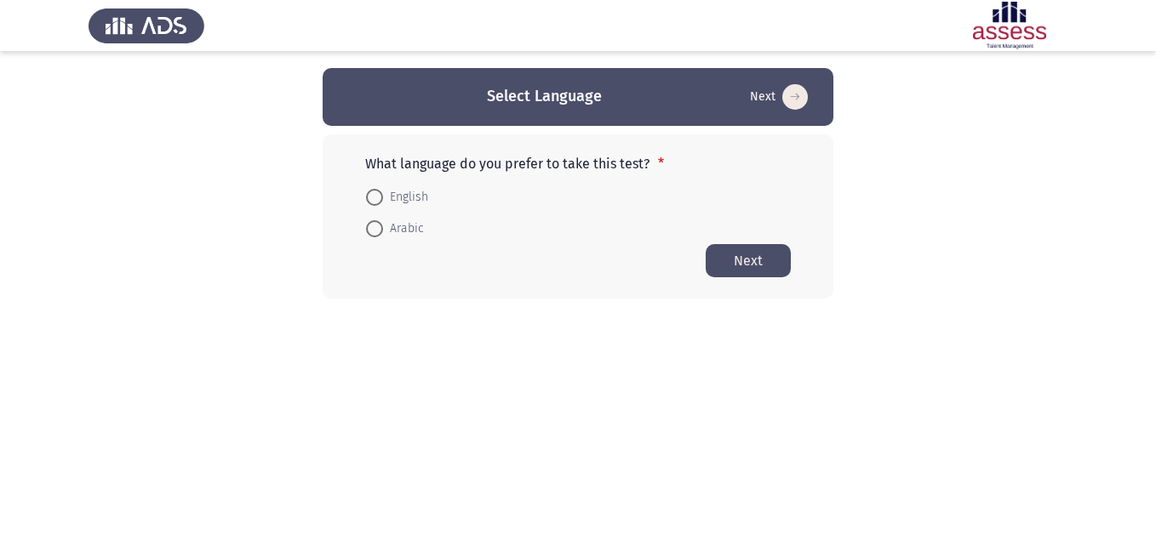
click at [376, 197] on span at bounding box center [374, 197] width 17 height 17
click at [376, 197] on input "English" at bounding box center [374, 197] width 17 height 17
radio input "true"
click at [744, 265] on button "Next" at bounding box center [748, 259] width 85 height 33
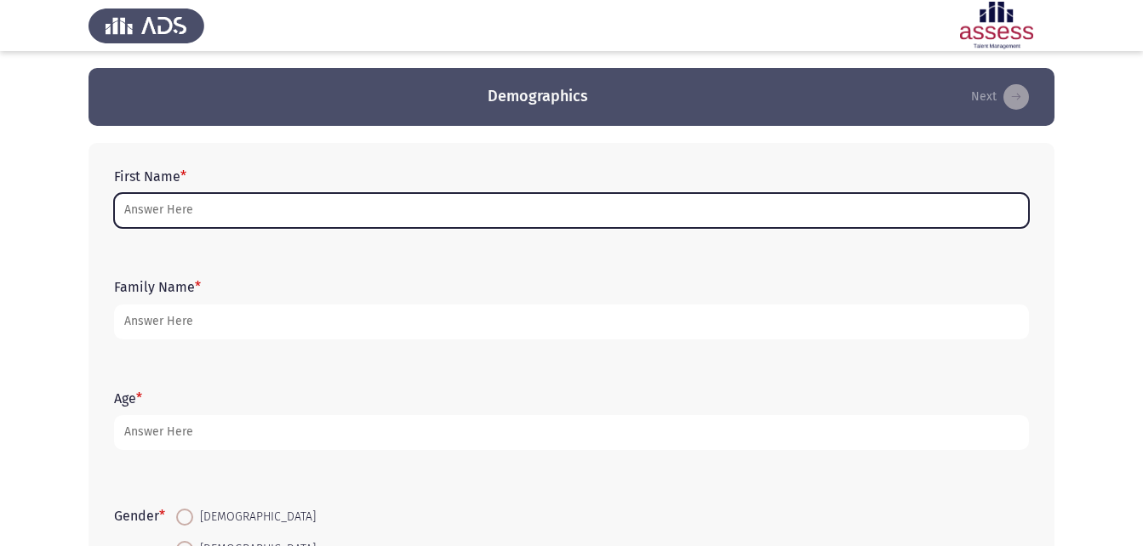
click at [285, 193] on input "First Name *" at bounding box center [571, 210] width 915 height 35
type input "d"
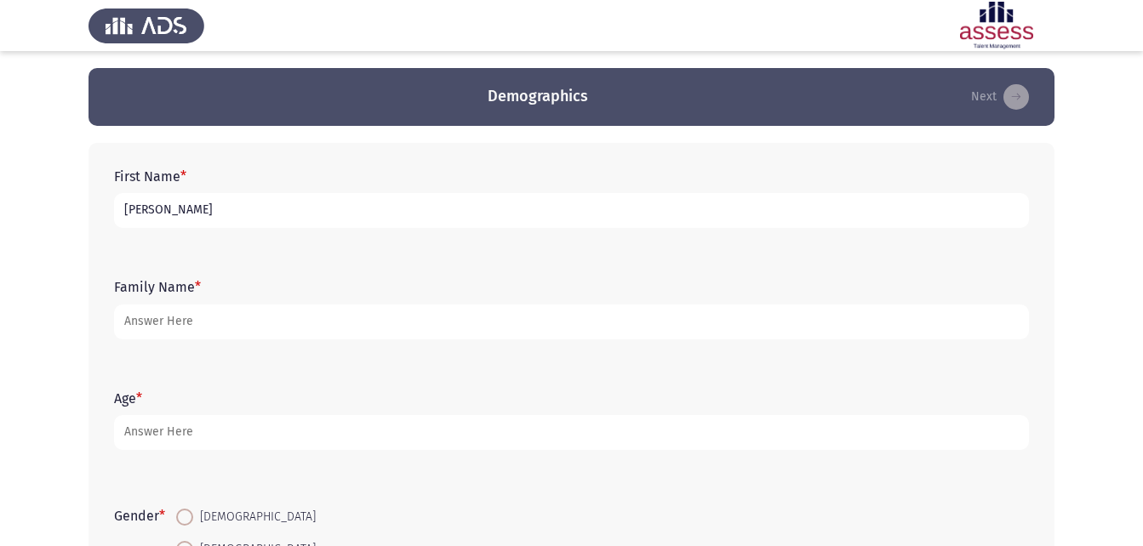
type input "[PERSON_NAME]"
type input "30709150106838"
click at [371, 390] on div "Age *" at bounding box center [572, 420] width 932 height 77
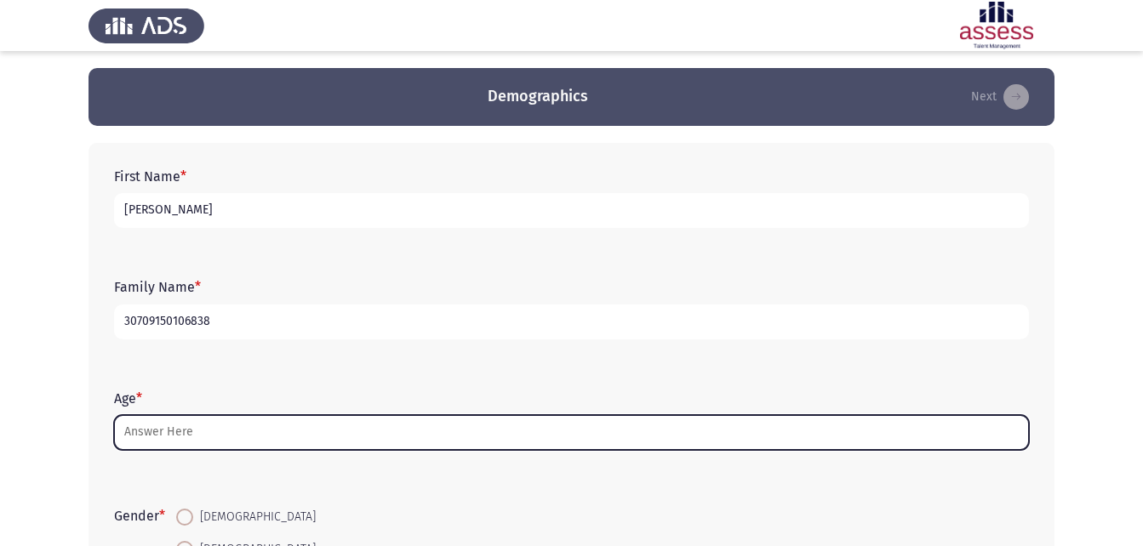
click at [363, 416] on input "Age *" at bounding box center [571, 432] width 915 height 35
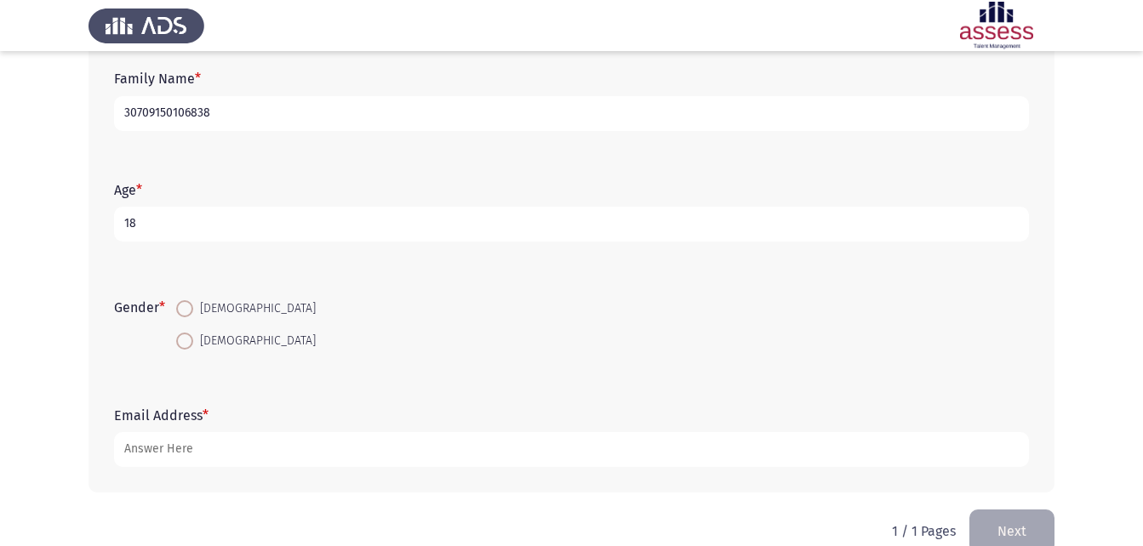
scroll to position [240, 0]
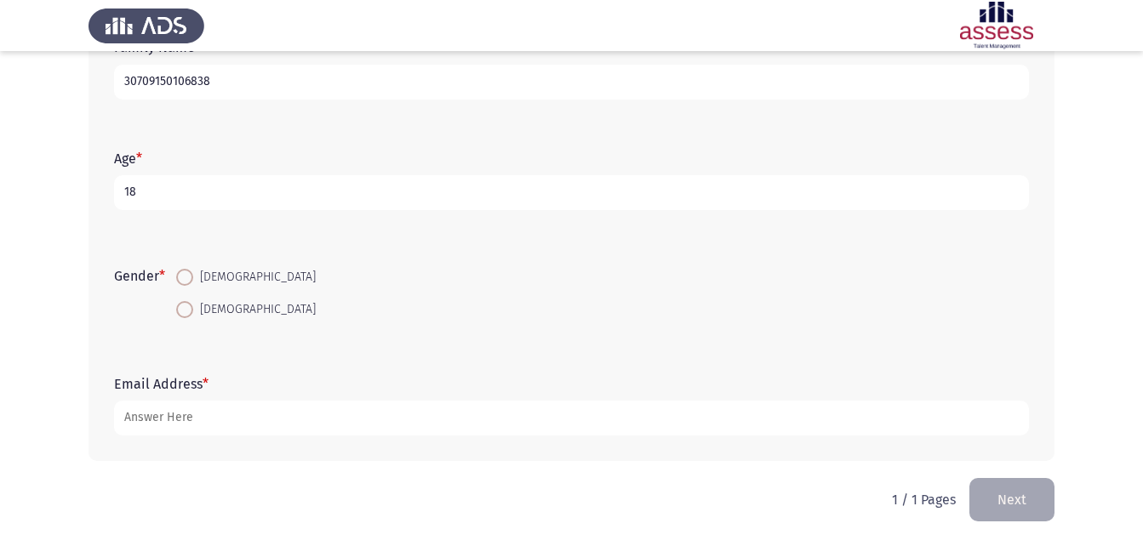
type input "18"
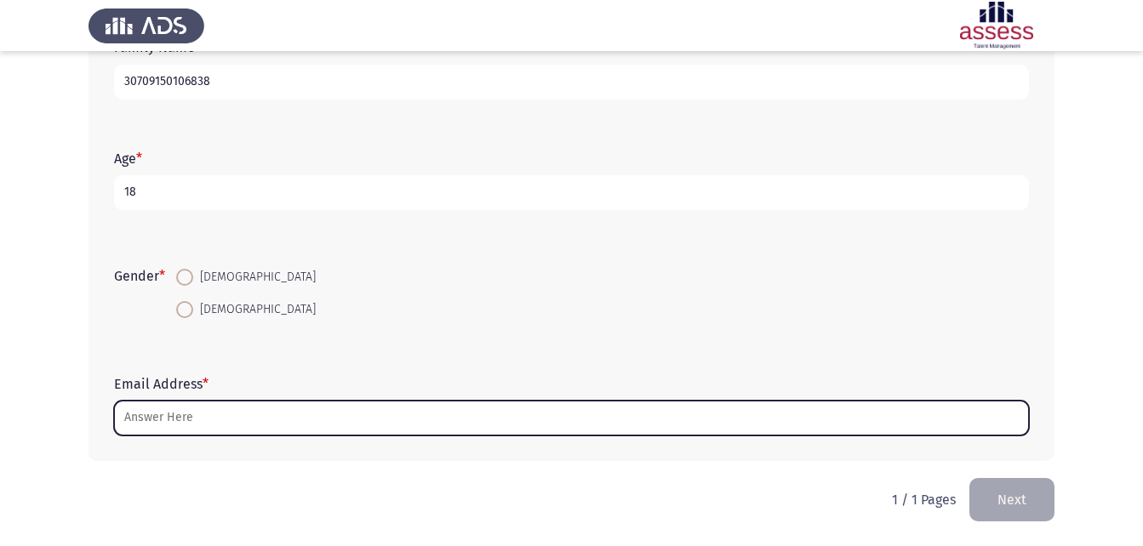
click at [221, 422] on input "Email Address *" at bounding box center [571, 418] width 915 height 35
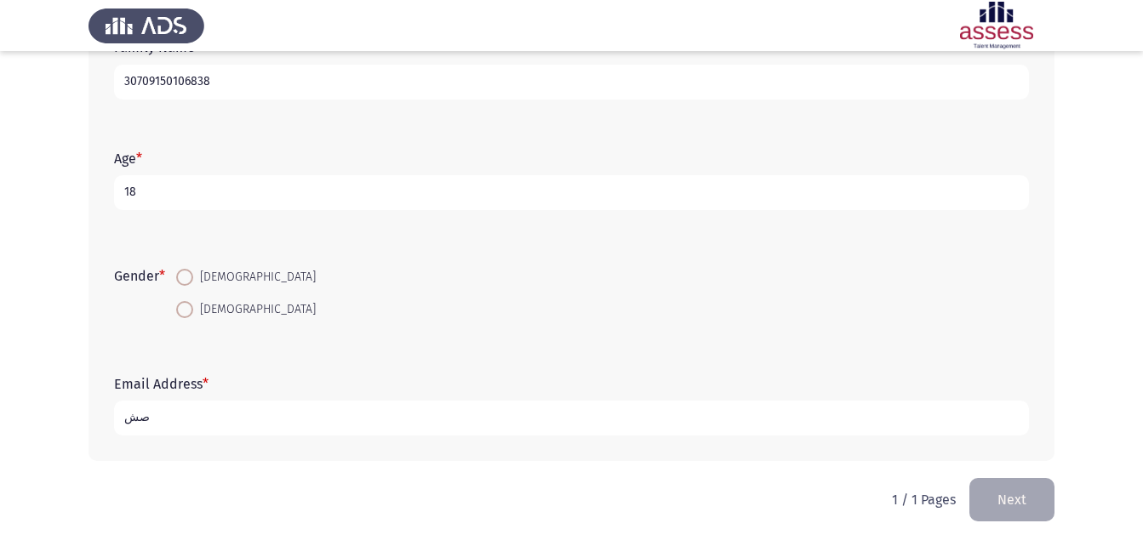
type input "ص"
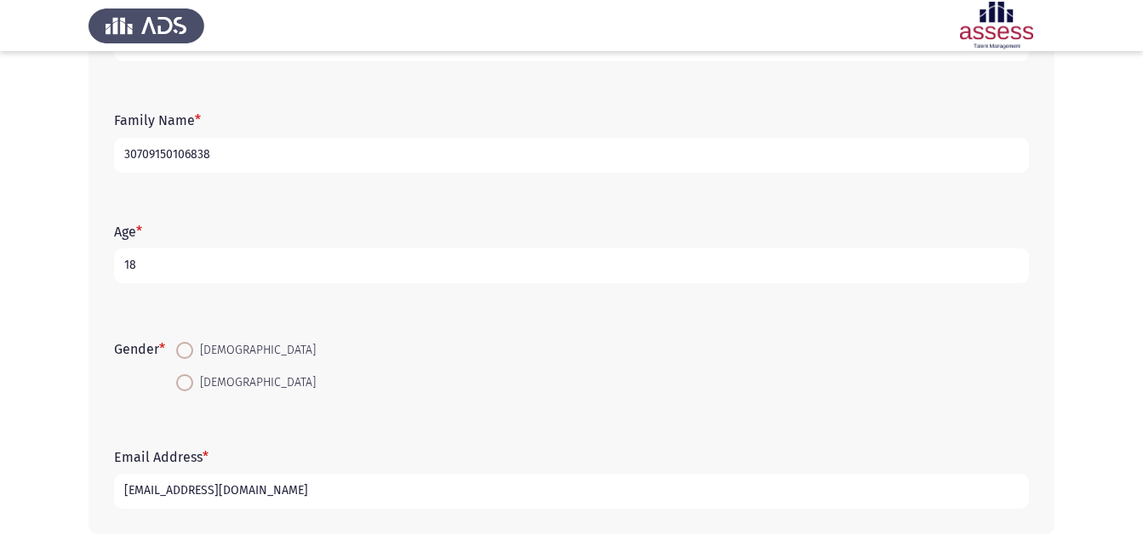
scroll to position [70, 0]
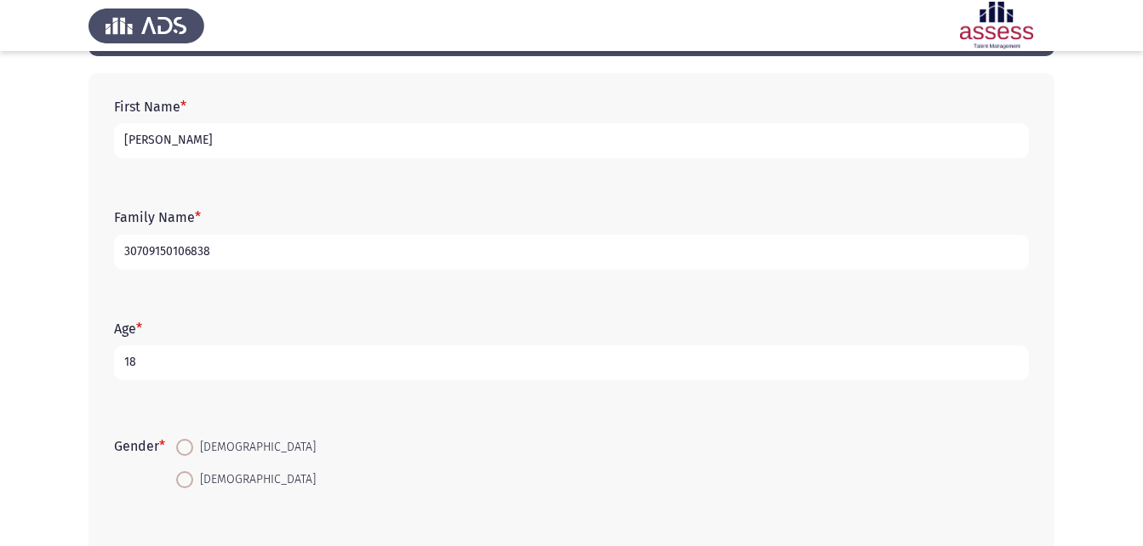
type input "[EMAIL_ADDRESS][DOMAIN_NAME]"
click at [193, 450] on span at bounding box center [184, 447] width 17 height 17
click at [193, 450] on input "[DEMOGRAPHIC_DATA]" at bounding box center [184, 447] width 17 height 17
radio input "true"
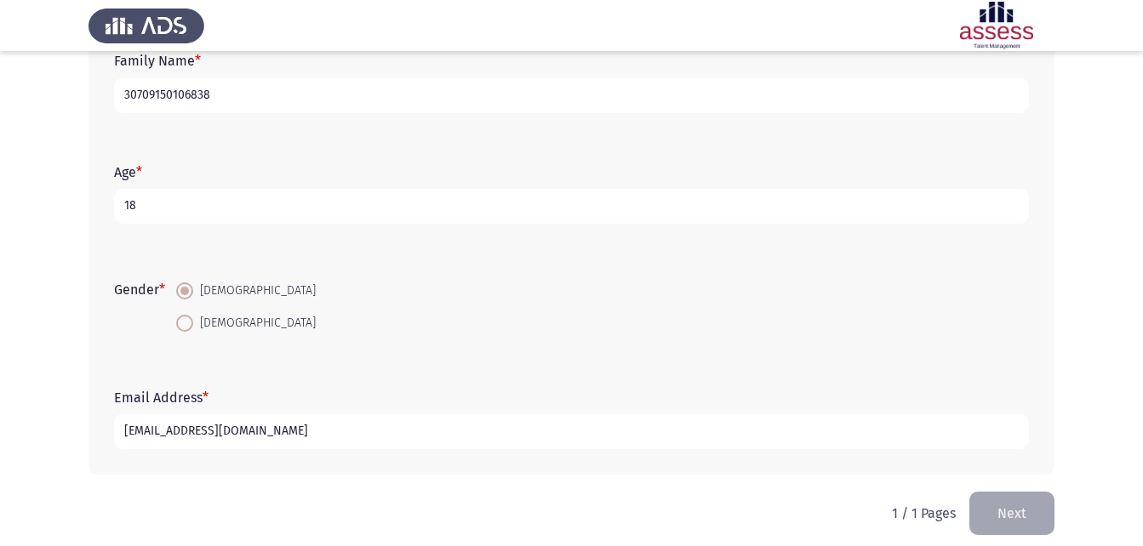
scroll to position [240, 0]
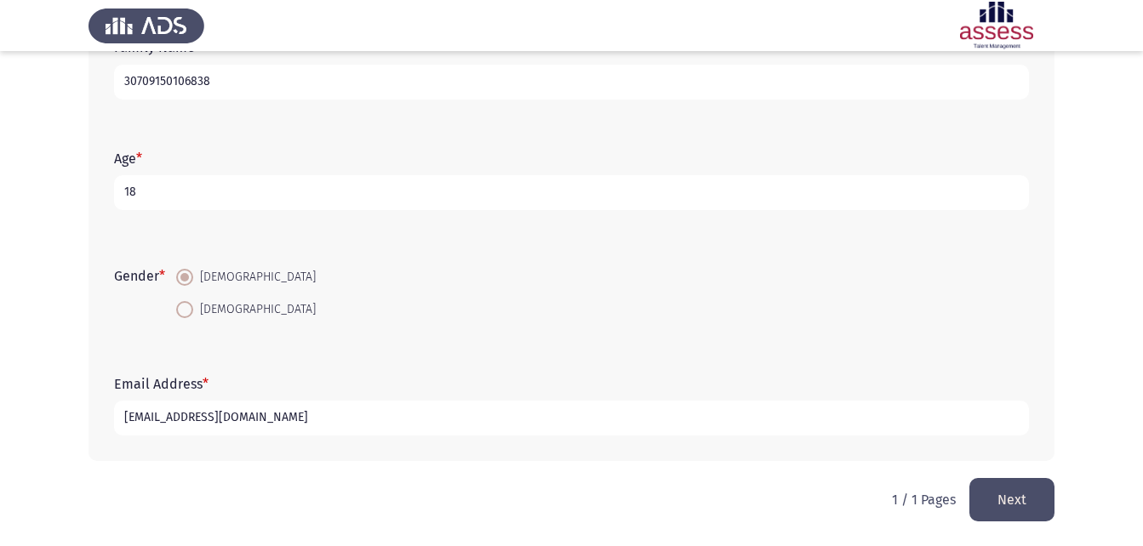
click at [1016, 503] on button "Next" at bounding box center [1012, 499] width 85 height 43
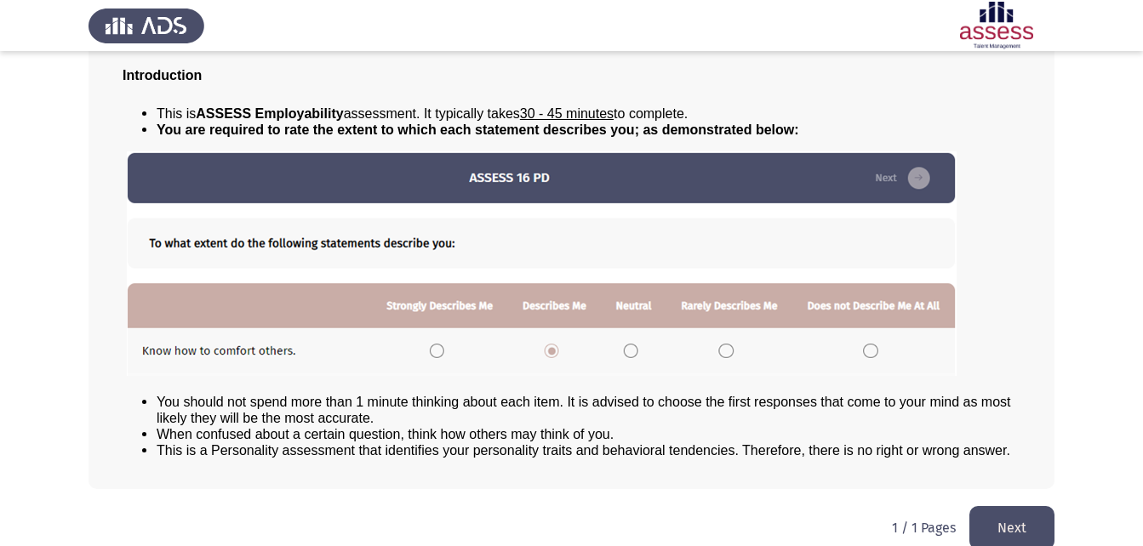
scroll to position [130, 0]
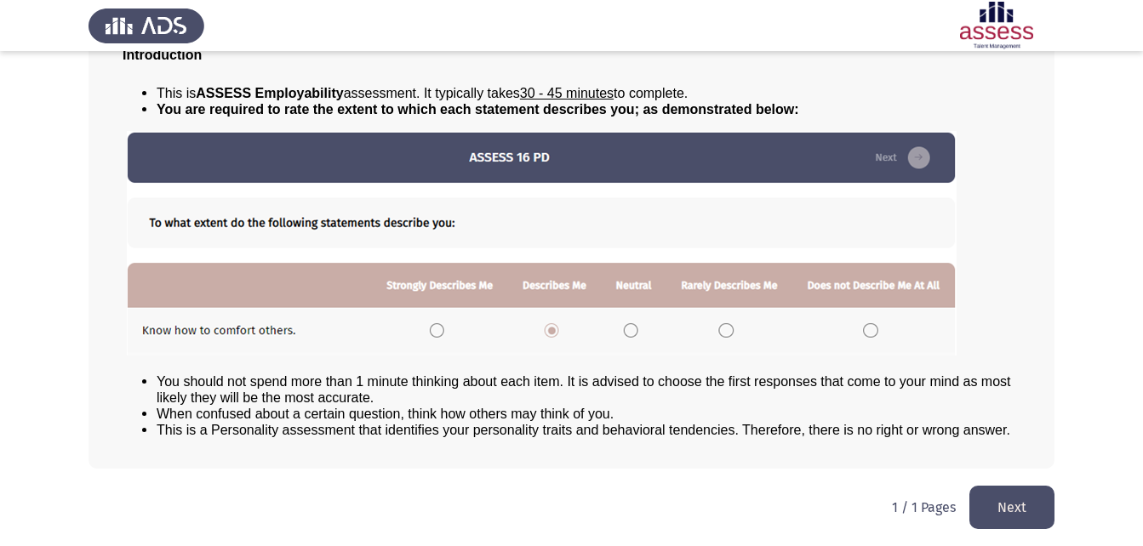
click at [1019, 506] on button "Next" at bounding box center [1012, 507] width 85 height 43
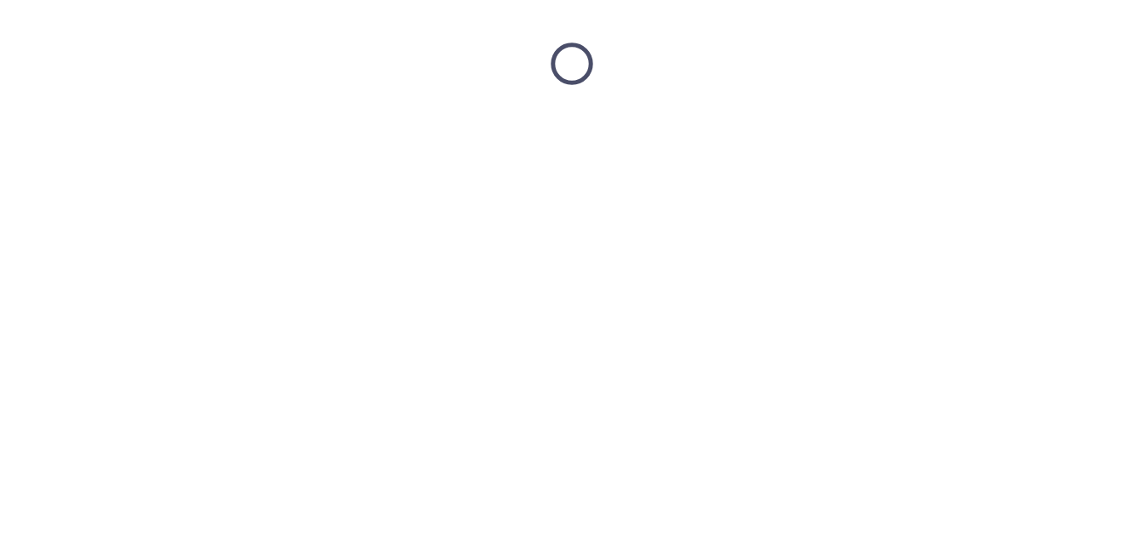
scroll to position [0, 0]
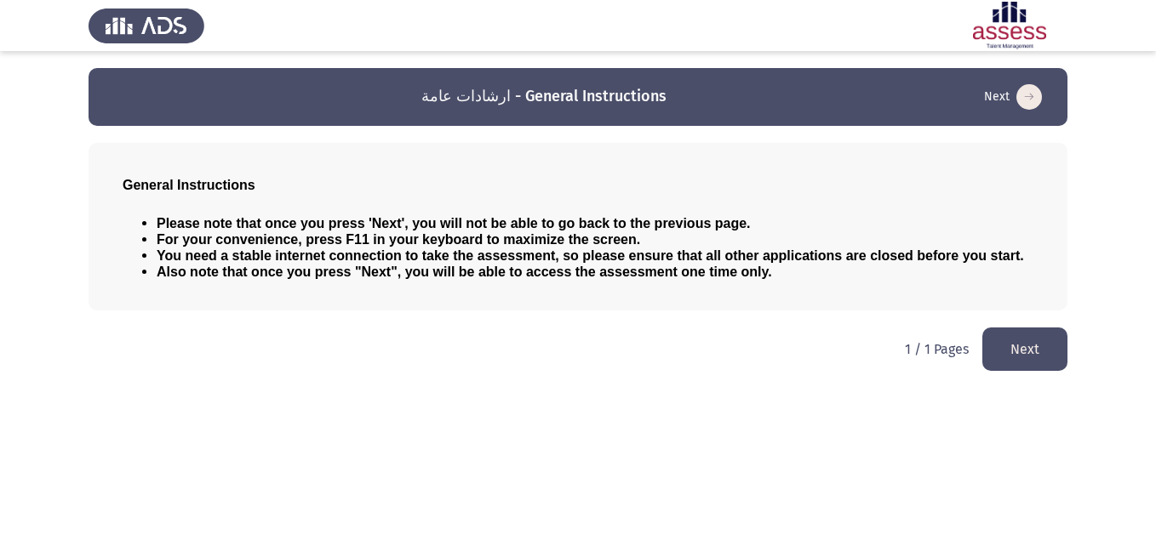
click at [1025, 355] on button "Next" at bounding box center [1024, 349] width 85 height 43
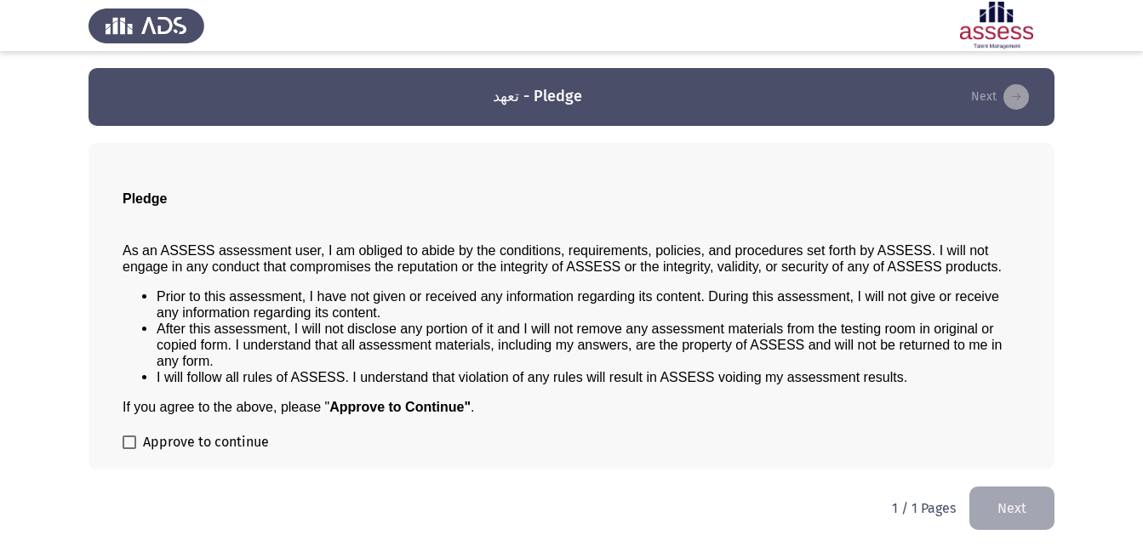
scroll to position [1, 0]
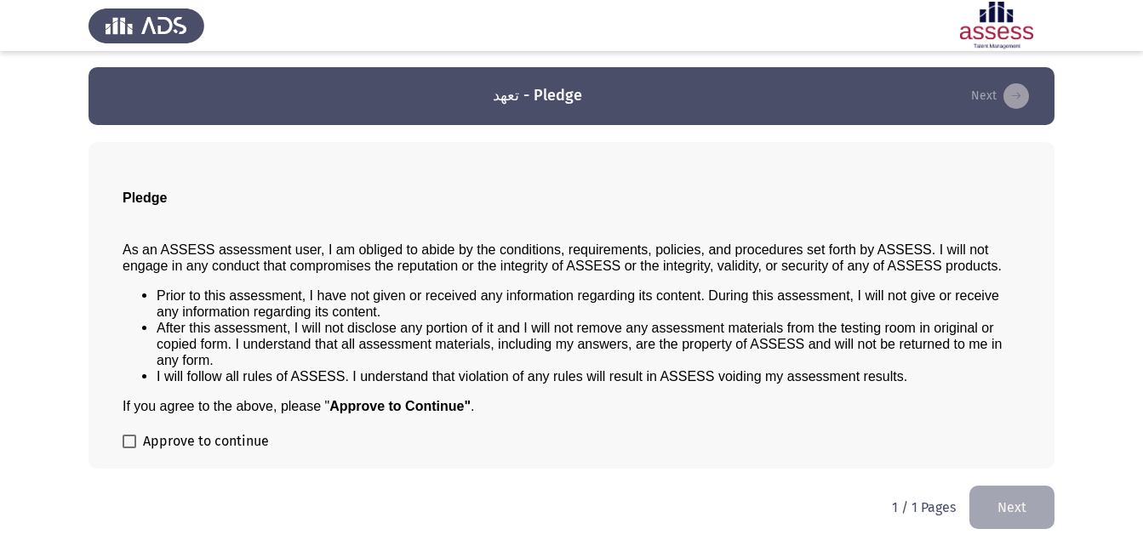
click at [117, 434] on div "Pledge As an ASSESS assessment user, I am obliged to abide by the conditions, r…" at bounding box center [572, 305] width 966 height 327
click at [128, 439] on span at bounding box center [130, 442] width 14 height 14
click at [129, 449] on input "Approve to continue" at bounding box center [129, 449] width 1 height 1
checkbox input "true"
click at [1006, 504] on button "Next" at bounding box center [1012, 507] width 85 height 43
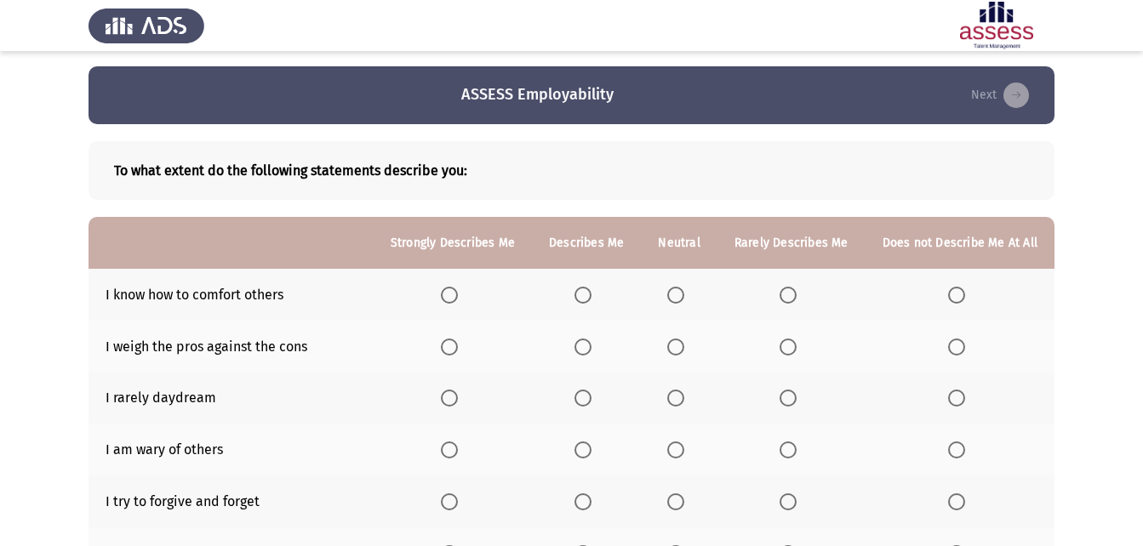
scroll to position [0, 0]
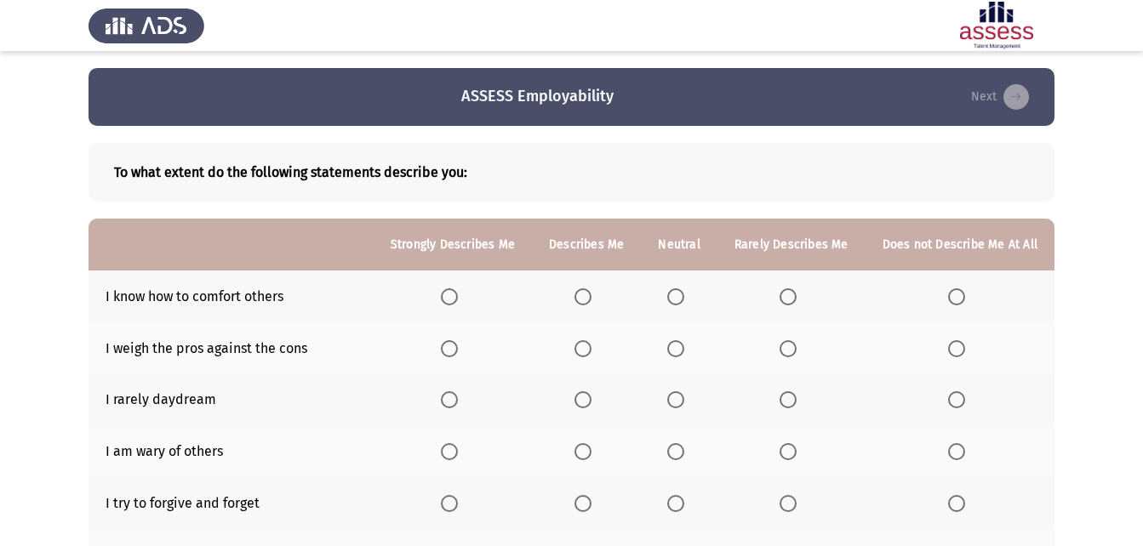
drag, startPoint x: 294, startPoint y: 291, endPoint x: 187, endPoint y: 305, distance: 107.3
click at [187, 305] on td "I know how to comfort others" at bounding box center [231, 297] width 285 height 52
drag, startPoint x: 161, startPoint y: 291, endPoint x: 137, endPoint y: 298, distance: 24.8
click at [137, 298] on td "I know how to comfort others" at bounding box center [231, 297] width 285 height 52
click at [134, 298] on td "I know how to comfort others" at bounding box center [231, 297] width 285 height 52
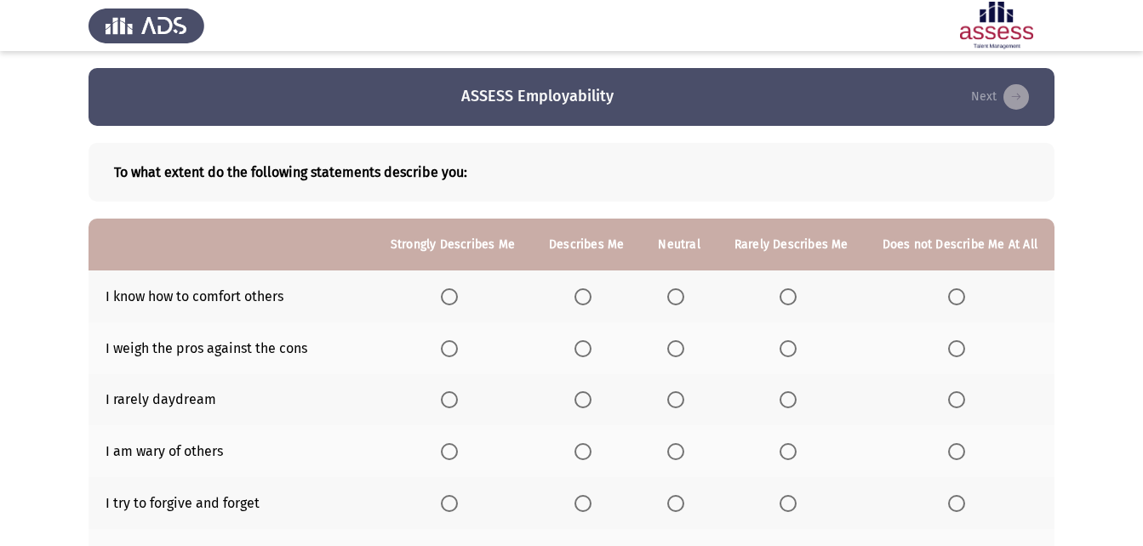
drag, startPoint x: 181, startPoint y: 294, endPoint x: 267, endPoint y: 287, distance: 86.2
click at [267, 287] on td "I know how to comfort others" at bounding box center [231, 297] width 285 height 52
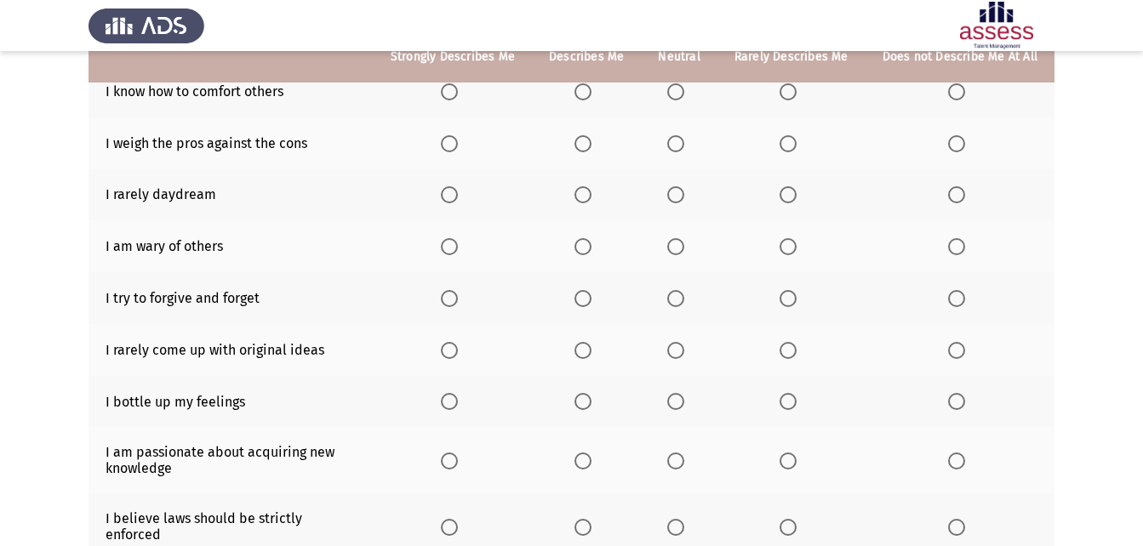
scroll to position [120, 0]
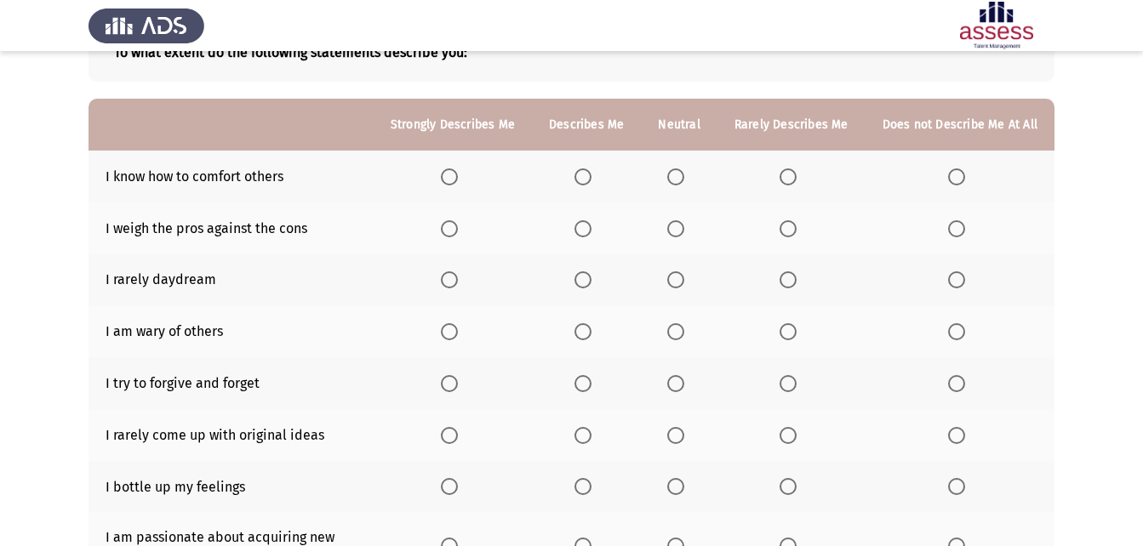
drag, startPoint x: 215, startPoint y: 386, endPoint x: 112, endPoint y: 384, distance: 102.2
click at [112, 384] on td "I try to forgive and forget" at bounding box center [231, 384] width 285 height 52
drag, startPoint x: 792, startPoint y: 123, endPoint x: 822, endPoint y: 114, distance: 31.2
click at [822, 114] on th "Rarely Describes Me" at bounding box center [792, 125] width 148 height 52
click at [592, 174] on span "Select an option" at bounding box center [583, 177] width 17 height 17
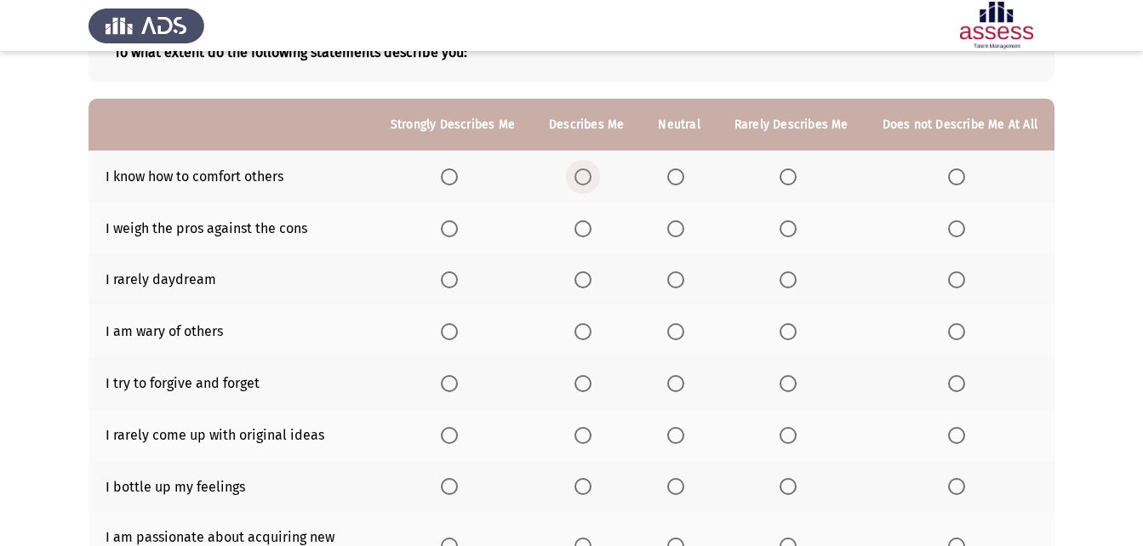
click at [592, 174] on input "Select an option" at bounding box center [583, 177] width 17 height 17
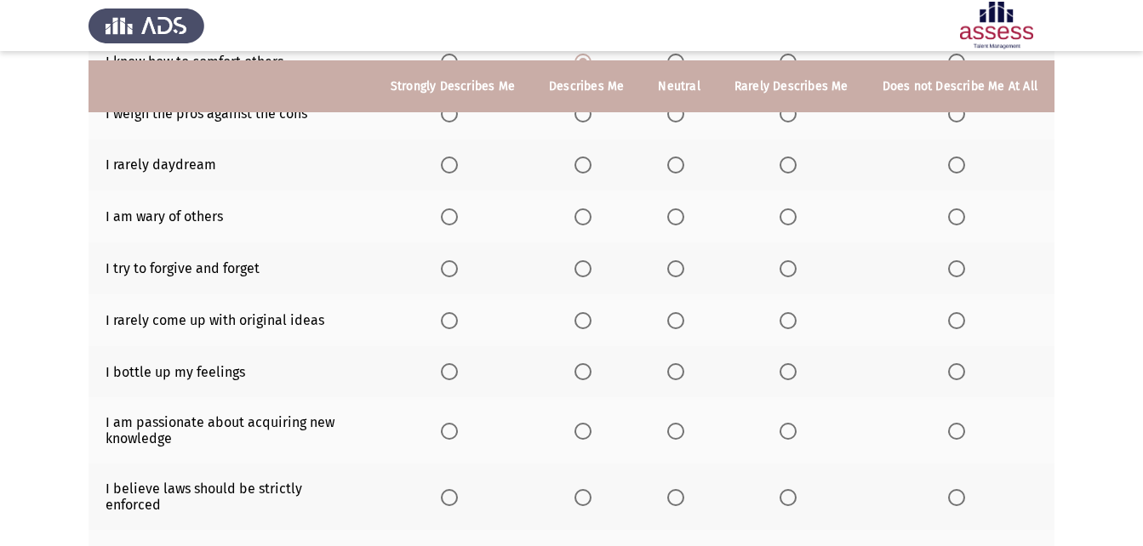
scroll to position [244, 0]
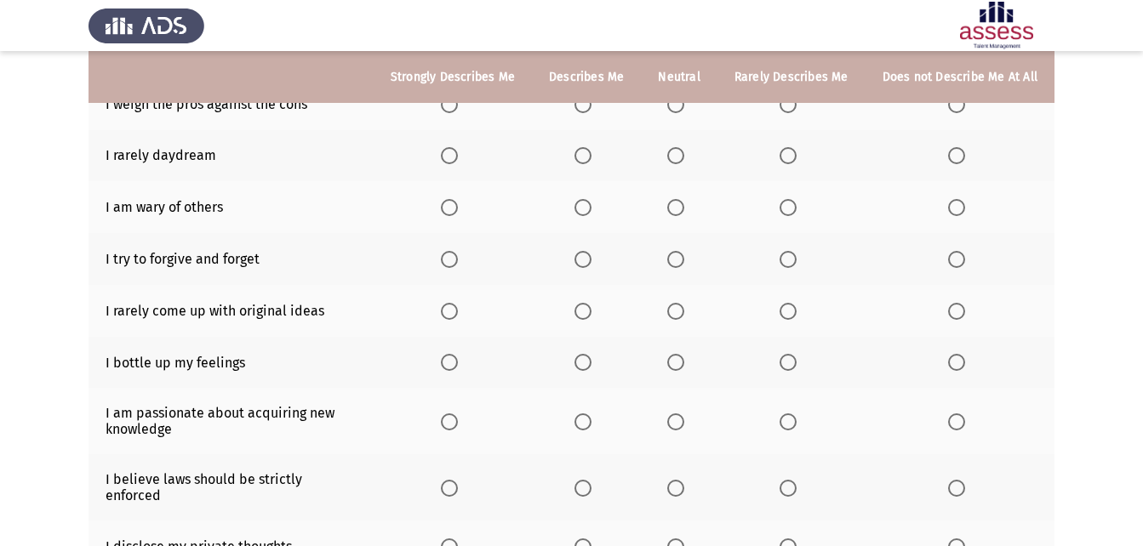
click at [592, 311] on span "Select an option" at bounding box center [583, 311] width 17 height 17
click at [592, 311] on input "Select an option" at bounding box center [583, 311] width 17 height 17
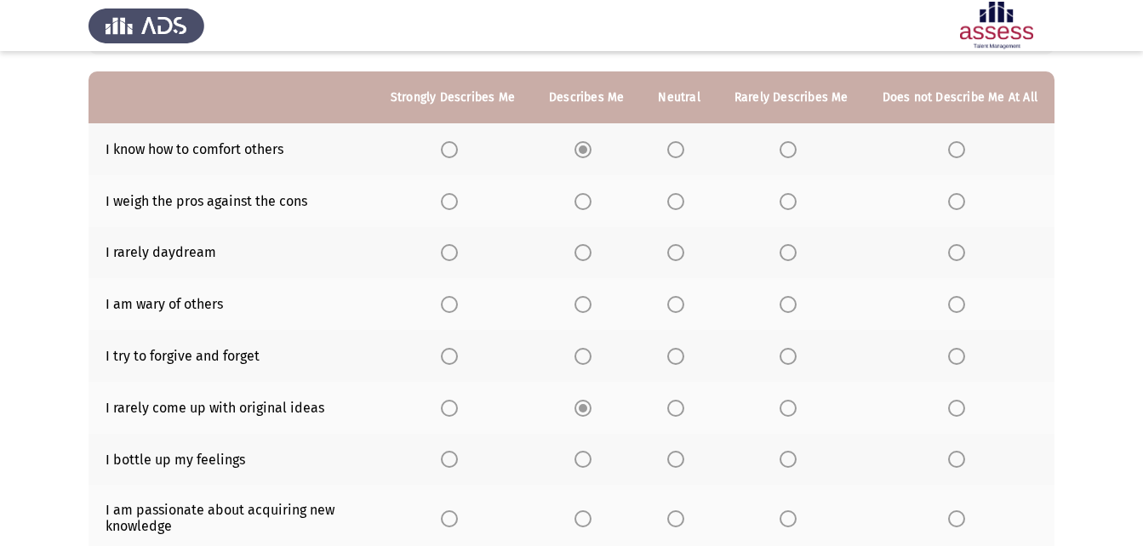
scroll to position [0, 0]
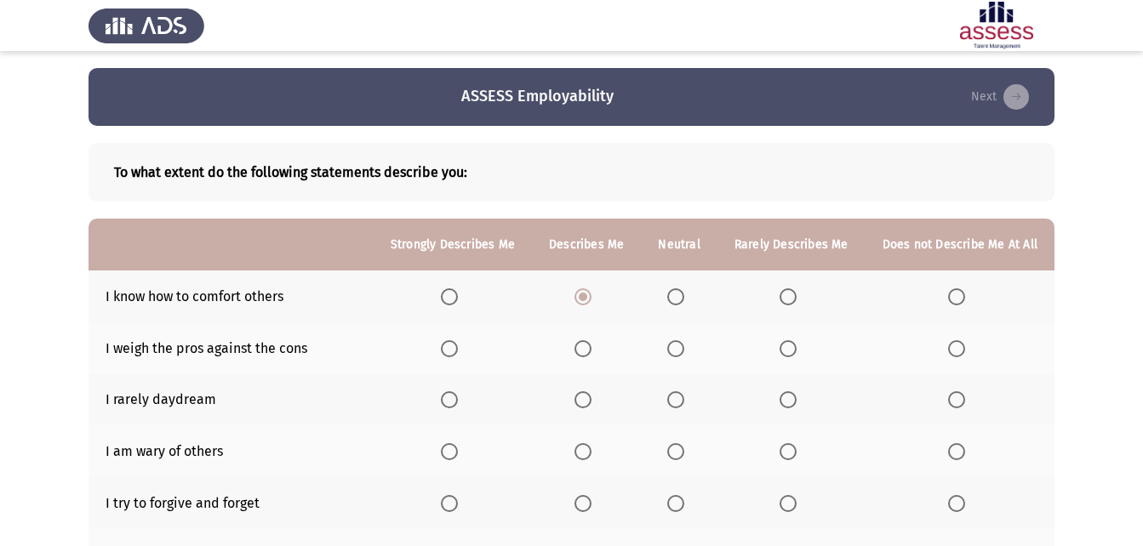
click at [684, 348] on span "Select an option" at bounding box center [675, 348] width 17 height 17
click at [684, 348] on input "Select an option" at bounding box center [675, 348] width 17 height 17
click at [580, 402] on th at bounding box center [586, 401] width 109 height 52
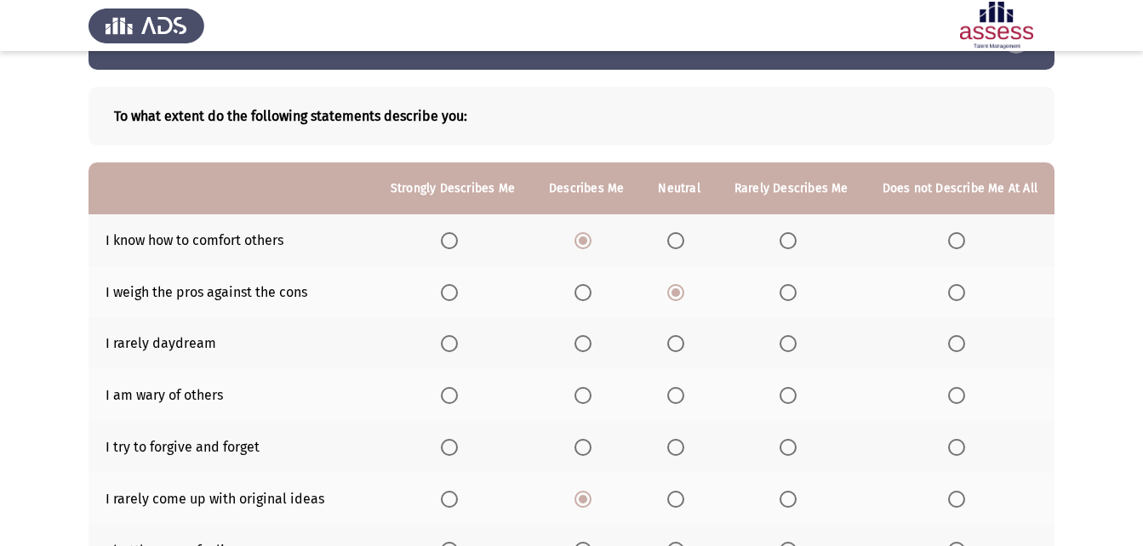
scroll to position [85, 0]
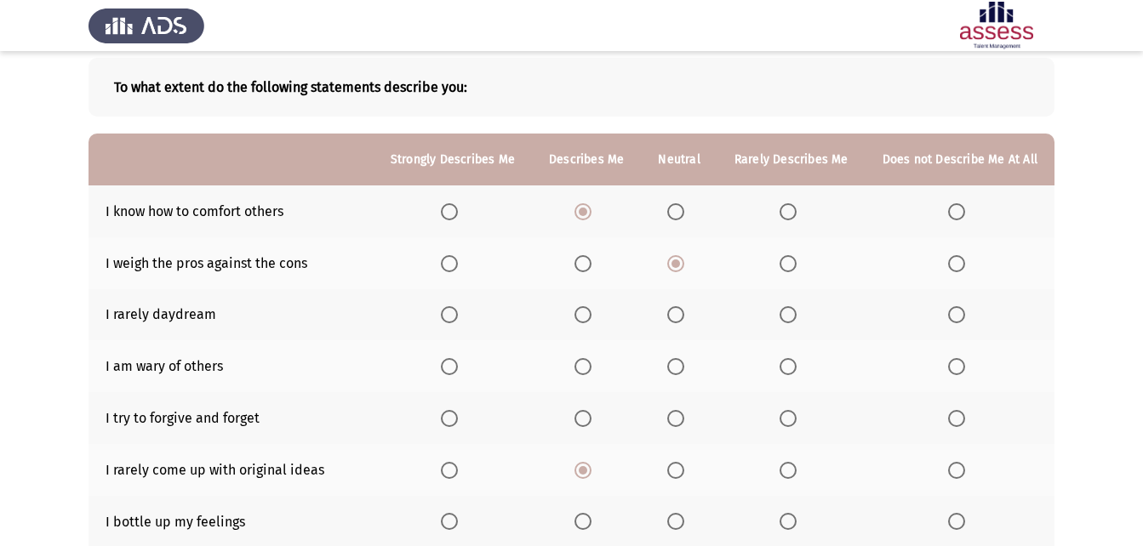
click at [465, 312] on label "Select an option" at bounding box center [453, 314] width 24 height 17
click at [458, 312] on input "Select an option" at bounding box center [449, 314] width 17 height 17
click at [592, 368] on span "Select an option" at bounding box center [583, 366] width 17 height 17
click at [592, 368] on input "Select an option" at bounding box center [583, 366] width 17 height 17
click at [674, 422] on span "Select an option" at bounding box center [675, 418] width 17 height 17
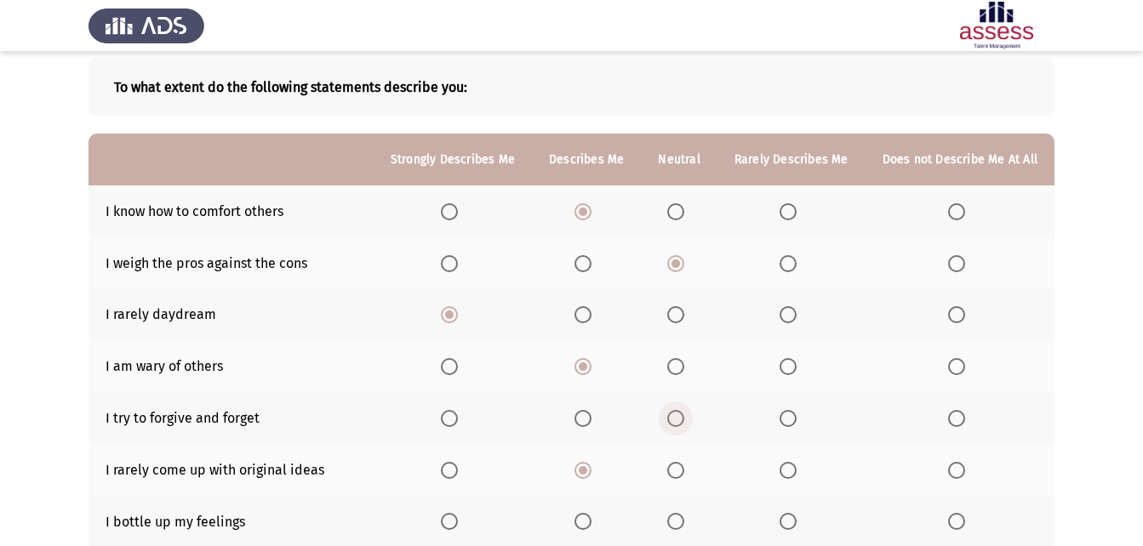
click at [674, 422] on input "Select an option" at bounding box center [675, 418] width 17 height 17
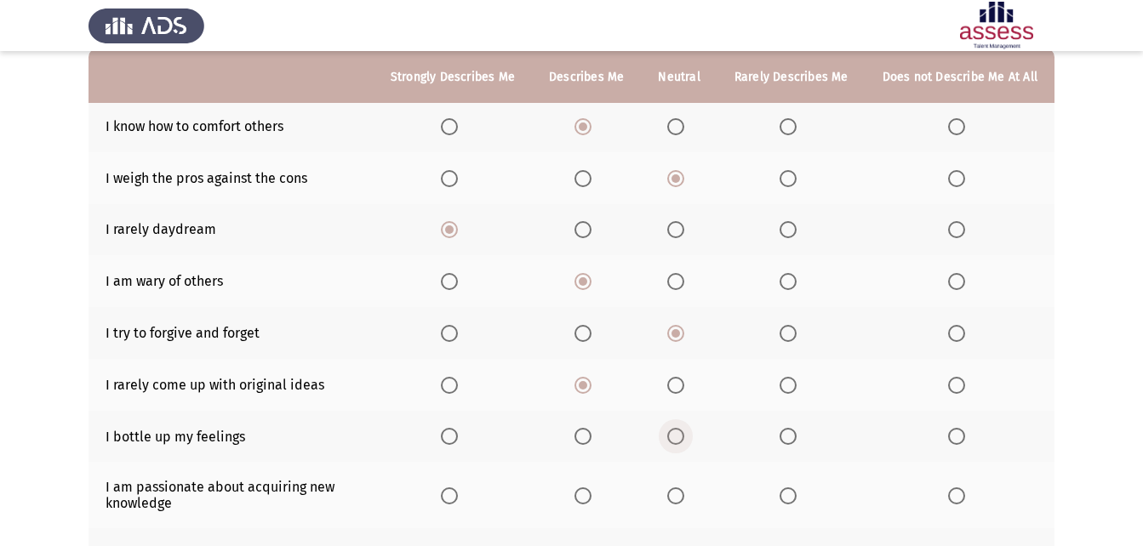
click at [672, 432] on span "Select an option" at bounding box center [675, 436] width 17 height 17
click at [672, 432] on input "Select an option" at bounding box center [675, 436] width 17 height 17
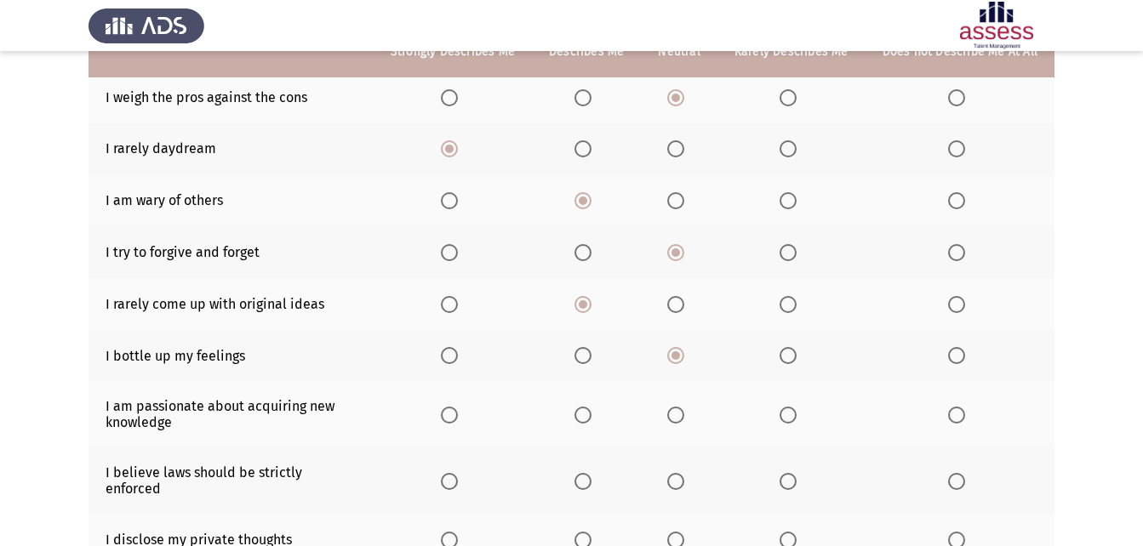
scroll to position [255, 0]
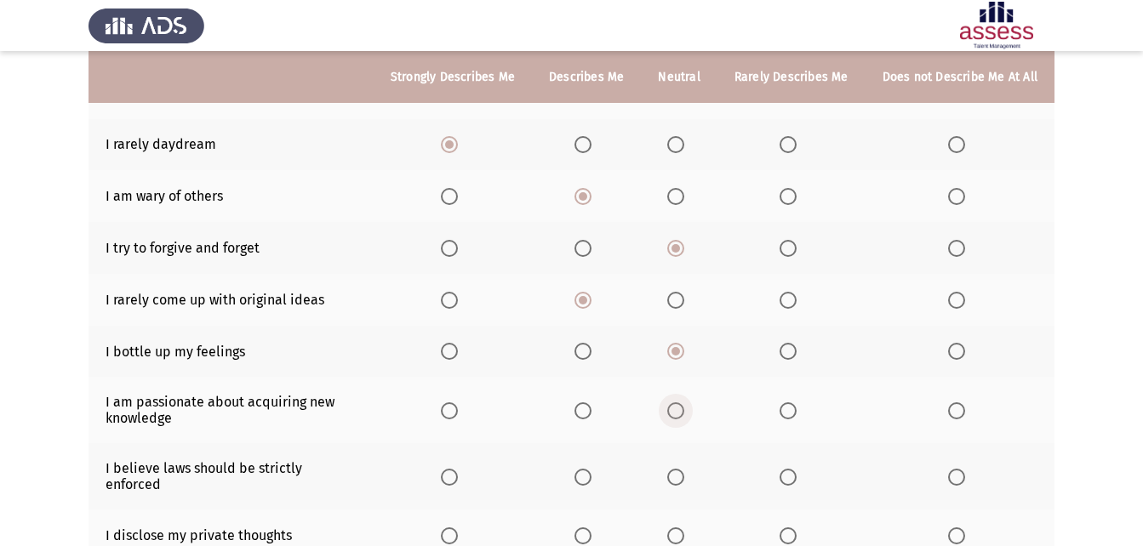
click at [684, 408] on span "Select an option" at bounding box center [675, 411] width 17 height 17
click at [684, 408] on input "Select an option" at bounding box center [675, 411] width 17 height 17
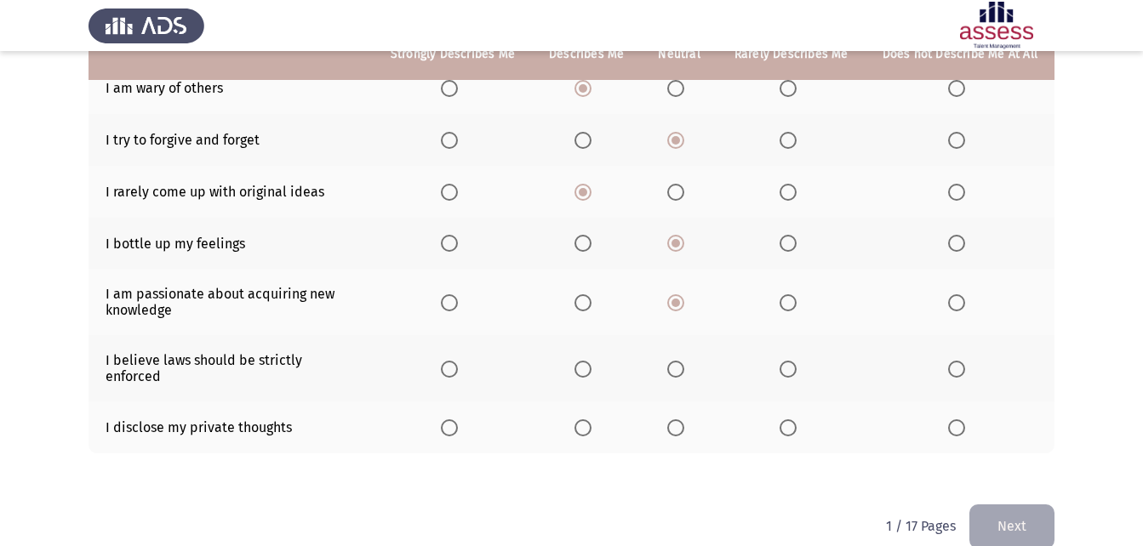
scroll to position [375, 0]
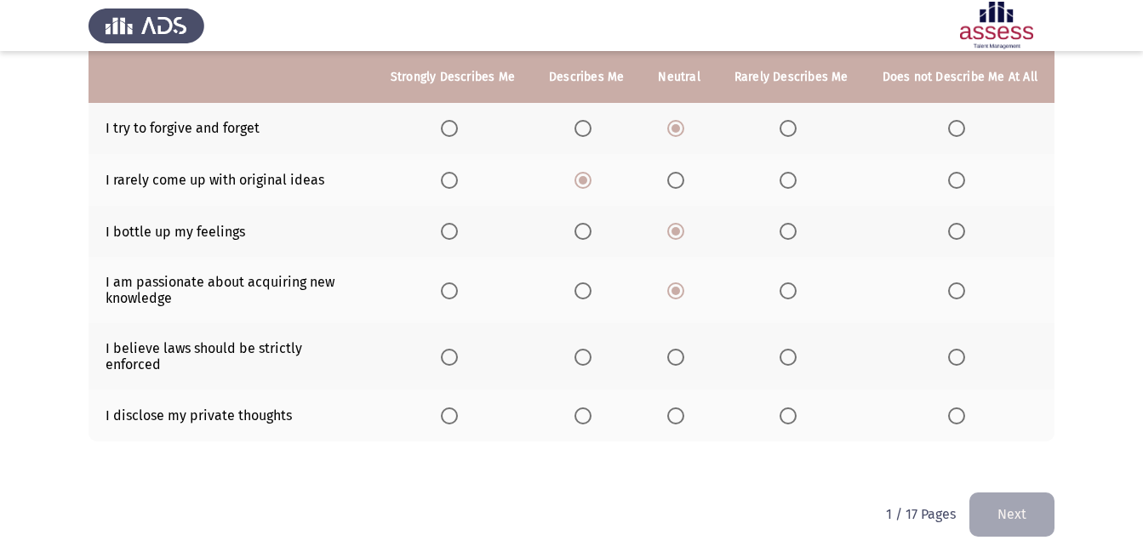
click at [672, 349] on span "Select an option" at bounding box center [675, 357] width 17 height 17
click at [672, 349] on input "Select an option" at bounding box center [675, 357] width 17 height 17
click at [785, 408] on span "Select an option" at bounding box center [788, 416] width 17 height 17
click at [785, 408] on input "Select an option" at bounding box center [788, 416] width 17 height 17
click at [1001, 501] on button "Next" at bounding box center [1012, 514] width 85 height 43
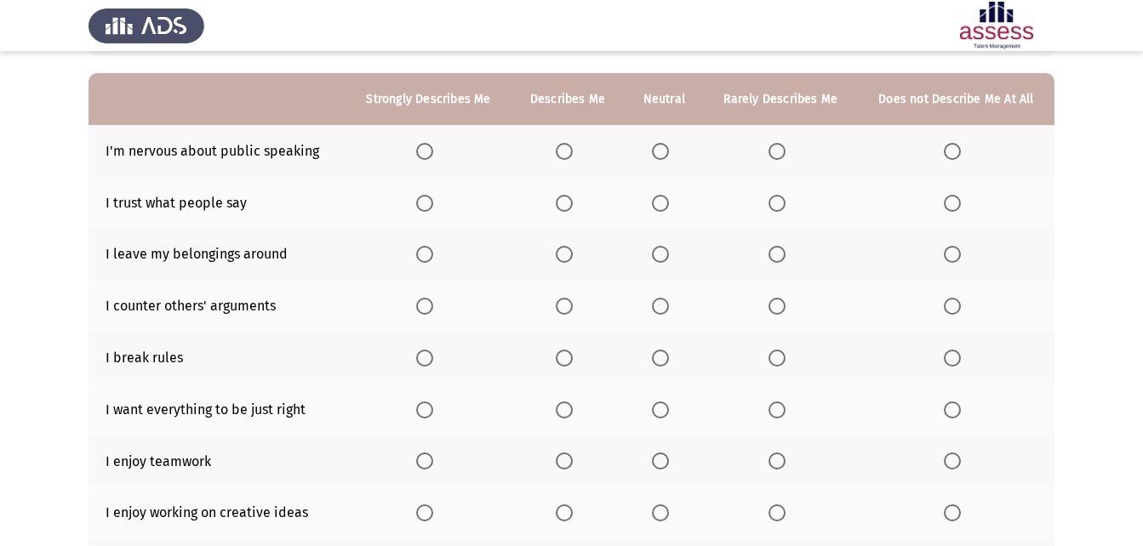
scroll to position [106, 0]
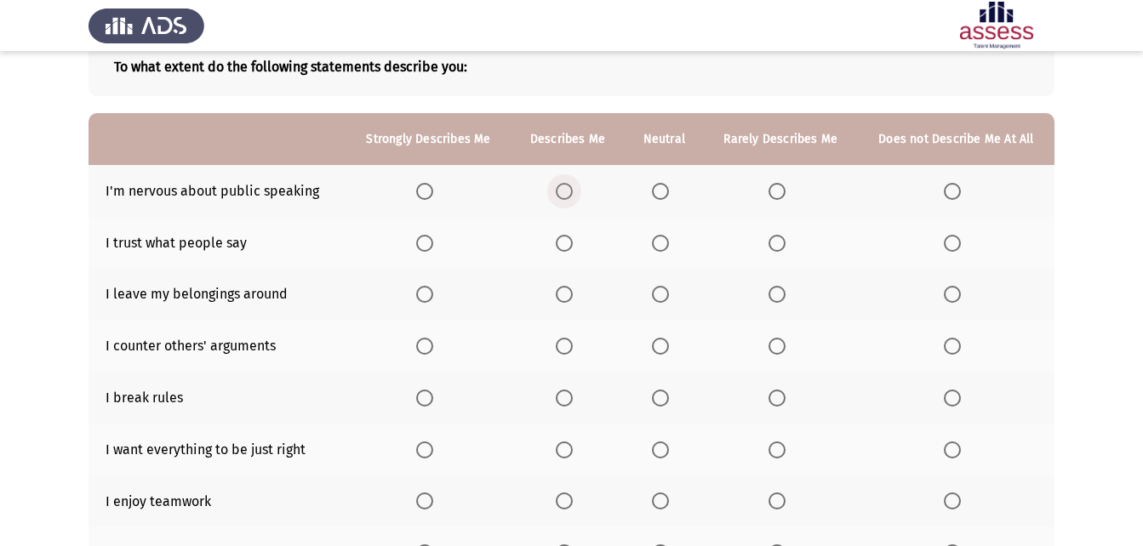
click at [569, 186] on span "Select an option" at bounding box center [564, 191] width 17 height 17
click at [569, 186] on input "Select an option" at bounding box center [564, 191] width 17 height 17
click at [651, 250] on th at bounding box center [664, 243] width 79 height 52
click at [669, 249] on span "Select an option" at bounding box center [660, 243] width 17 height 17
click at [669, 249] on input "Select an option" at bounding box center [660, 243] width 17 height 17
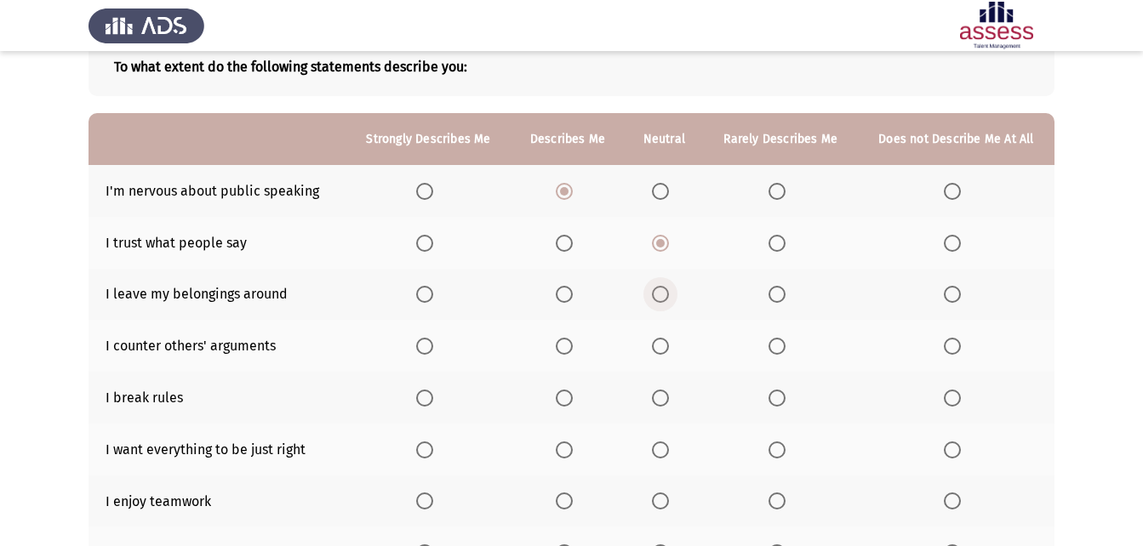
click at [665, 297] on span "Select an option" at bounding box center [660, 294] width 17 height 17
click at [665, 297] on input "Select an option" at bounding box center [660, 294] width 17 height 17
click at [662, 353] on span "Select an option" at bounding box center [660, 346] width 17 height 17
click at [662, 353] on input "Select an option" at bounding box center [660, 346] width 17 height 17
click at [566, 400] on span "Select an option" at bounding box center [564, 398] width 17 height 17
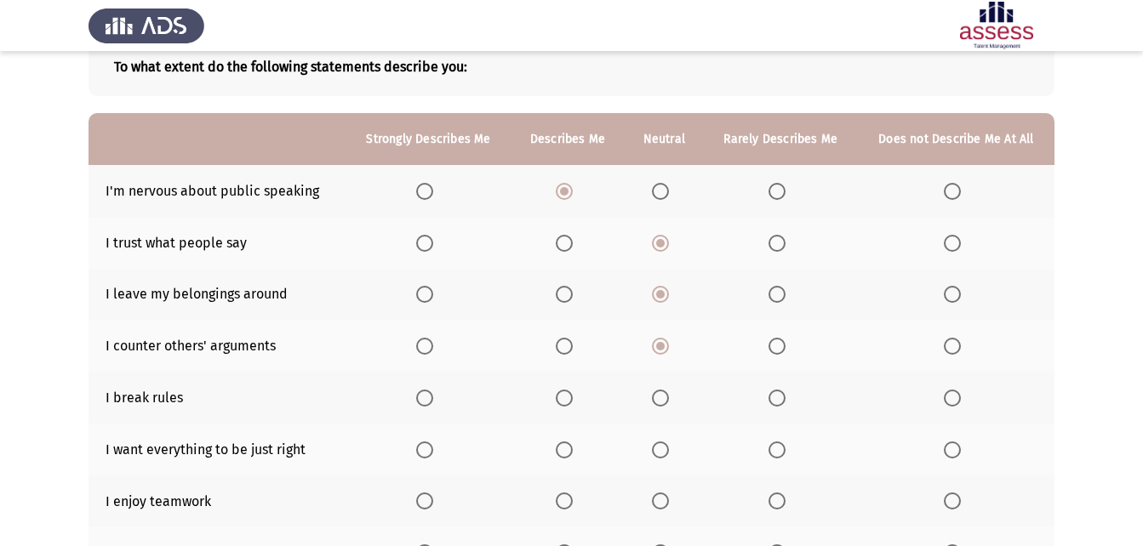
click at [566, 400] on input "Select an option" at bounding box center [564, 398] width 17 height 17
click at [576, 306] on th at bounding box center [568, 295] width 114 height 52
click at [576, 304] on th at bounding box center [568, 295] width 114 height 52
click at [575, 301] on label "Select an option" at bounding box center [568, 294] width 24 height 17
click at [573, 301] on input "Select an option" at bounding box center [564, 294] width 17 height 17
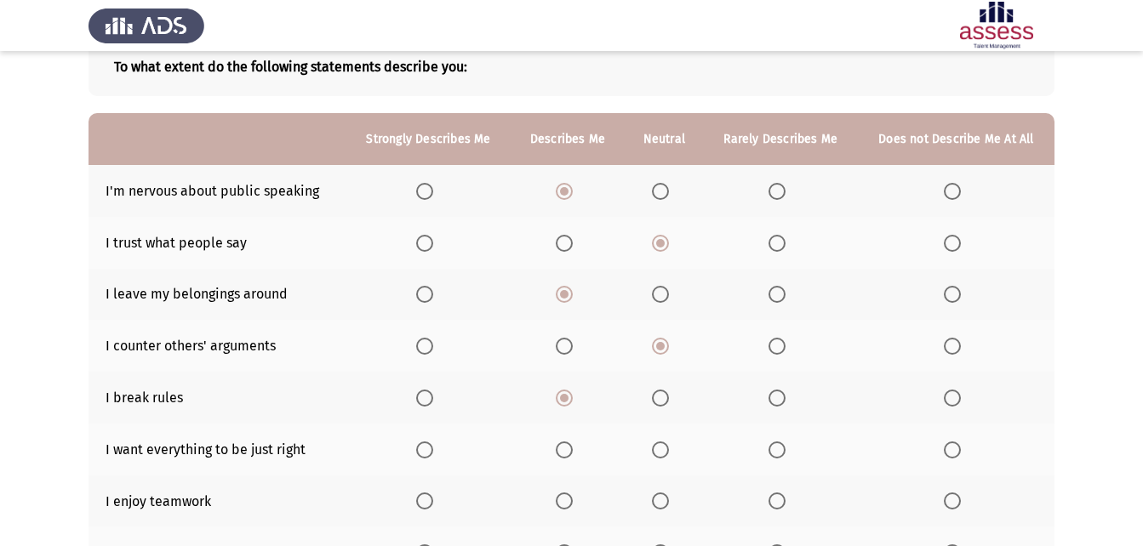
click at [564, 444] on span "Select an option" at bounding box center [564, 450] width 17 height 17
click at [564, 444] on input "Select an option" at bounding box center [564, 450] width 17 height 17
click at [653, 463] on th at bounding box center [664, 450] width 79 height 52
click at [661, 493] on span "Select an option" at bounding box center [660, 501] width 17 height 17
click at [661, 493] on input "Select an option" at bounding box center [660, 501] width 17 height 17
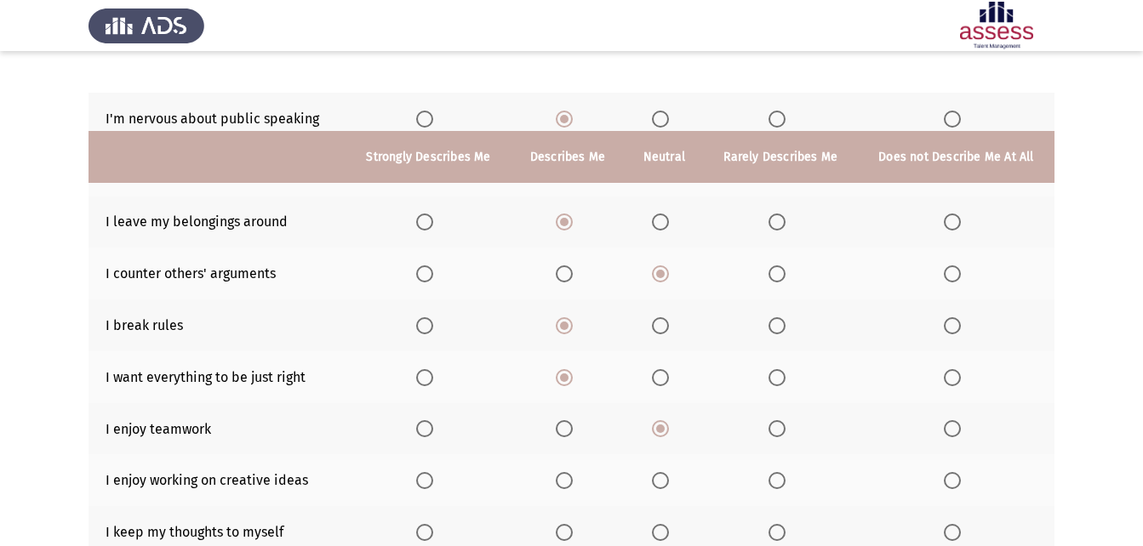
scroll to position [276, 0]
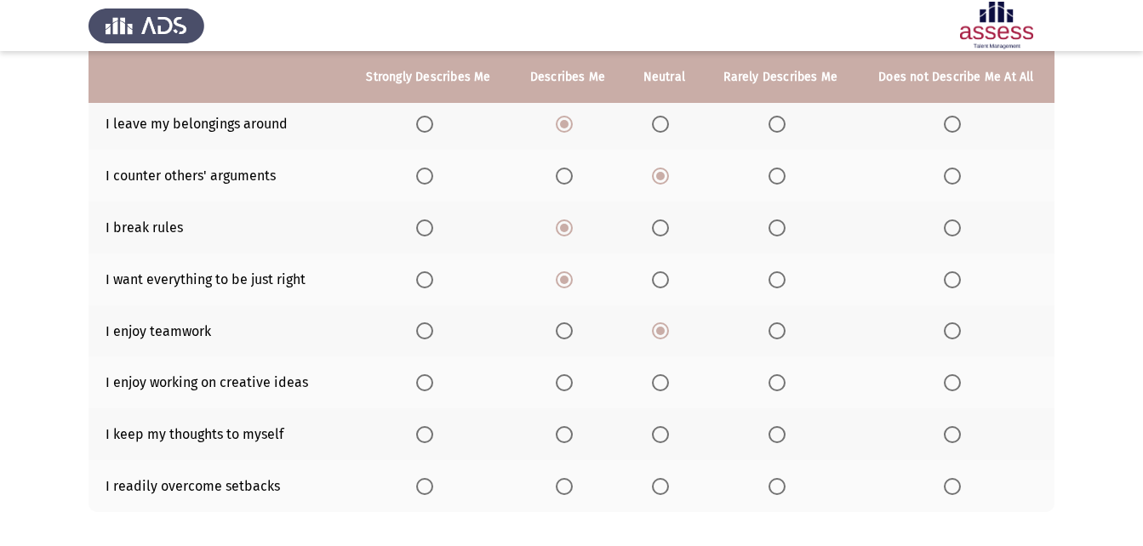
click at [781, 384] on span "Select an option" at bounding box center [777, 383] width 17 height 17
click at [781, 384] on input "Select an option" at bounding box center [777, 383] width 17 height 17
click at [667, 434] on span "Select an option" at bounding box center [660, 434] width 17 height 17
click at [667, 434] on input "Select an option" at bounding box center [660, 434] width 17 height 17
drag, startPoint x: 587, startPoint y: 489, endPoint x: 570, endPoint y: 492, distance: 17.2
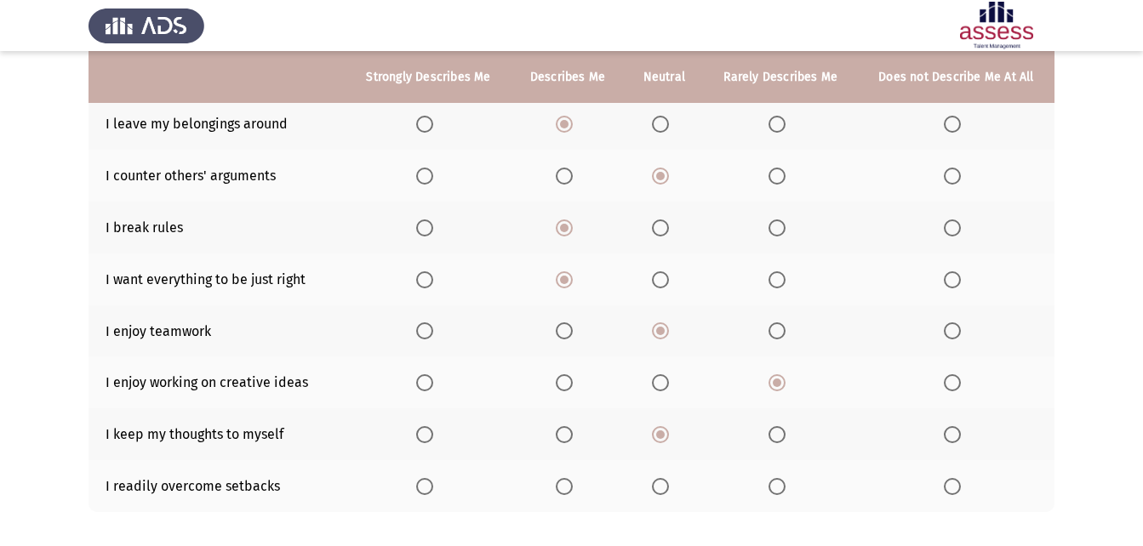
click at [586, 490] on th at bounding box center [568, 487] width 114 height 52
click at [570, 492] on span "Select an option" at bounding box center [564, 486] width 17 height 17
click at [570, 492] on input "Select an option" at bounding box center [564, 486] width 17 height 17
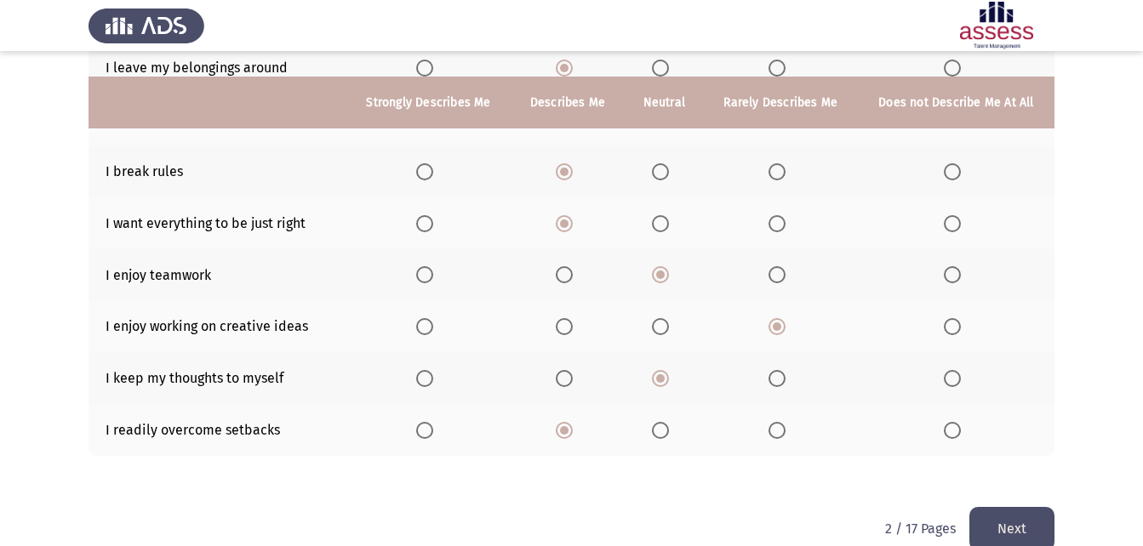
scroll to position [361, 0]
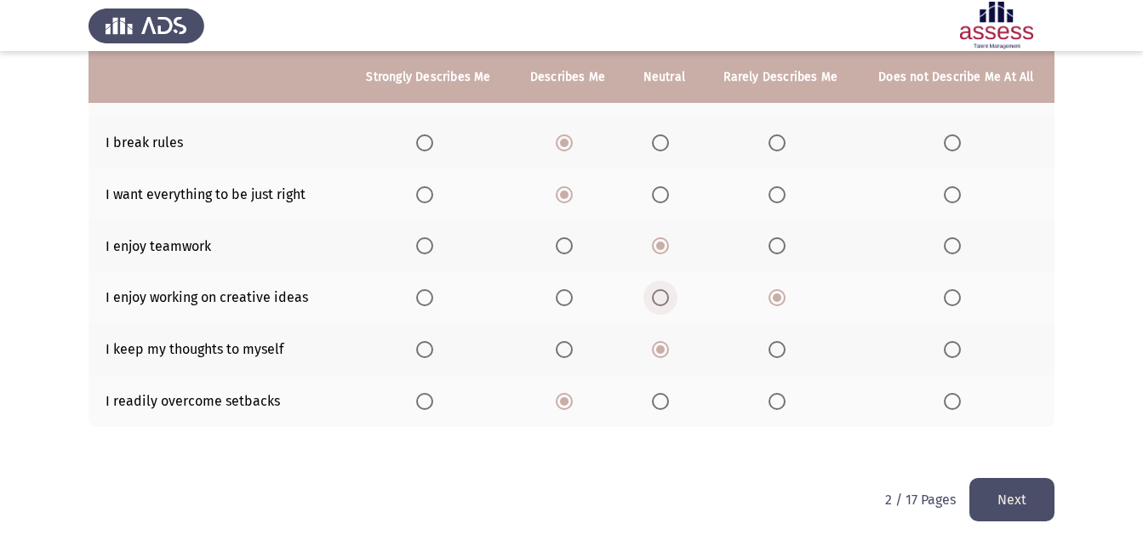
click at [667, 300] on span "Select an option" at bounding box center [660, 297] width 17 height 17
click at [667, 300] on input "Select an option" at bounding box center [660, 297] width 17 height 17
click at [1009, 512] on button "Next" at bounding box center [1012, 499] width 85 height 43
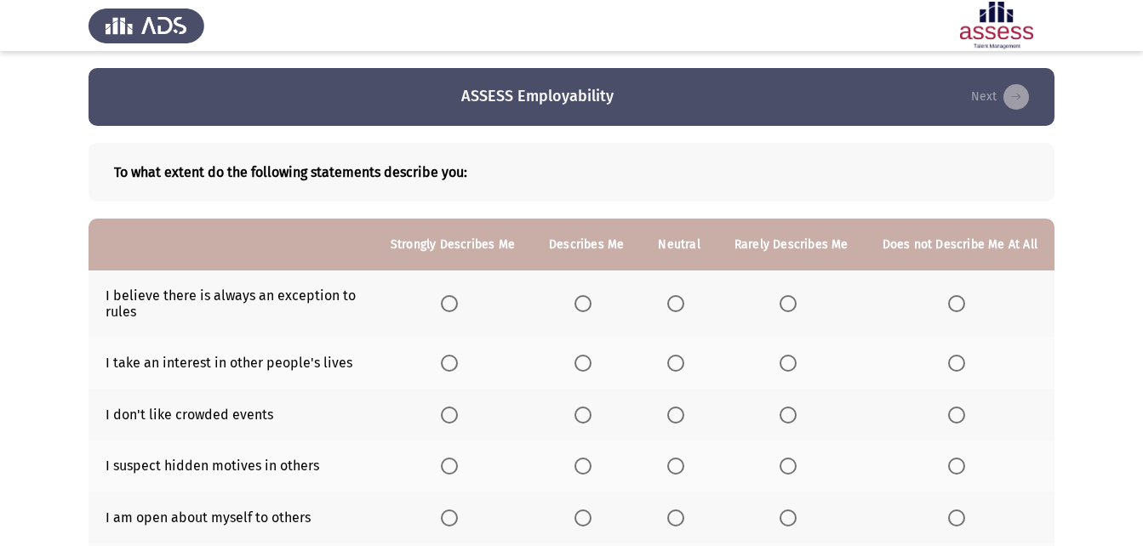
drag, startPoint x: 312, startPoint y: 304, endPoint x: 266, endPoint y: 300, distance: 46.2
click at [592, 298] on span "Select an option" at bounding box center [583, 303] width 17 height 17
click at [592, 298] on input "Select an option" at bounding box center [583, 303] width 17 height 17
click at [682, 362] on span "Select an option" at bounding box center [675, 363] width 17 height 17
click at [682, 362] on input "Select an option" at bounding box center [675, 363] width 17 height 17
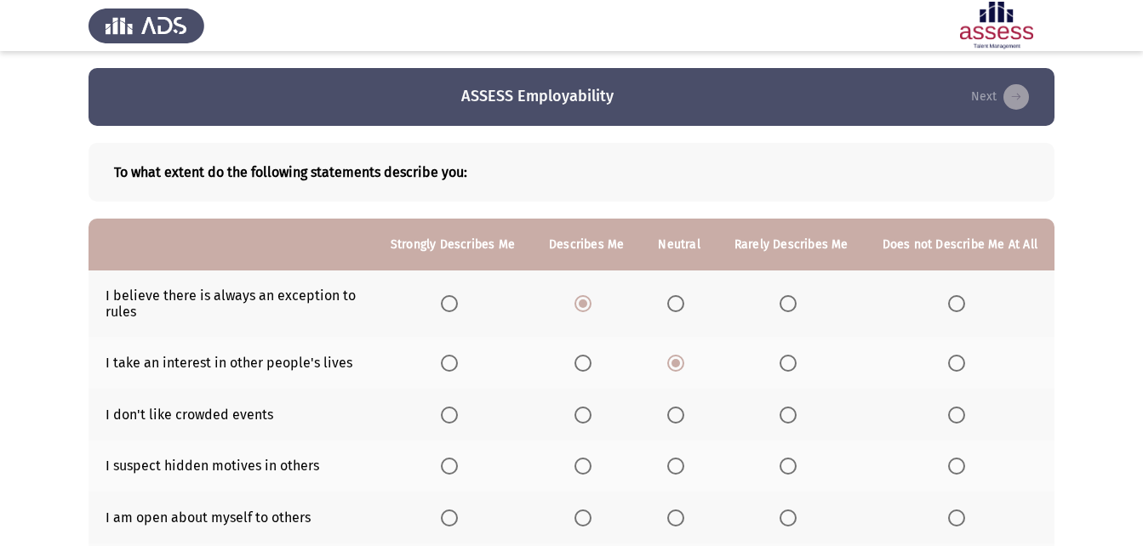
click at [679, 425] on th at bounding box center [679, 415] width 76 height 52
click at [684, 418] on span "Select an option" at bounding box center [675, 415] width 17 height 17
click at [684, 418] on input "Select an option" at bounding box center [675, 415] width 17 height 17
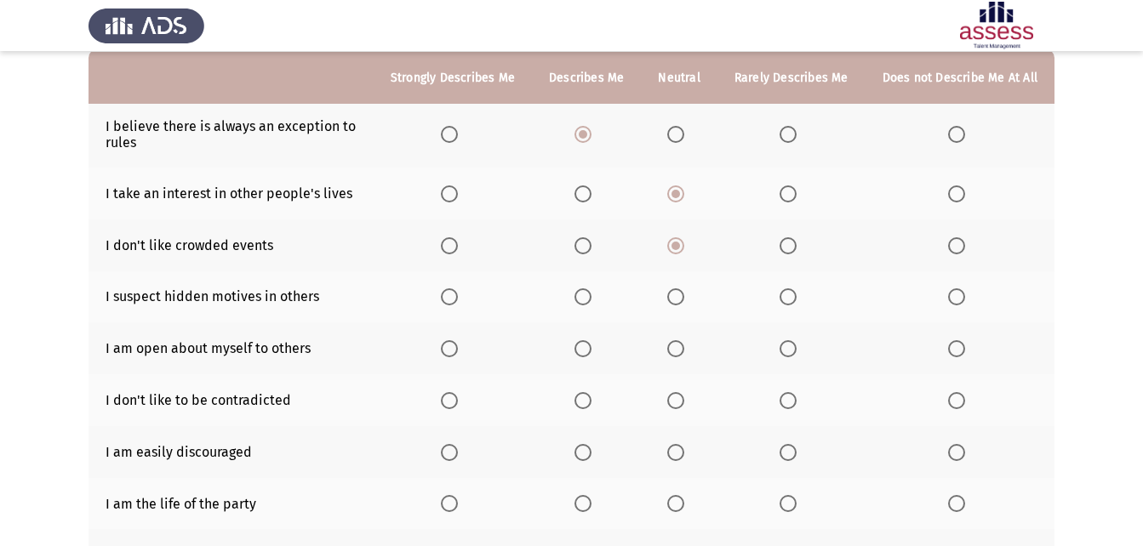
scroll to position [170, 0]
click at [579, 510] on th at bounding box center [586, 504] width 109 height 52
click at [691, 497] on label "Select an option" at bounding box center [679, 503] width 24 height 17
click at [684, 497] on input "Select an option" at bounding box center [675, 503] width 17 height 17
click at [770, 285] on th at bounding box center [792, 297] width 148 height 52
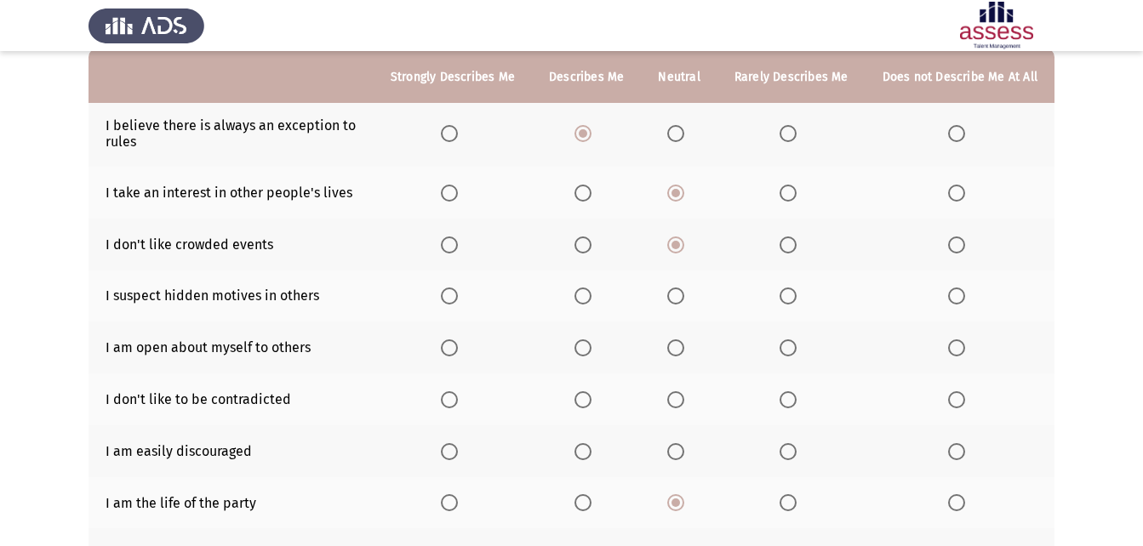
click at [777, 287] on th at bounding box center [792, 297] width 148 height 52
click at [787, 295] on span "Select an option" at bounding box center [788, 296] width 17 height 17
click at [787, 295] on input "Select an option" at bounding box center [788, 296] width 17 height 17
click at [684, 346] on span "Select an option" at bounding box center [675, 348] width 17 height 17
click at [684, 346] on input "Select an option" at bounding box center [675, 348] width 17 height 17
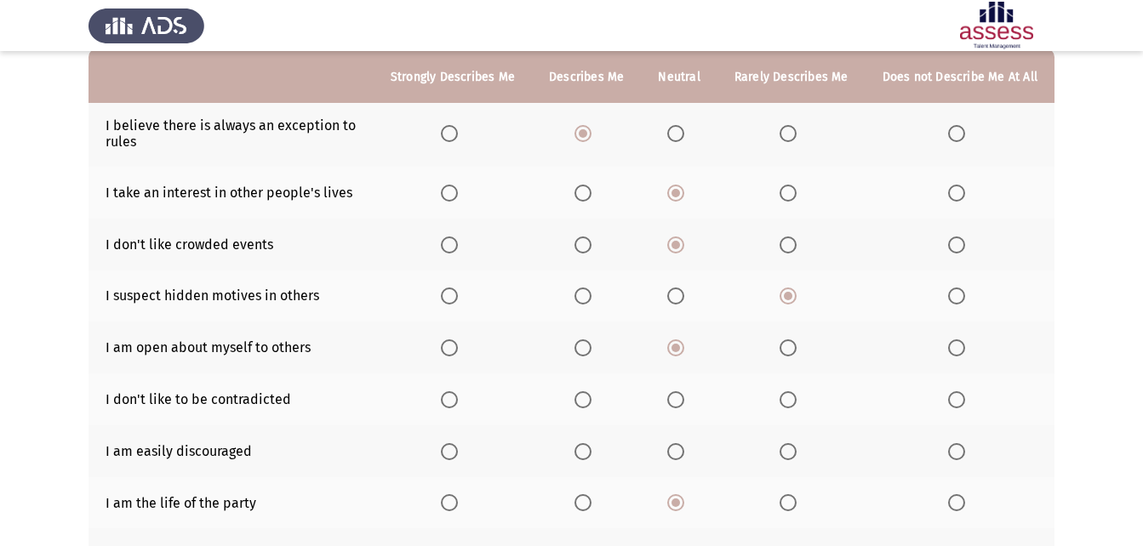
click at [684, 408] on span "Select an option" at bounding box center [675, 400] width 17 height 17
click at [684, 408] on input "Select an option" at bounding box center [675, 400] width 17 height 17
click at [683, 449] on span "Select an option" at bounding box center [675, 451] width 17 height 17
click at [683, 449] on input "Select an option" at bounding box center [675, 451] width 17 height 17
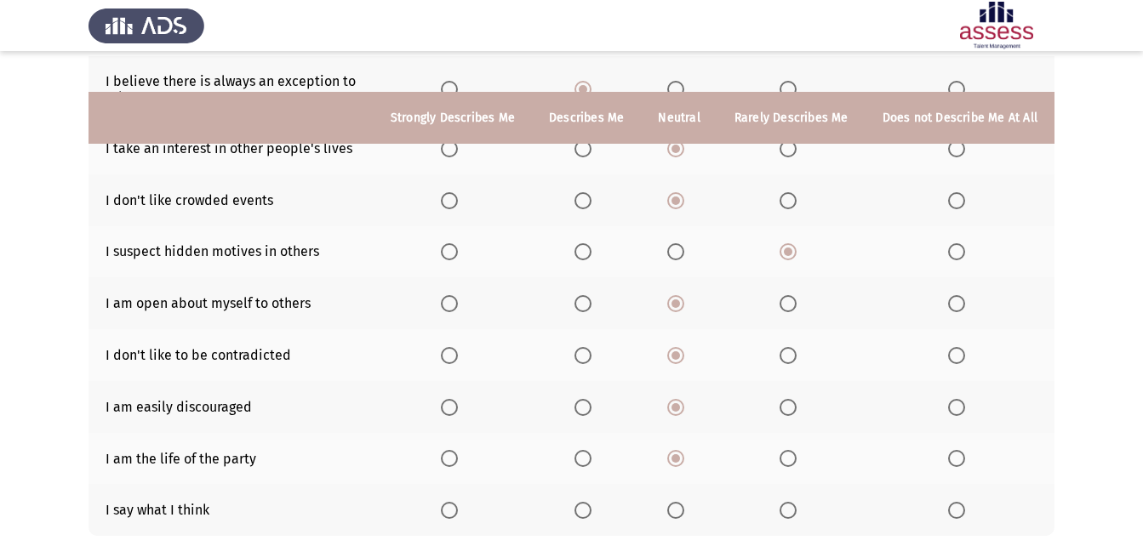
scroll to position [255, 0]
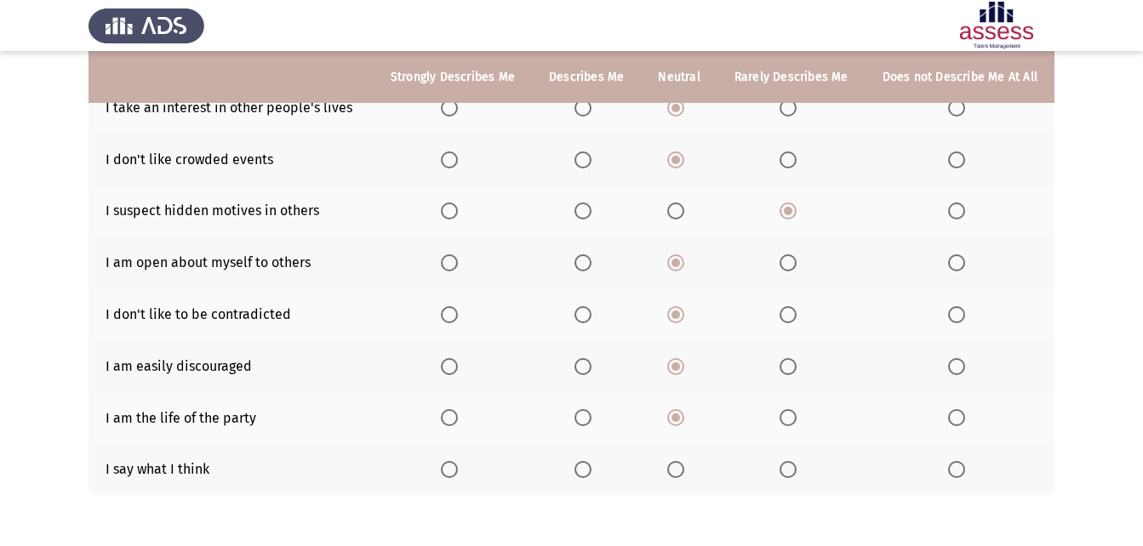
click at [450, 466] on span "Select an option" at bounding box center [449, 469] width 17 height 17
click at [450, 466] on input "Select an option" at bounding box center [449, 469] width 17 height 17
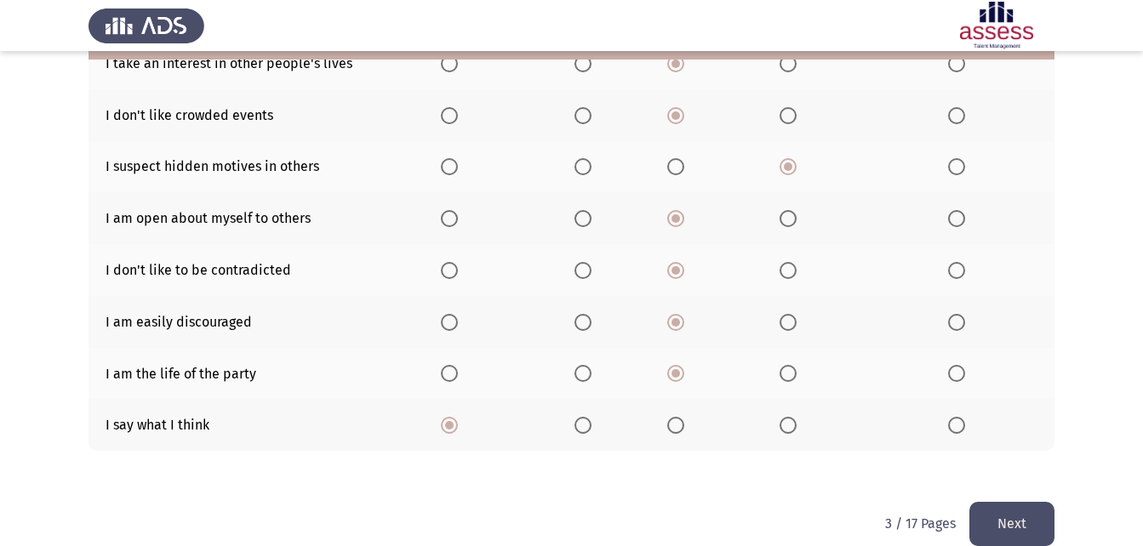
scroll to position [323, 0]
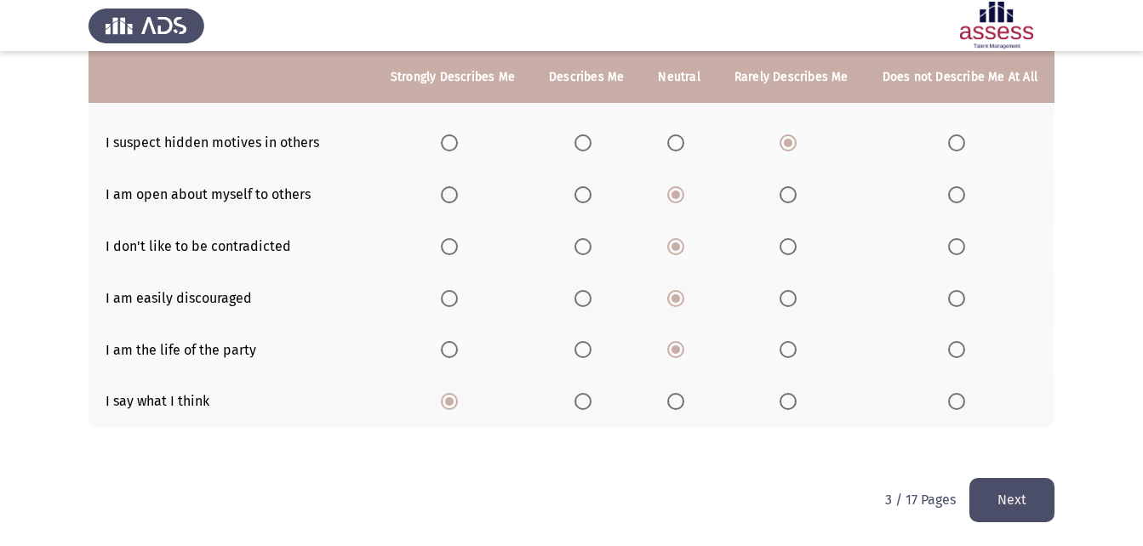
click at [999, 487] on button "Next" at bounding box center [1012, 499] width 85 height 43
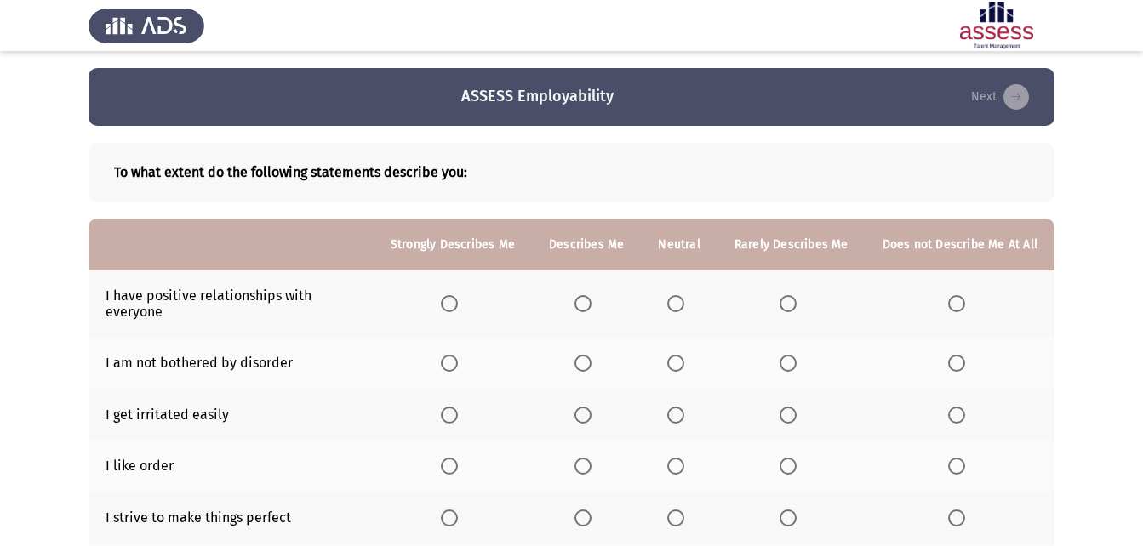
click at [452, 466] on span "Select an option" at bounding box center [449, 466] width 17 height 17
click at [452, 466] on input "Select an option" at bounding box center [449, 466] width 17 height 17
click at [469, 399] on th at bounding box center [453, 415] width 158 height 52
click at [598, 413] on label "Select an option" at bounding box center [587, 415] width 24 height 17
click at [592, 413] on input "Select an option" at bounding box center [583, 415] width 17 height 17
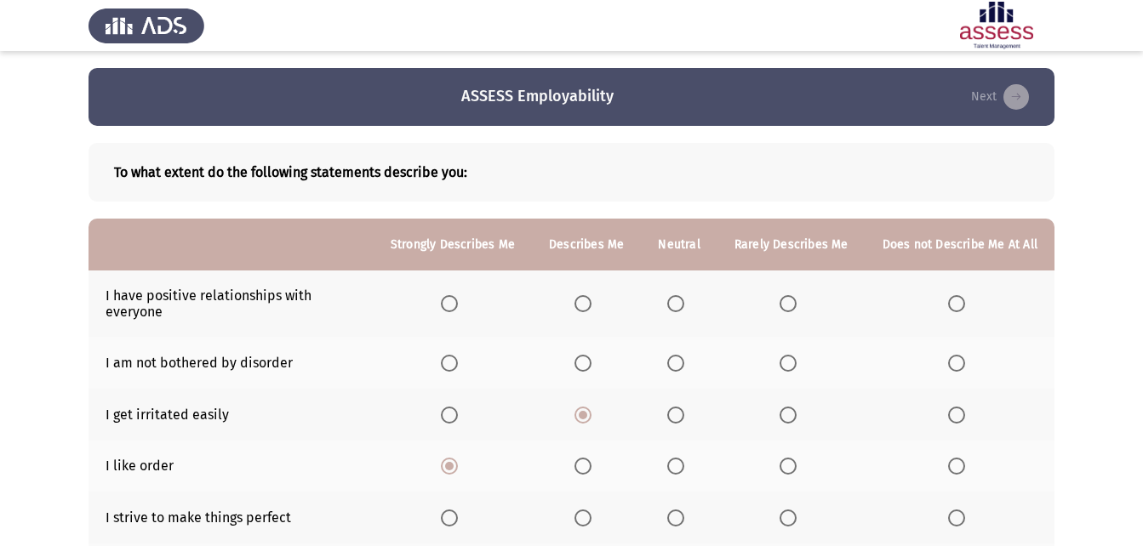
click at [580, 367] on th at bounding box center [586, 363] width 109 height 52
click at [681, 369] on span "Select an option" at bounding box center [675, 363] width 17 height 17
click at [681, 369] on input "Select an option" at bounding box center [675, 363] width 17 height 17
click at [691, 308] on label "Select an option" at bounding box center [679, 303] width 24 height 17
click at [684, 308] on input "Select an option" at bounding box center [675, 303] width 17 height 17
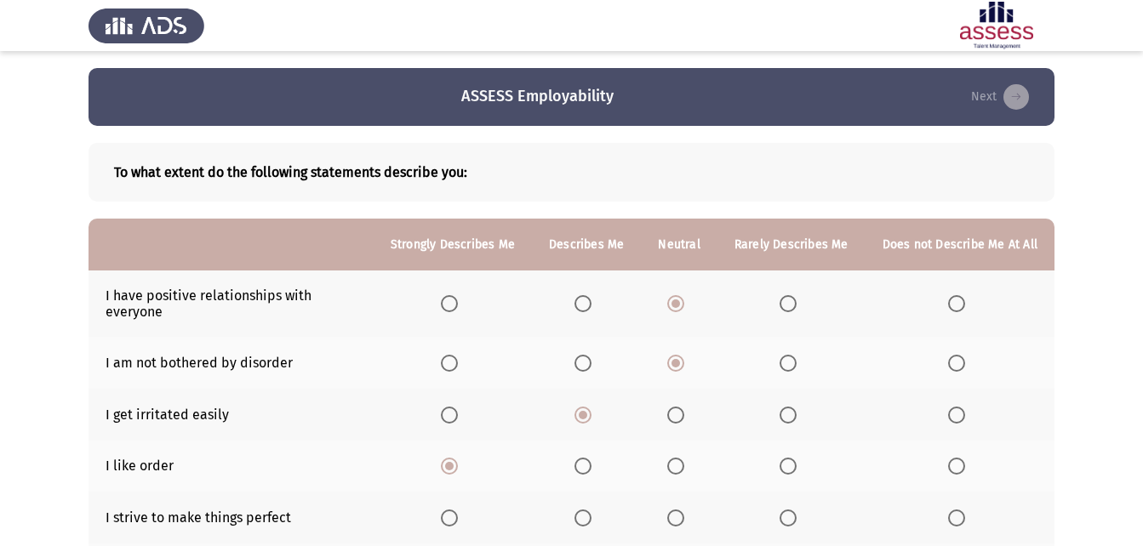
click at [592, 312] on span "Select an option" at bounding box center [583, 303] width 17 height 17
click at [592, 312] on input "Select an option" at bounding box center [583, 303] width 17 height 17
click at [690, 306] on label "Select an option" at bounding box center [679, 303] width 24 height 17
click at [684, 306] on input "Select an option" at bounding box center [675, 303] width 17 height 17
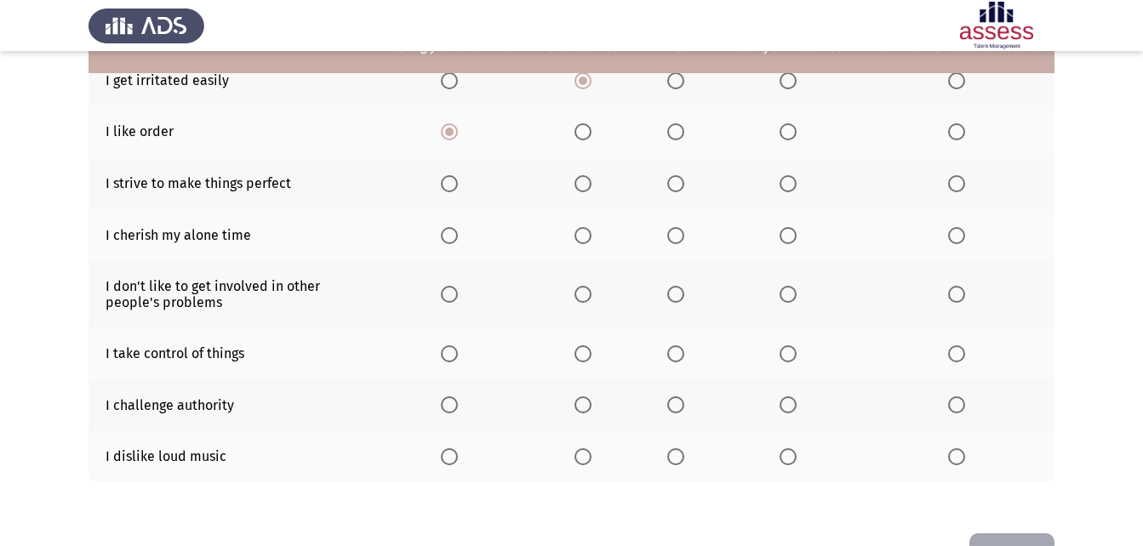
scroll to position [305, 0]
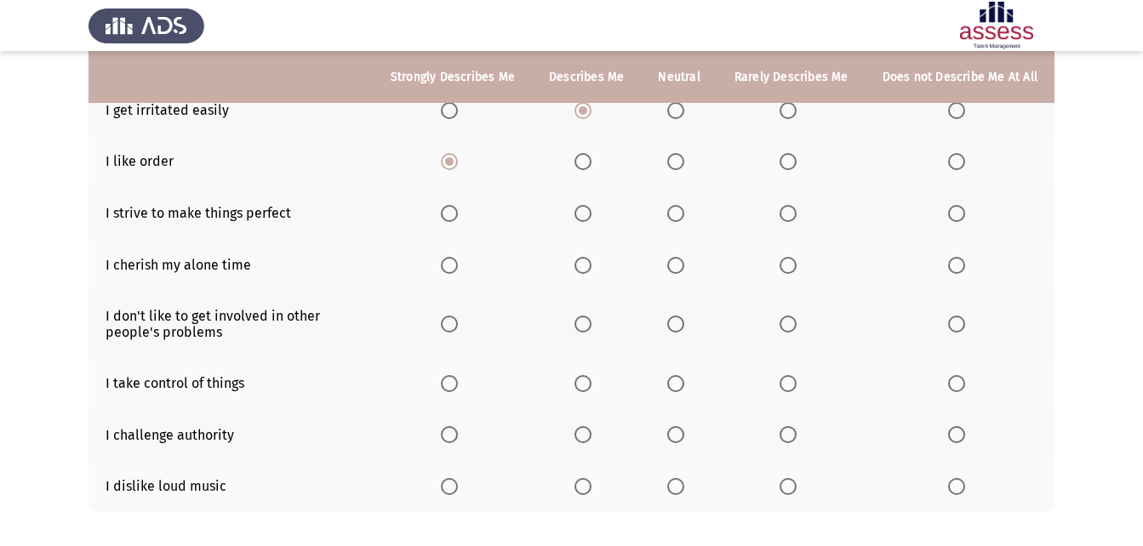
click at [458, 259] on span "Select an option" at bounding box center [449, 265] width 17 height 17
click at [458, 259] on input "Select an option" at bounding box center [449, 265] width 17 height 17
click at [597, 274] on th at bounding box center [586, 265] width 109 height 52
click at [661, 205] on th at bounding box center [679, 213] width 76 height 52
click at [683, 215] on span "Select an option" at bounding box center [675, 213] width 17 height 17
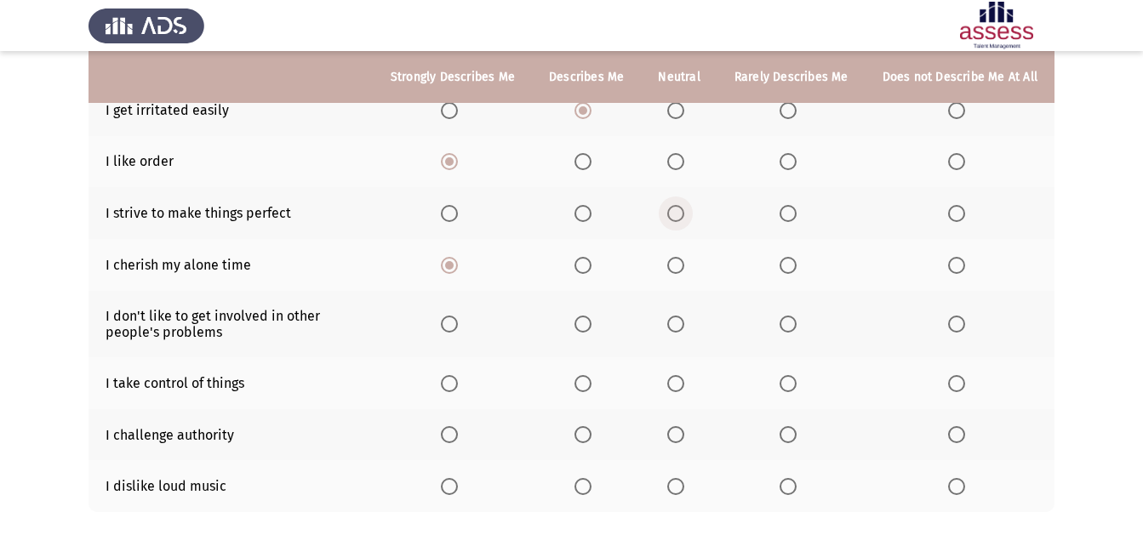
click at [683, 215] on input "Select an option" at bounding box center [675, 213] width 17 height 17
click at [684, 323] on span "Select an option" at bounding box center [675, 324] width 17 height 17
click at [684, 323] on input "Select an option" at bounding box center [675, 324] width 17 height 17
click at [591, 426] on span "Select an option" at bounding box center [583, 434] width 17 height 17
click at [591, 426] on input "Select an option" at bounding box center [583, 434] width 17 height 17
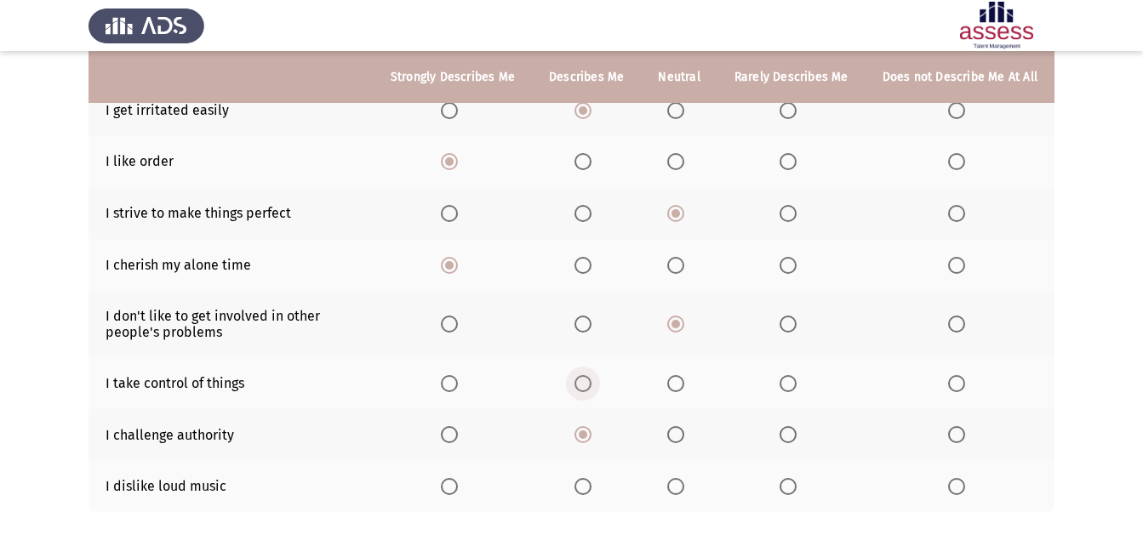
click at [587, 381] on span "Select an option" at bounding box center [583, 383] width 17 height 17
click at [587, 381] on input "Select an option" at bounding box center [583, 383] width 17 height 17
click at [675, 483] on span "Select an option" at bounding box center [675, 486] width 17 height 17
click at [675, 483] on input "Select an option" at bounding box center [675, 486] width 17 height 17
click at [691, 379] on label "Select an option" at bounding box center [679, 383] width 24 height 17
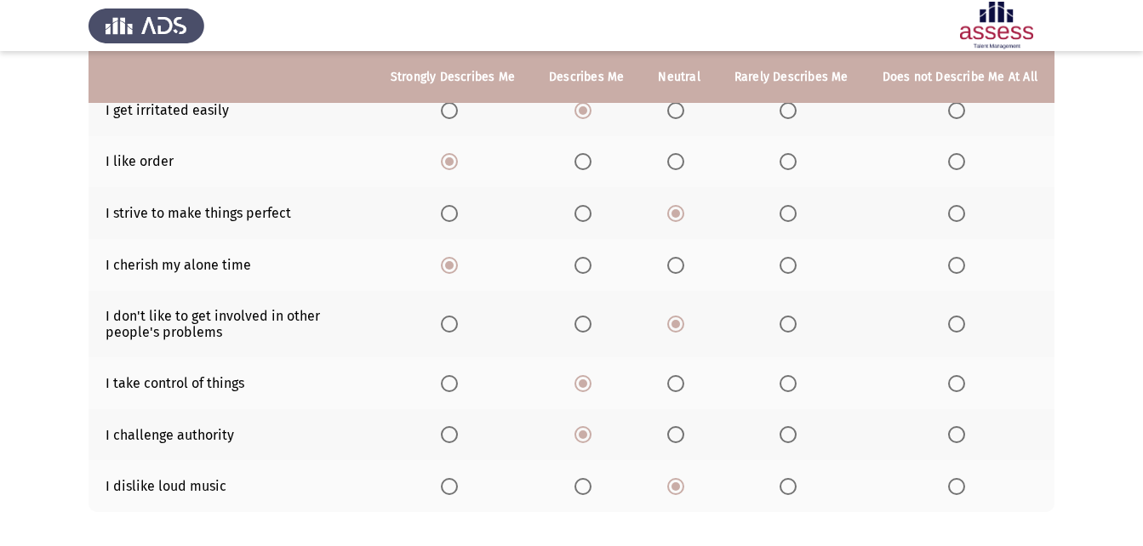
click at [684, 379] on input "Select an option" at bounding box center [675, 383] width 17 height 17
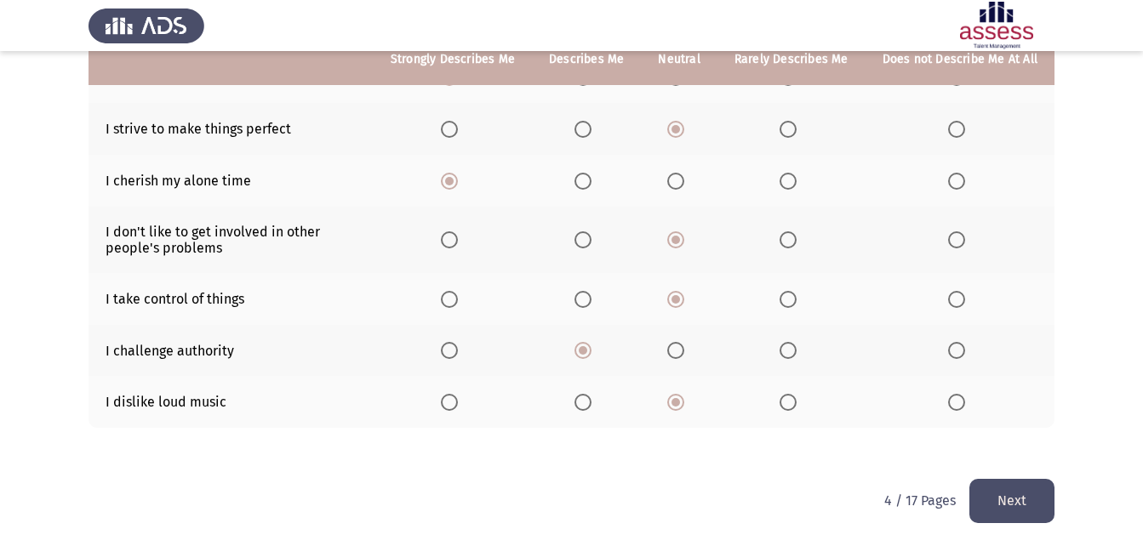
scroll to position [390, 0]
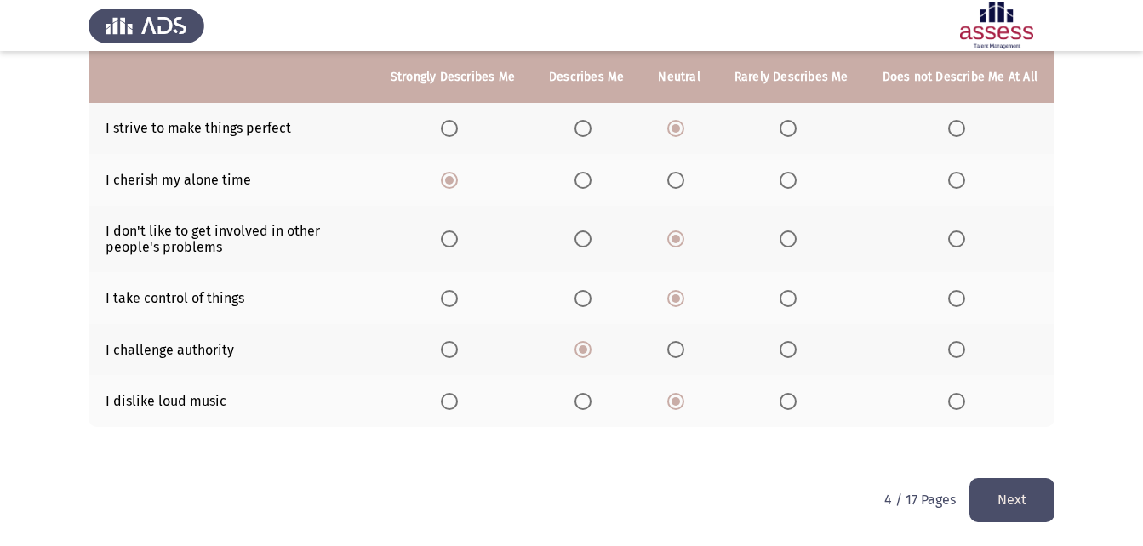
click at [962, 505] on div "4 / 17 Pages Next" at bounding box center [969, 499] width 170 height 43
click at [993, 509] on button "Next" at bounding box center [1012, 499] width 85 height 43
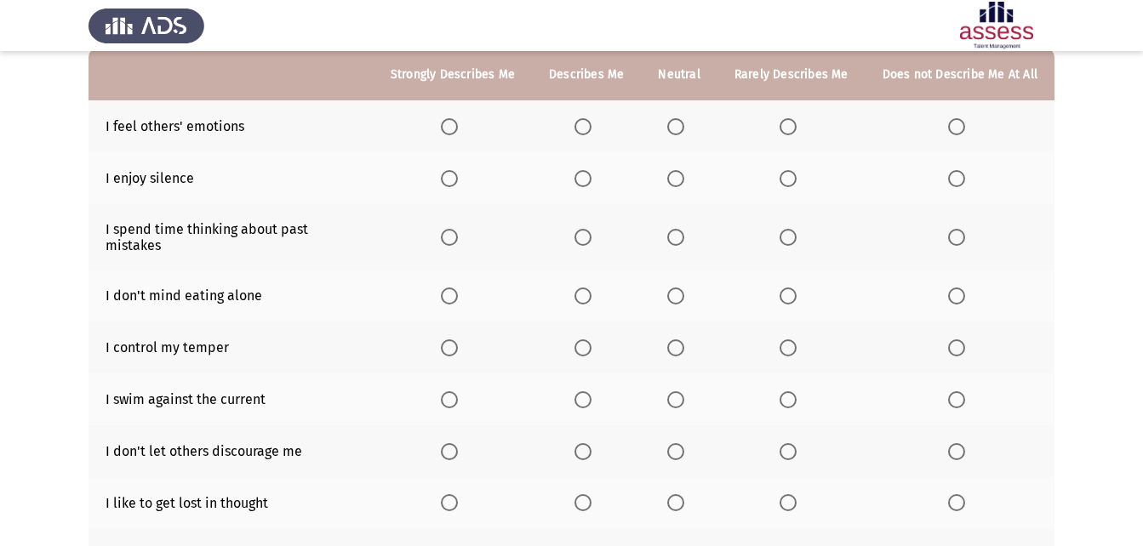
scroll to position [85, 0]
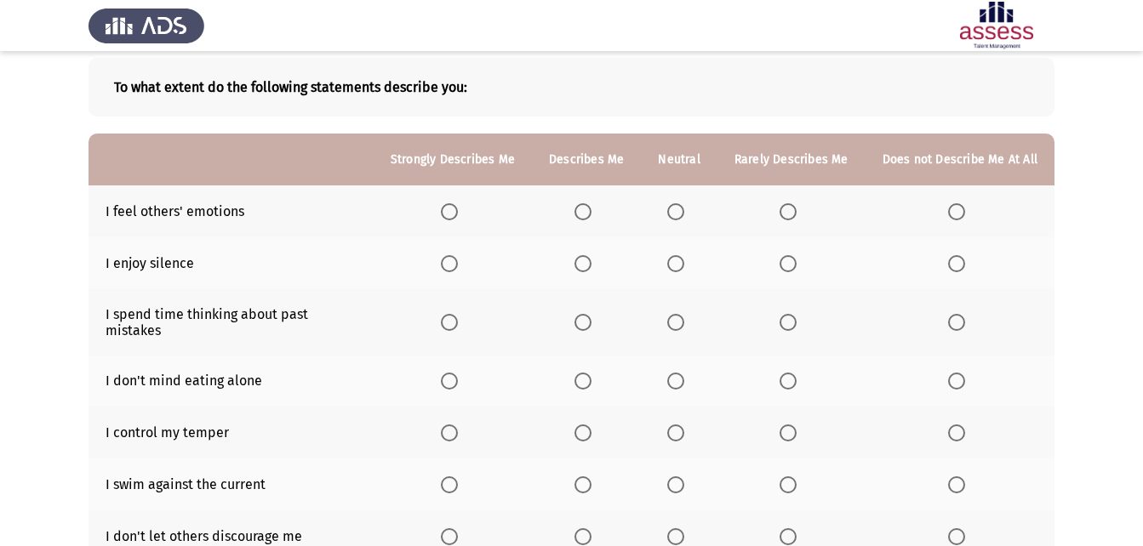
click at [589, 220] on th at bounding box center [586, 212] width 109 height 52
drag, startPoint x: 579, startPoint y: 194, endPoint x: 597, endPoint y: 211, distance: 24.7
click at [592, 207] on th at bounding box center [586, 212] width 109 height 52
click at [663, 215] on th at bounding box center [679, 212] width 76 height 52
click at [673, 216] on span "Select an option" at bounding box center [675, 211] width 17 height 17
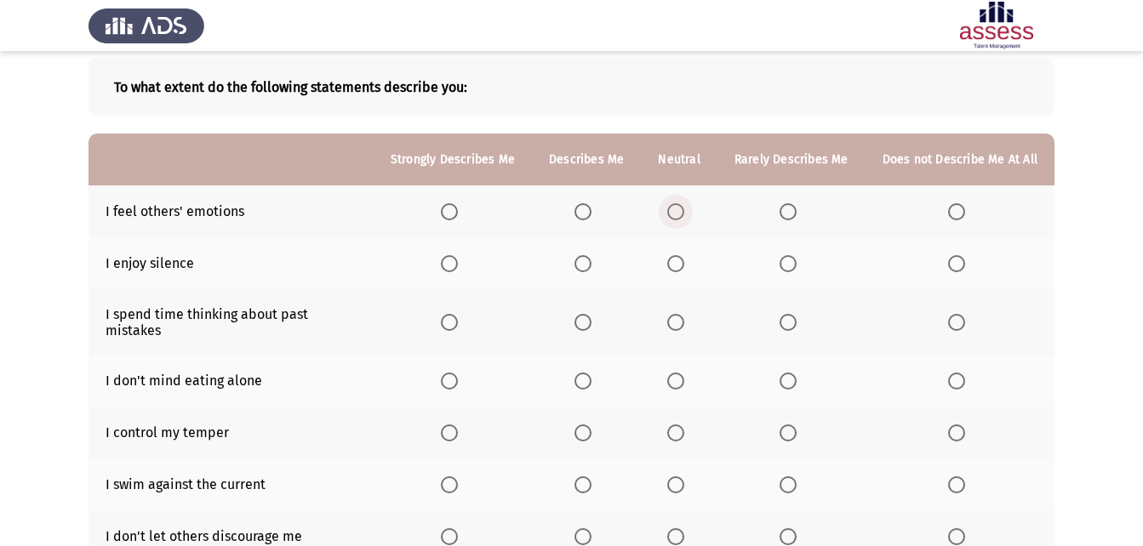
click at [673, 216] on input "Select an option" at bounding box center [675, 211] width 17 height 17
click at [789, 314] on span "Select an option" at bounding box center [788, 322] width 17 height 17
click at [789, 314] on input "Select an option" at bounding box center [788, 322] width 17 height 17
click at [691, 263] on label "Select an option" at bounding box center [679, 263] width 24 height 17
click at [684, 263] on input "Select an option" at bounding box center [675, 263] width 17 height 17
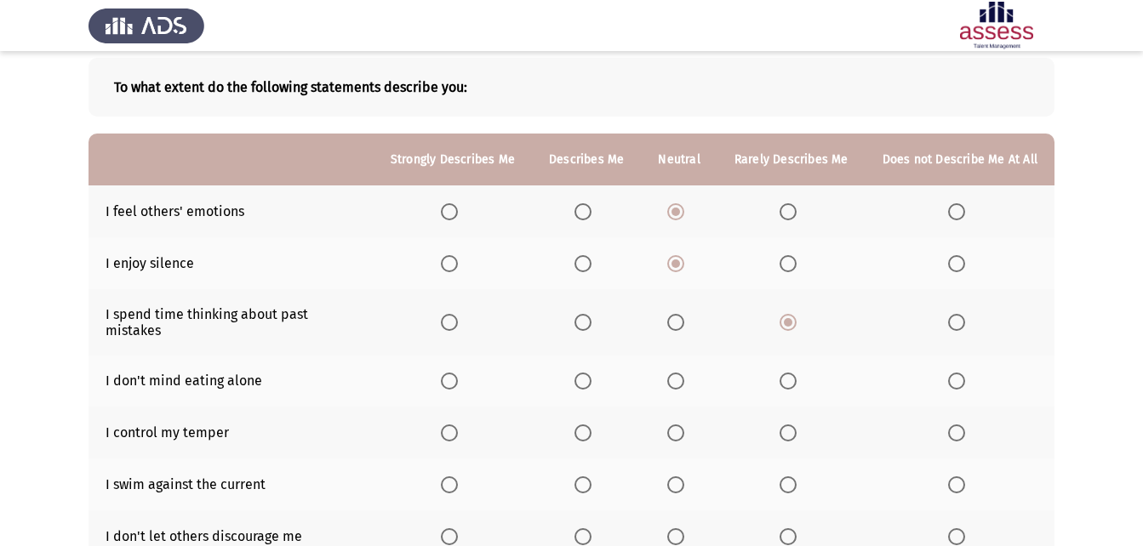
click at [573, 362] on th at bounding box center [586, 382] width 109 height 52
click at [592, 373] on span "Select an option" at bounding box center [583, 381] width 17 height 17
click at [592, 373] on input "Select an option" at bounding box center [583, 381] width 17 height 17
click at [677, 425] on span "Select an option" at bounding box center [675, 433] width 17 height 17
click at [677, 425] on input "Select an option" at bounding box center [675, 433] width 17 height 17
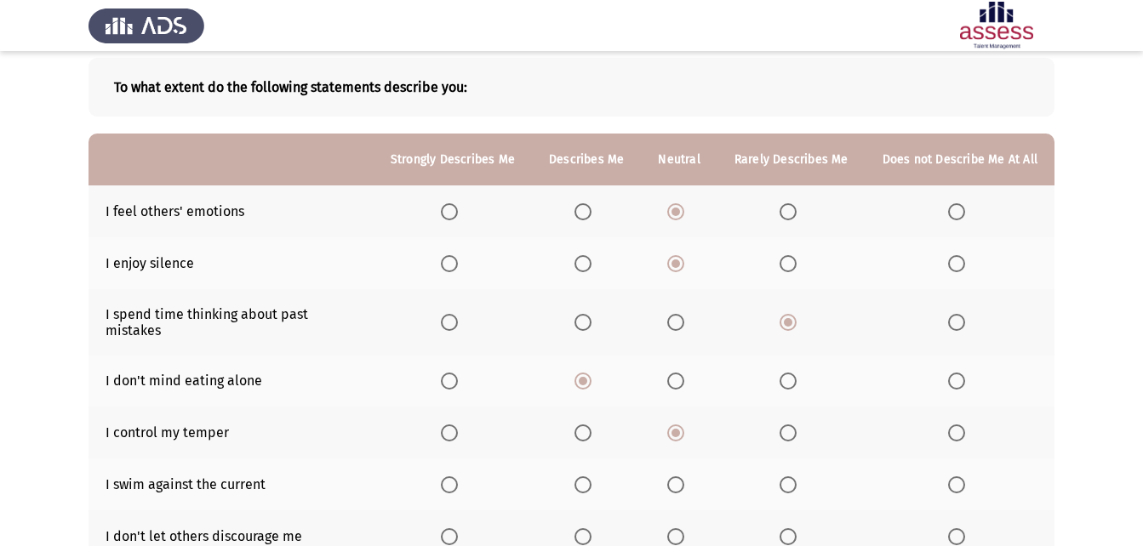
click at [684, 477] on span "Select an option" at bounding box center [675, 485] width 17 height 17
click at [684, 477] on input "Select an option" at bounding box center [675, 485] width 17 height 17
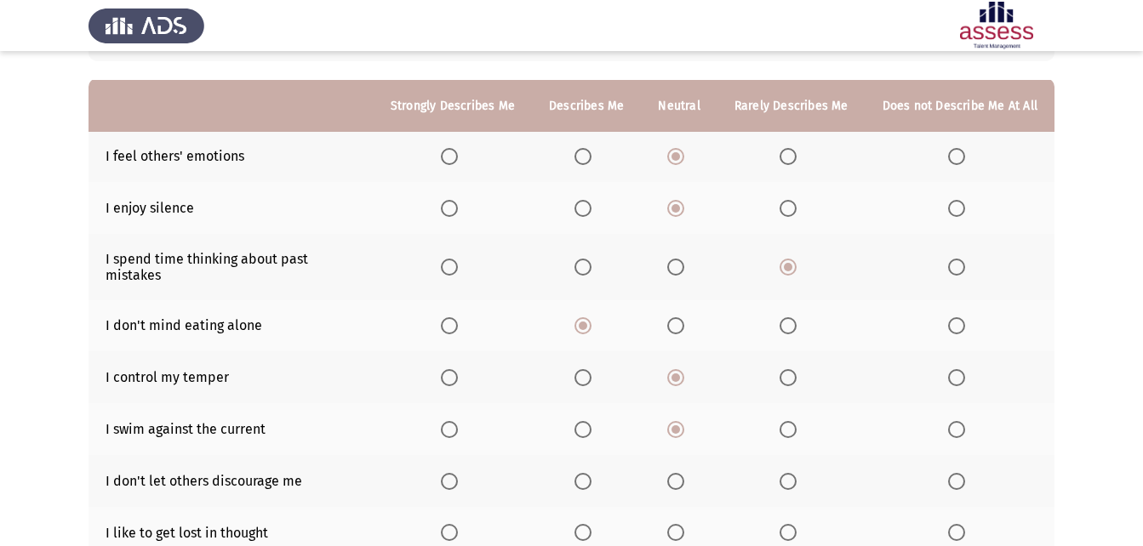
scroll to position [170, 0]
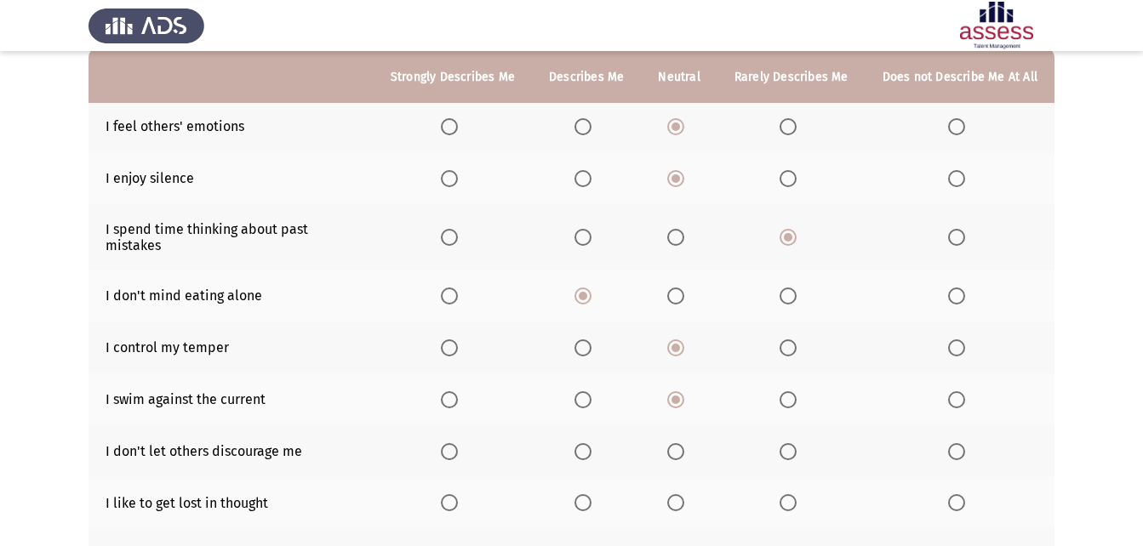
click at [585, 392] on span "Select an option" at bounding box center [583, 400] width 17 height 17
click at [585, 392] on input "Select an option" at bounding box center [583, 400] width 17 height 17
click at [793, 496] on span "Select an option" at bounding box center [788, 503] width 17 height 17
click at [793, 496] on input "Select an option" at bounding box center [788, 503] width 17 height 17
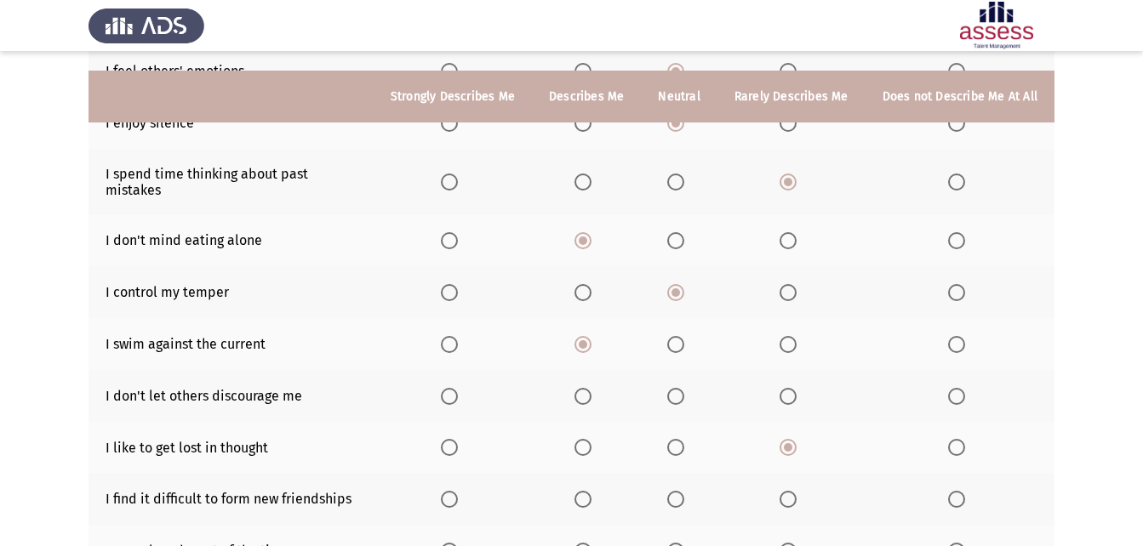
scroll to position [255, 0]
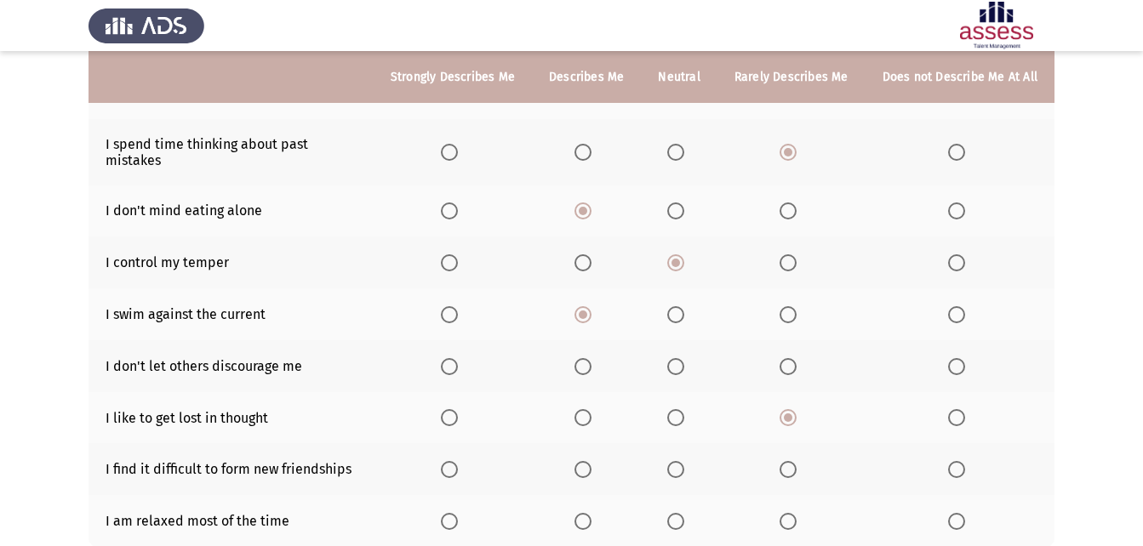
click at [592, 461] on span "Select an option" at bounding box center [583, 469] width 17 height 17
click at [592, 461] on input "Select an option" at bounding box center [583, 469] width 17 height 17
click at [686, 341] on th at bounding box center [679, 366] width 76 height 52
click at [676, 367] on span "Select an option" at bounding box center [676, 367] width 0 height 0
click at [681, 358] on input "Select an option" at bounding box center [675, 366] width 17 height 17
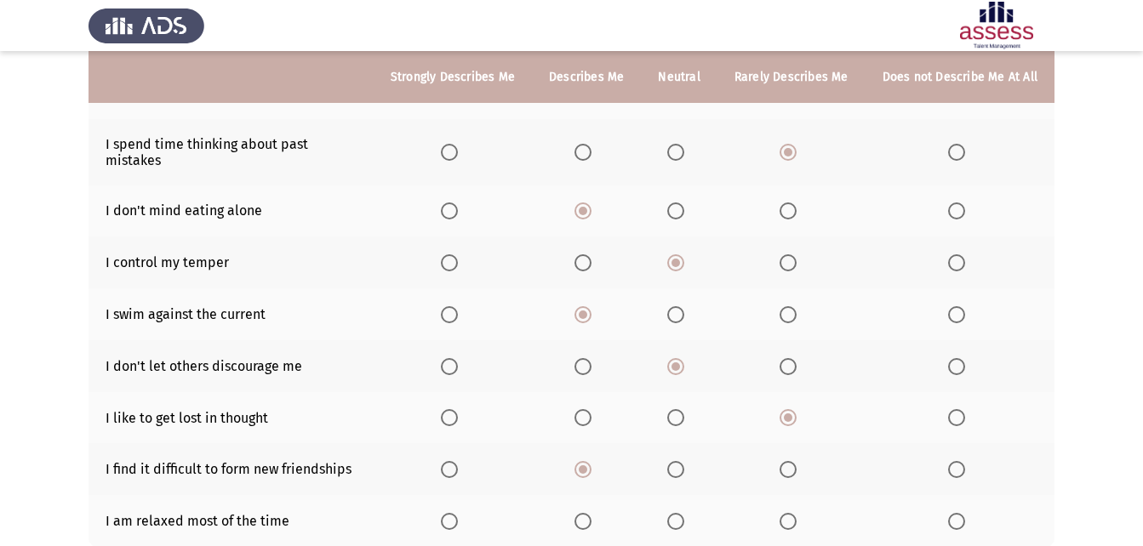
click at [663, 402] on th at bounding box center [679, 418] width 76 height 52
click at [683, 409] on span "Select an option" at bounding box center [675, 417] width 17 height 17
click at [683, 409] on input "Select an option" at bounding box center [675, 417] width 17 height 17
click at [592, 513] on span "Select an option" at bounding box center [583, 521] width 17 height 17
click at [592, 513] on input "Select an option" at bounding box center [583, 521] width 17 height 17
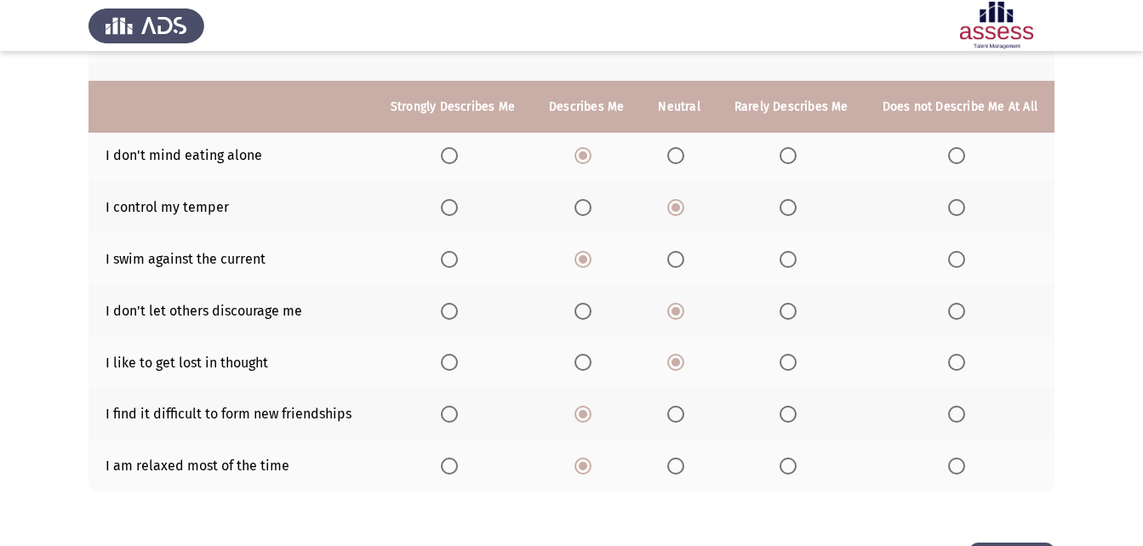
scroll to position [340, 0]
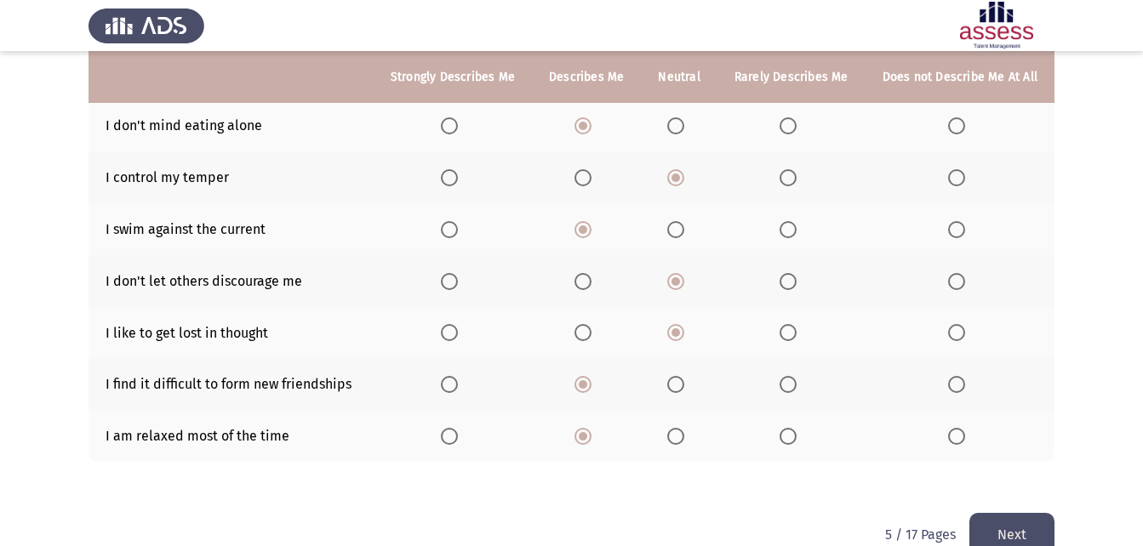
click at [676, 428] on span "Select an option" at bounding box center [675, 436] width 17 height 17
click at [676, 428] on input "Select an option" at bounding box center [675, 436] width 17 height 17
click at [993, 519] on button "Next" at bounding box center [1012, 534] width 85 height 43
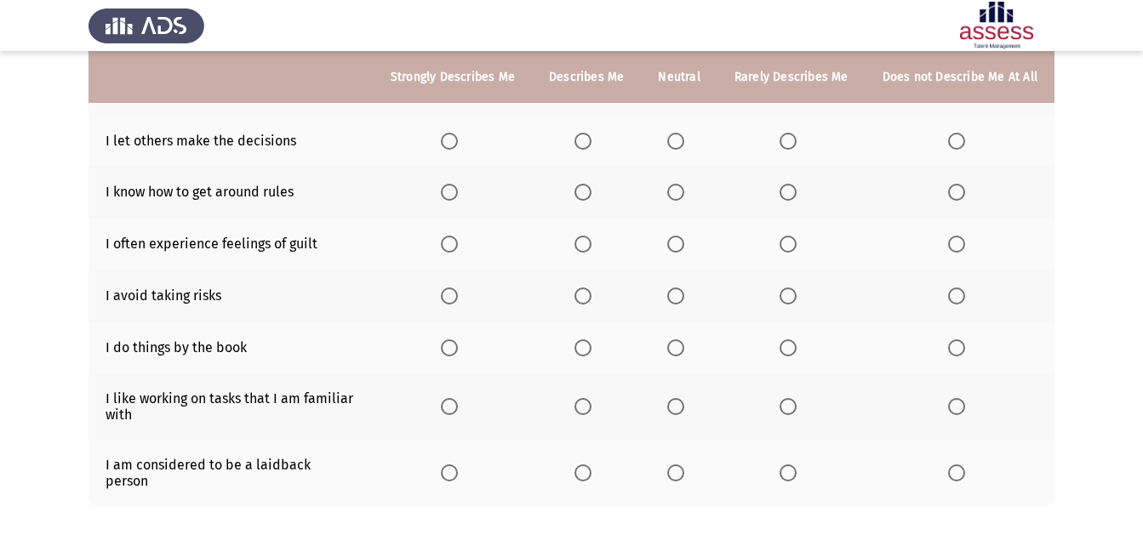
click at [592, 344] on span "Select an option" at bounding box center [583, 348] width 17 height 17
click at [592, 344] on input "Select an option" at bounding box center [583, 348] width 17 height 17
click at [681, 363] on th at bounding box center [679, 348] width 76 height 52
click at [685, 357] on th at bounding box center [679, 348] width 76 height 52
click at [681, 402] on span "Select an option" at bounding box center [675, 406] width 17 height 17
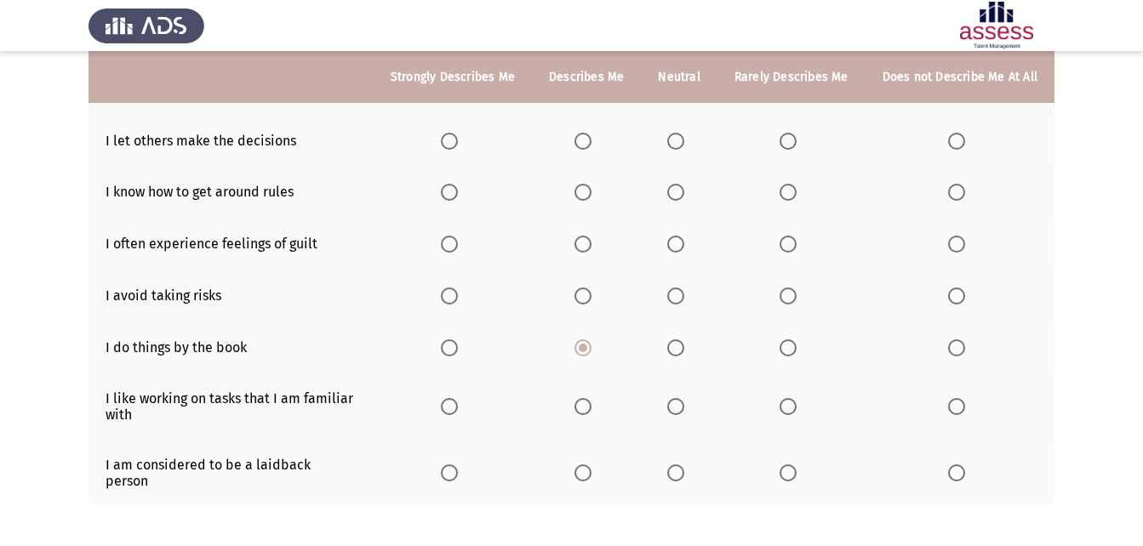
click at [681, 402] on input "Select an option" at bounding box center [675, 406] width 17 height 17
click at [680, 330] on th at bounding box center [679, 348] width 76 height 52
click at [680, 356] on span "Select an option" at bounding box center [675, 348] width 17 height 17
click at [680, 356] on input "Select an option" at bounding box center [675, 348] width 17 height 17
click at [785, 349] on span "Select an option" at bounding box center [788, 348] width 17 height 17
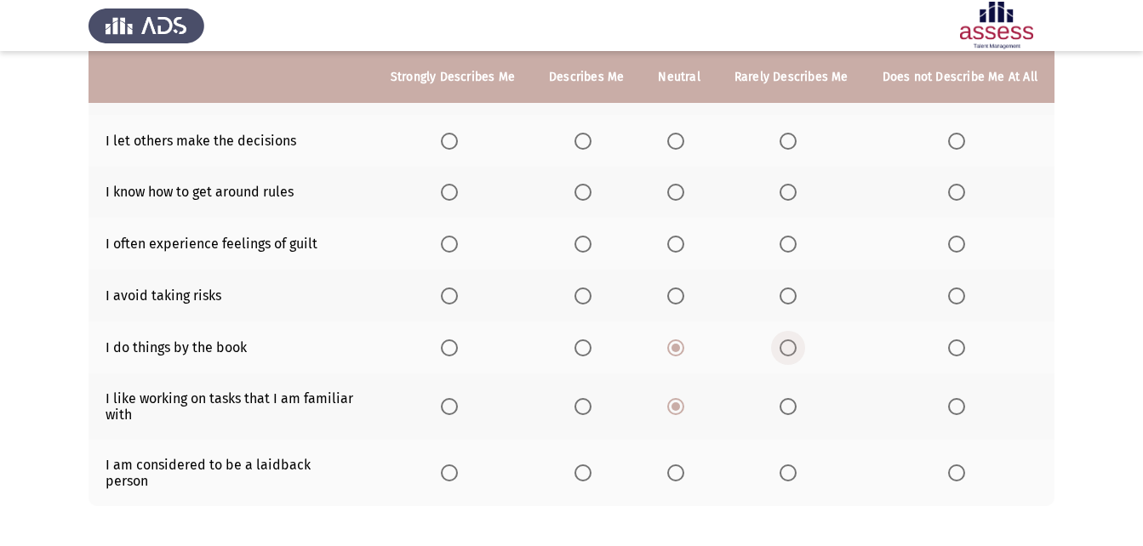
click at [785, 349] on input "Select an option" at bounding box center [788, 348] width 17 height 17
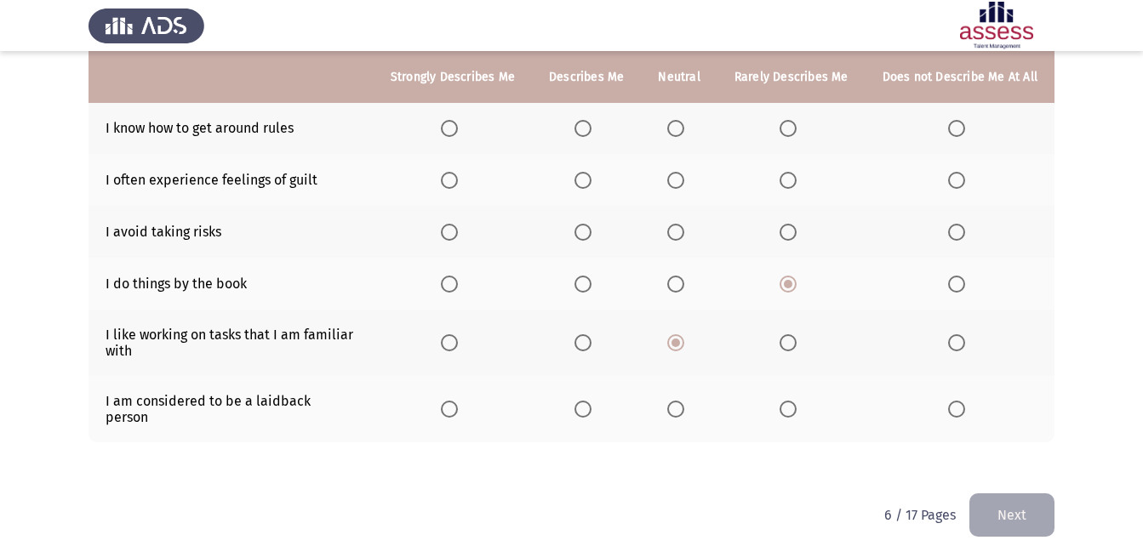
click at [673, 401] on span "Select an option" at bounding box center [675, 409] width 17 height 17
click at [673, 401] on input "Select an option" at bounding box center [675, 409] width 17 height 17
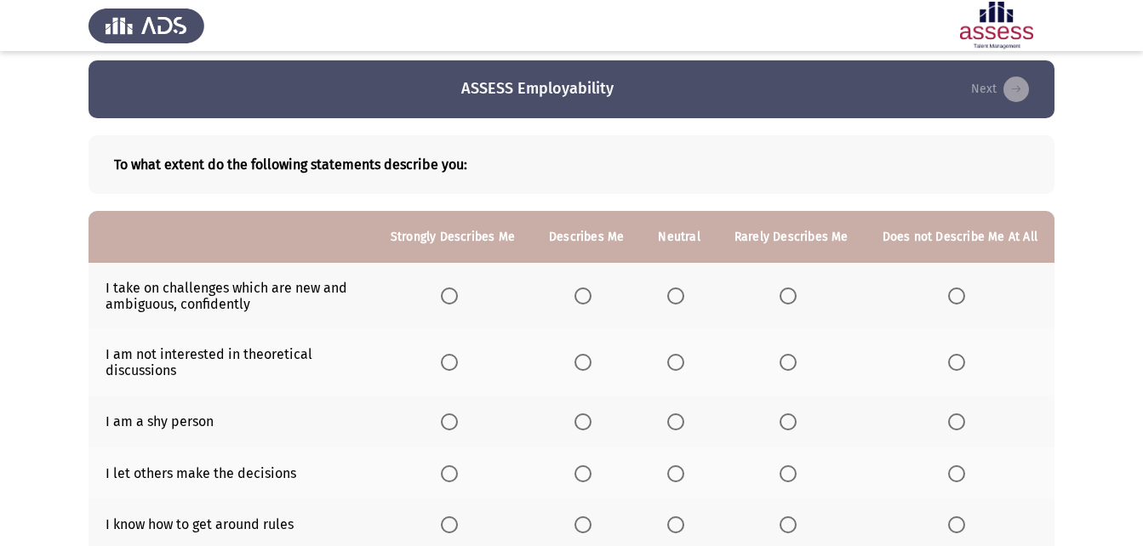
scroll to position [0, 0]
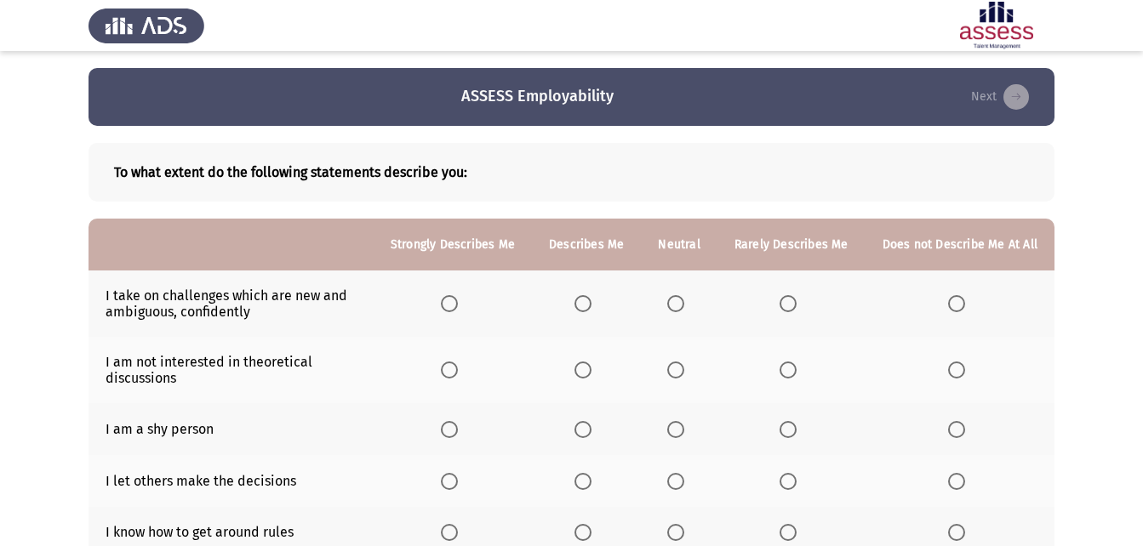
click at [678, 306] on span "Select an option" at bounding box center [675, 303] width 17 height 17
click at [678, 306] on input "Select an option" at bounding box center [675, 303] width 17 height 17
click at [783, 371] on span "Select an option" at bounding box center [788, 370] width 17 height 17
click at [783, 371] on input "Select an option" at bounding box center [788, 370] width 17 height 17
click at [689, 382] on th at bounding box center [679, 370] width 76 height 66
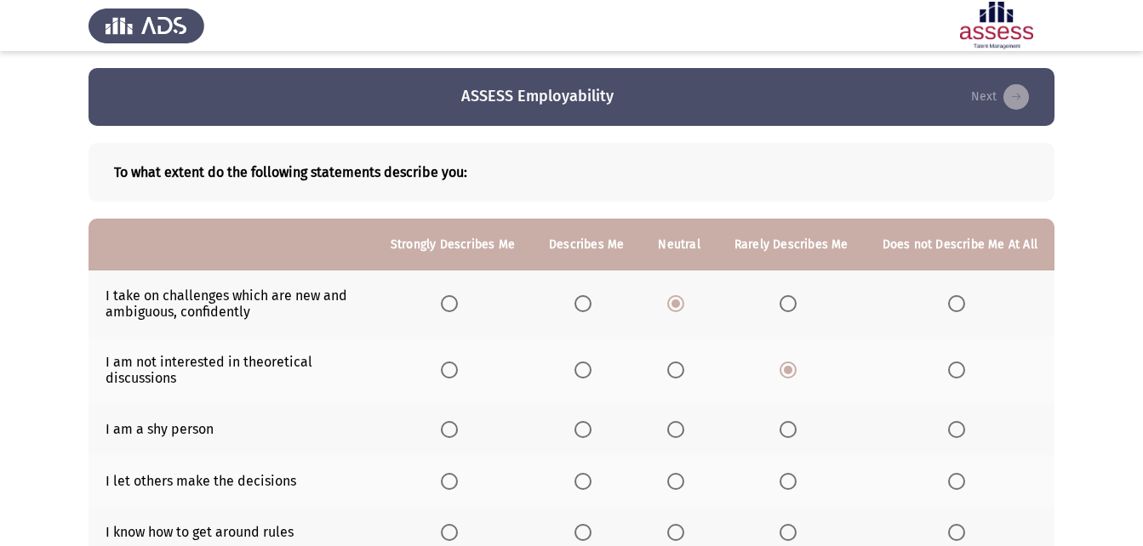
click at [683, 373] on span "Select an option" at bounding box center [675, 370] width 17 height 17
click at [683, 373] on input "Select an option" at bounding box center [675, 370] width 17 height 17
click at [686, 418] on th at bounding box center [679, 429] width 76 height 52
click at [684, 475] on span "Select an option" at bounding box center [675, 481] width 17 height 17
click at [684, 475] on input "Select an option" at bounding box center [675, 481] width 17 height 17
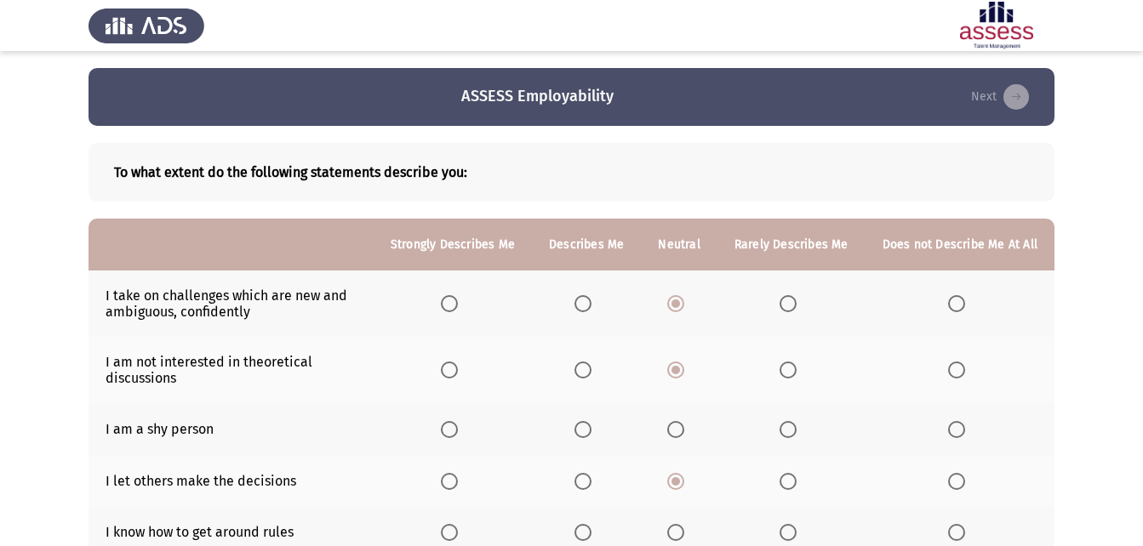
click at [598, 472] on mat-radio-button "Select an option" at bounding box center [587, 481] width 24 height 18
click at [594, 472] on mat-radio-button "Select an option" at bounding box center [587, 481] width 24 height 18
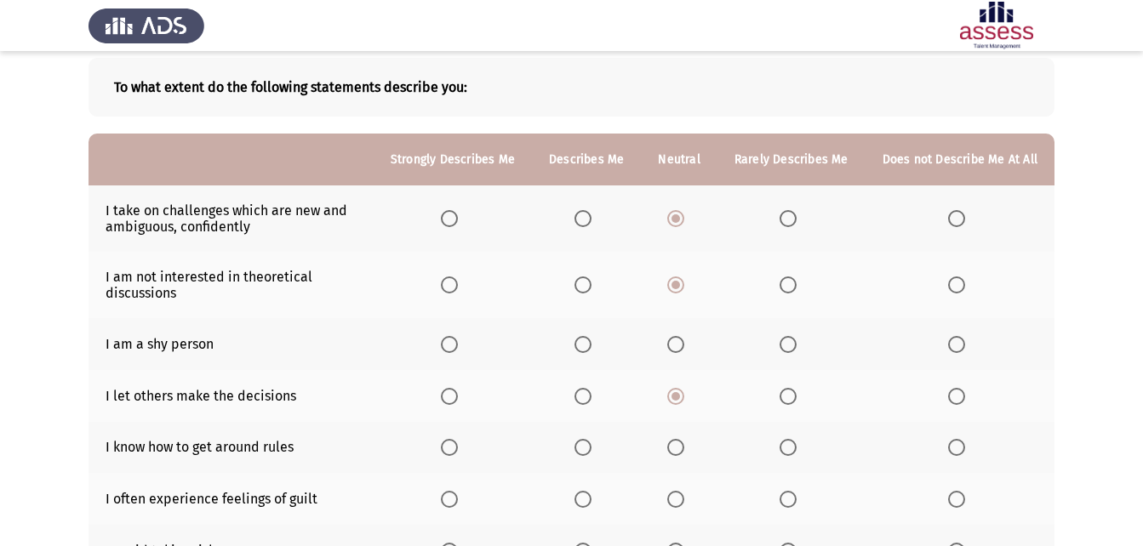
click at [587, 348] on span "Select an option" at bounding box center [583, 344] width 17 height 17
click at [587, 348] on input "Select an option" at bounding box center [583, 344] width 17 height 17
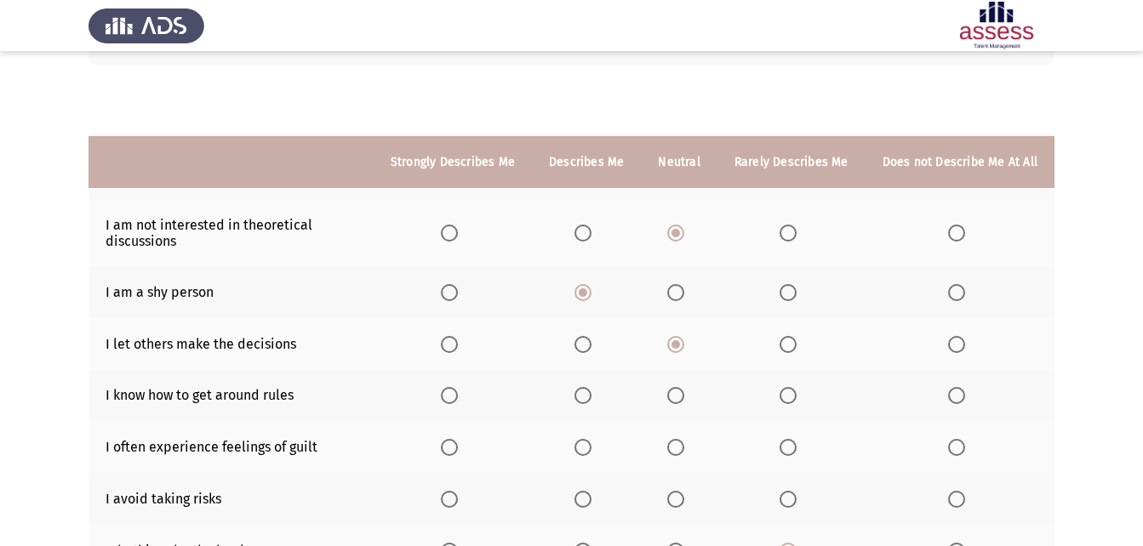
scroll to position [255, 0]
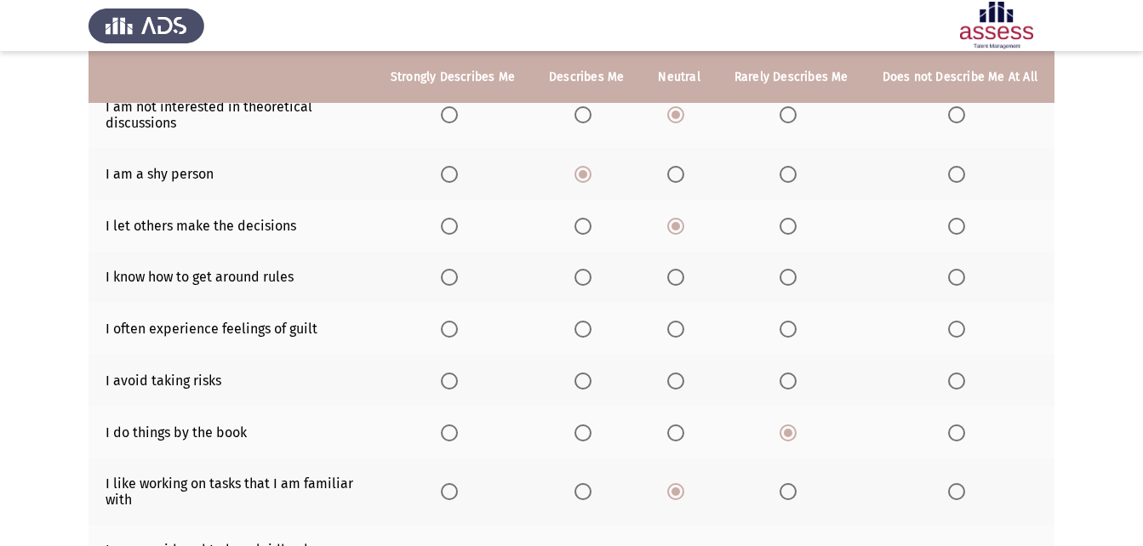
click at [678, 339] on th at bounding box center [679, 329] width 76 height 52
click at [676, 329] on span "Select an option" at bounding box center [676, 329] width 0 height 0
click at [680, 329] on input "Select an option" at bounding box center [675, 329] width 17 height 17
click at [584, 376] on span "Select an option" at bounding box center [583, 381] width 17 height 17
click at [584, 376] on input "Select an option" at bounding box center [583, 381] width 17 height 17
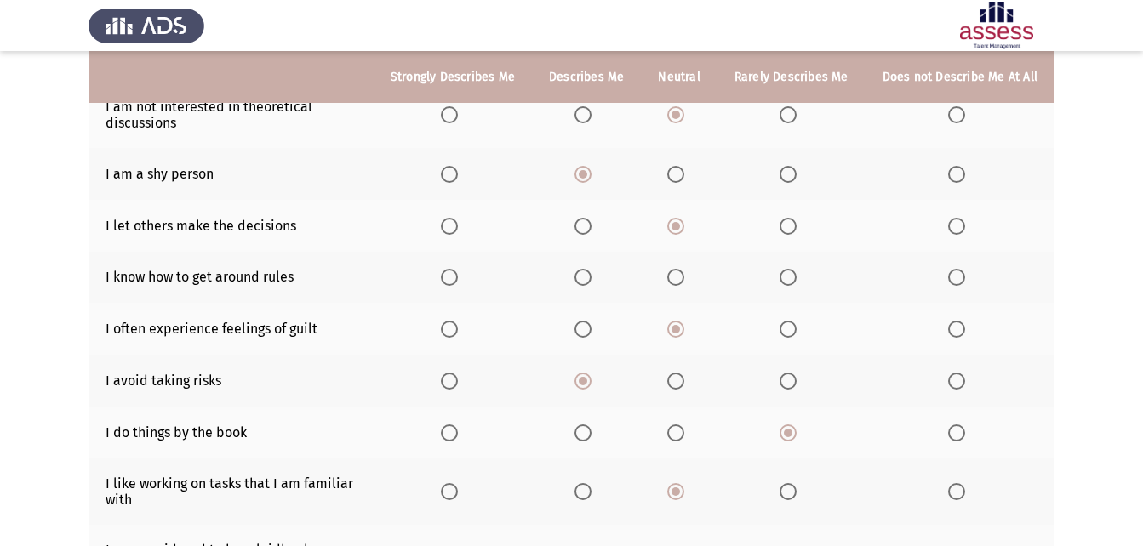
click at [682, 434] on span "Select an option" at bounding box center [675, 433] width 17 height 17
click at [682, 434] on input "Select an option" at bounding box center [675, 433] width 17 height 17
click at [684, 283] on span "Select an option" at bounding box center [675, 277] width 17 height 17
click at [684, 283] on input "Select an option" at bounding box center [675, 277] width 17 height 17
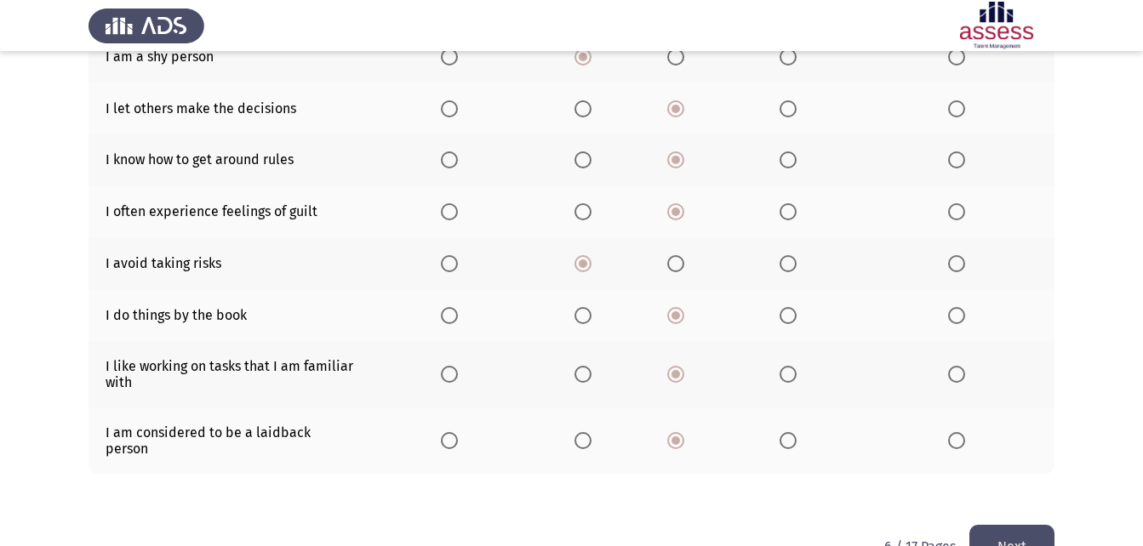
scroll to position [404, 0]
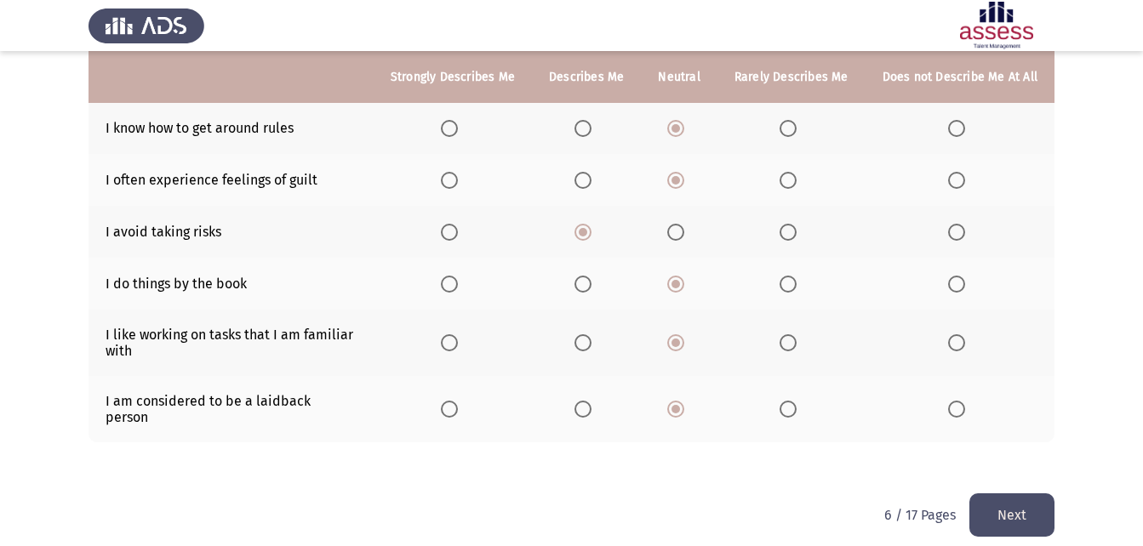
click at [992, 503] on button "Next" at bounding box center [1012, 515] width 85 height 43
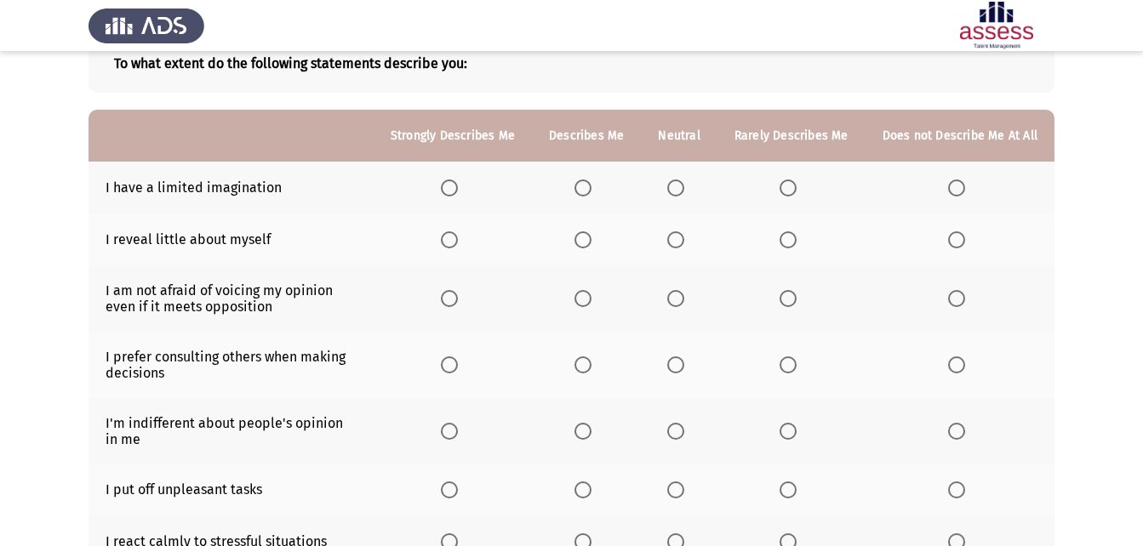
scroll to position [79, 0]
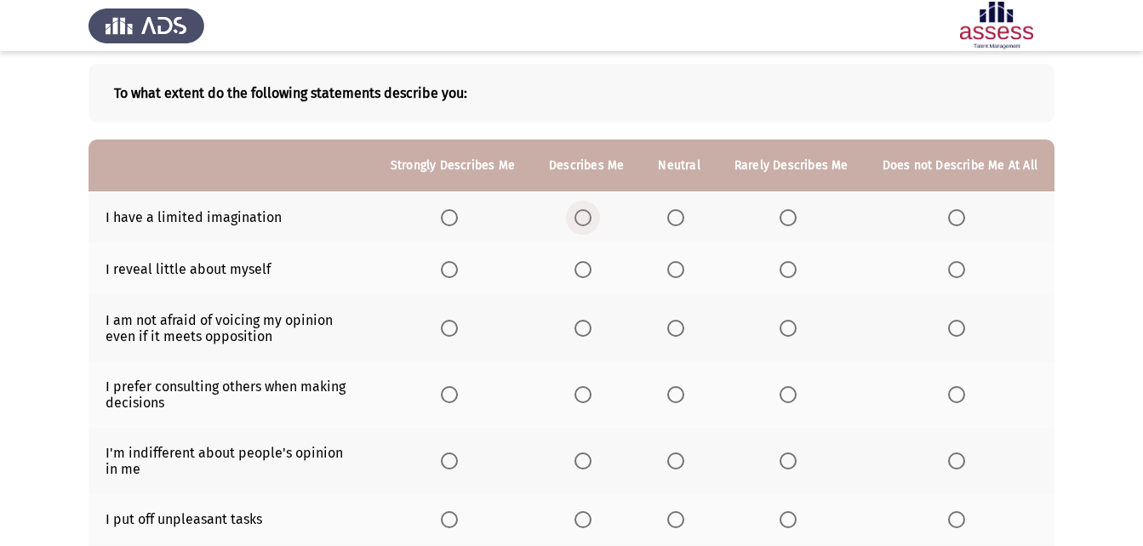
click at [597, 216] on label "Select an option" at bounding box center [587, 217] width 24 height 17
click at [592, 216] on input "Select an option" at bounding box center [583, 217] width 17 height 17
click at [682, 272] on span "Select an option" at bounding box center [675, 269] width 17 height 17
click at [682, 272] on input "Select an option" at bounding box center [675, 269] width 17 height 17
drag, startPoint x: 682, startPoint y: 272, endPoint x: 701, endPoint y: 337, distance: 67.6
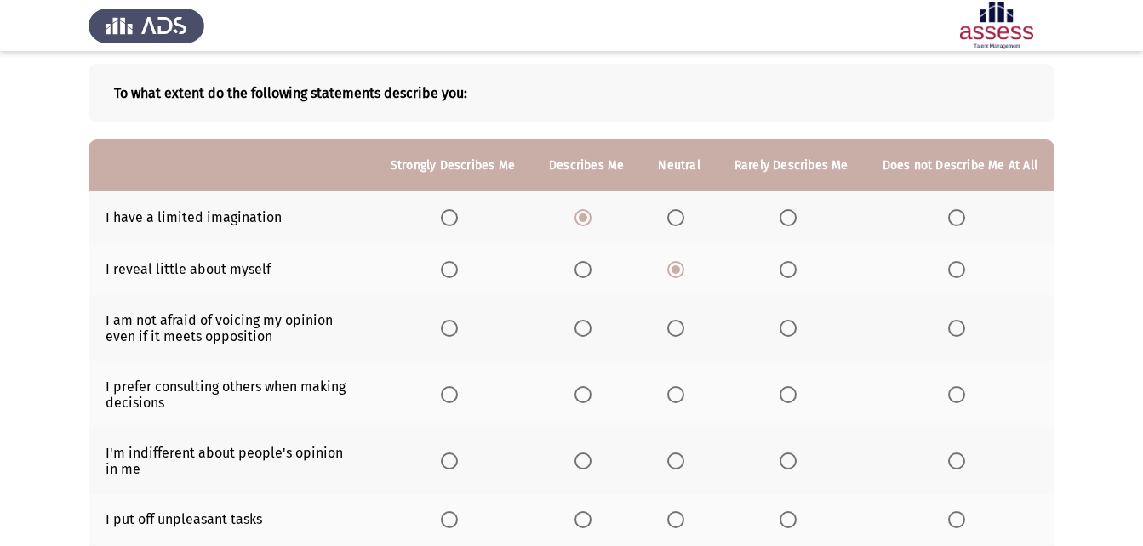
click at [672, 320] on th at bounding box center [679, 328] width 76 height 66
click at [803, 341] on th at bounding box center [792, 328] width 148 height 66
click at [788, 323] on span "Select an option" at bounding box center [788, 328] width 17 height 17
click at [788, 323] on input "Select an option" at bounding box center [788, 328] width 17 height 17
click at [684, 403] on th at bounding box center [679, 395] width 76 height 66
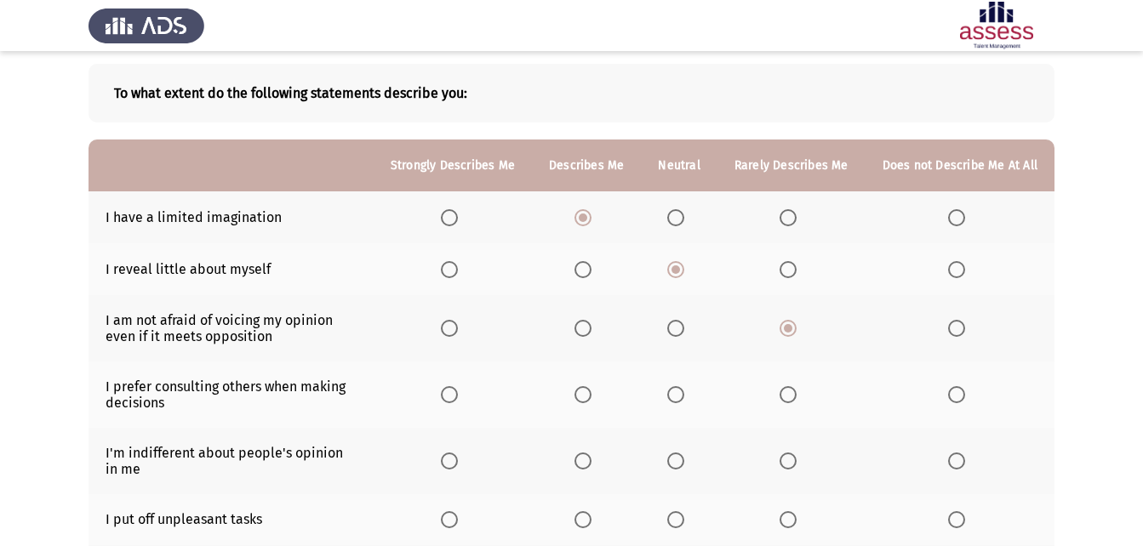
click at [591, 454] on span "Select an option" at bounding box center [583, 461] width 17 height 17
click at [591, 454] on input "Select an option" at bounding box center [583, 461] width 17 height 17
click at [676, 396] on span "Select an option" at bounding box center [675, 394] width 17 height 17
click at [676, 396] on input "Select an option" at bounding box center [675, 394] width 17 height 17
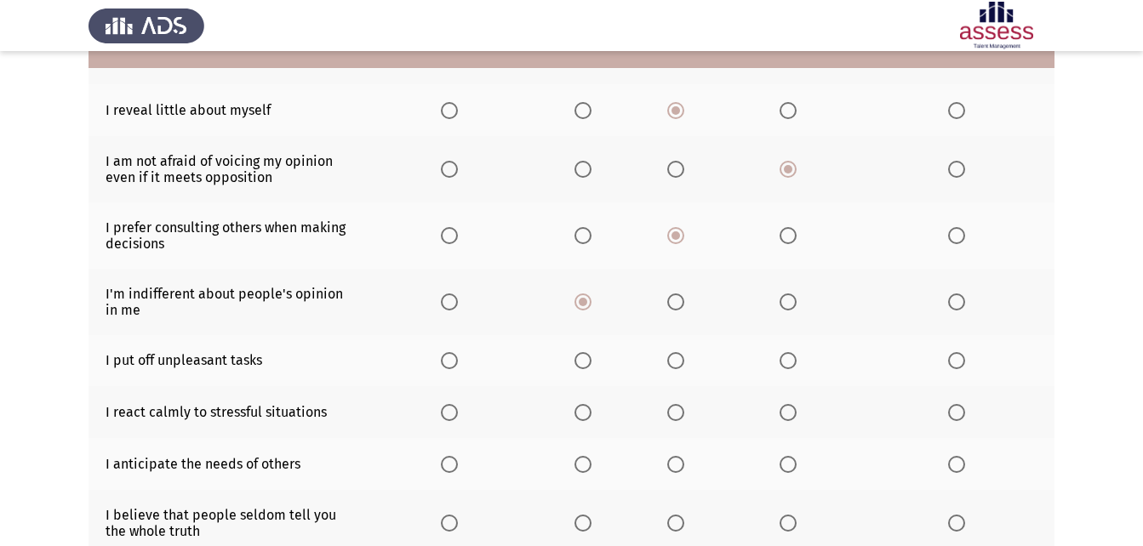
scroll to position [249, 0]
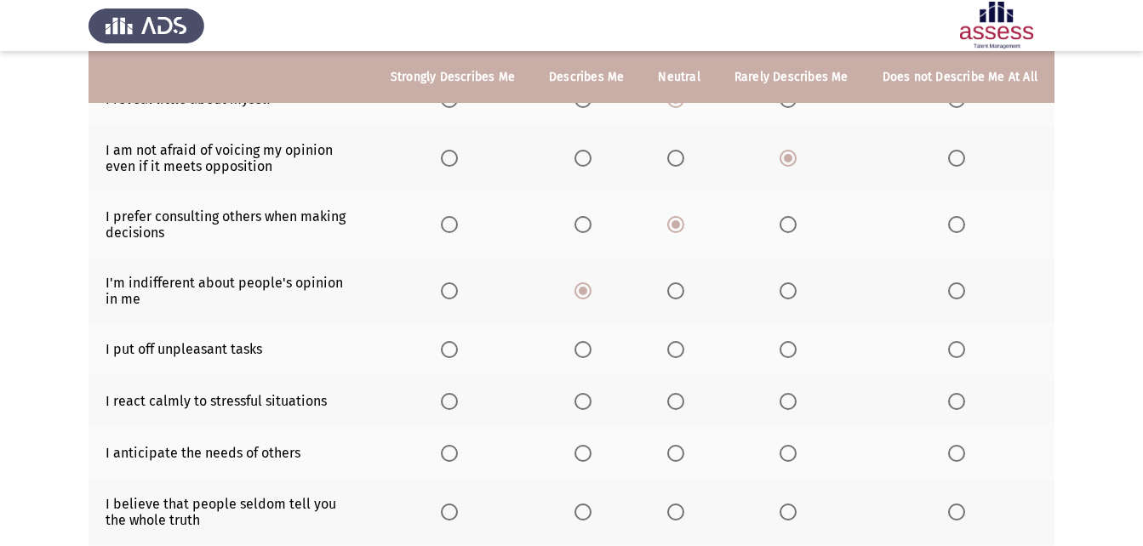
drag, startPoint x: 678, startPoint y: 364, endPoint x: 680, endPoint y: 387, distance: 23.0
click at [678, 368] on th at bounding box center [679, 350] width 76 height 52
click at [684, 395] on span "Select an option" at bounding box center [675, 401] width 17 height 17
click at [684, 395] on input "Select an option" at bounding box center [675, 401] width 17 height 17
click at [789, 353] on span "Select an option" at bounding box center [788, 349] width 17 height 17
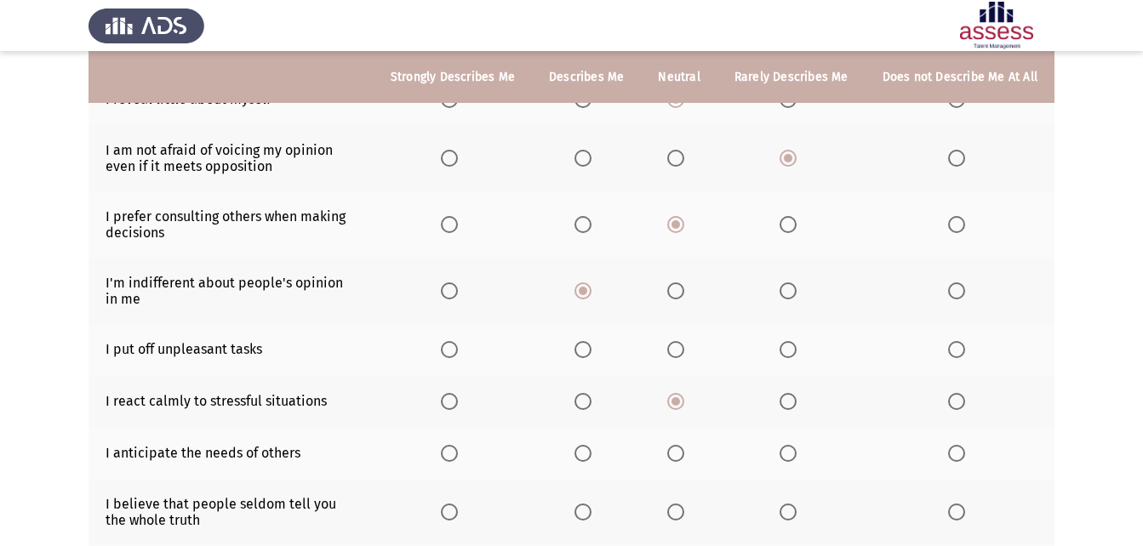
click at [789, 353] on input "Select an option" at bounding box center [788, 349] width 17 height 17
click at [781, 411] on th at bounding box center [792, 401] width 148 height 52
click at [671, 459] on th at bounding box center [679, 453] width 76 height 52
click at [673, 465] on th at bounding box center [679, 453] width 76 height 52
click at [673, 458] on span "Select an option" at bounding box center [675, 453] width 17 height 17
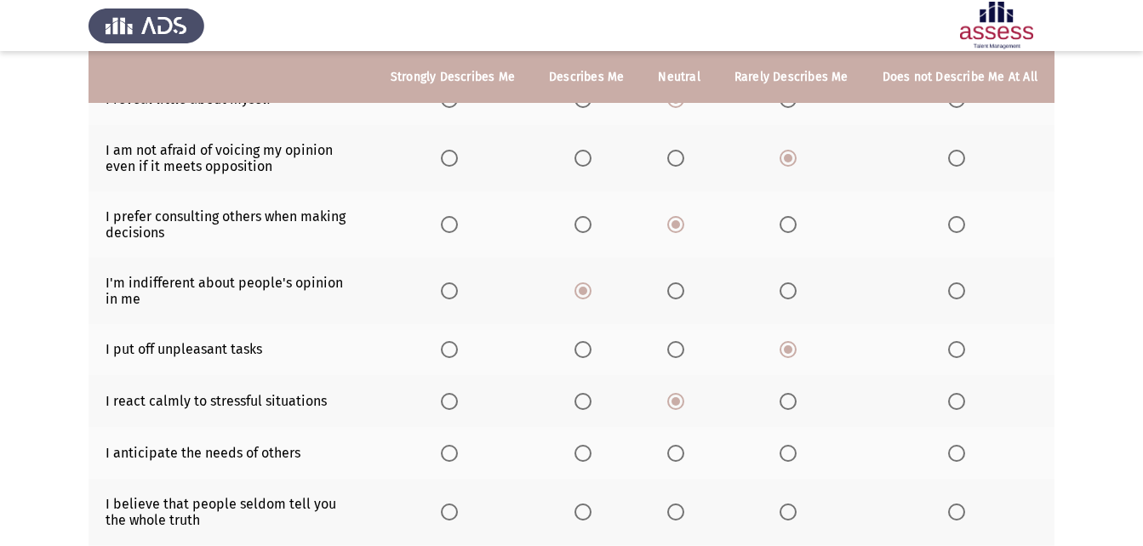
click at [673, 458] on input "Select an option" at bounding box center [675, 453] width 17 height 17
click at [579, 521] on th at bounding box center [586, 512] width 109 height 66
click at [807, 517] on th at bounding box center [792, 512] width 148 height 66
click at [796, 516] on span "Select an option" at bounding box center [788, 512] width 17 height 17
click at [796, 516] on input "Select an option" at bounding box center [788, 512] width 17 height 17
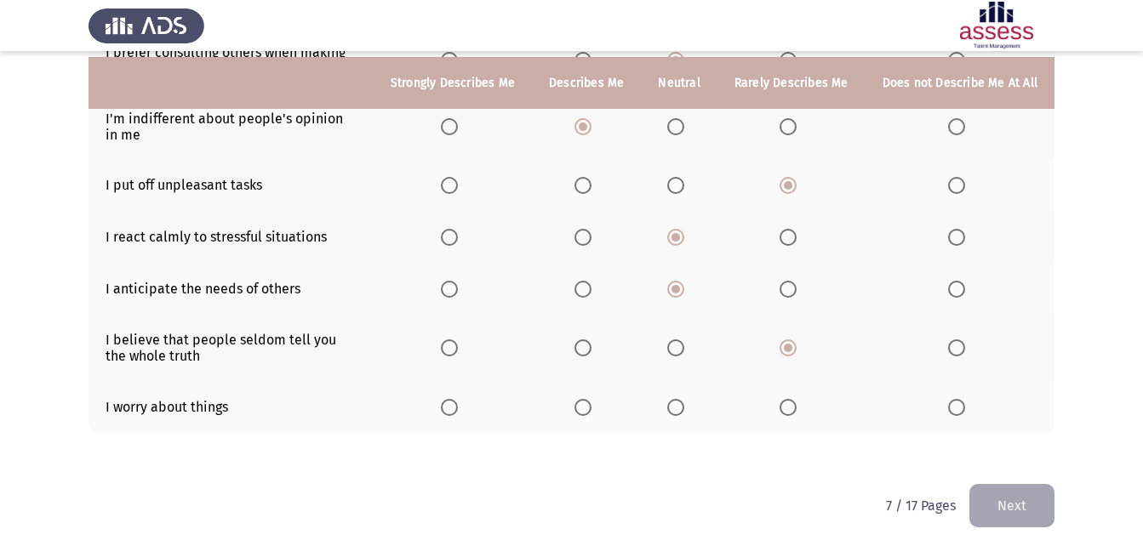
scroll to position [420, 0]
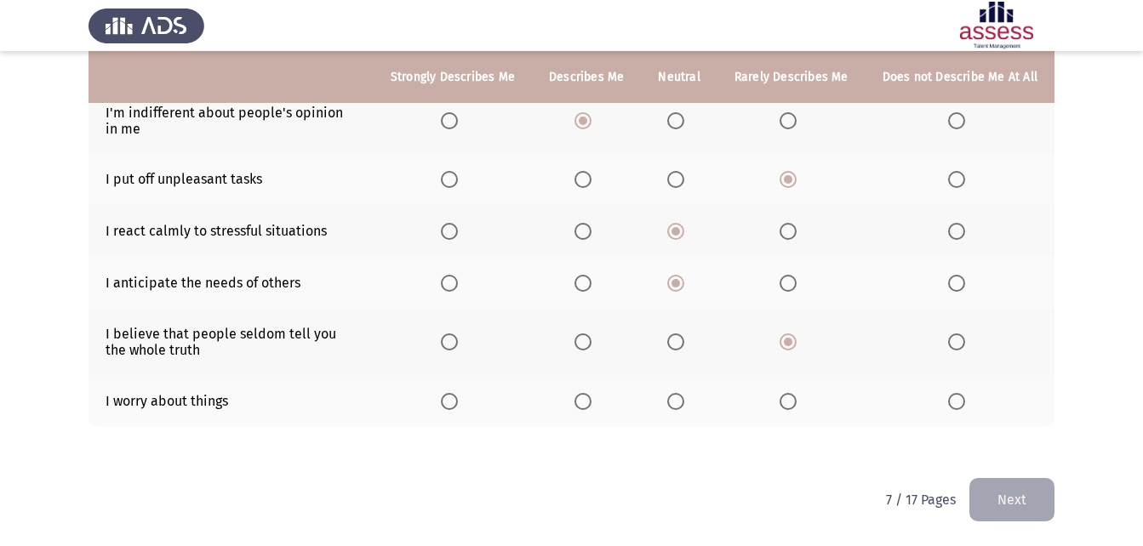
click at [684, 405] on span "Select an option" at bounding box center [675, 401] width 17 height 17
click at [684, 405] on input "Select an option" at bounding box center [675, 401] width 17 height 17
click at [995, 500] on button "Next" at bounding box center [1012, 499] width 85 height 43
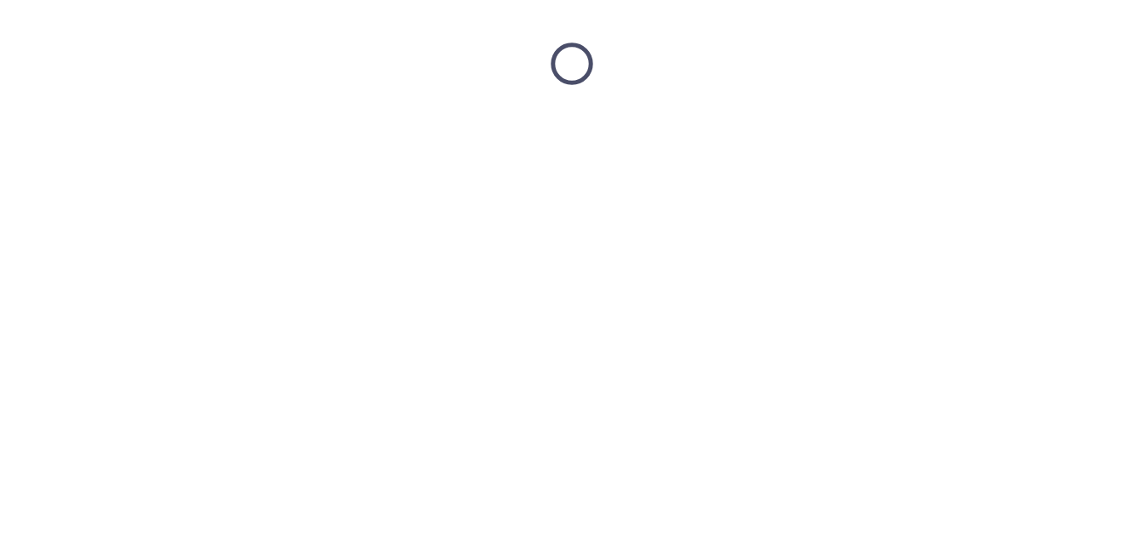
scroll to position [0, 0]
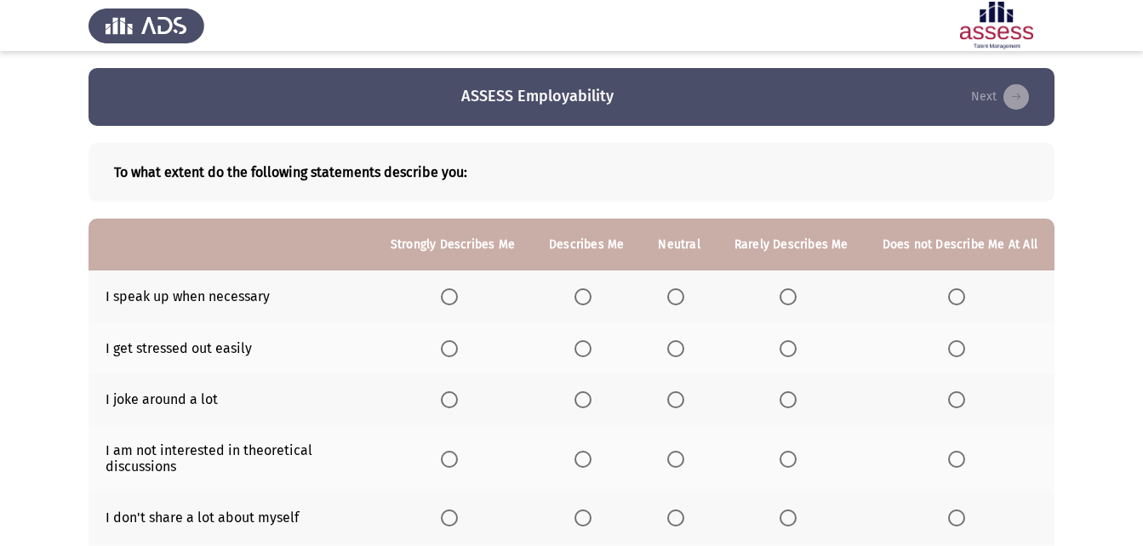
drag, startPoint x: 592, startPoint y: 297, endPoint x: 609, endPoint y: 346, distance: 51.4
click at [608, 346] on tbody "I speak up when necessary I get stressed out easily I joke around a lot I am no…" at bounding box center [572, 537] width 966 height 532
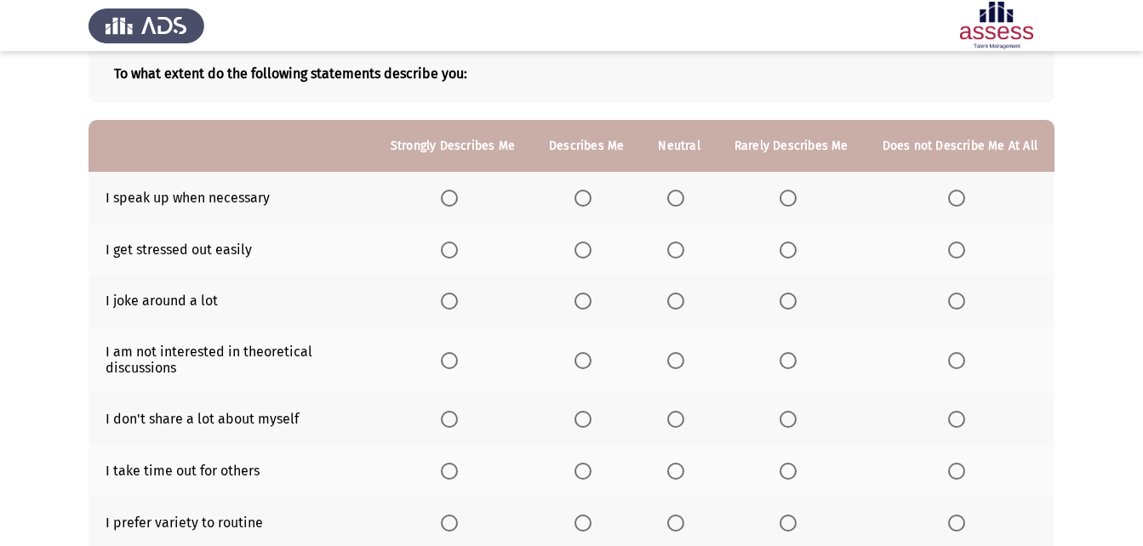
scroll to position [85, 0]
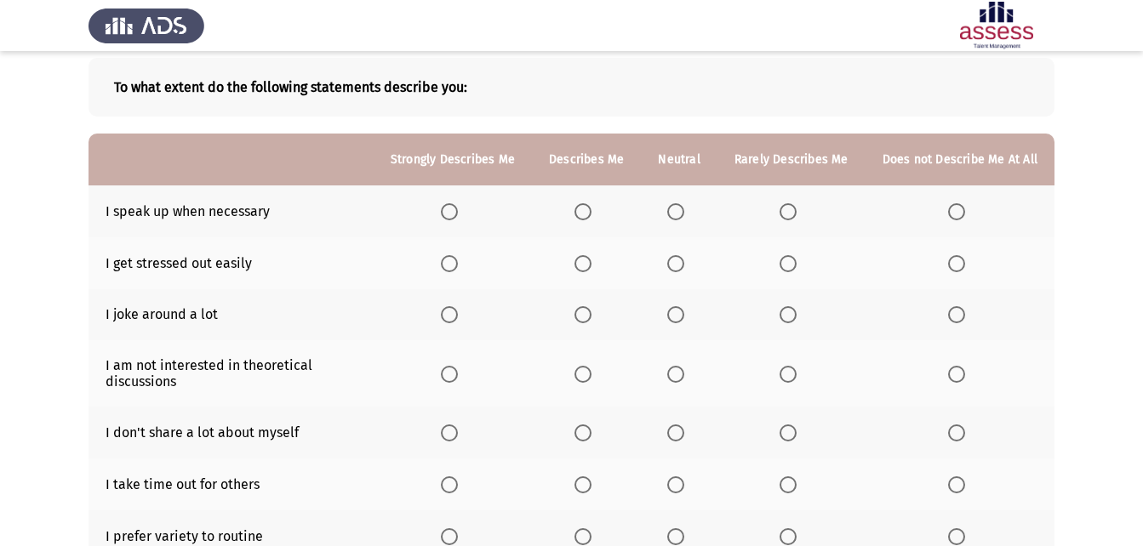
click at [682, 201] on th at bounding box center [679, 212] width 76 height 52
click at [684, 209] on span "Select an option" at bounding box center [675, 211] width 17 height 17
click at [684, 209] on input "Select an option" at bounding box center [675, 211] width 17 height 17
click at [691, 266] on label "Select an option" at bounding box center [679, 263] width 24 height 17
click at [675, 266] on span "Select an option" at bounding box center [675, 263] width 17 height 17
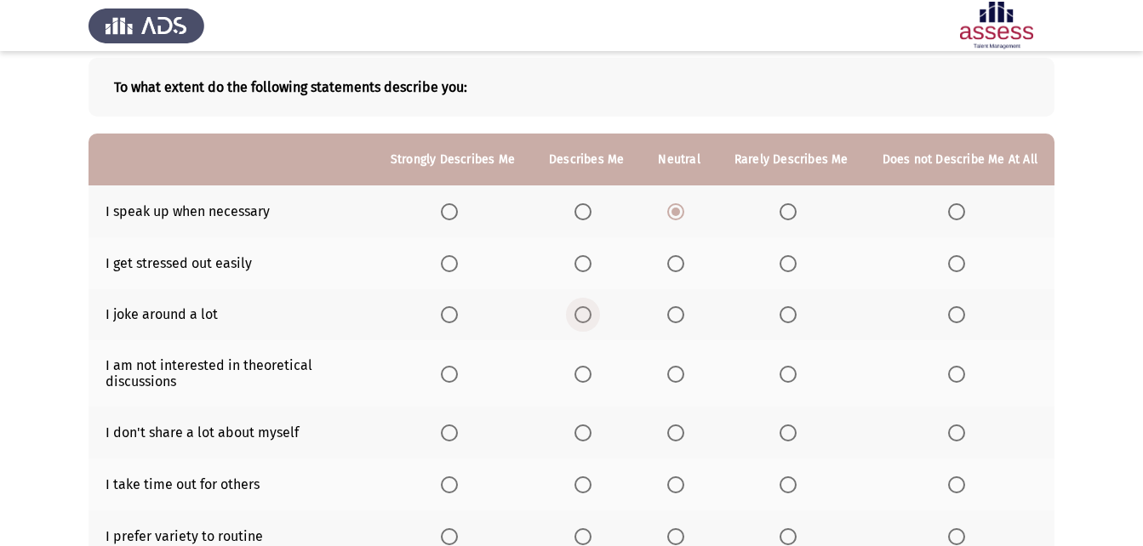
click at [598, 309] on label "Select an option" at bounding box center [587, 314] width 24 height 17
click at [592, 309] on input "Select an option" at bounding box center [583, 314] width 17 height 17
click at [691, 260] on label "Select an option" at bounding box center [679, 263] width 24 height 17
click at [684, 260] on input "Select an option" at bounding box center [675, 263] width 17 height 17
click at [586, 423] on th at bounding box center [586, 433] width 109 height 52
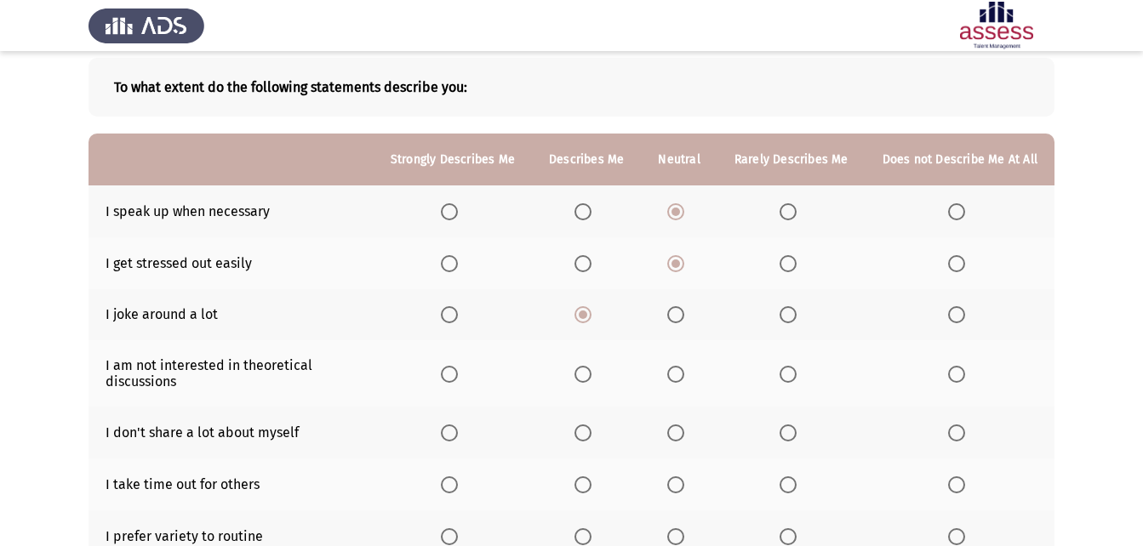
click at [591, 430] on span "Select an option" at bounding box center [583, 433] width 17 height 17
click at [591, 430] on input "Select an option" at bounding box center [583, 433] width 17 height 17
click at [787, 372] on span "Select an option" at bounding box center [788, 374] width 17 height 17
click at [787, 372] on input "Select an option" at bounding box center [788, 374] width 17 height 17
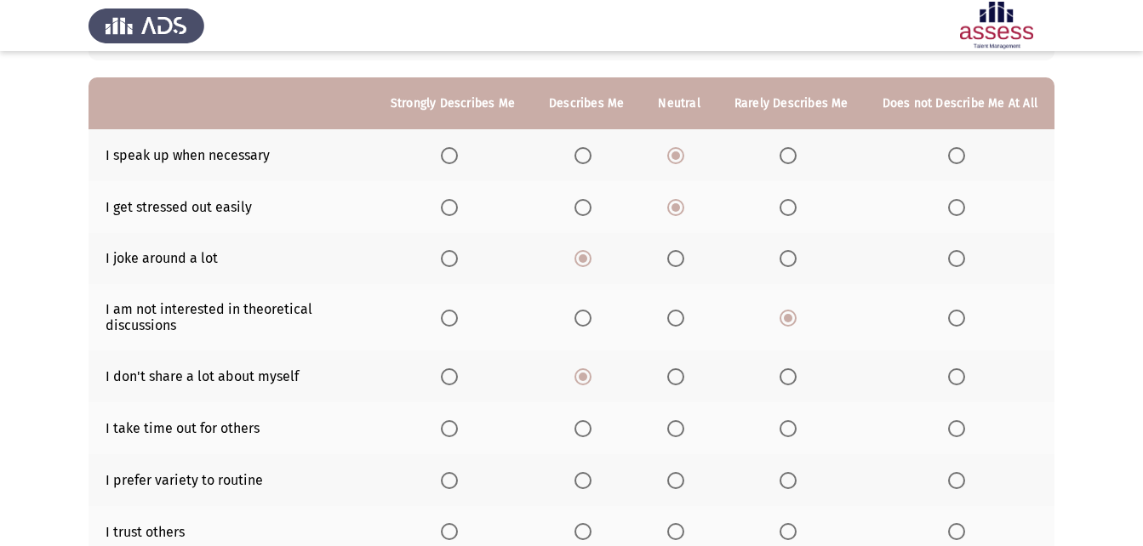
scroll to position [170, 0]
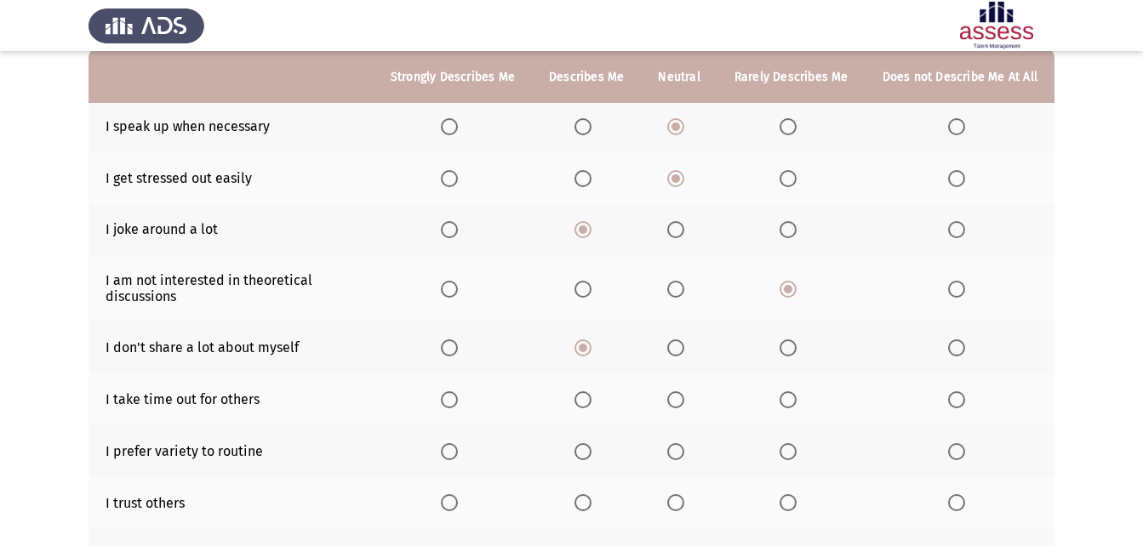
click at [684, 397] on span "Select an option" at bounding box center [675, 400] width 17 height 17
click at [684, 397] on input "Select an option" at bounding box center [675, 400] width 17 height 17
click at [612, 496] on th at bounding box center [586, 504] width 109 height 52
click at [692, 462] on th at bounding box center [679, 452] width 76 height 52
click at [691, 455] on label "Select an option" at bounding box center [679, 451] width 24 height 17
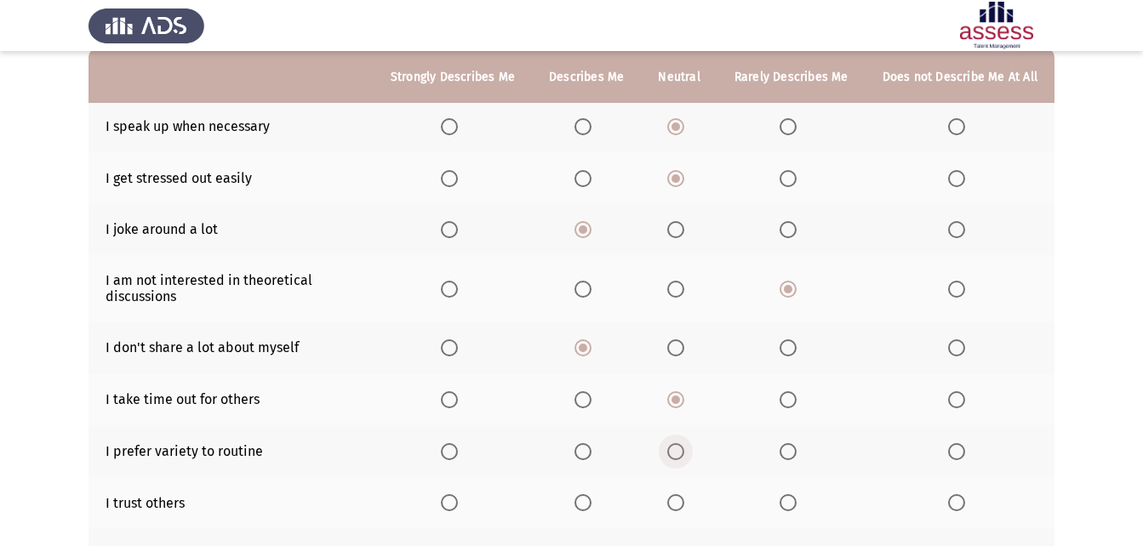
click at [684, 455] on input "Select an option" at bounding box center [675, 451] width 17 height 17
click at [592, 496] on span "Select an option" at bounding box center [583, 503] width 17 height 17
click at [592, 496] on input "Select an option" at bounding box center [583, 503] width 17 height 17
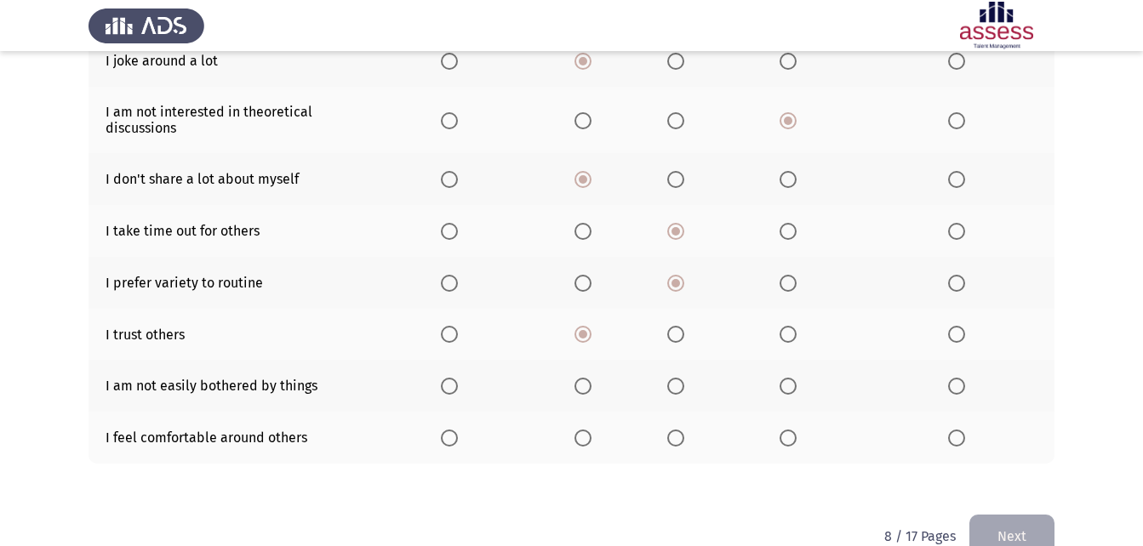
scroll to position [375, 0]
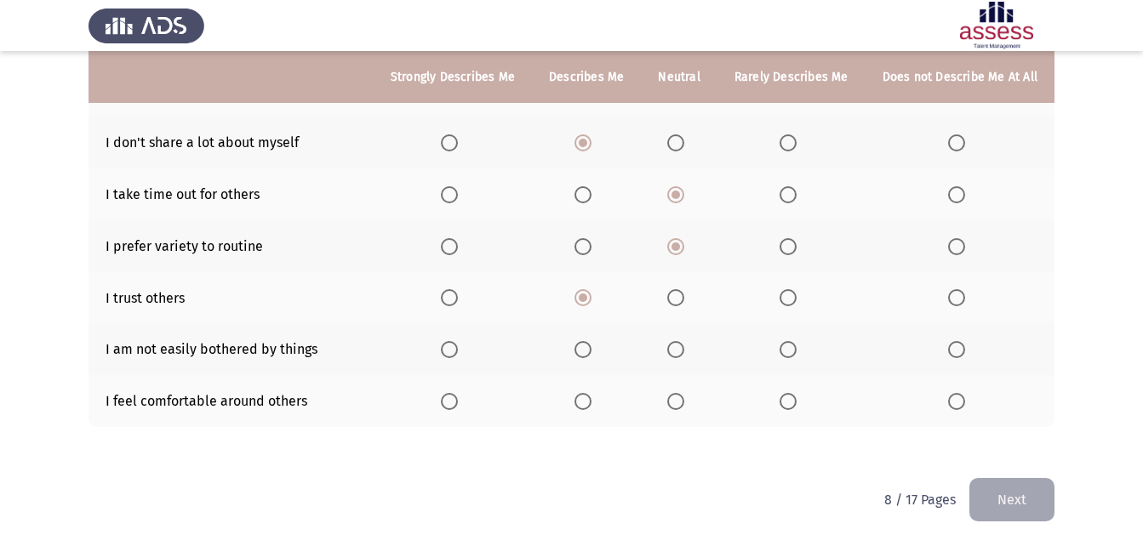
click at [796, 348] on span "Select an option" at bounding box center [788, 349] width 17 height 17
click at [796, 348] on input "Select an option" at bounding box center [788, 349] width 17 height 17
click at [587, 404] on span "Select an option" at bounding box center [583, 401] width 17 height 17
click at [587, 404] on input "Select an option" at bounding box center [583, 401] width 17 height 17
click at [981, 486] on button "Next" at bounding box center [1012, 499] width 85 height 43
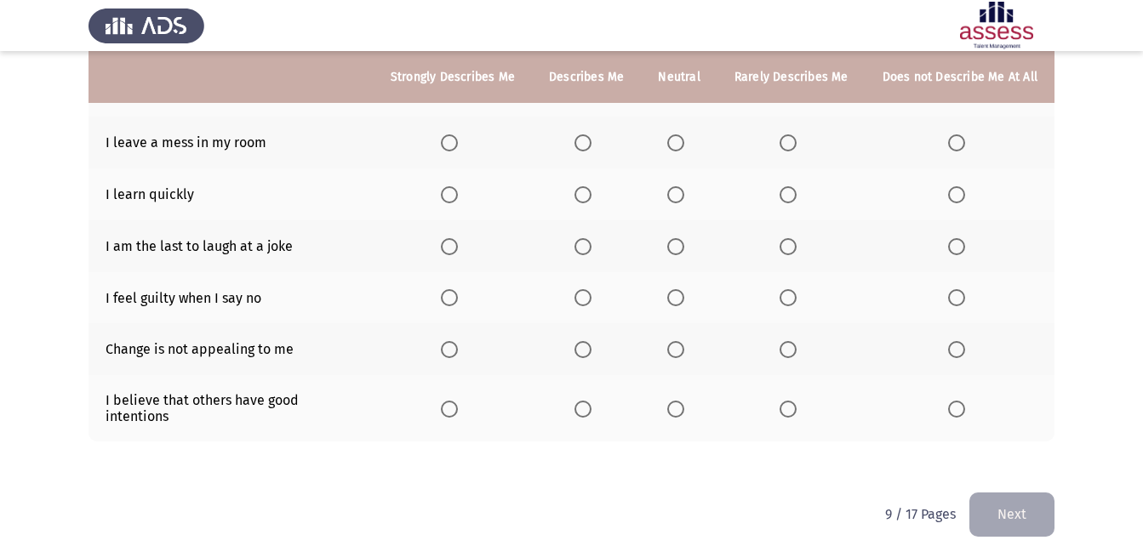
click at [458, 401] on span "Select an option" at bounding box center [449, 409] width 17 height 17
click at [458, 401] on input "Select an option" at bounding box center [449, 409] width 17 height 17
click at [687, 339] on th at bounding box center [679, 349] width 76 height 52
click at [675, 346] on span "Select an option" at bounding box center [675, 349] width 17 height 17
click at [675, 346] on input "Select an option" at bounding box center [675, 349] width 17 height 17
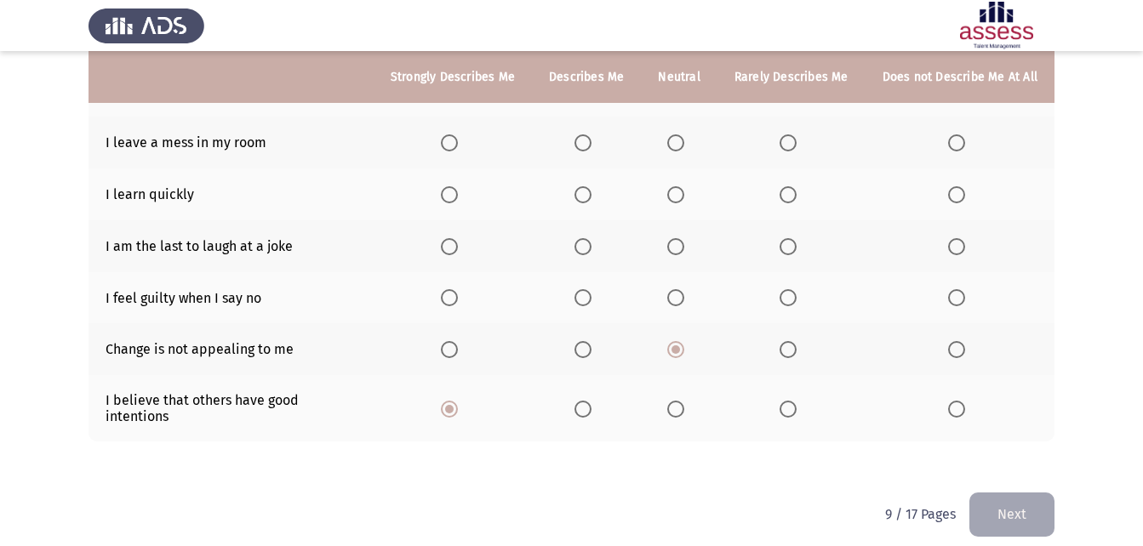
click at [465, 402] on label "Select an option" at bounding box center [453, 409] width 24 height 17
click at [458, 402] on input "Select an option" at bounding box center [449, 409] width 17 height 17
click at [449, 140] on span "Select an option" at bounding box center [449, 142] width 17 height 17
click at [449, 140] on input "Select an option" at bounding box center [449, 142] width 17 height 17
click at [458, 291] on span "Select an option" at bounding box center [449, 297] width 17 height 17
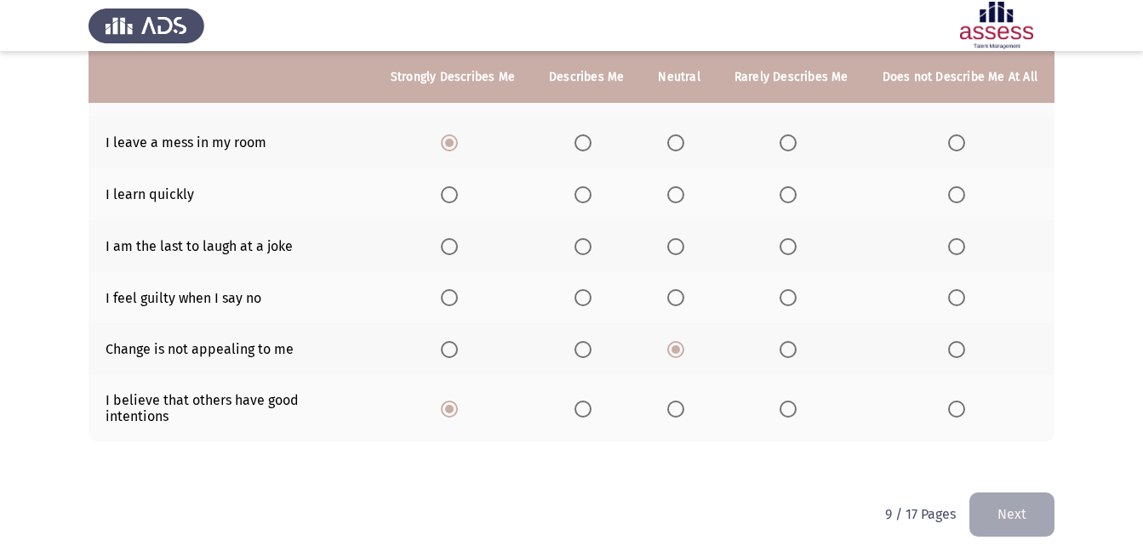
click at [458, 291] on input "Select an option" at bounding box center [449, 297] width 17 height 17
click at [455, 292] on span "Select an option" at bounding box center [449, 297] width 17 height 17
click at [455, 292] on input "Select an option" at bounding box center [449, 297] width 17 height 17
click at [783, 293] on span "Select an option" at bounding box center [788, 297] width 17 height 17
click at [783, 293] on input "Select an option" at bounding box center [788, 297] width 17 height 17
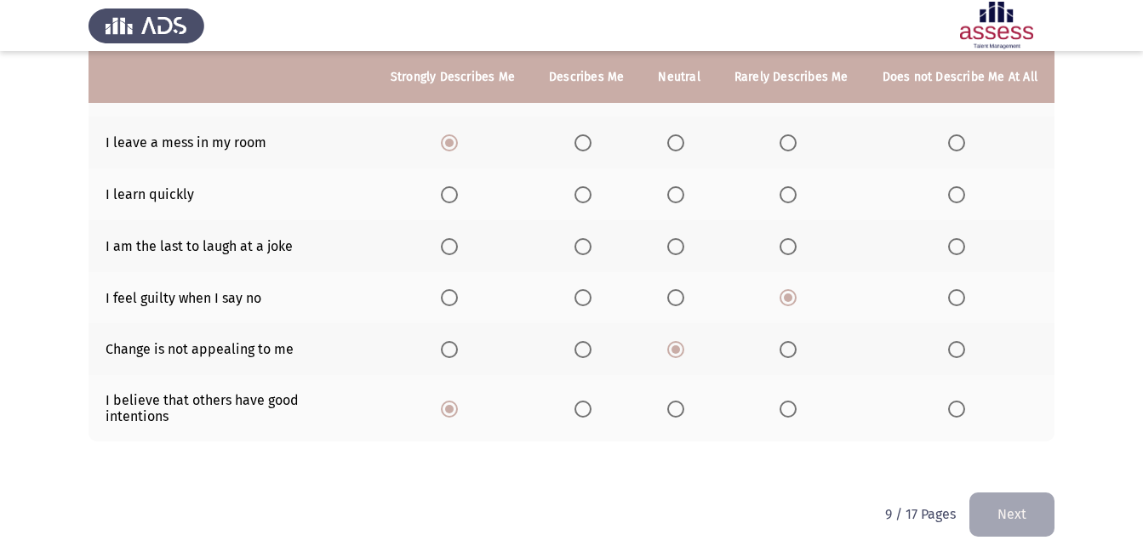
click at [677, 198] on span "Select an option" at bounding box center [675, 194] width 17 height 17
click at [677, 198] on input "Select an option" at bounding box center [675, 194] width 17 height 17
click at [681, 234] on th at bounding box center [679, 246] width 76 height 52
click at [795, 132] on th at bounding box center [792, 143] width 148 height 52
click at [795, 137] on span "Select an option" at bounding box center [788, 142] width 17 height 17
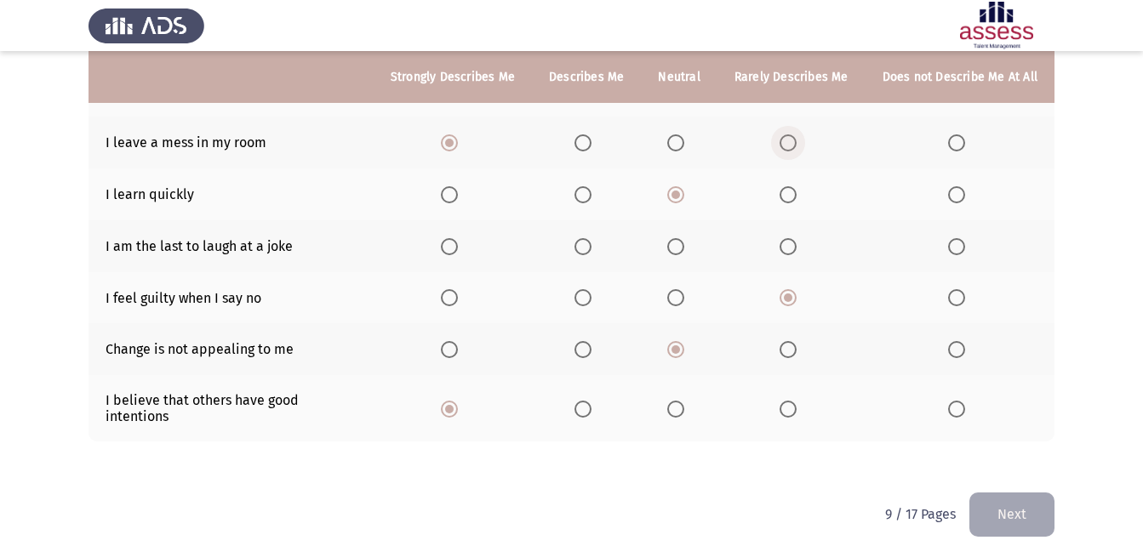
click at [795, 137] on input "Select an option" at bounding box center [788, 142] width 17 height 17
click at [598, 248] on label "Select an option" at bounding box center [587, 246] width 24 height 17
click at [592, 248] on input "Select an option" at bounding box center [583, 246] width 17 height 17
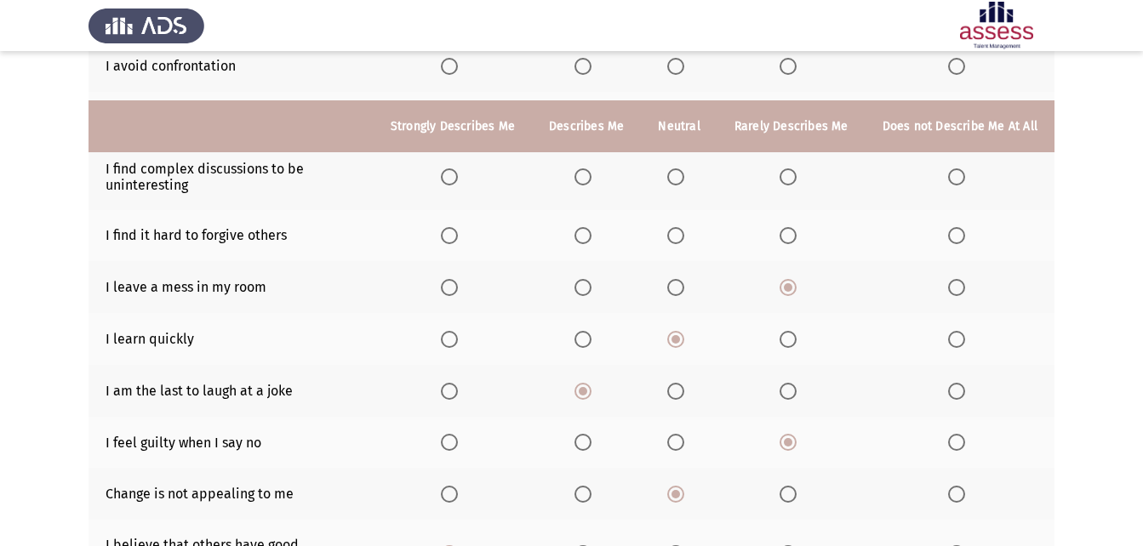
scroll to position [205, 0]
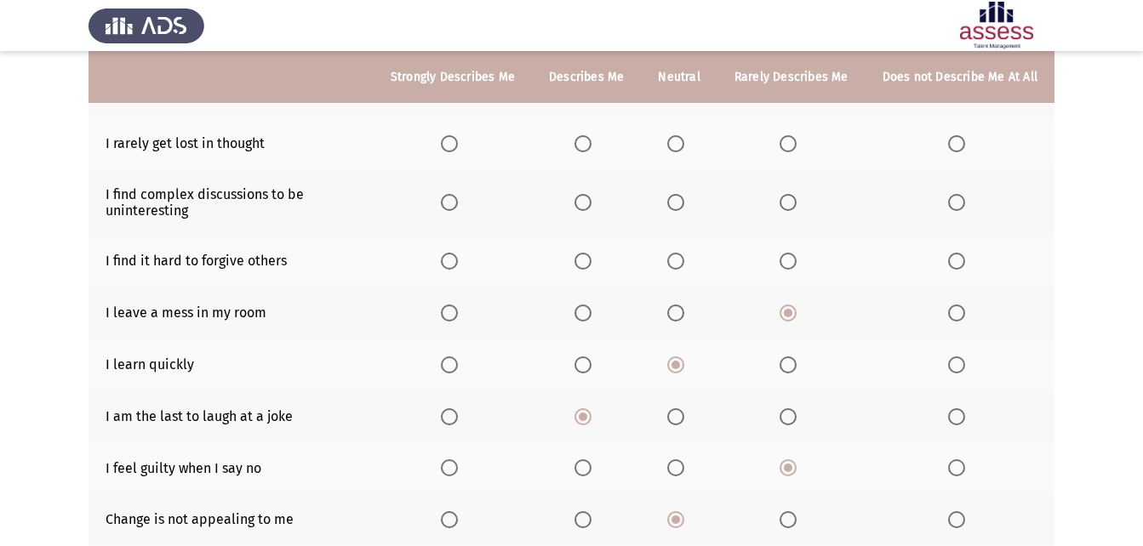
click at [587, 313] on span "Select an option" at bounding box center [583, 313] width 17 height 17
click at [587, 313] on input "Select an option" at bounding box center [583, 313] width 17 height 17
click at [795, 151] on span "Select an option" at bounding box center [788, 143] width 17 height 17
click at [795, 151] on input "Select an option" at bounding box center [788, 143] width 17 height 17
click at [598, 139] on label "Select an option" at bounding box center [587, 143] width 24 height 17
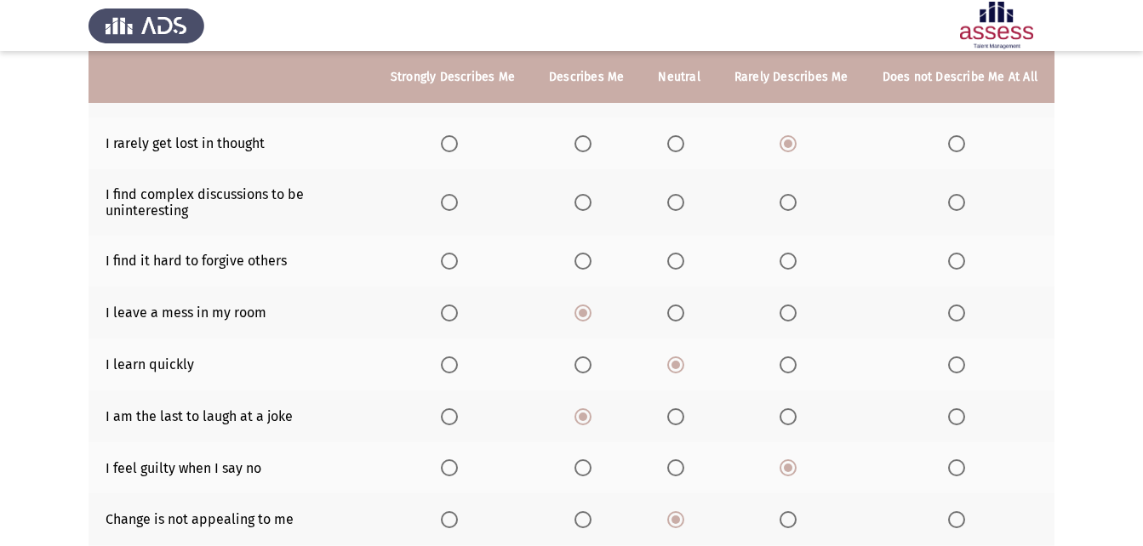
click at [592, 139] on input "Select an option" at bounding box center [583, 143] width 17 height 17
click at [684, 253] on span "Select an option" at bounding box center [675, 261] width 17 height 17
click at [684, 253] on input "Select an option" at bounding box center [675, 261] width 17 height 17
click at [465, 144] on label "Select an option" at bounding box center [453, 143] width 24 height 17
click at [458, 144] on input "Select an option" at bounding box center [449, 143] width 17 height 17
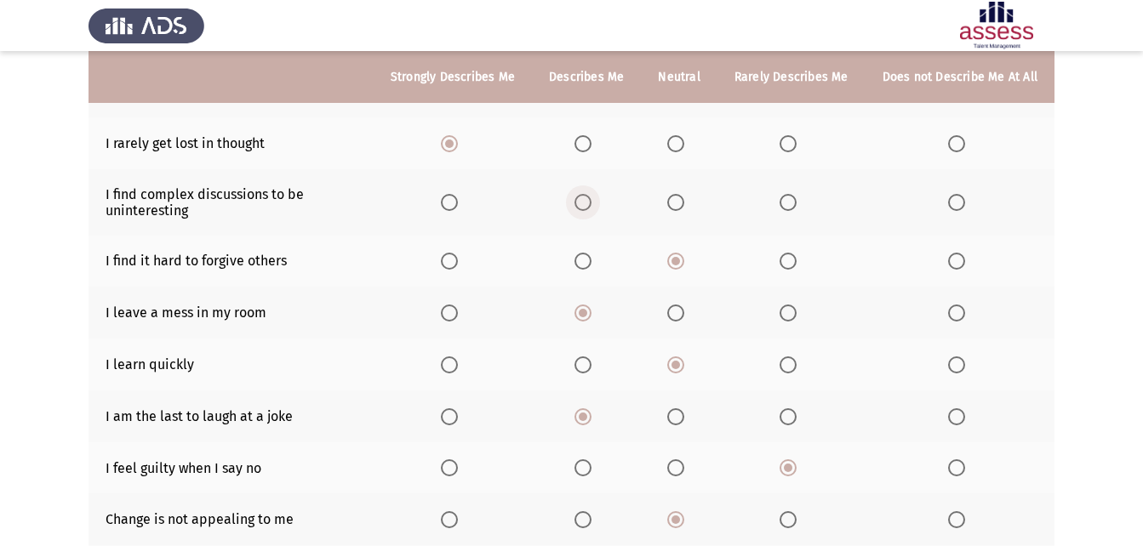
click at [598, 201] on label "Select an option" at bounding box center [587, 202] width 24 height 17
click at [592, 201] on input "Select an option" at bounding box center [583, 202] width 17 height 17
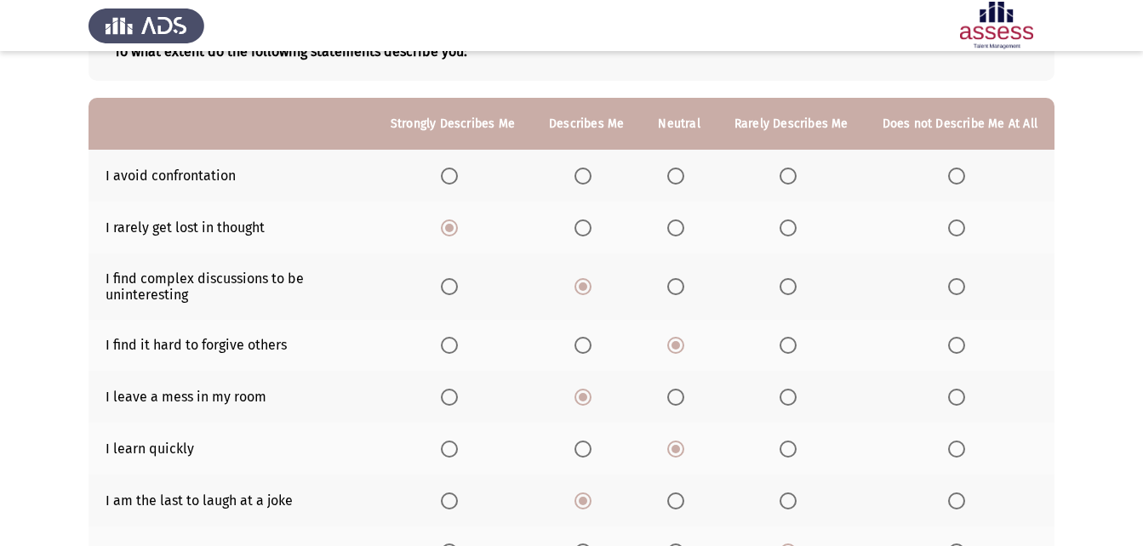
scroll to position [120, 0]
click at [581, 178] on span "Select an option" at bounding box center [583, 177] width 17 height 17
click at [581, 178] on input "Select an option" at bounding box center [583, 177] width 17 height 17
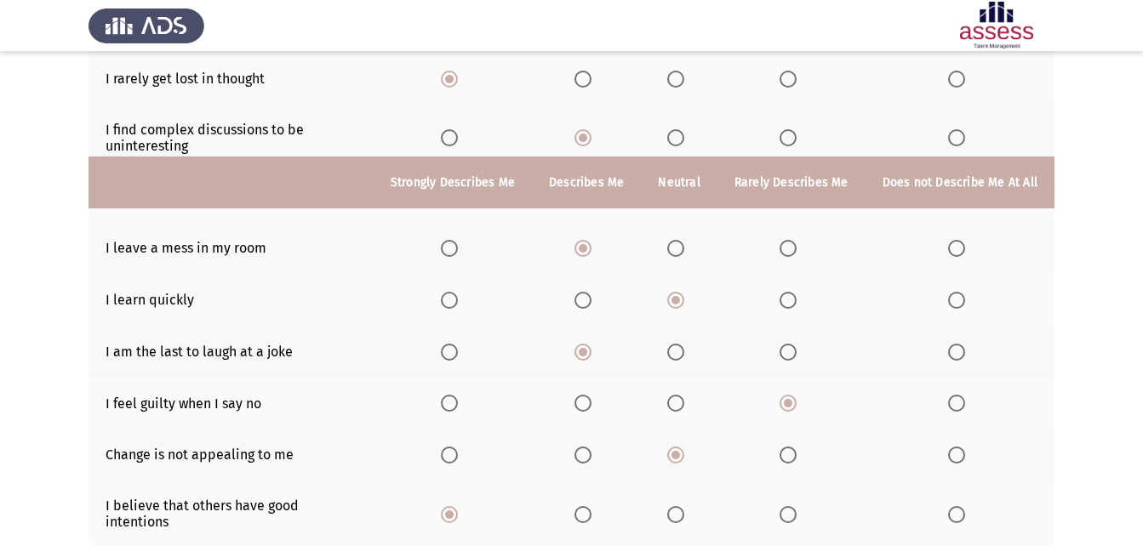
scroll to position [375, 0]
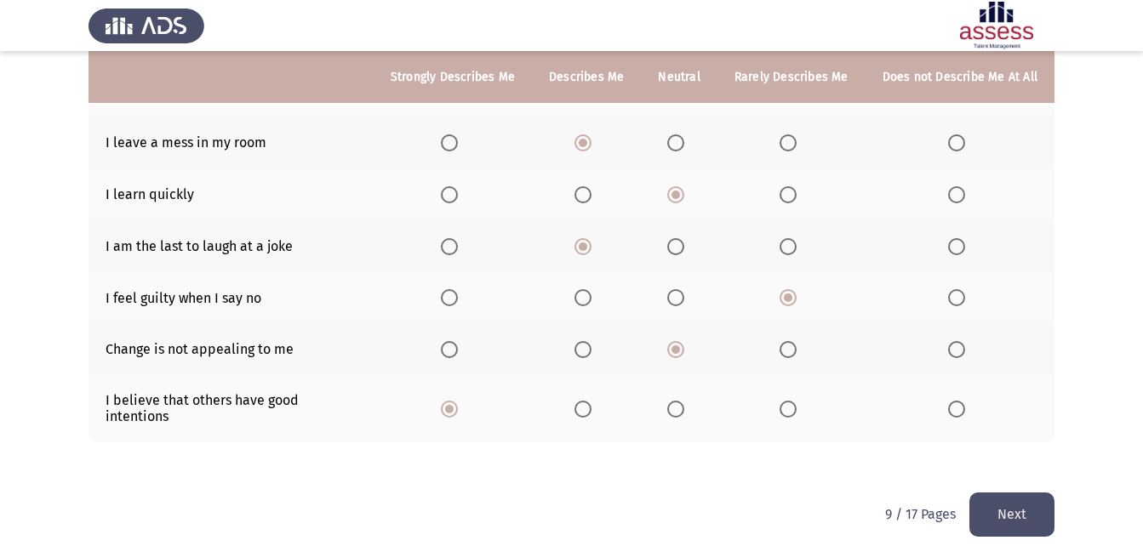
click at [1016, 498] on button "Next" at bounding box center [1012, 514] width 85 height 43
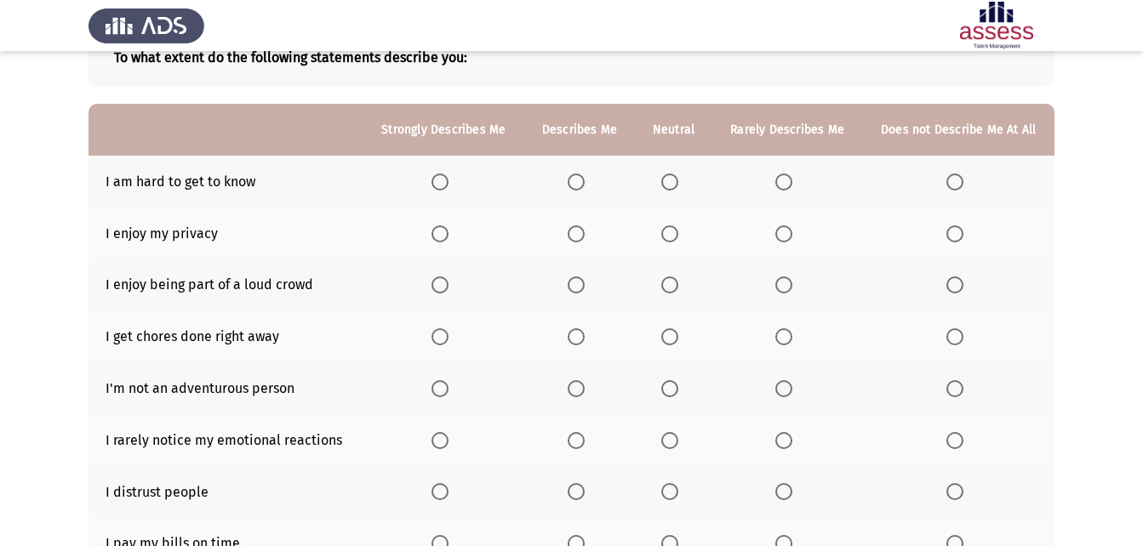
scroll to position [85, 0]
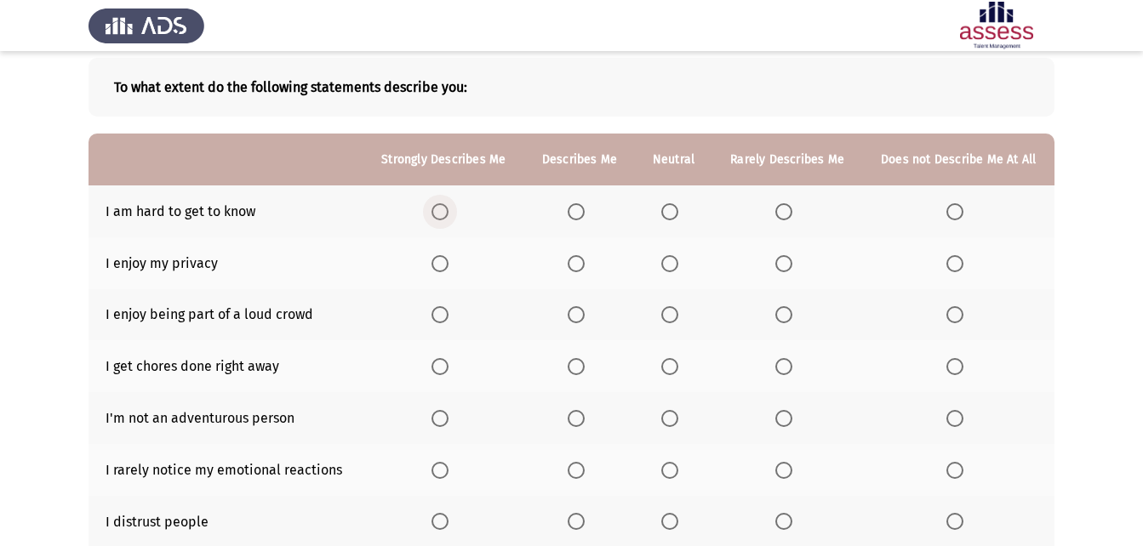
click at [449, 206] on span "Select an option" at bounding box center [440, 211] width 17 height 17
click at [449, 206] on input "Select an option" at bounding box center [440, 211] width 17 height 17
click at [431, 209] on th at bounding box center [443, 212] width 161 height 52
click at [447, 270] on span "Select an option" at bounding box center [440, 263] width 17 height 17
click at [447, 270] on input "Select an option" at bounding box center [440, 263] width 17 height 17
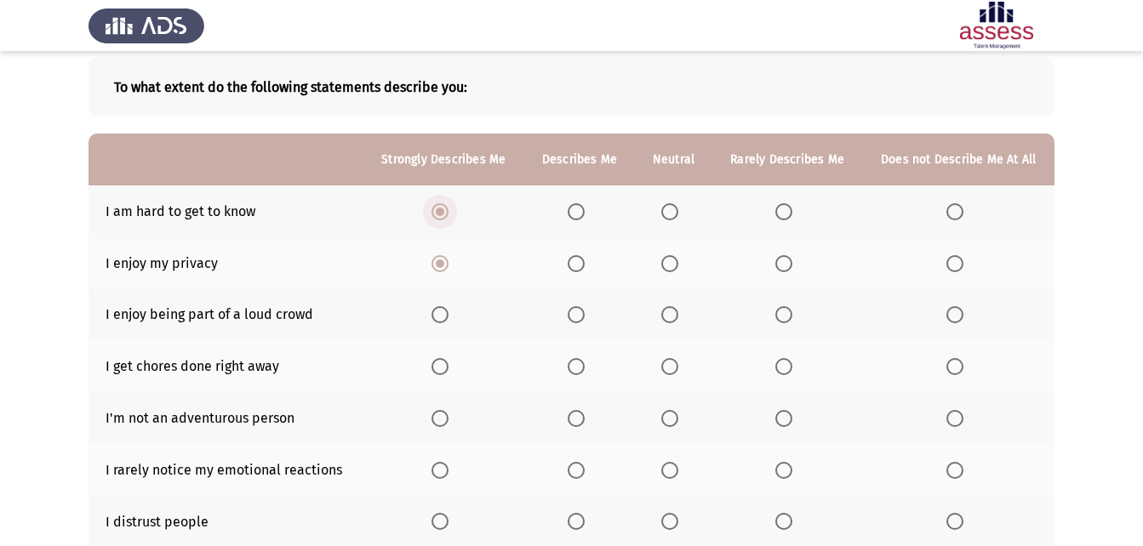
click at [440, 209] on span "Select an option" at bounding box center [440, 212] width 9 height 9
click at [440, 209] on input "Select an option" at bounding box center [440, 211] width 17 height 17
click at [437, 266] on span "Select an option" at bounding box center [440, 264] width 9 height 9
click at [437, 266] on input "Select an option" at bounding box center [440, 263] width 17 height 17
click at [951, 220] on span "Select an option" at bounding box center [955, 211] width 17 height 17
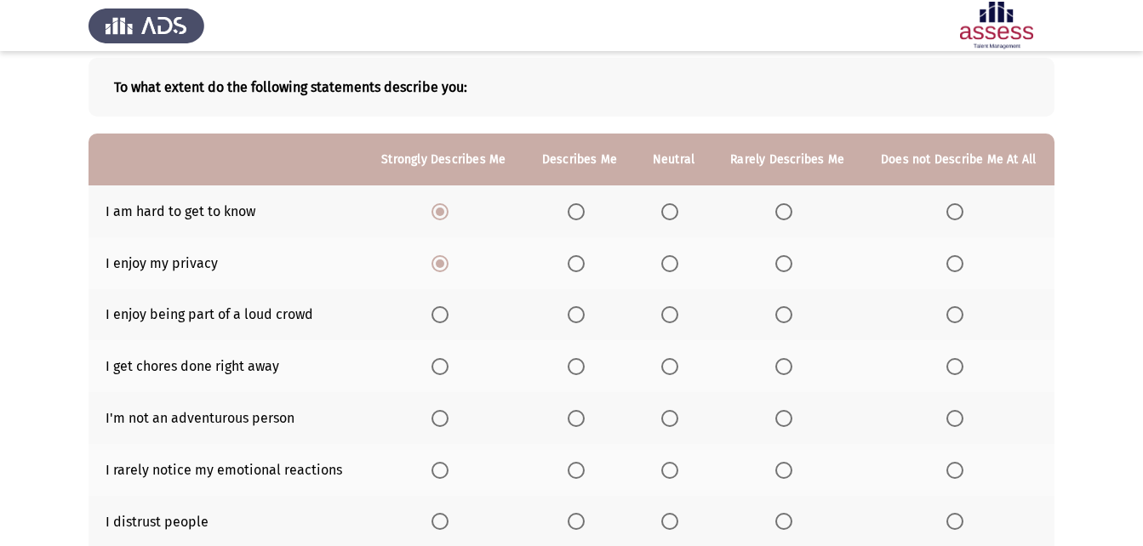
click at [951, 220] on input "Select an option" at bounding box center [955, 211] width 17 height 17
click at [572, 276] on th at bounding box center [579, 263] width 111 height 52
click at [581, 306] on span "Select an option" at bounding box center [576, 314] width 17 height 17
click at [581, 306] on input "Select an option" at bounding box center [576, 314] width 17 height 17
click at [661, 354] on th at bounding box center [673, 366] width 77 height 52
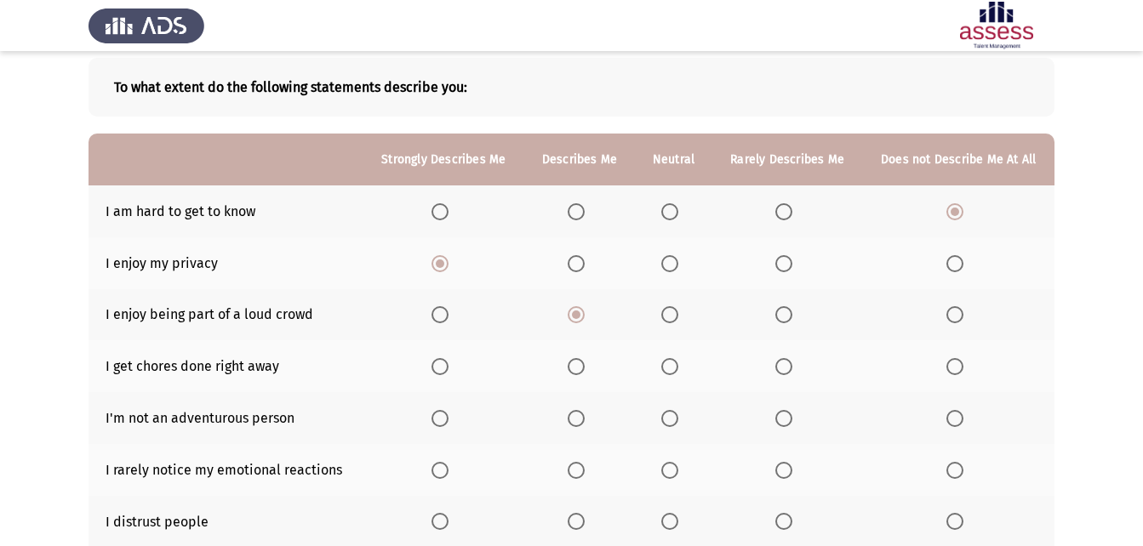
click at [668, 362] on span "Select an option" at bounding box center [669, 366] width 17 height 17
click at [668, 362] on input "Select an option" at bounding box center [669, 366] width 17 height 17
click at [775, 415] on th at bounding box center [787, 418] width 150 height 52
click at [792, 427] on th at bounding box center [787, 418] width 150 height 52
click at [784, 421] on span "Select an option" at bounding box center [783, 418] width 17 height 17
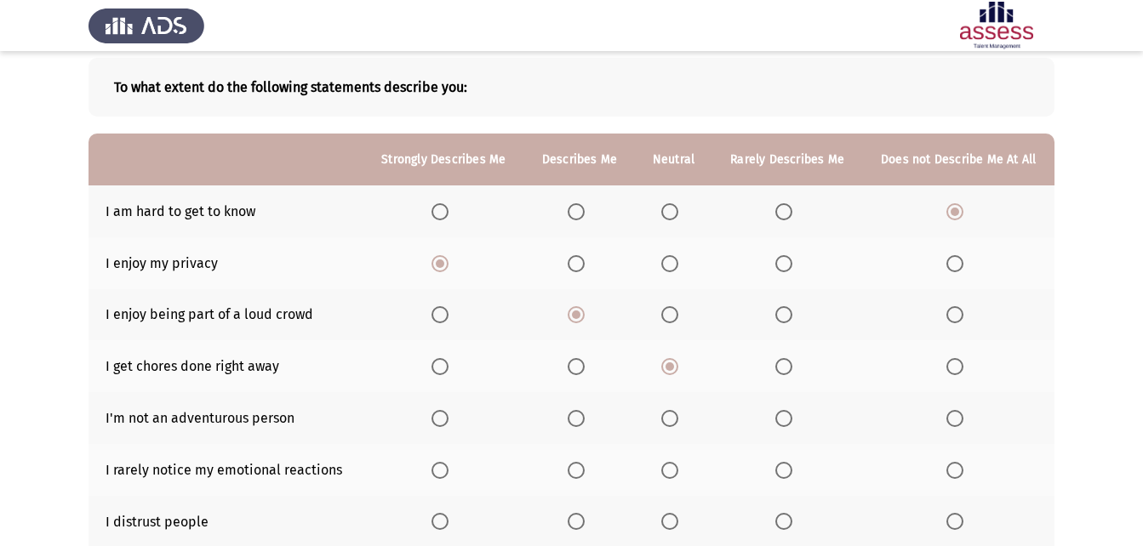
click at [784, 421] on input "Select an option" at bounding box center [783, 418] width 17 height 17
click at [569, 478] on span "Select an option" at bounding box center [576, 470] width 17 height 17
click at [569, 478] on input "Select an option" at bounding box center [576, 470] width 17 height 17
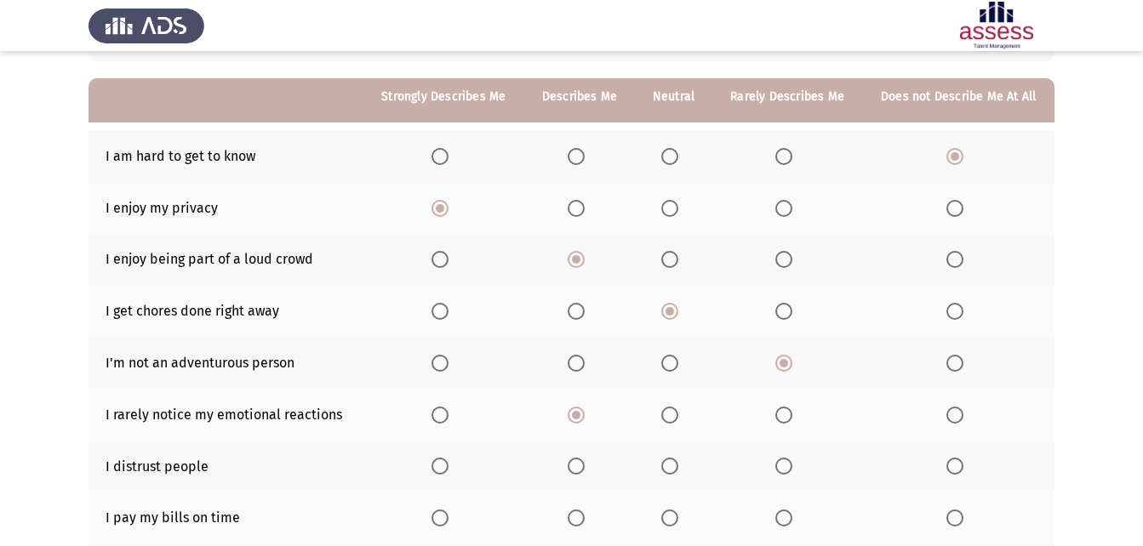
scroll to position [170, 0]
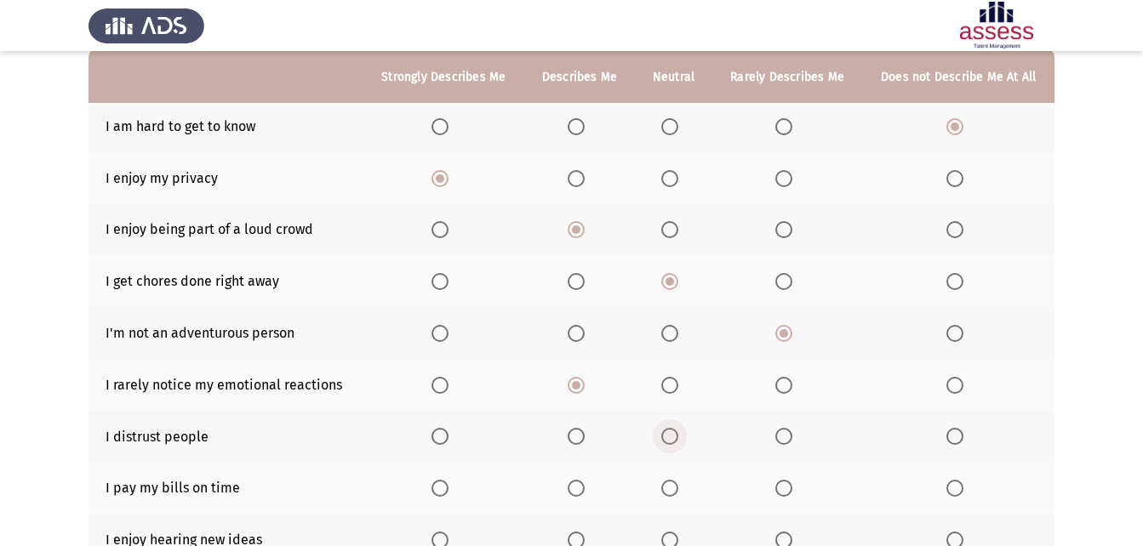
click at [666, 433] on span "Select an option" at bounding box center [669, 436] width 17 height 17
click at [666, 433] on input "Select an option" at bounding box center [669, 436] width 17 height 17
click at [567, 495] on th at bounding box center [579, 488] width 111 height 52
click at [667, 492] on span "Select an option" at bounding box center [669, 488] width 17 height 17
click at [667, 492] on input "Select an option" at bounding box center [669, 488] width 17 height 17
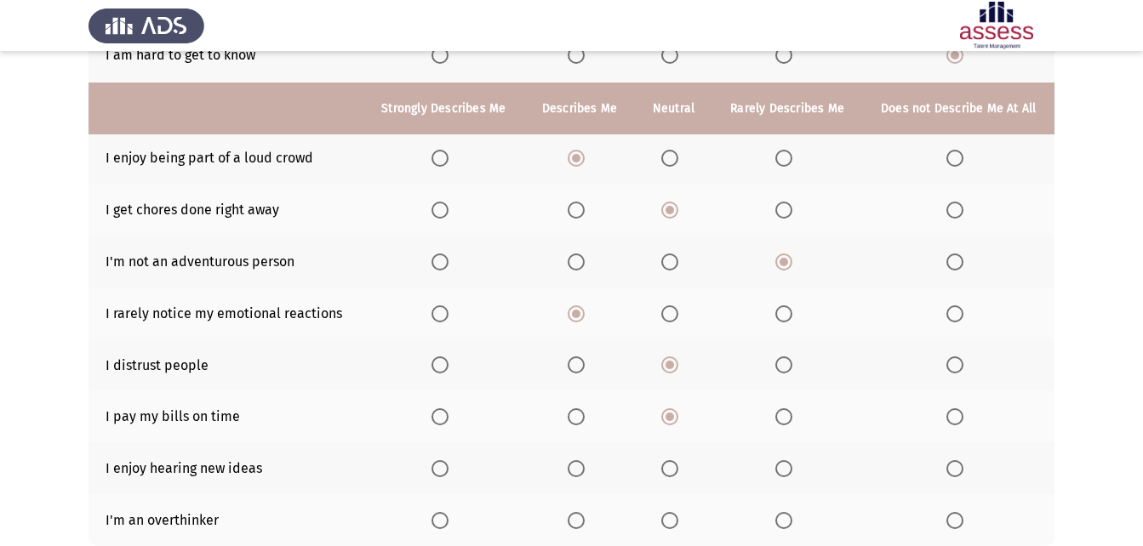
scroll to position [340, 0]
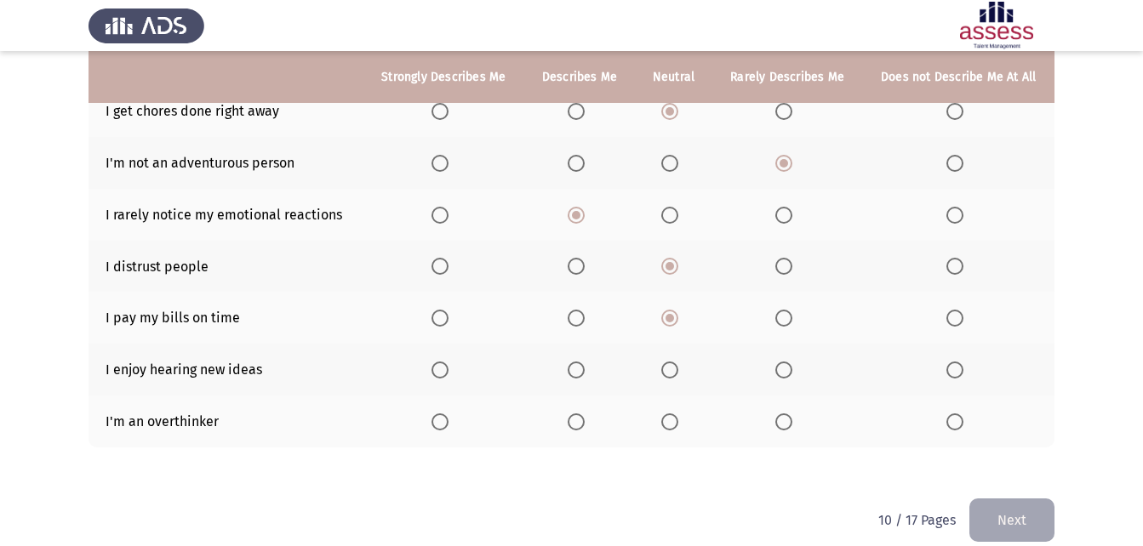
click at [784, 418] on span "Select an option" at bounding box center [783, 422] width 17 height 17
click at [784, 418] on input "Select an option" at bounding box center [783, 422] width 17 height 17
click at [544, 374] on th at bounding box center [579, 370] width 111 height 52
click at [584, 377] on span "Select an option" at bounding box center [576, 370] width 17 height 17
click at [584, 377] on input "Select an option" at bounding box center [576, 370] width 17 height 17
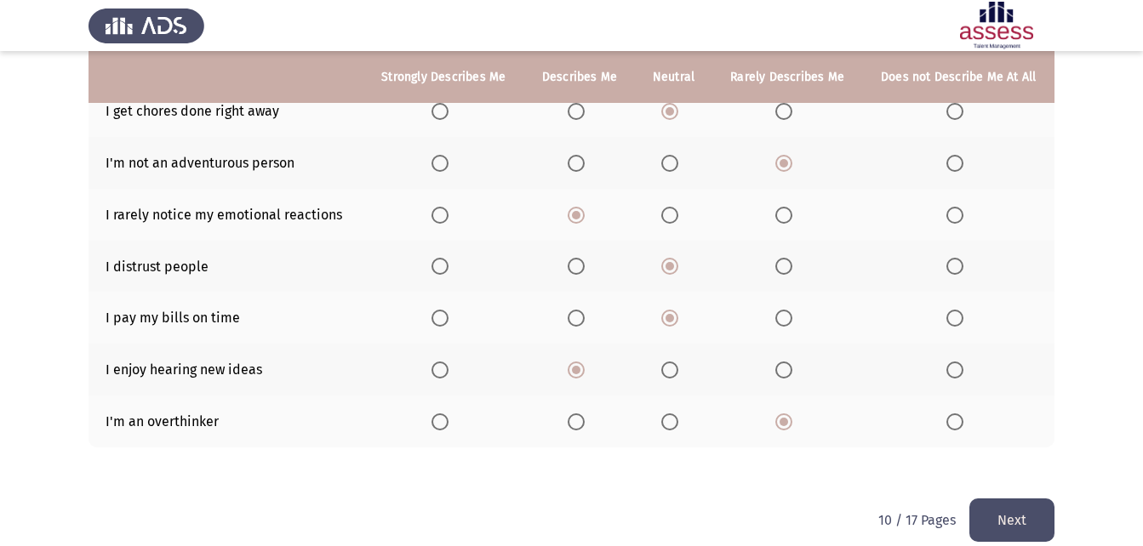
click at [1028, 524] on button "Next" at bounding box center [1012, 520] width 85 height 43
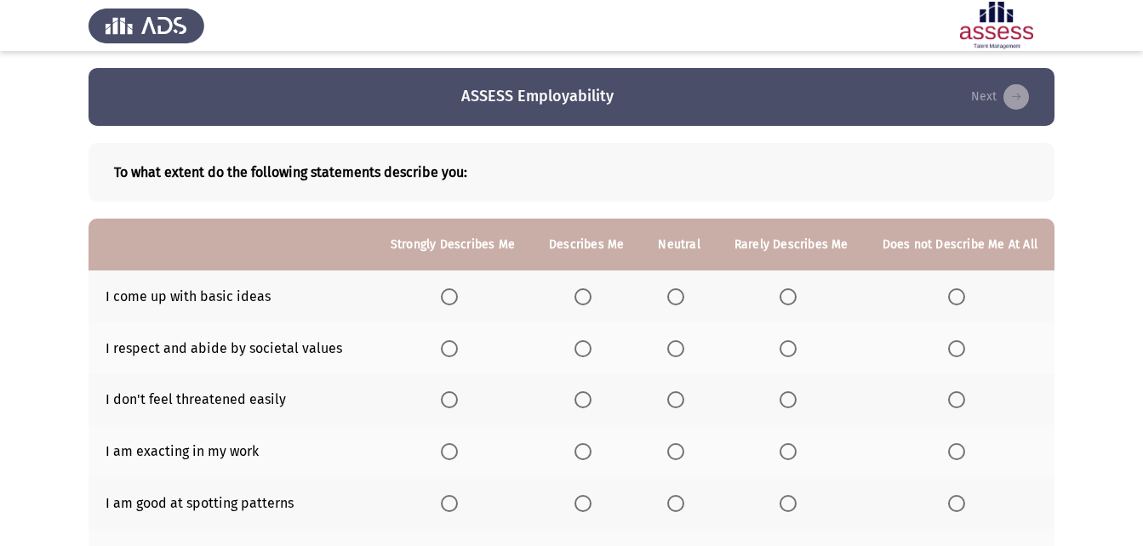
click at [581, 465] on th at bounding box center [586, 452] width 109 height 52
click at [585, 462] on th at bounding box center [586, 452] width 109 height 52
click at [432, 453] on th at bounding box center [453, 452] width 158 height 52
click at [446, 445] on th at bounding box center [453, 452] width 158 height 52
click at [456, 455] on span "Select an option" at bounding box center [449, 451] width 17 height 17
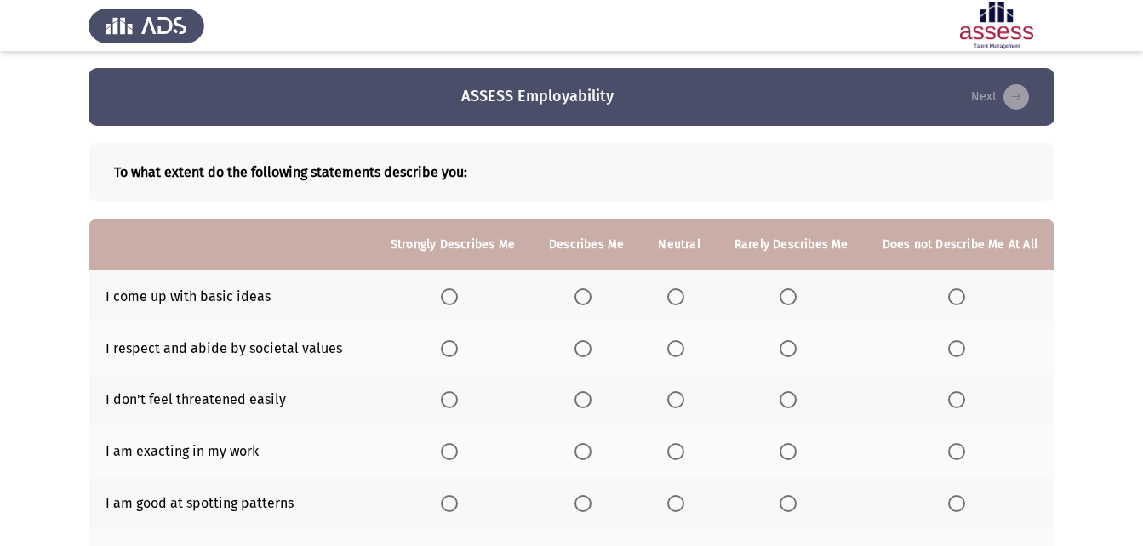
click at [456, 455] on input "Select an option" at bounding box center [449, 451] width 17 height 17
click at [458, 293] on span "Select an option" at bounding box center [449, 297] width 17 height 17
click at [458, 293] on input "Select an option" at bounding box center [449, 297] width 17 height 17
drag, startPoint x: 666, startPoint y: 353, endPoint x: 689, endPoint y: 358, distance: 23.5
click at [673, 352] on th at bounding box center [679, 349] width 76 height 52
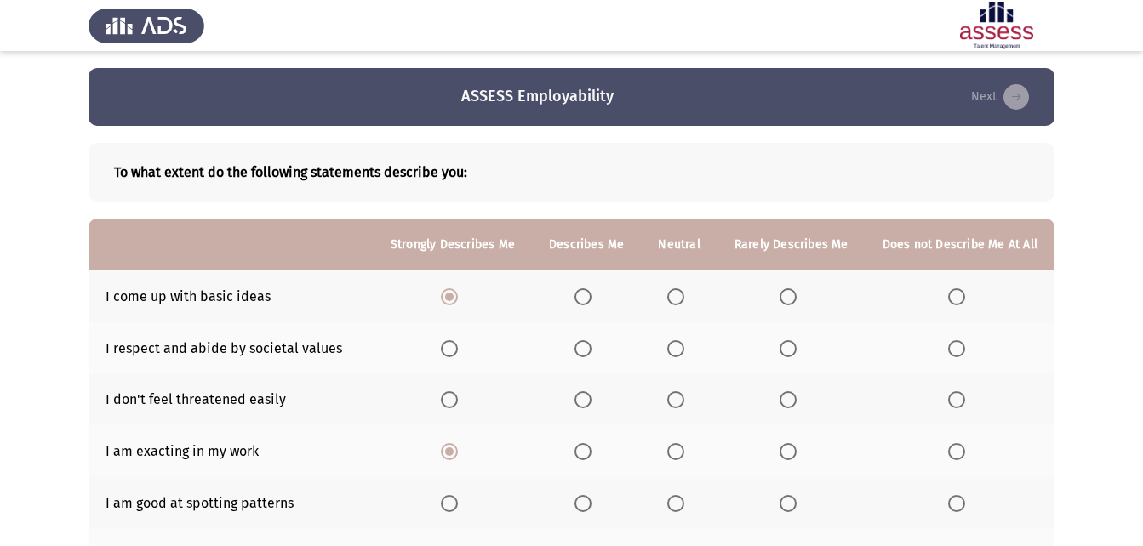
click at [689, 358] on th at bounding box center [679, 349] width 76 height 52
click at [684, 346] on span "Select an option" at bounding box center [675, 348] width 17 height 17
click at [684, 346] on input "Select an option" at bounding box center [675, 348] width 17 height 17
click at [683, 395] on span "Select an option" at bounding box center [675, 400] width 17 height 17
click at [683, 395] on input "Select an option" at bounding box center [675, 400] width 17 height 17
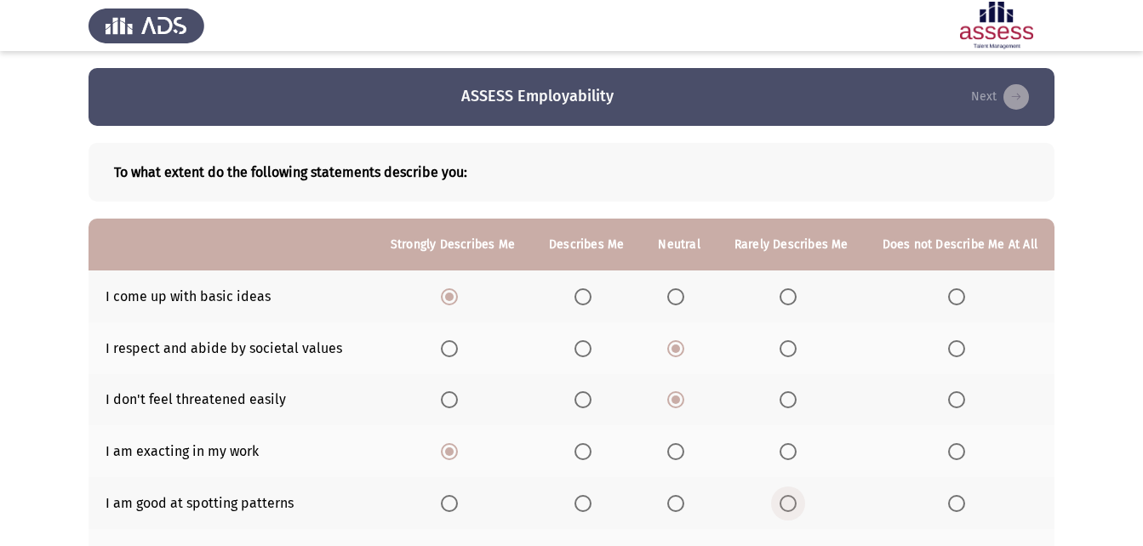
click at [790, 509] on span "Select an option" at bounding box center [788, 503] width 17 height 17
click at [790, 509] on input "Select an option" at bounding box center [788, 503] width 17 height 17
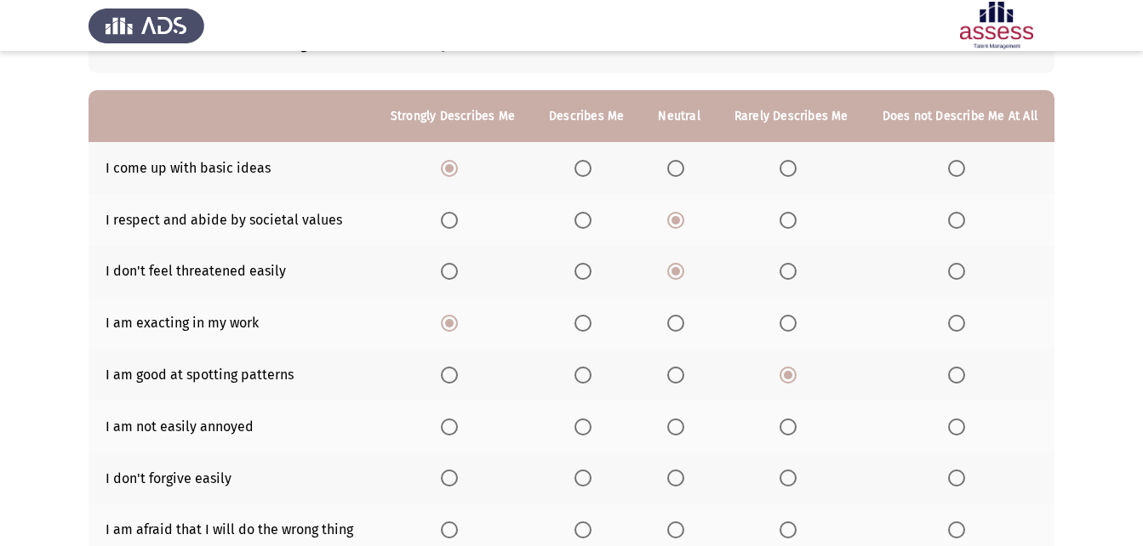
scroll to position [170, 0]
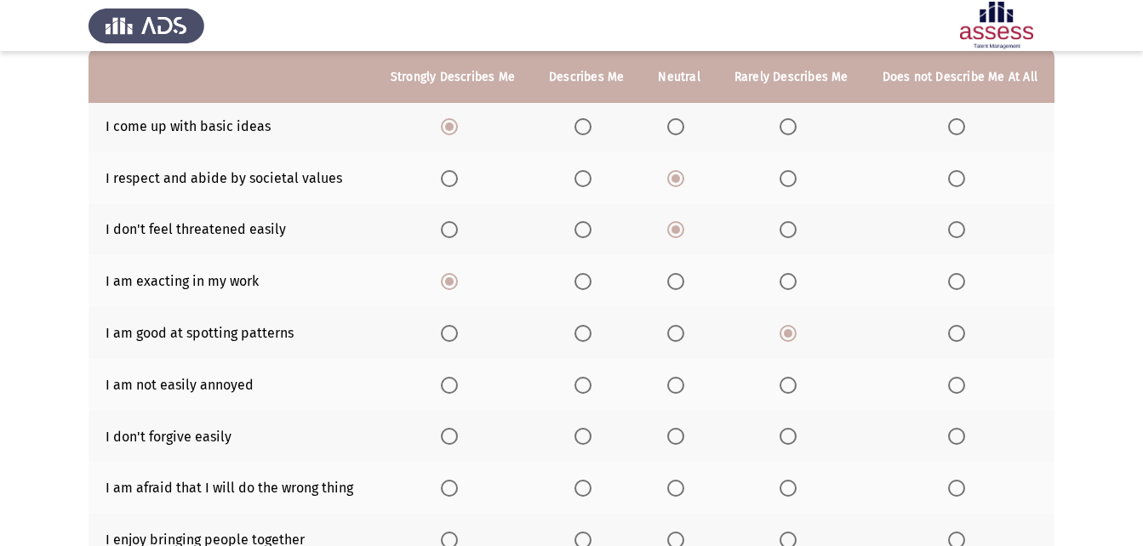
click at [680, 380] on span "Select an option" at bounding box center [675, 385] width 17 height 17
click at [680, 380] on input "Select an option" at bounding box center [675, 385] width 17 height 17
drag, startPoint x: 604, startPoint y: 426, endPoint x: 593, endPoint y: 432, distance: 12.3
click at [601, 427] on th at bounding box center [586, 437] width 109 height 52
click at [592, 433] on span "Select an option" at bounding box center [583, 436] width 17 height 17
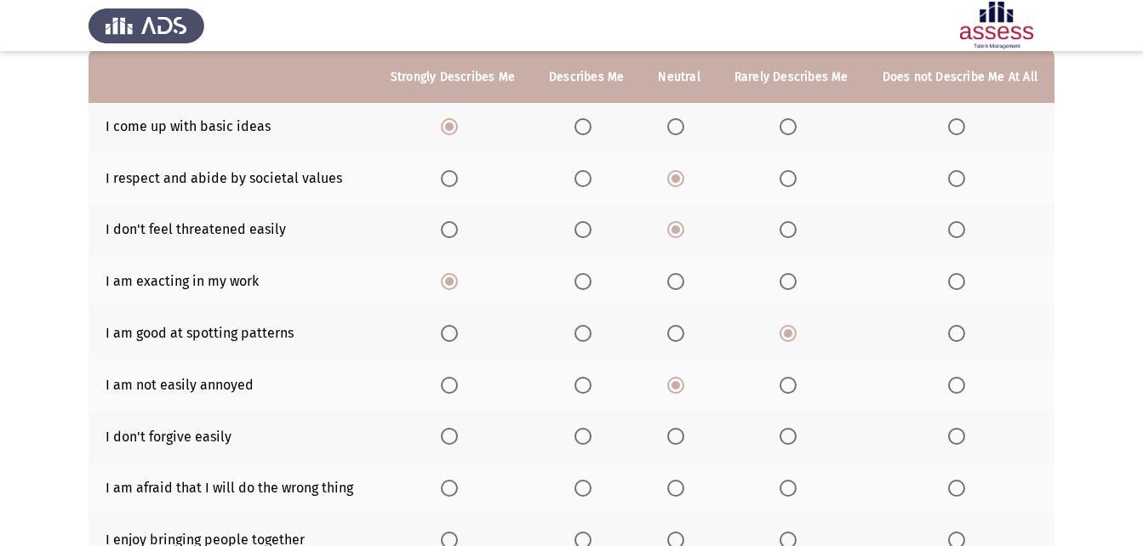
click at [592, 433] on input "Select an option" at bounding box center [583, 436] width 17 height 17
click at [584, 480] on th at bounding box center [586, 488] width 109 height 52
click at [676, 541] on span "Select an option" at bounding box center [676, 541] width 0 height 0
click at [681, 540] on input "Select an option" at bounding box center [675, 540] width 17 height 17
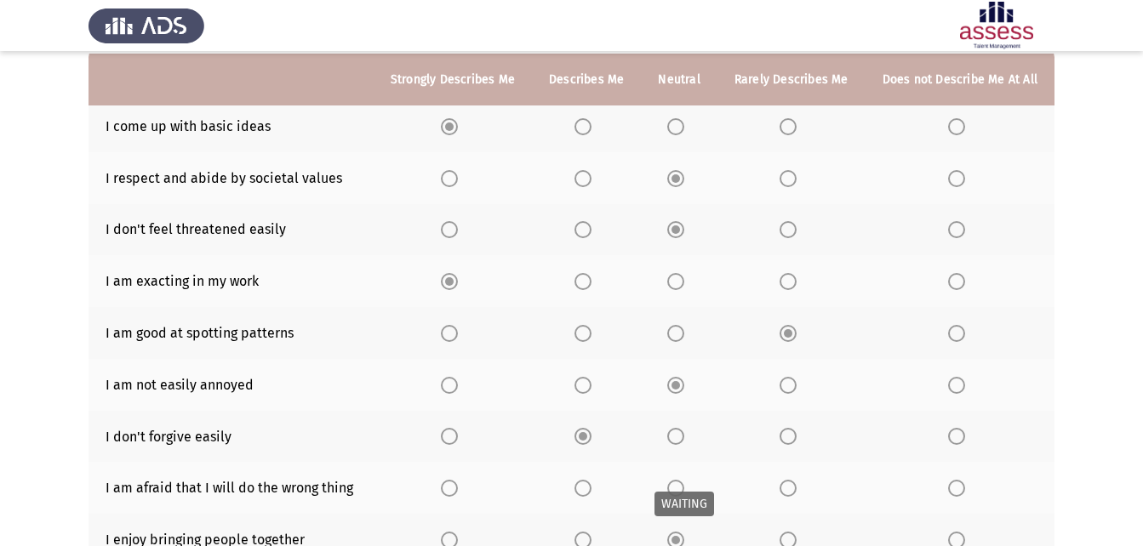
scroll to position [173, 0]
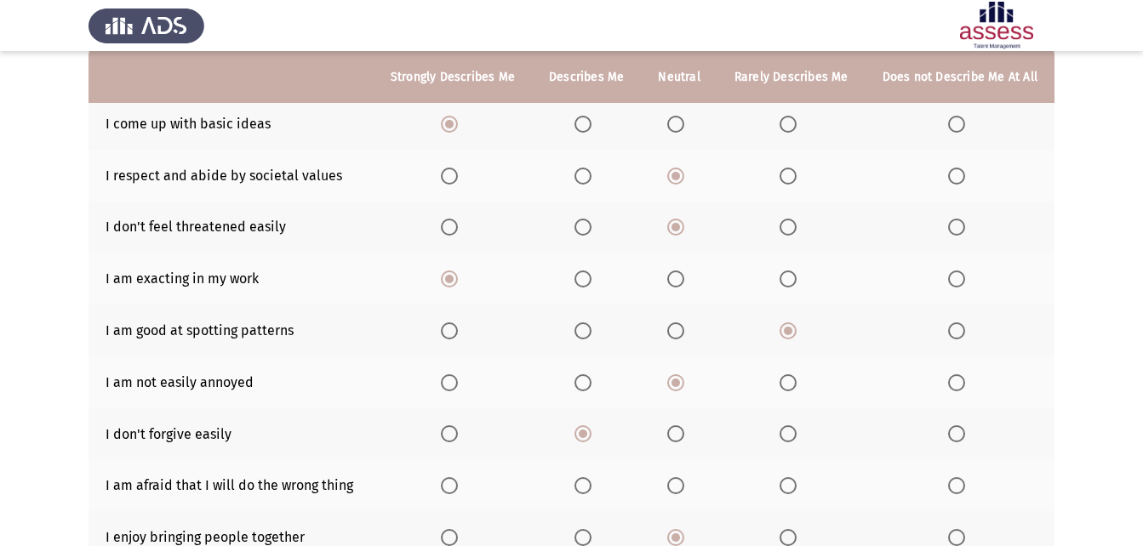
click at [607, 482] on th at bounding box center [586, 486] width 109 height 52
click at [598, 479] on label "Select an option" at bounding box center [587, 486] width 24 height 17
click at [592, 479] on input "Select an option" at bounding box center [583, 486] width 17 height 17
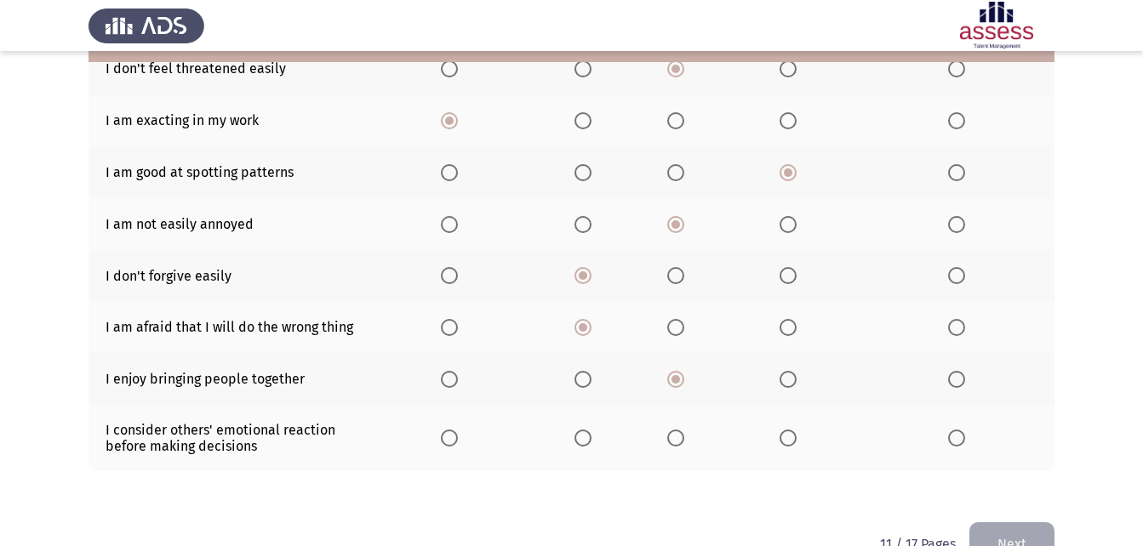
scroll to position [290, 0]
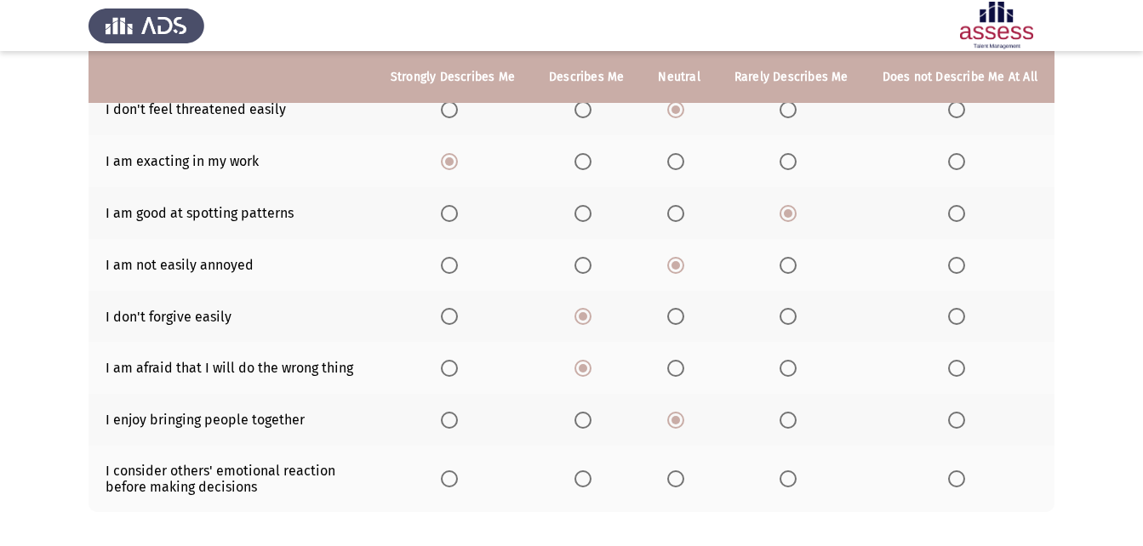
click at [579, 489] on th at bounding box center [586, 479] width 109 height 66
click at [587, 483] on span "Select an option" at bounding box center [583, 479] width 17 height 17
click at [587, 483] on input "Select an option" at bounding box center [583, 479] width 17 height 17
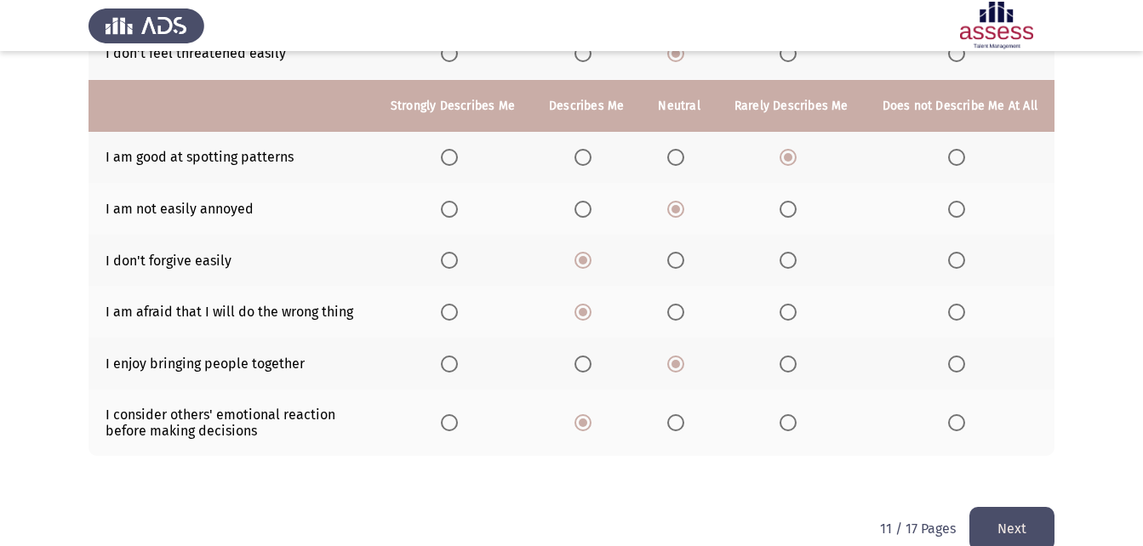
scroll to position [375, 0]
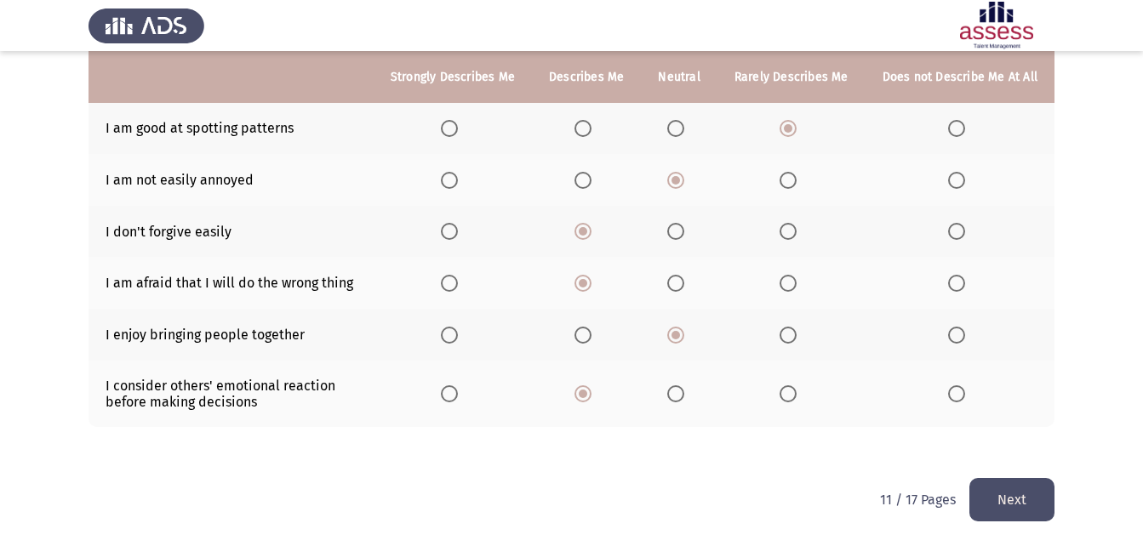
click at [1026, 494] on button "Next" at bounding box center [1012, 499] width 85 height 43
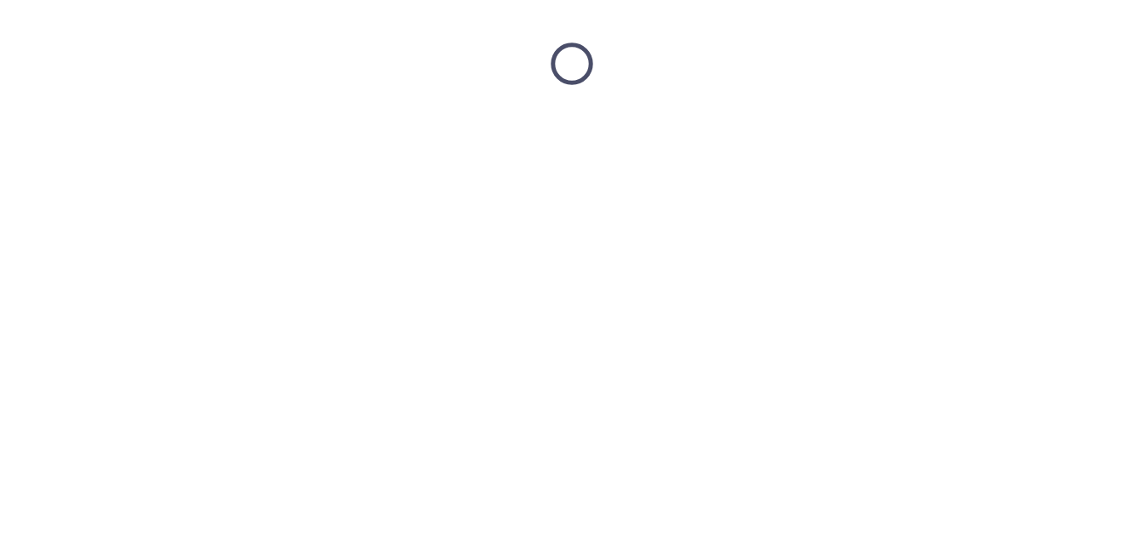
scroll to position [0, 0]
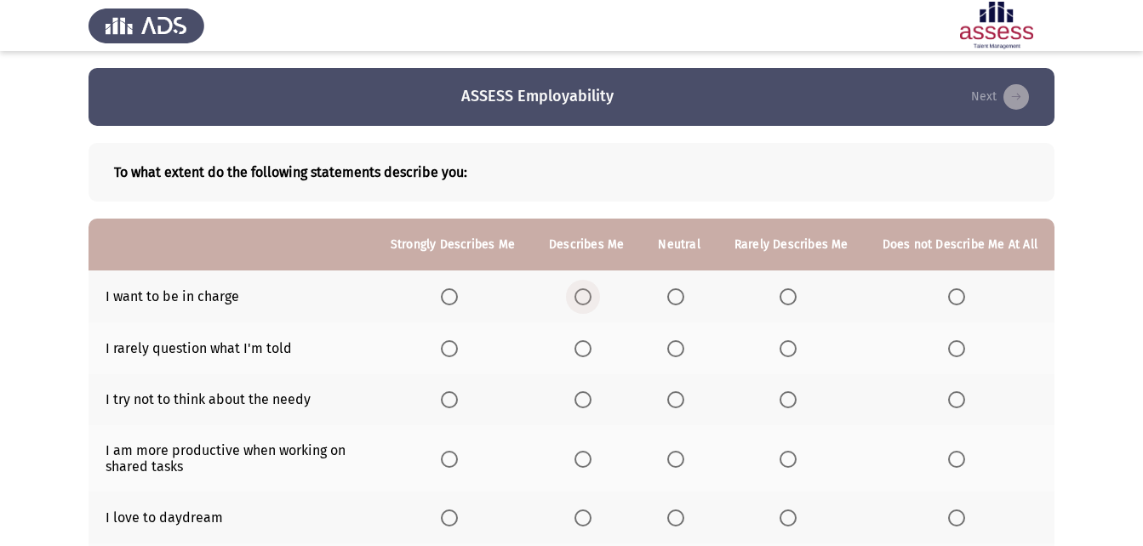
click at [586, 299] on span "Select an option" at bounding box center [583, 297] width 17 height 17
click at [586, 299] on input "Select an option" at bounding box center [583, 297] width 17 height 17
click at [684, 351] on span "Select an option" at bounding box center [675, 348] width 17 height 17
click at [684, 351] on input "Select an option" at bounding box center [675, 348] width 17 height 17
click at [789, 398] on span "Select an option" at bounding box center [788, 400] width 17 height 17
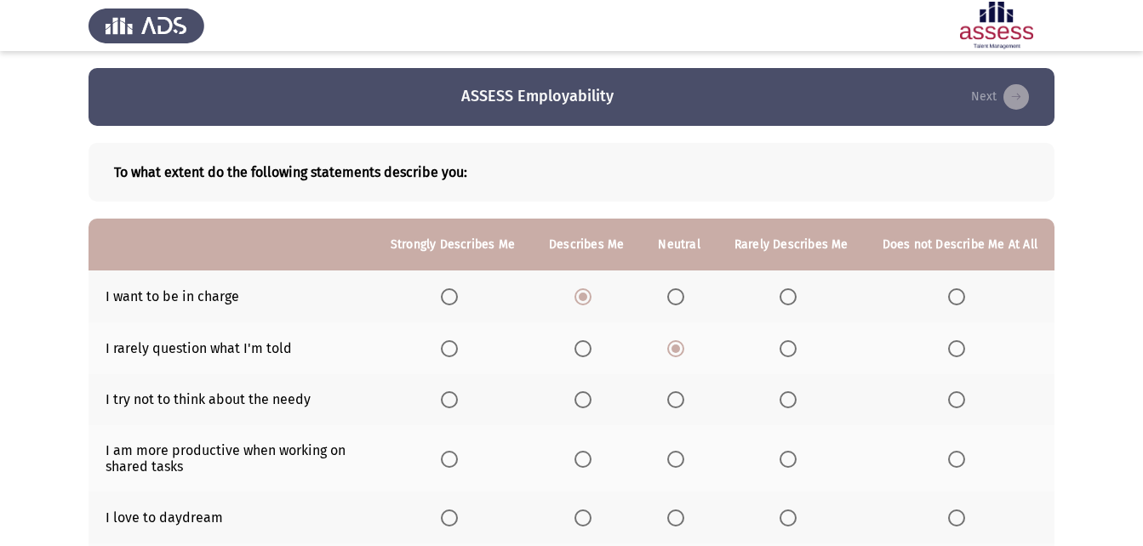
click at [789, 398] on input "Select an option" at bounding box center [788, 400] width 17 height 17
click at [592, 451] on span "Select an option" at bounding box center [583, 459] width 17 height 17
click at [592, 451] on input "Select an option" at bounding box center [583, 459] width 17 height 17
click at [592, 394] on span "Select an option" at bounding box center [583, 400] width 17 height 17
click at [592, 394] on input "Select an option" at bounding box center [583, 400] width 17 height 17
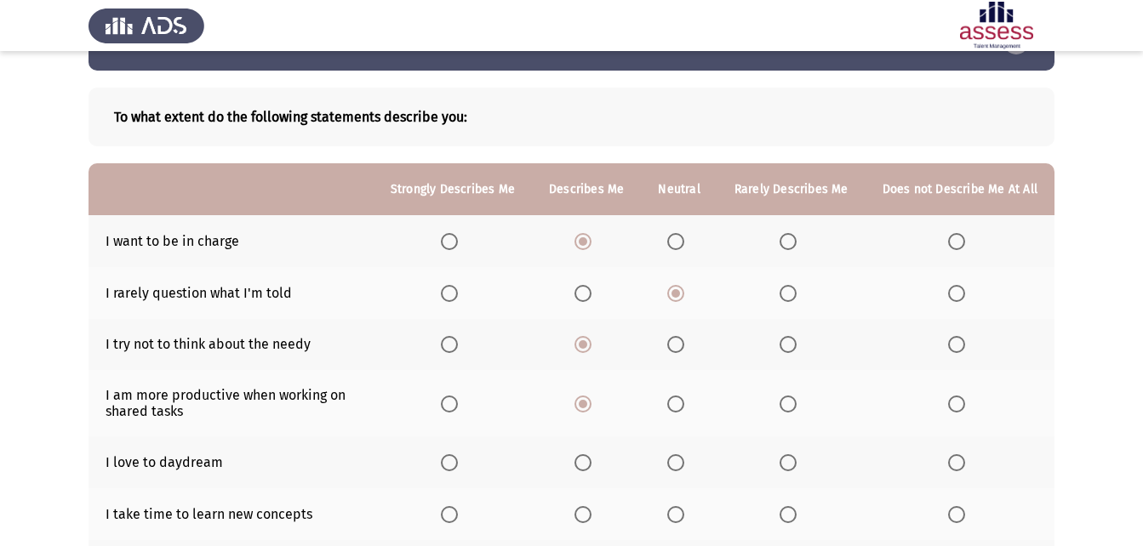
scroll to position [85, 0]
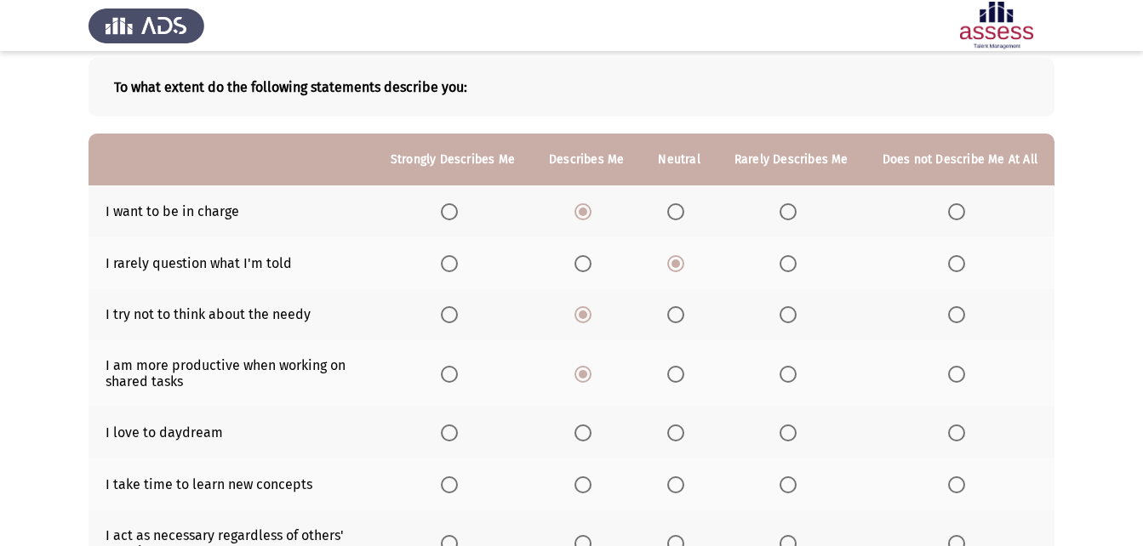
click at [590, 438] on span "Select an option" at bounding box center [583, 433] width 17 height 17
click at [590, 438] on input "Select an option" at bounding box center [583, 433] width 17 height 17
click at [684, 477] on span "Select an option" at bounding box center [675, 485] width 17 height 17
click at [684, 477] on input "Select an option" at bounding box center [675, 485] width 17 height 17
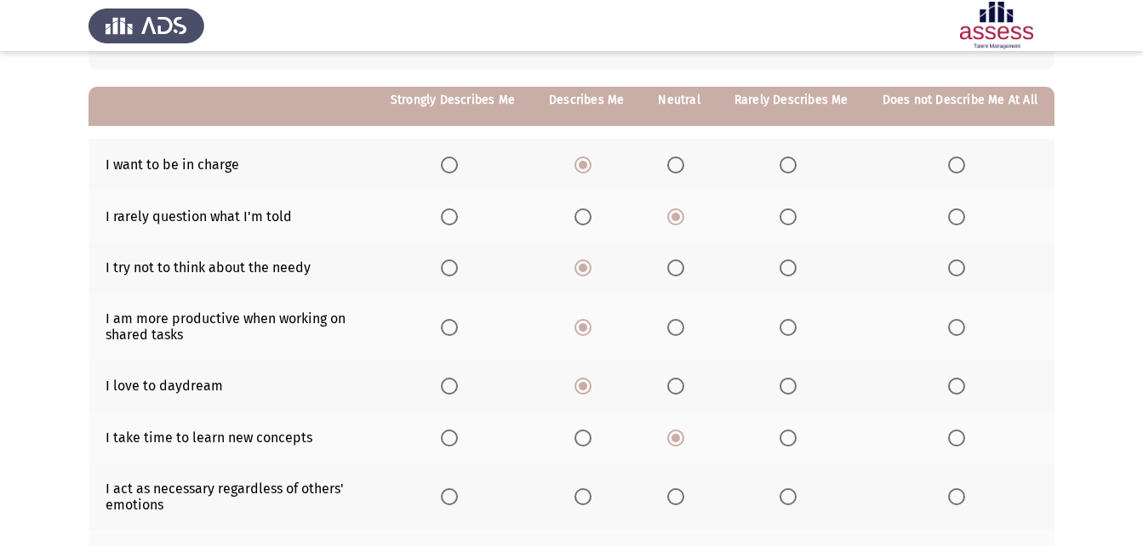
scroll to position [170, 0]
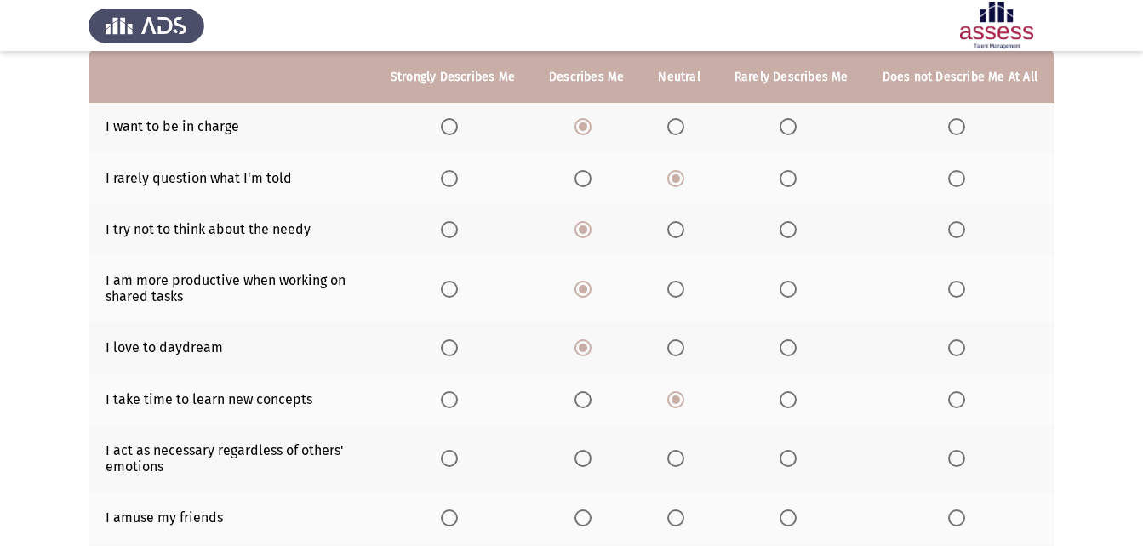
click at [684, 456] on span "Select an option" at bounding box center [675, 458] width 17 height 17
click at [684, 456] on input "Select an option" at bounding box center [675, 458] width 17 height 17
click at [793, 529] on th at bounding box center [792, 518] width 148 height 52
click at [785, 521] on span "Select an option" at bounding box center [788, 518] width 17 height 17
click at [785, 521] on input "Select an option" at bounding box center [788, 518] width 17 height 17
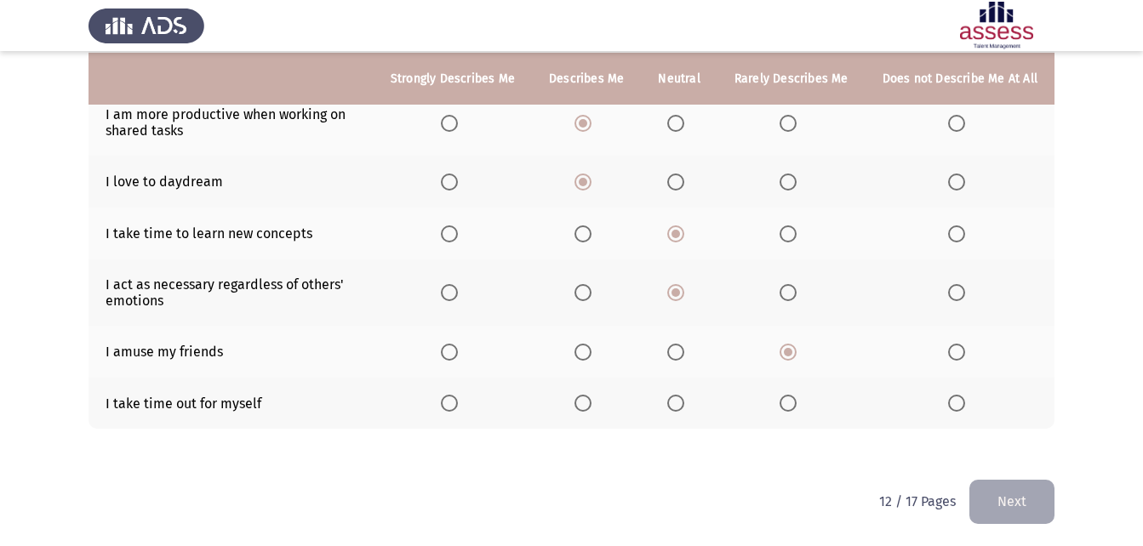
scroll to position [338, 0]
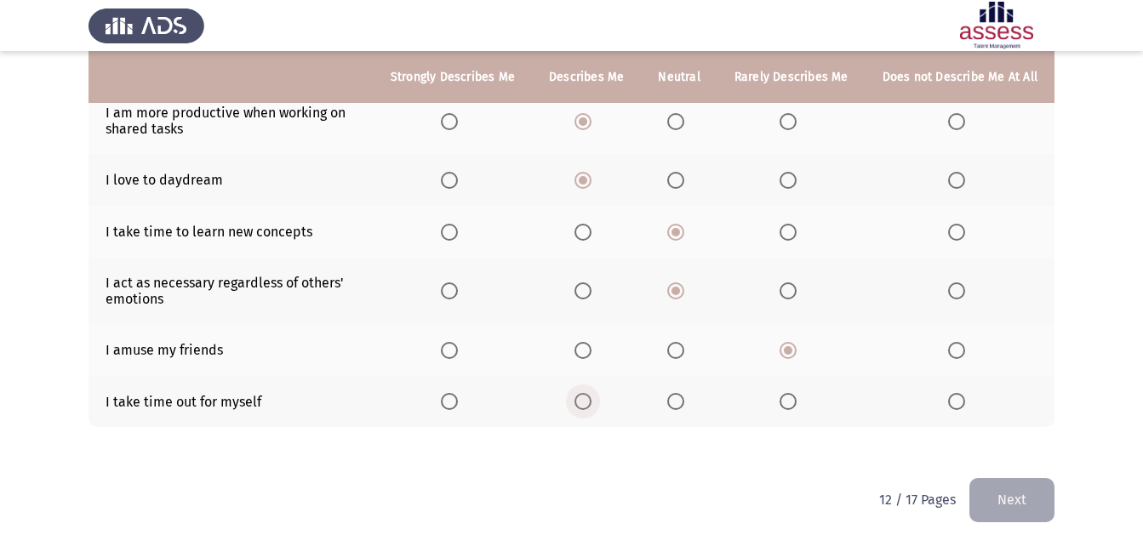
click at [598, 402] on label "Select an option" at bounding box center [587, 401] width 24 height 17
click at [592, 402] on input "Select an option" at bounding box center [583, 401] width 17 height 17
click at [1040, 507] on button "Next" at bounding box center [1012, 499] width 85 height 43
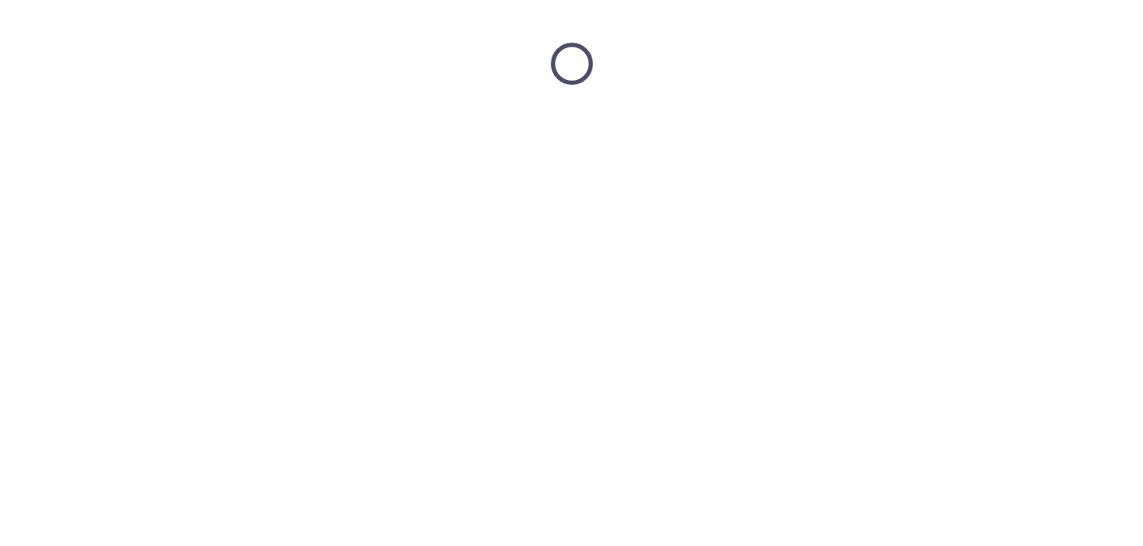
scroll to position [0, 0]
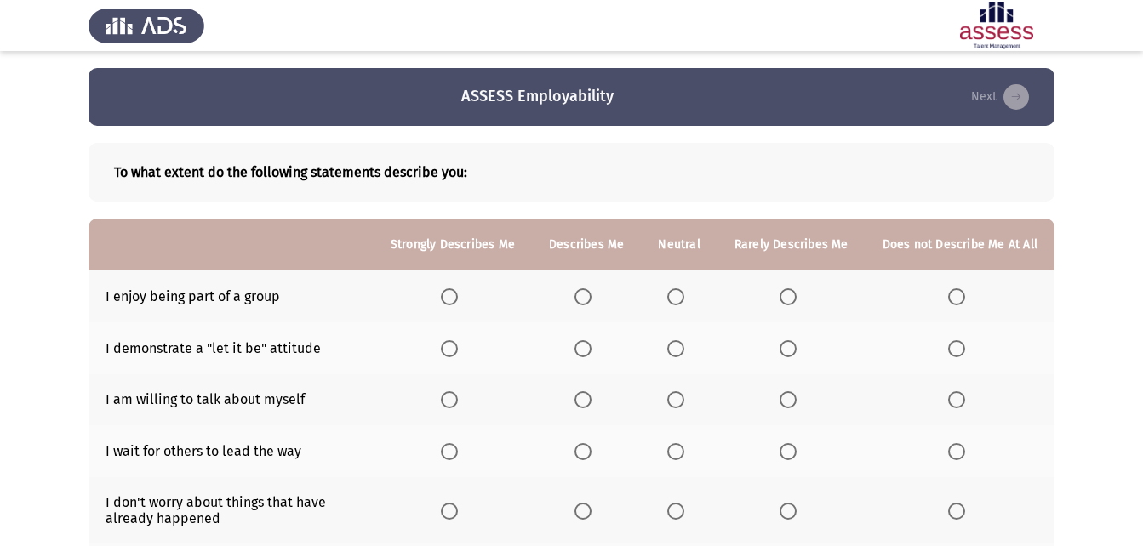
click at [591, 289] on span "Select an option" at bounding box center [583, 297] width 17 height 17
click at [591, 289] on input "Select an option" at bounding box center [583, 297] width 17 height 17
click at [683, 335] on th at bounding box center [679, 349] width 76 height 52
click at [701, 352] on th at bounding box center [679, 349] width 76 height 52
click at [690, 358] on th at bounding box center [679, 349] width 76 height 52
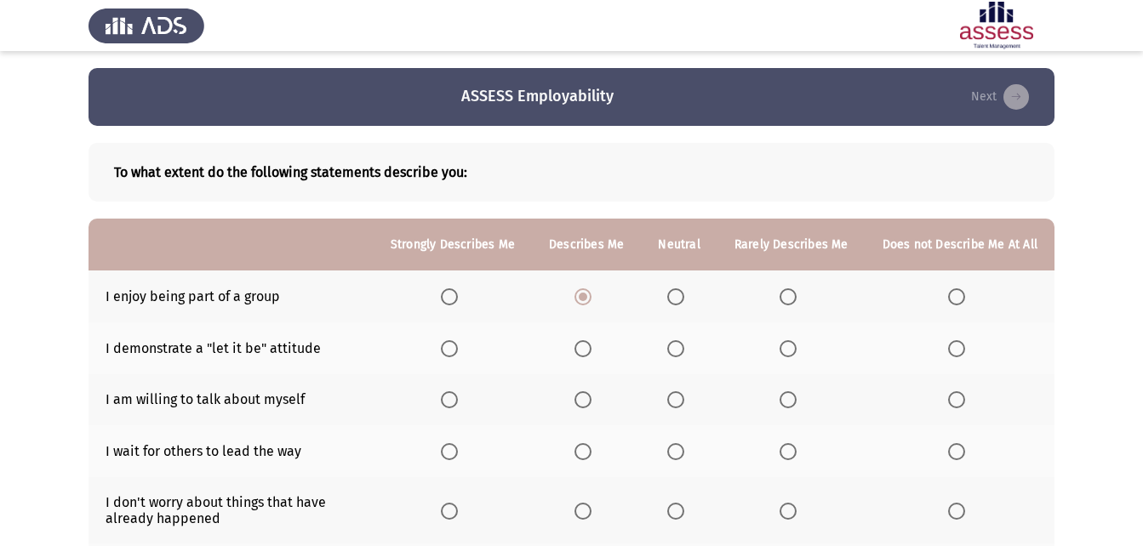
click at [804, 407] on label "Select an option" at bounding box center [792, 400] width 24 height 17
click at [797, 407] on input "Select an option" at bounding box center [788, 400] width 17 height 17
click at [661, 334] on th at bounding box center [679, 349] width 76 height 52
drag, startPoint x: 669, startPoint y: 342, endPoint x: 678, endPoint y: 354, distance: 15.2
click at [670, 343] on th at bounding box center [679, 349] width 76 height 52
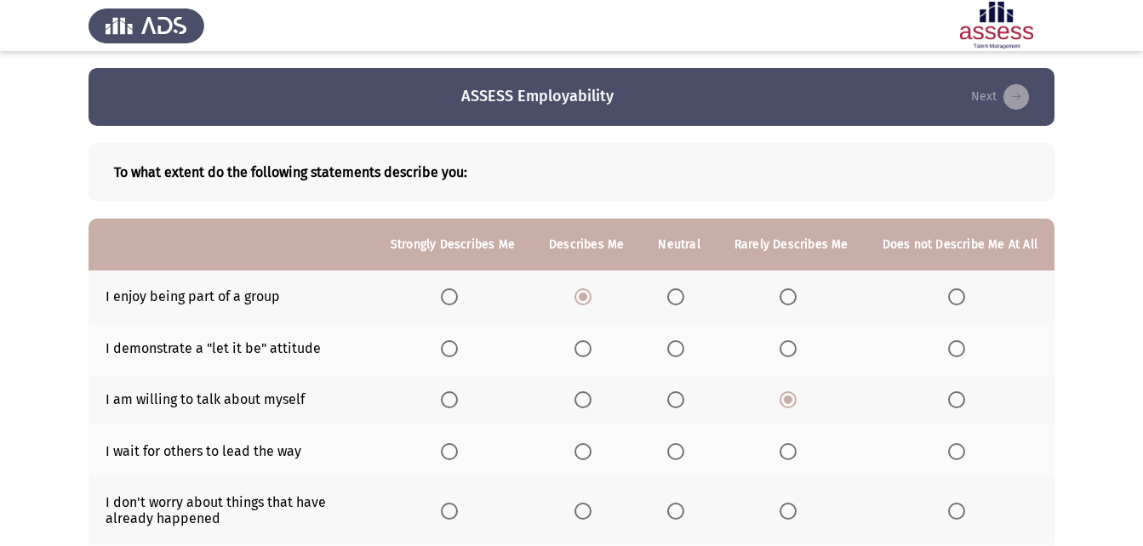
click at [684, 361] on th at bounding box center [679, 349] width 76 height 52
click at [683, 351] on span "Select an option" at bounding box center [675, 348] width 17 height 17
click at [683, 351] on input "Select an option" at bounding box center [675, 348] width 17 height 17
click at [684, 449] on span "Select an option" at bounding box center [675, 451] width 17 height 17
click at [684, 449] on input "Select an option" at bounding box center [675, 451] width 17 height 17
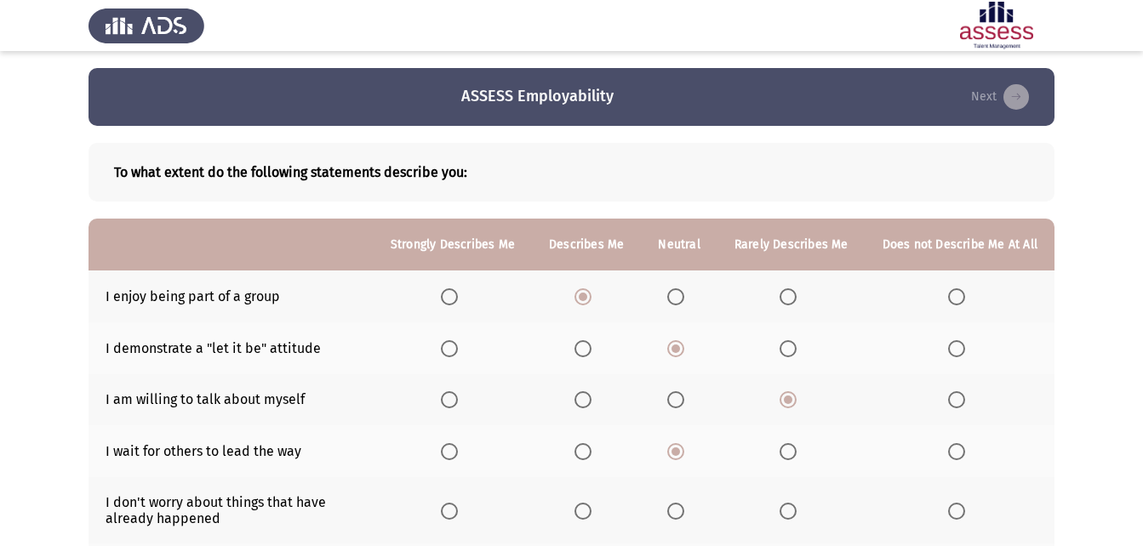
drag, startPoint x: 602, startPoint y: 498, endPoint x: 598, endPoint y: 506, distance: 8.8
click at [598, 506] on th at bounding box center [586, 511] width 109 height 66
click at [592, 507] on span "Select an option" at bounding box center [583, 511] width 17 height 17
click at [592, 507] on input "Select an option" at bounding box center [583, 511] width 17 height 17
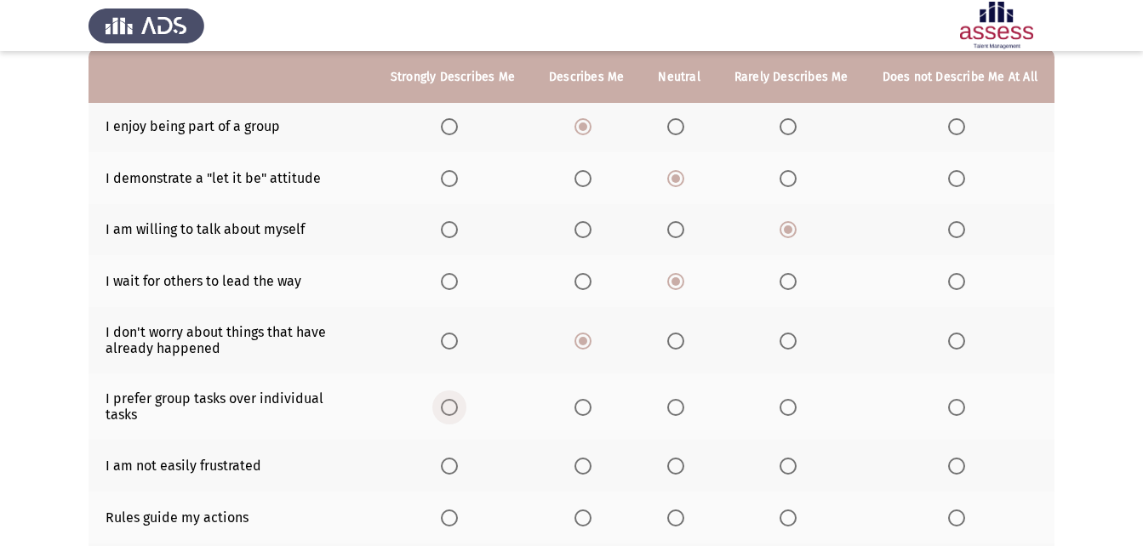
click at [458, 399] on span "Select an option" at bounding box center [449, 407] width 17 height 17
click at [458, 399] on input "Select an option" at bounding box center [449, 407] width 17 height 17
click at [454, 403] on span "Select an option" at bounding box center [449, 407] width 9 height 9
click at [458, 399] on input "Select an option" at bounding box center [449, 407] width 17 height 17
click at [788, 408] on span "Select an option" at bounding box center [788, 408] width 0 height 0
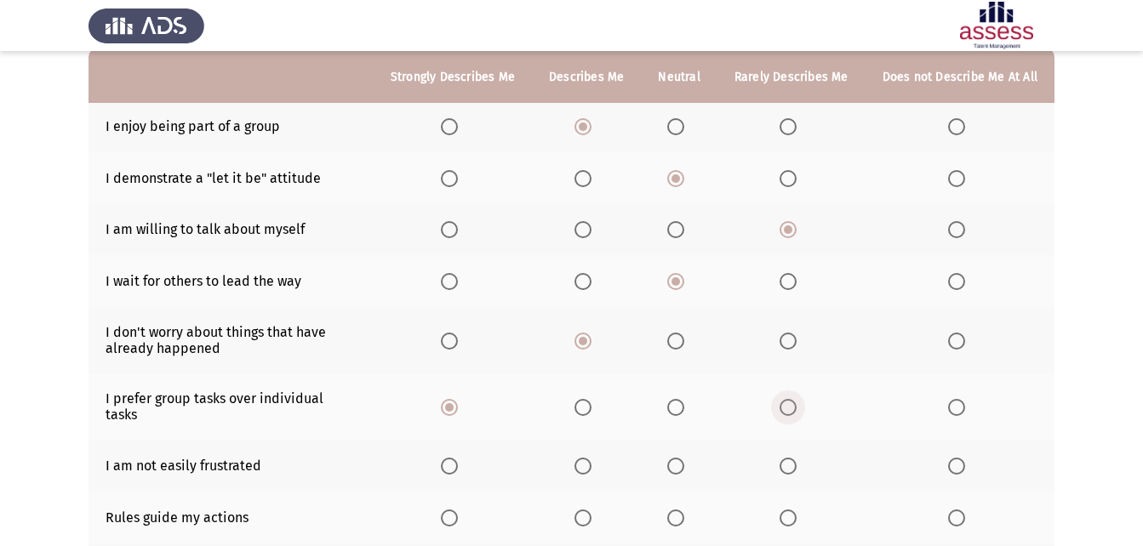
click at [792, 399] on input "Select an option" at bounding box center [788, 407] width 17 height 17
click at [961, 495] on th at bounding box center [960, 518] width 189 height 52
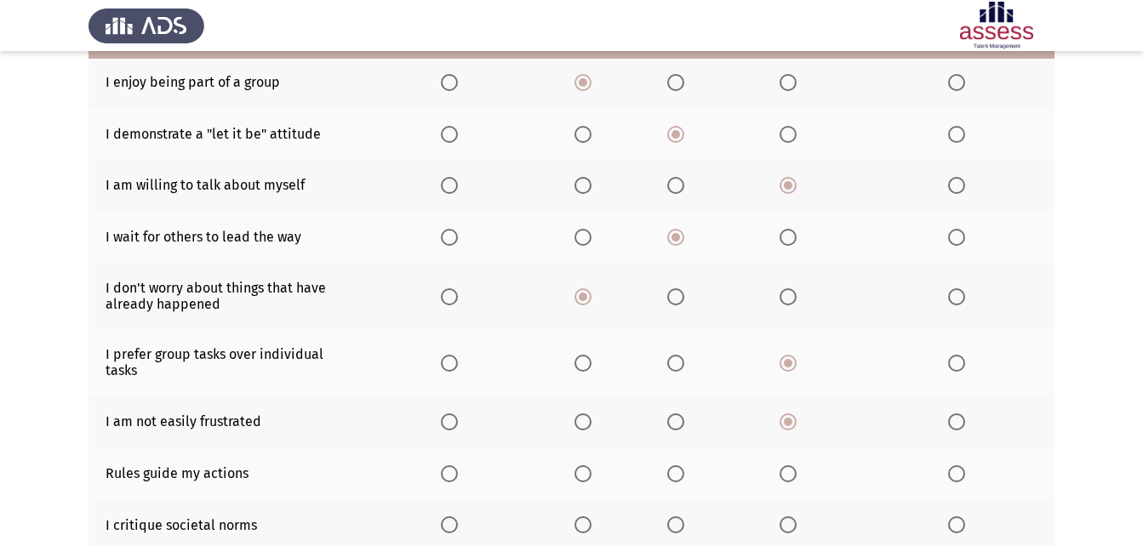
scroll to position [255, 0]
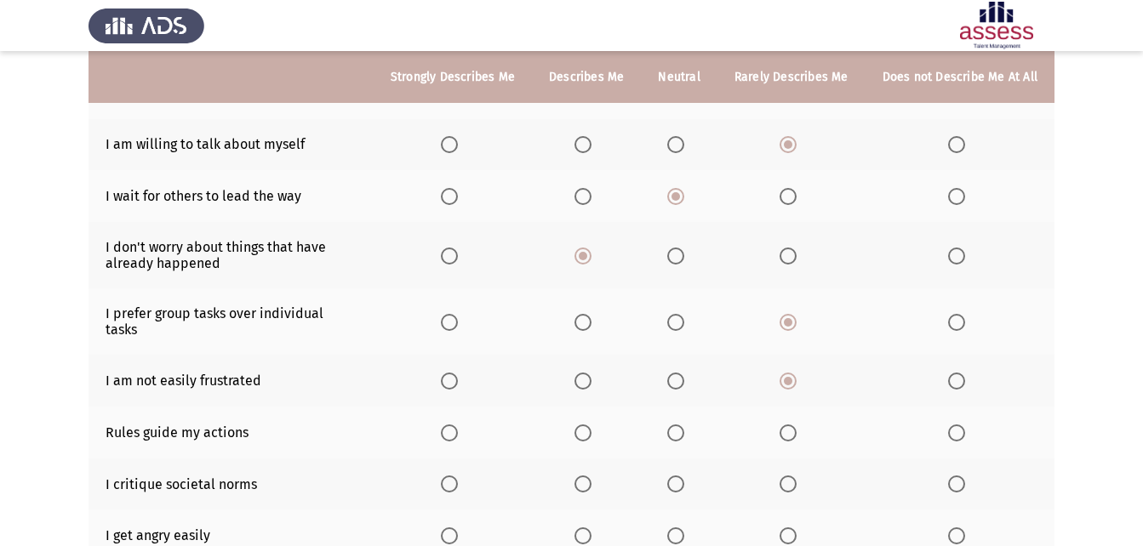
click at [930, 418] on th at bounding box center [960, 433] width 189 height 52
click at [798, 460] on th at bounding box center [792, 485] width 148 height 52
click at [789, 476] on span "Select an option" at bounding box center [788, 484] width 17 height 17
click at [789, 476] on input "Select an option" at bounding box center [788, 484] width 17 height 17
click at [689, 510] on th at bounding box center [679, 536] width 76 height 52
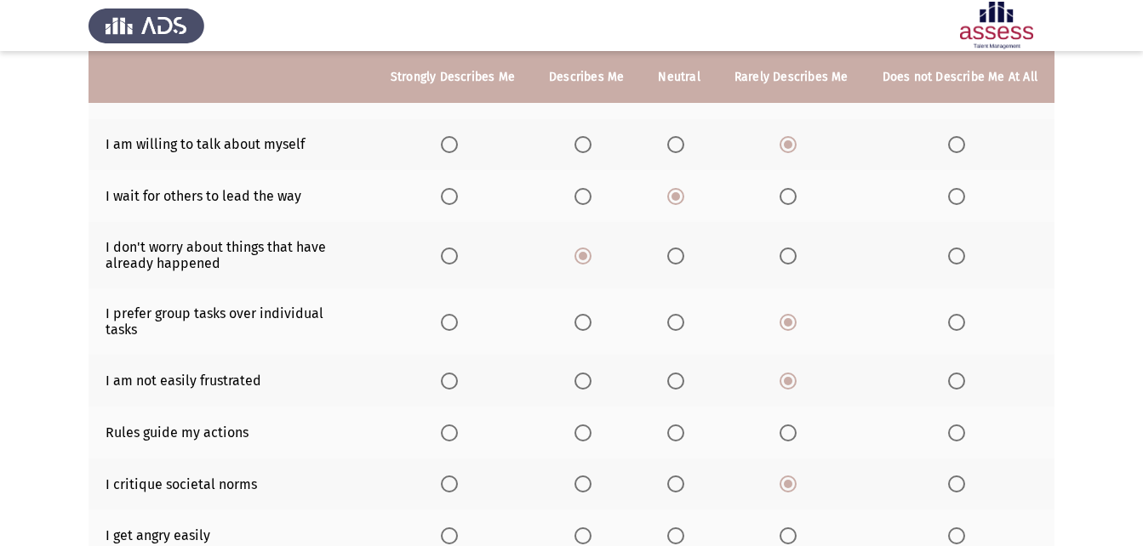
click at [684, 528] on span "Select an option" at bounding box center [675, 536] width 17 height 17
click at [684, 528] on input "Select an option" at bounding box center [675, 536] width 17 height 17
click at [792, 425] on span "Select an option" at bounding box center [788, 433] width 17 height 17
click at [792, 425] on input "Select an option" at bounding box center [788, 433] width 17 height 17
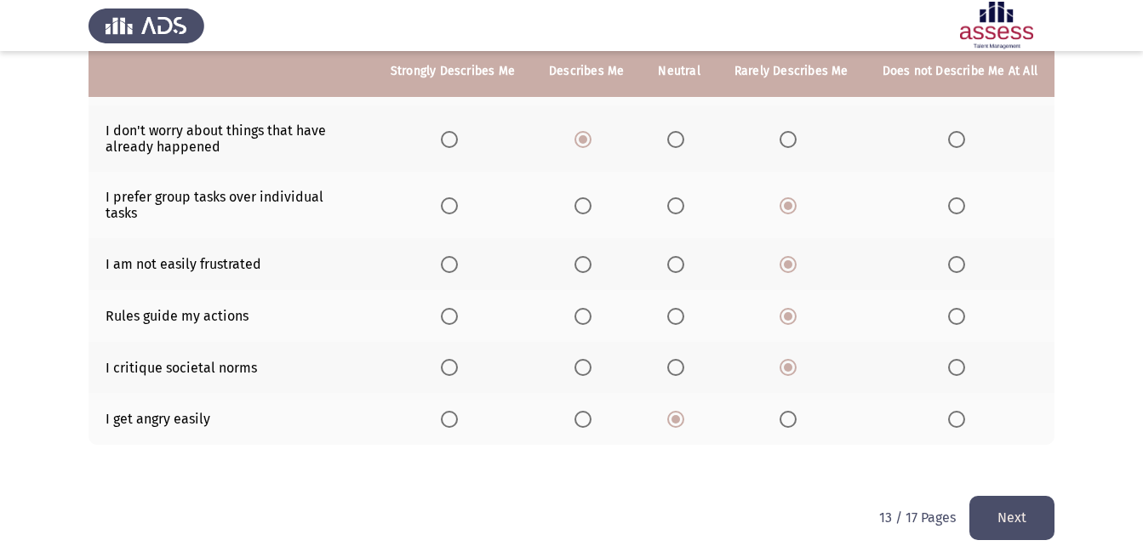
scroll to position [375, 0]
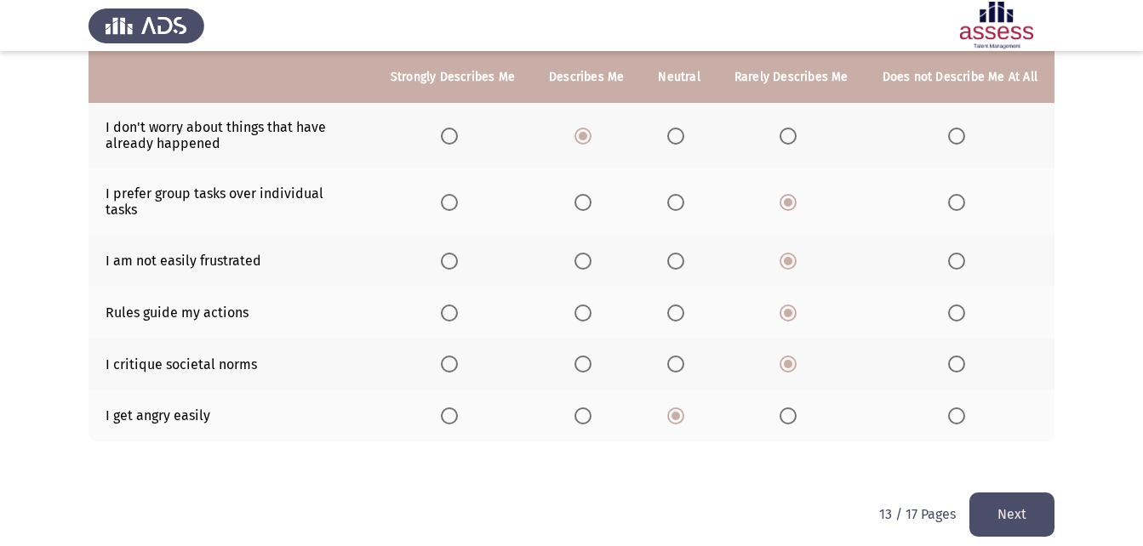
drag, startPoint x: 1030, startPoint y: 478, endPoint x: 1024, endPoint y: 493, distance: 15.6
click at [1030, 493] on button "Next" at bounding box center [1012, 514] width 85 height 43
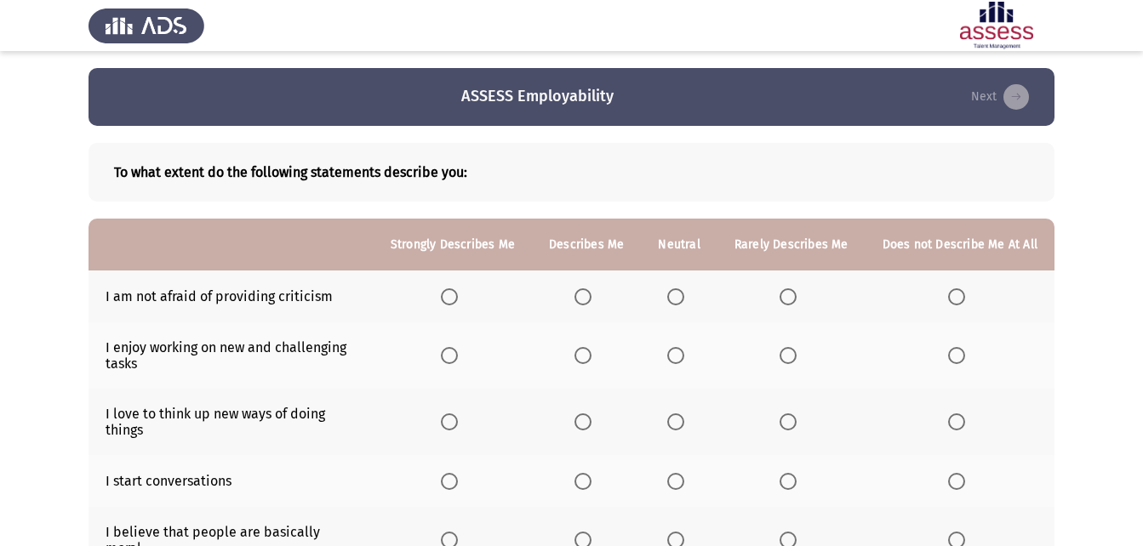
click at [592, 297] on span "Select an option" at bounding box center [583, 297] width 17 height 17
click at [592, 297] on input "Select an option" at bounding box center [583, 297] width 17 height 17
click at [684, 351] on span "Select an option" at bounding box center [675, 355] width 17 height 17
click at [684, 351] on input "Select an option" at bounding box center [675, 355] width 17 height 17
drag, startPoint x: 764, startPoint y: 392, endPoint x: 761, endPoint y: 423, distance: 31.6
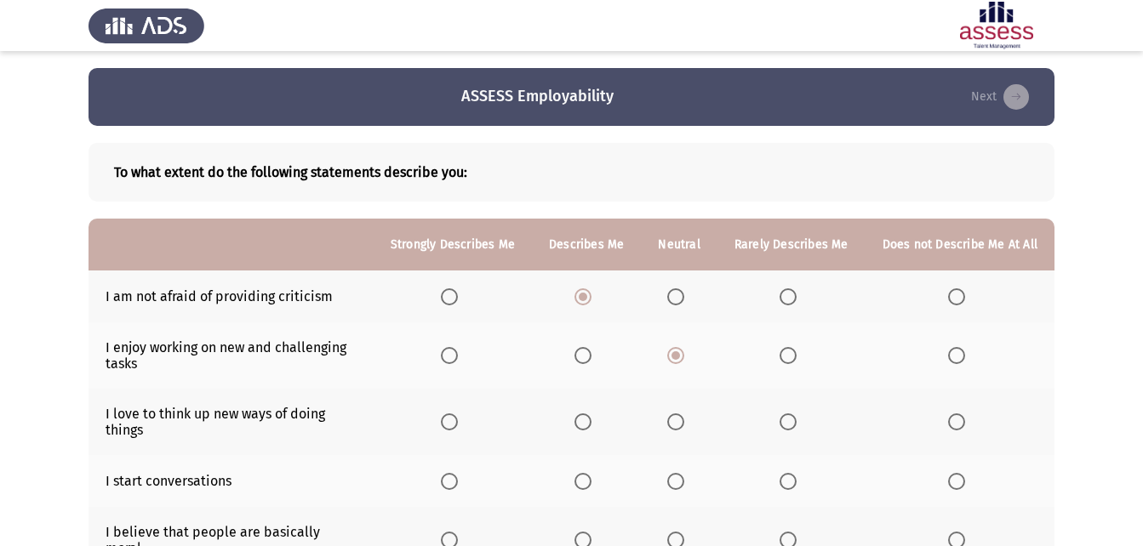
click at [781, 408] on th at bounding box center [792, 422] width 148 height 66
click at [598, 430] on label "Select an option" at bounding box center [587, 422] width 24 height 17
click at [592, 430] on input "Select an option" at bounding box center [583, 422] width 17 height 17
click at [589, 482] on span "Select an option" at bounding box center [583, 481] width 17 height 17
click at [589, 482] on input "Select an option" at bounding box center [583, 481] width 17 height 17
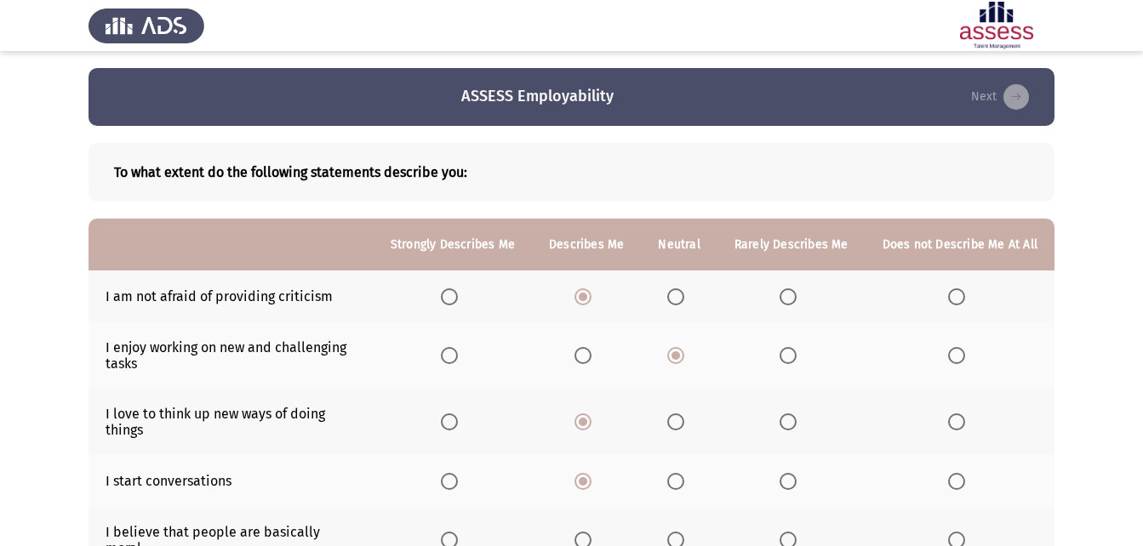
click at [592, 532] on span "Select an option" at bounding box center [583, 540] width 17 height 17
click at [592, 532] on input "Select an option" at bounding box center [583, 540] width 17 height 17
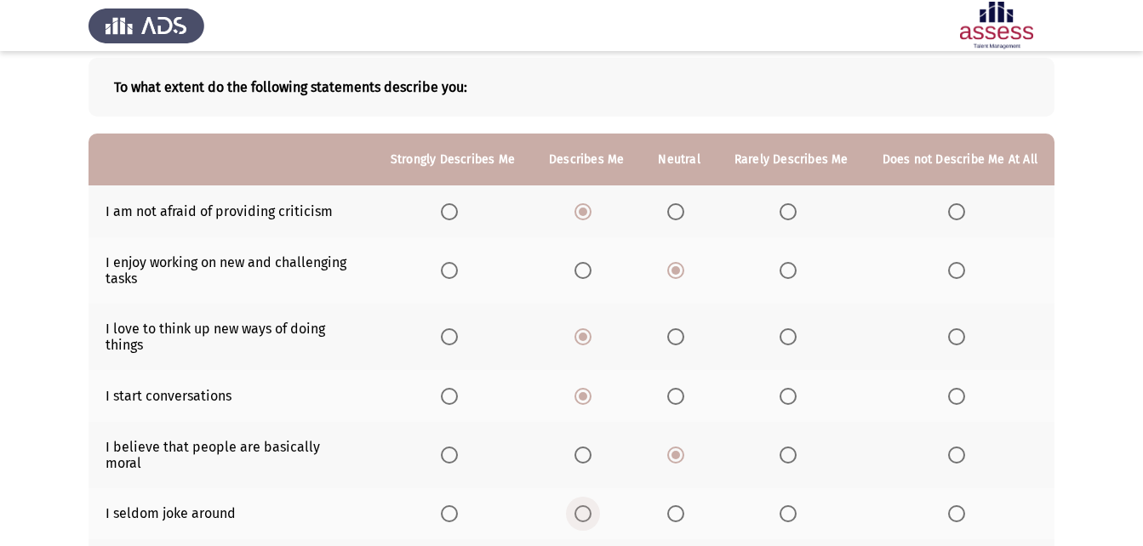
click at [592, 506] on span "Select an option" at bounding box center [583, 514] width 17 height 17
click at [592, 506] on input "Select an option" at bounding box center [583, 514] width 17 height 17
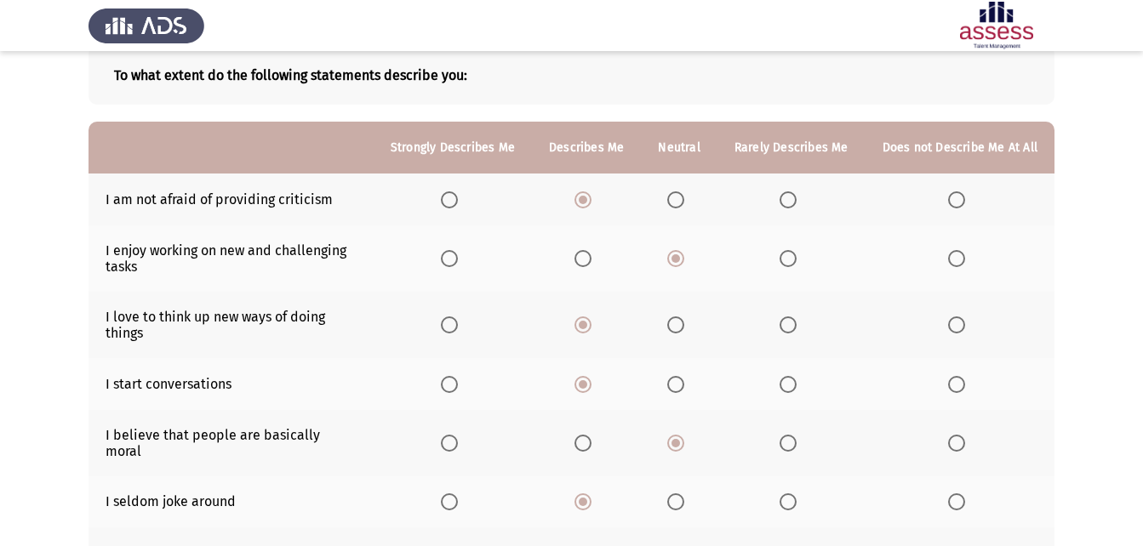
scroll to position [255, 0]
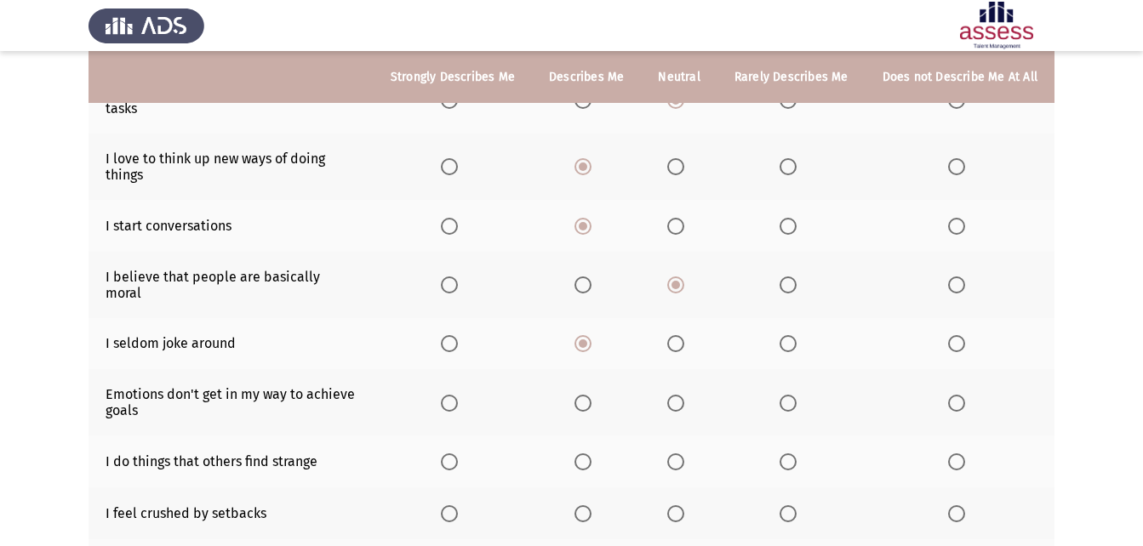
click at [795, 454] on span "Select an option" at bounding box center [788, 462] width 17 height 17
click at [795, 454] on input "Select an option" at bounding box center [788, 462] width 17 height 17
click at [797, 506] on span "Select an option" at bounding box center [788, 514] width 17 height 17
click at [797, 506] on input "Select an option" at bounding box center [788, 514] width 17 height 17
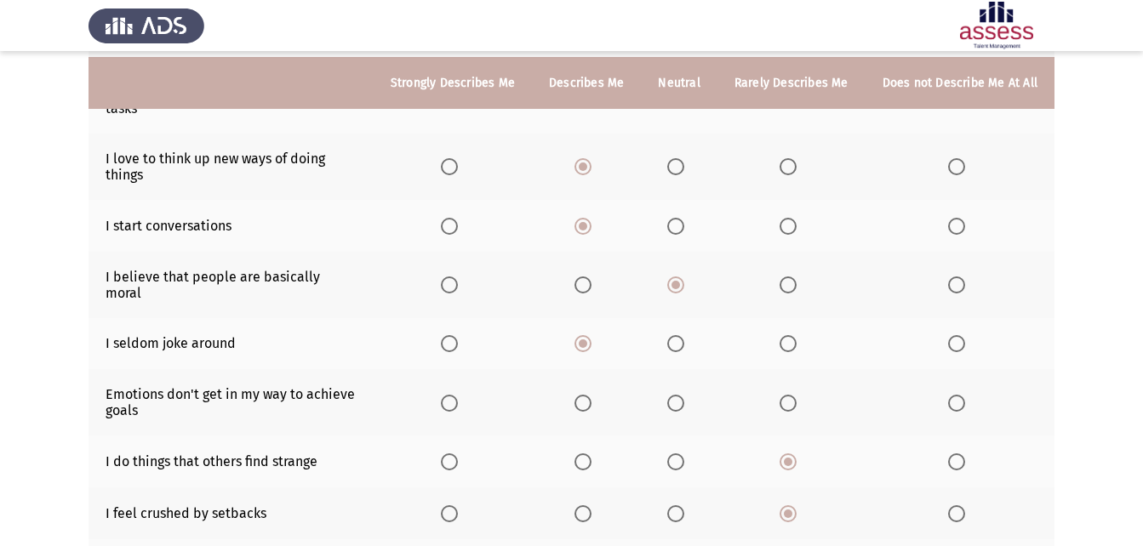
scroll to position [404, 0]
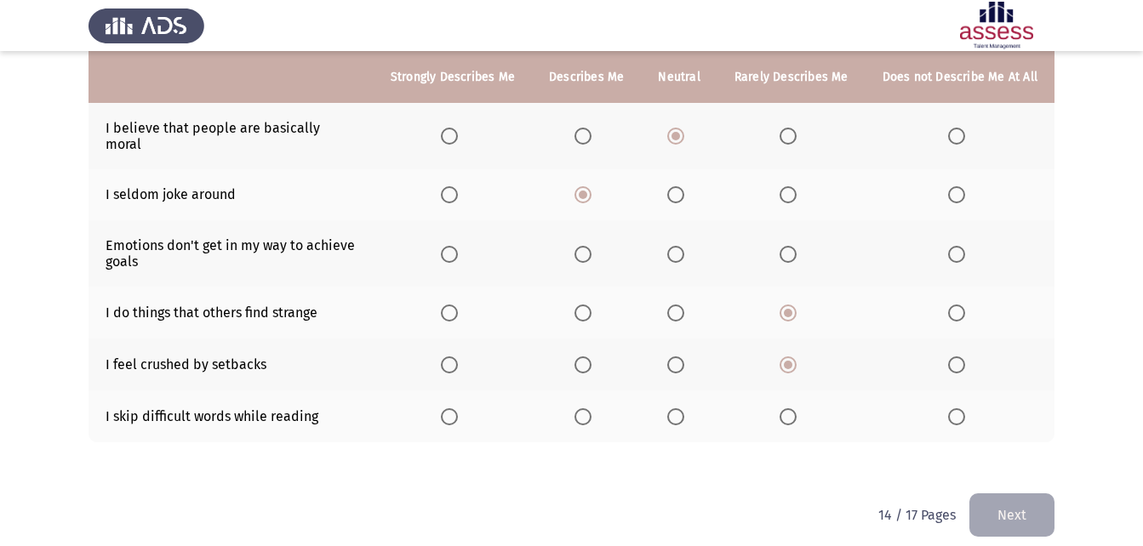
click at [797, 305] on span "Select an option" at bounding box center [788, 313] width 17 height 17
click at [797, 305] on input "Select an option" at bounding box center [788, 313] width 17 height 17
click at [598, 305] on label "Select an option" at bounding box center [587, 313] width 24 height 17
click at [592, 305] on input "Select an option" at bounding box center [583, 313] width 17 height 17
click at [680, 305] on span "Select an option" at bounding box center [675, 313] width 17 height 17
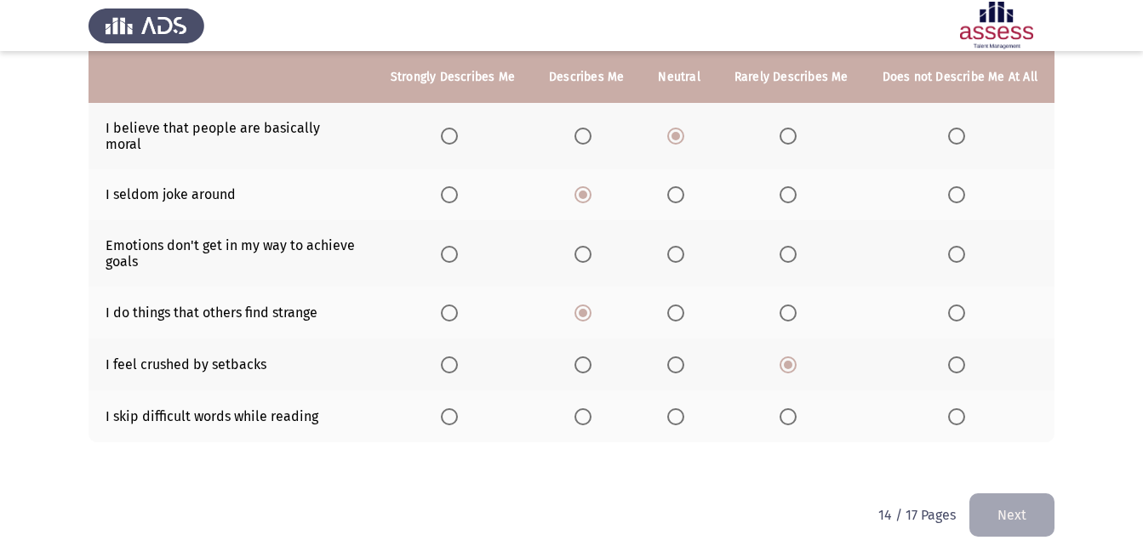
click at [680, 305] on input "Select an option" at bounding box center [675, 313] width 17 height 17
click at [680, 409] on span "Select an option" at bounding box center [675, 417] width 17 height 17
click at [680, 409] on input "Select an option" at bounding box center [675, 417] width 17 height 17
click at [1023, 509] on button "Next" at bounding box center [1012, 515] width 85 height 43
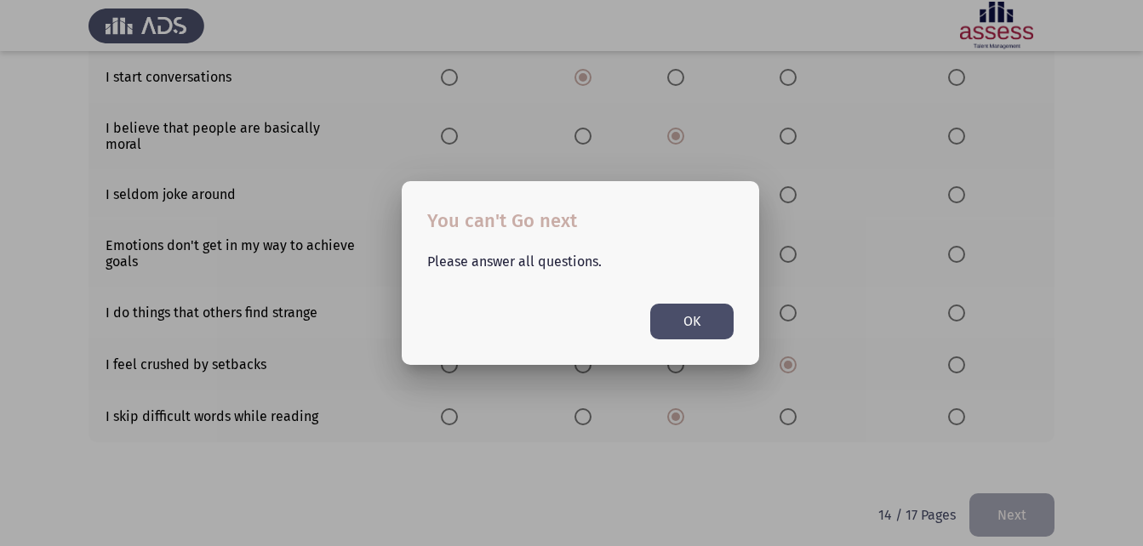
scroll to position [0, 0]
click at [672, 319] on button "OK" at bounding box center [691, 321] width 83 height 35
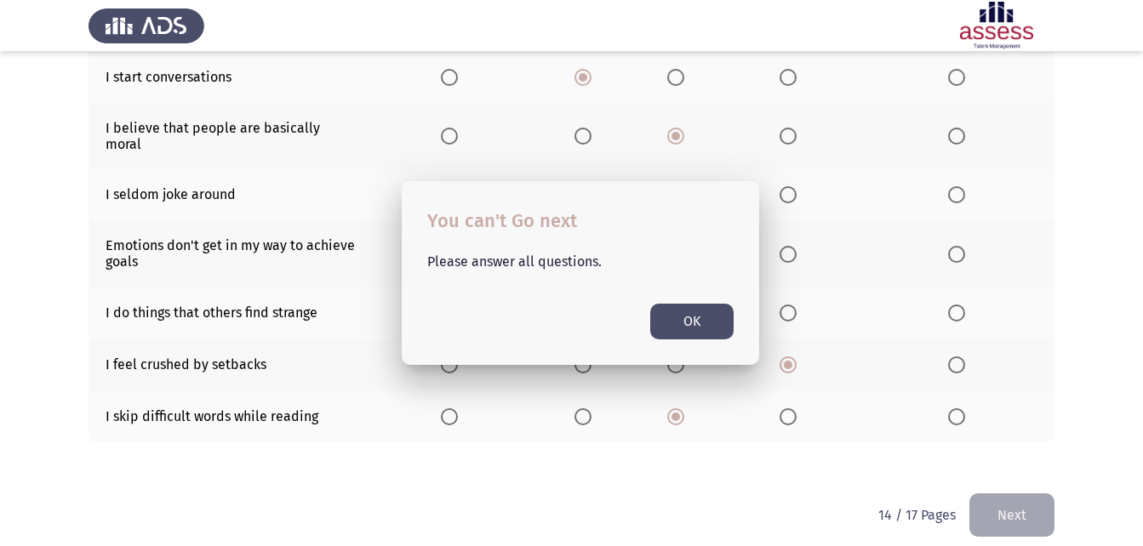
scroll to position [404, 0]
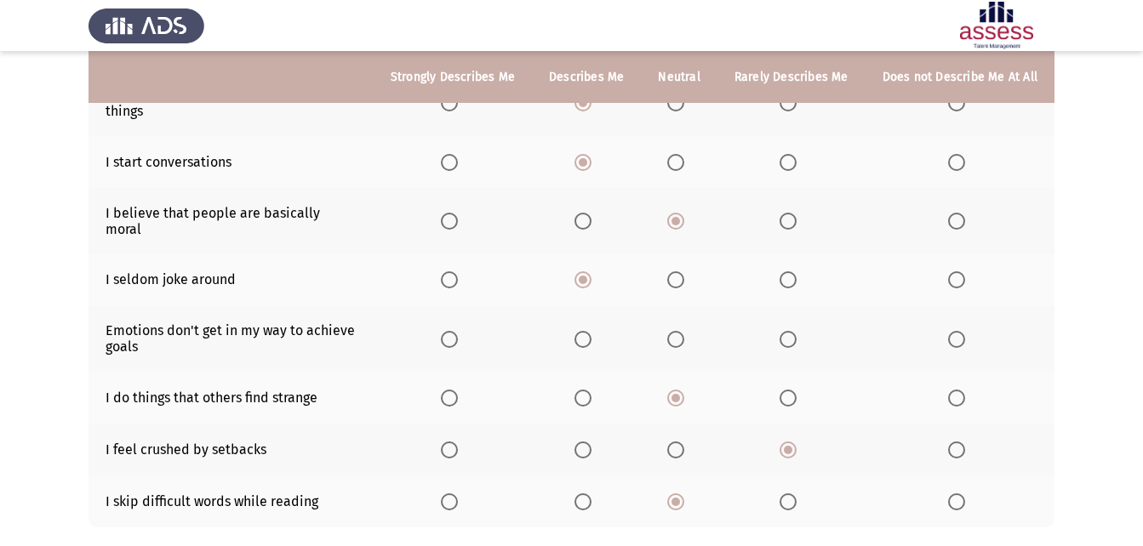
click at [786, 331] on span "Select an option" at bounding box center [788, 339] width 17 height 17
click at [786, 331] on input "Select an option" at bounding box center [788, 339] width 17 height 17
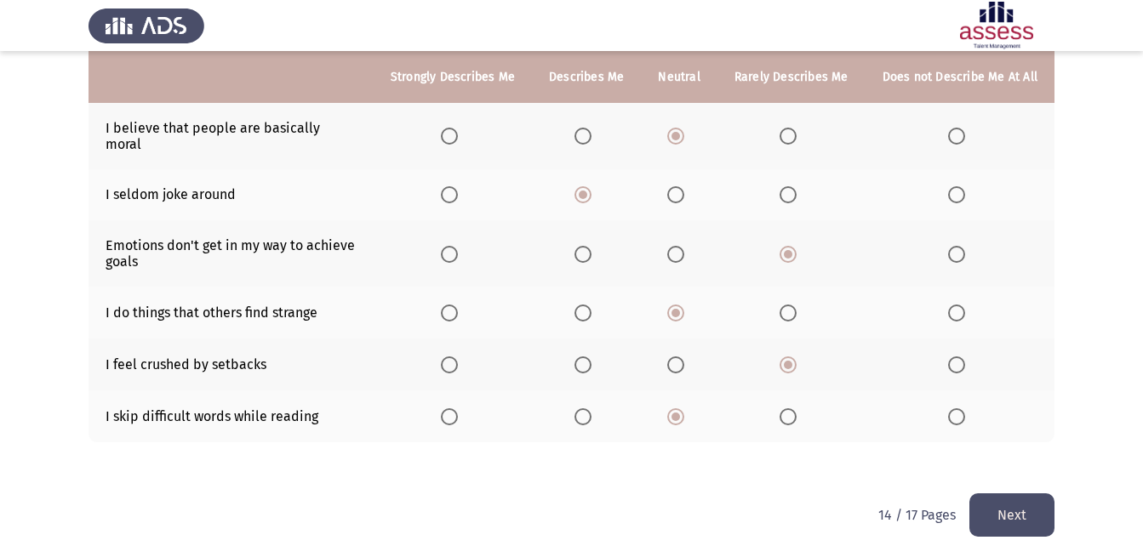
click at [996, 494] on button "Next" at bounding box center [1012, 515] width 85 height 43
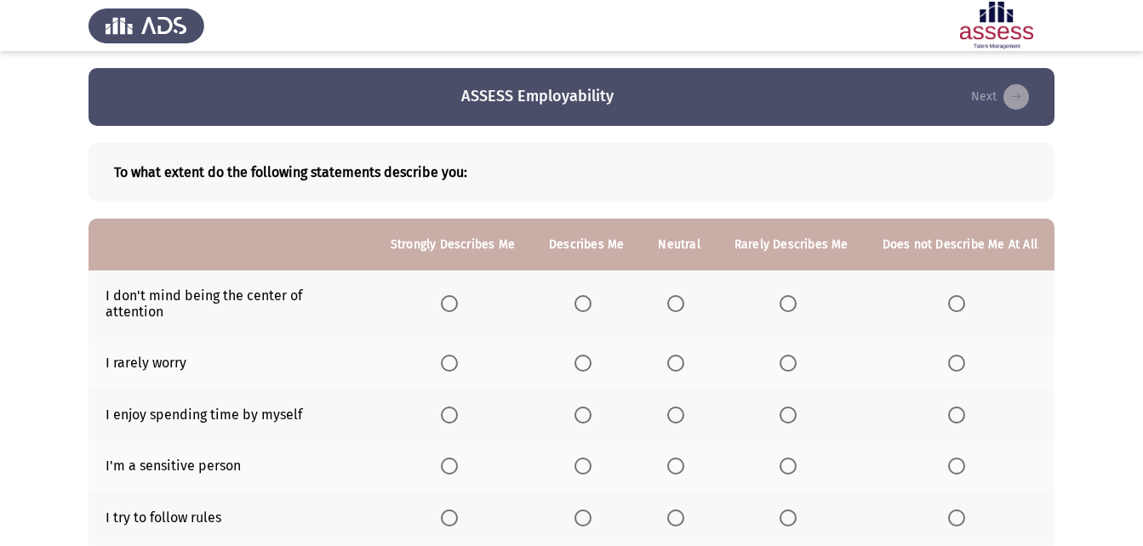
click at [580, 292] on th at bounding box center [586, 304] width 109 height 66
click at [556, 294] on th at bounding box center [586, 304] width 109 height 66
click at [577, 296] on th at bounding box center [586, 304] width 109 height 66
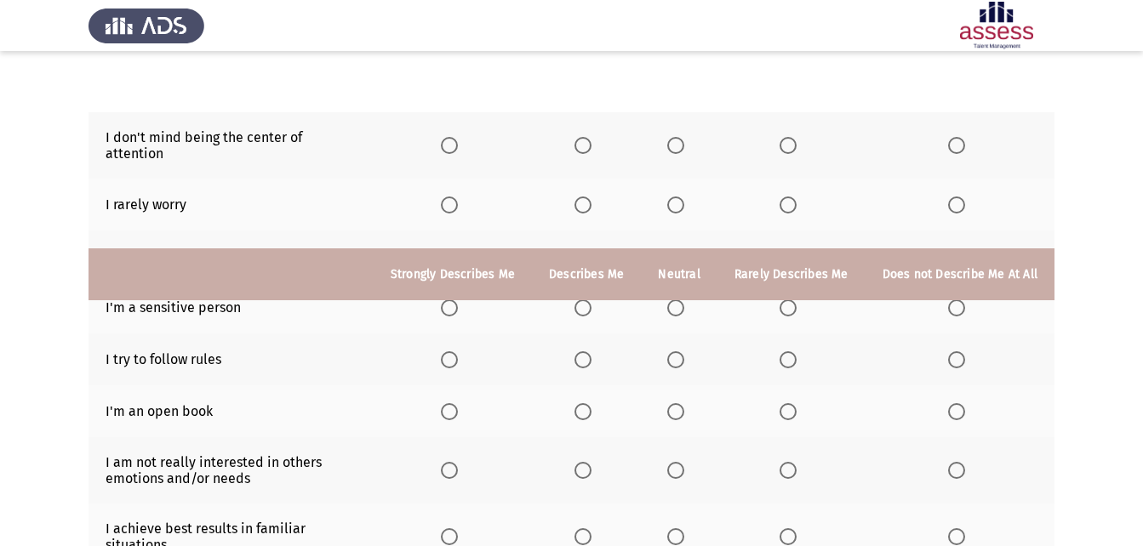
scroll to position [134, 0]
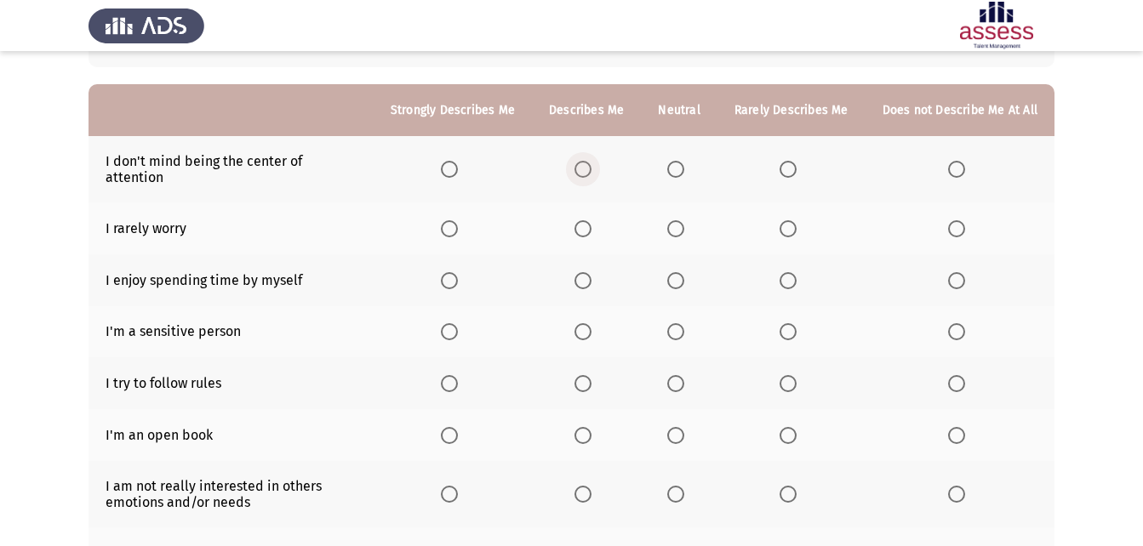
click at [590, 168] on span "Select an option" at bounding box center [583, 169] width 17 height 17
click at [590, 168] on input "Select an option" at bounding box center [583, 169] width 17 height 17
click at [446, 206] on th at bounding box center [453, 229] width 158 height 52
click at [444, 215] on th at bounding box center [453, 229] width 158 height 52
click at [454, 220] on span "Select an option" at bounding box center [449, 228] width 17 height 17
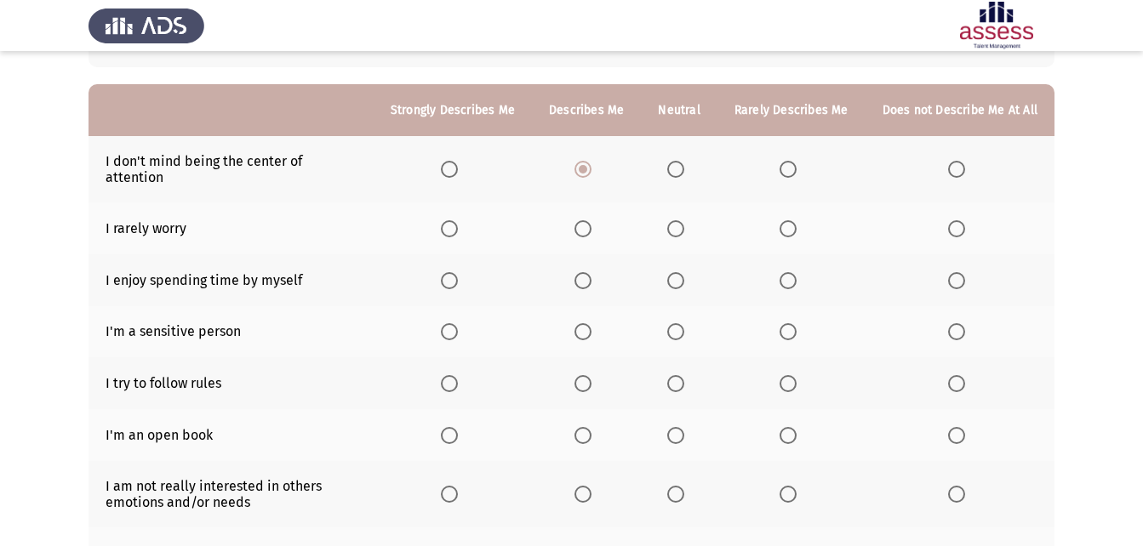
click at [454, 220] on input "Select an option" at bounding box center [449, 228] width 17 height 17
click at [458, 427] on span "Select an option" at bounding box center [449, 435] width 17 height 17
click at [458, 427] on input "Select an option" at bounding box center [449, 435] width 17 height 17
click at [457, 375] on span "Select an option" at bounding box center [449, 383] width 17 height 17
click at [457, 375] on input "Select an option" at bounding box center [449, 383] width 17 height 17
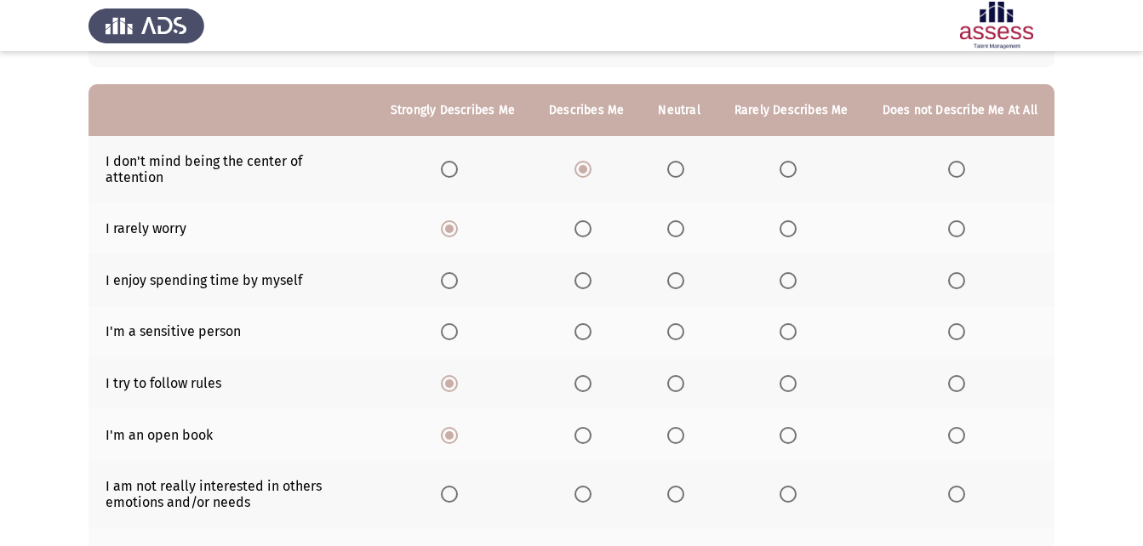
click at [664, 262] on th at bounding box center [679, 281] width 76 height 52
click at [673, 272] on span "Select an option" at bounding box center [675, 280] width 17 height 17
click at [673, 272] on input "Select an option" at bounding box center [675, 280] width 17 height 17
click at [684, 323] on span "Select an option" at bounding box center [675, 331] width 17 height 17
click at [684, 323] on input "Select an option" at bounding box center [675, 331] width 17 height 17
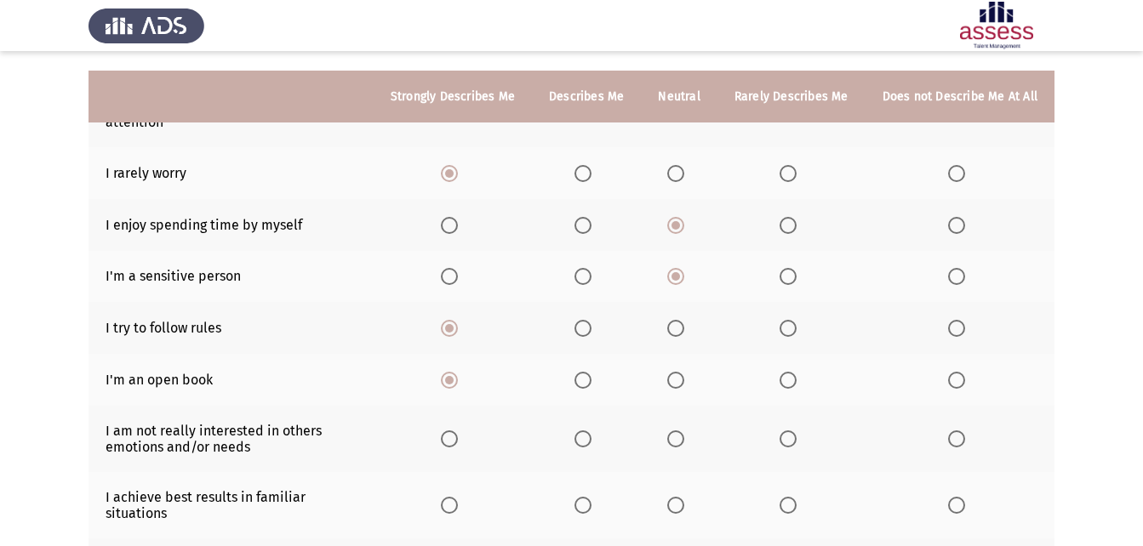
scroll to position [220, 0]
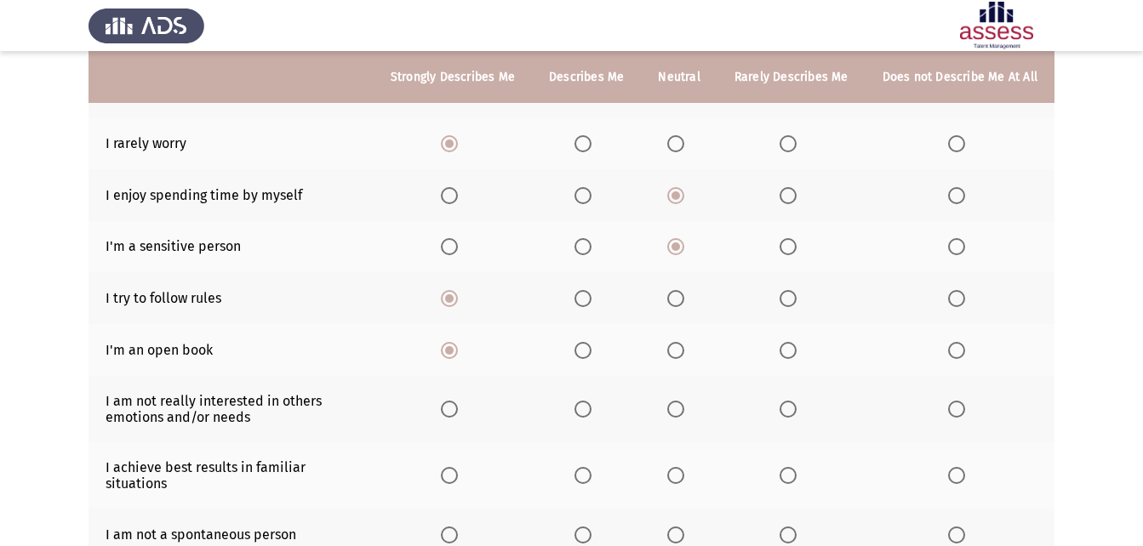
click at [678, 401] on span "Select an option" at bounding box center [675, 409] width 17 height 17
click at [678, 401] on input "Select an option" at bounding box center [675, 409] width 17 height 17
drag, startPoint x: 669, startPoint y: 443, endPoint x: 670, endPoint y: 460, distance: 17.0
click at [669, 444] on th at bounding box center [679, 476] width 76 height 66
click at [670, 461] on th at bounding box center [679, 476] width 76 height 66
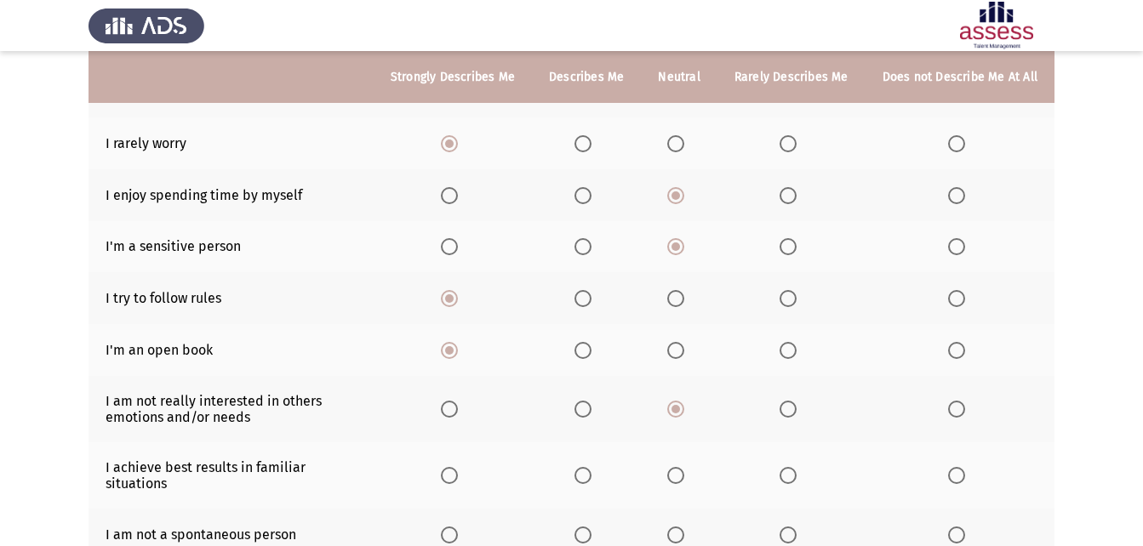
click at [679, 527] on span "Select an option" at bounding box center [675, 535] width 17 height 17
click at [679, 527] on input "Select an option" at bounding box center [675, 535] width 17 height 17
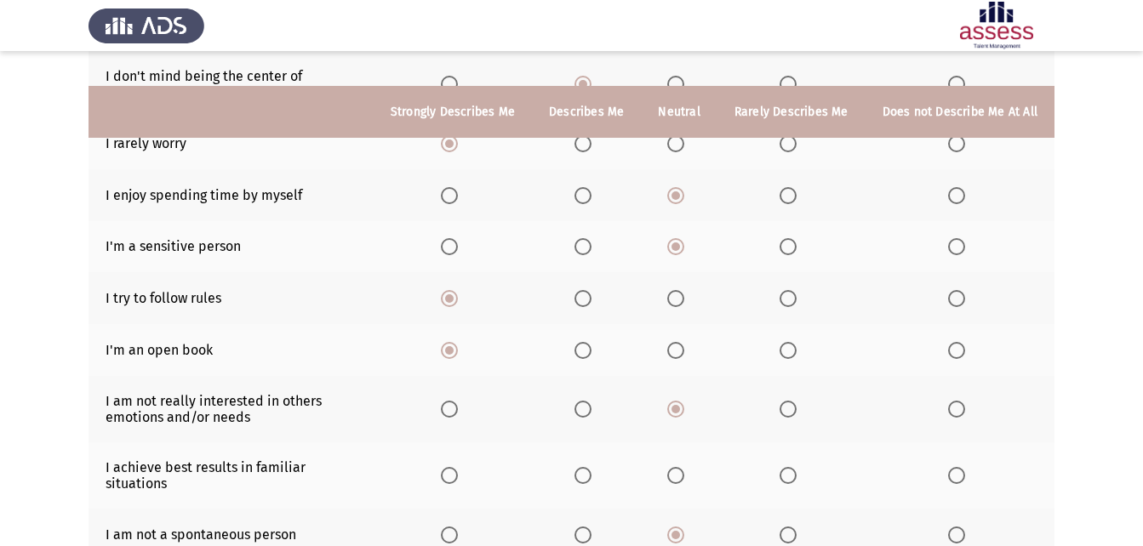
scroll to position [390, 0]
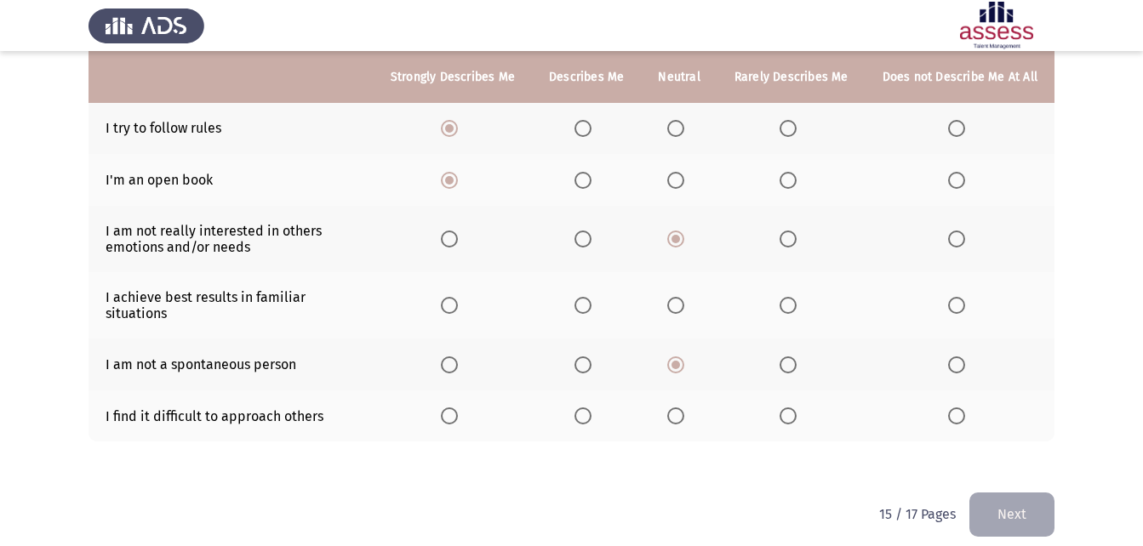
click at [678, 408] on span "Select an option" at bounding box center [675, 416] width 17 height 17
click at [678, 408] on input "Select an option" at bounding box center [675, 416] width 17 height 17
click at [796, 297] on span "Select an option" at bounding box center [788, 305] width 17 height 17
click at [796, 297] on input "Select an option" at bounding box center [788, 305] width 17 height 17
click at [1020, 506] on button "Next" at bounding box center [1012, 514] width 85 height 43
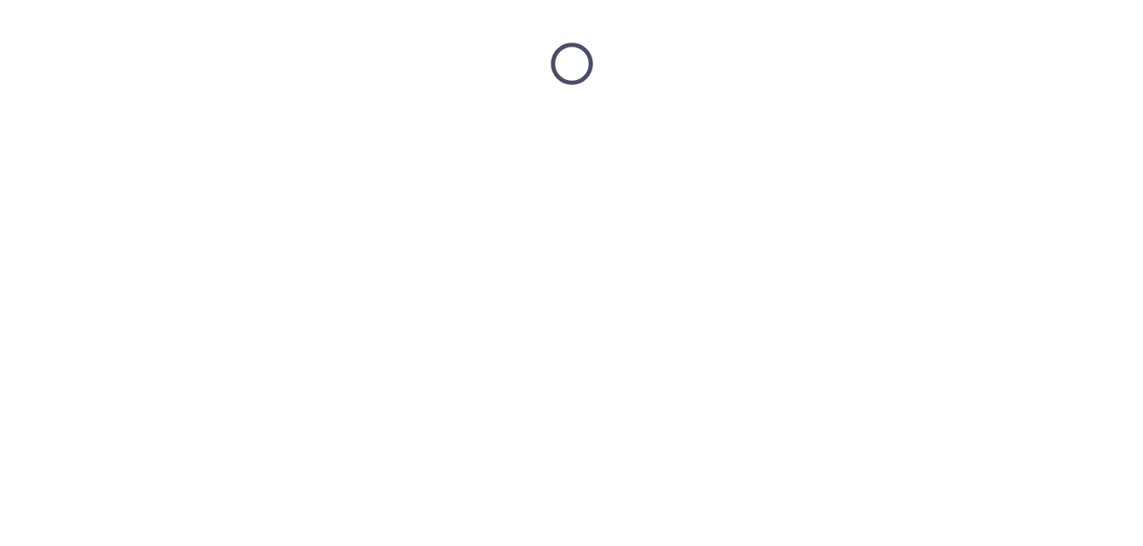
scroll to position [0, 0]
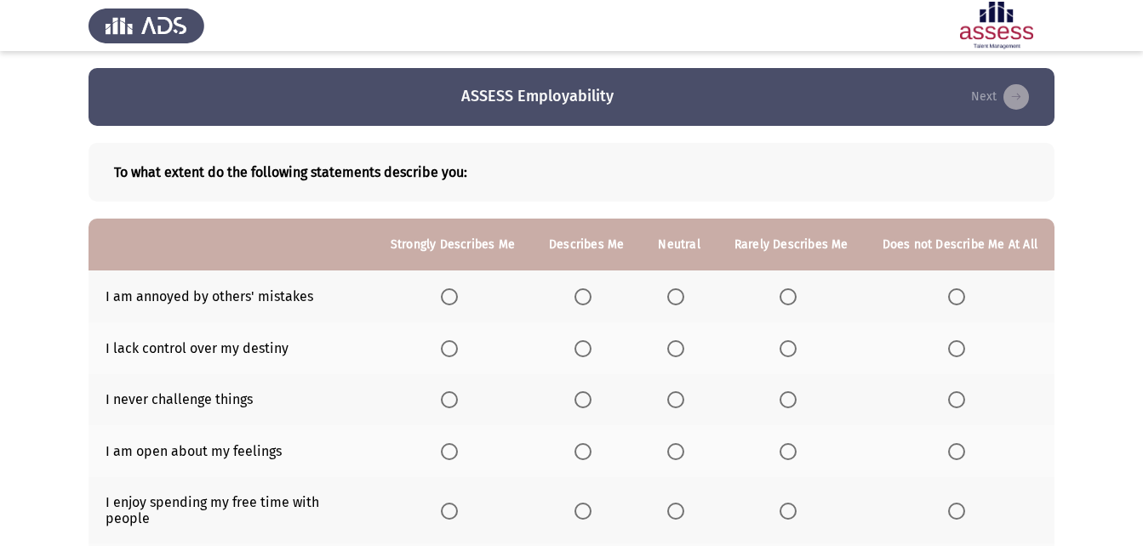
click at [575, 298] on th at bounding box center [586, 297] width 109 height 52
click at [592, 300] on span "Select an option" at bounding box center [583, 297] width 17 height 17
click at [592, 300] on input "Select an option" at bounding box center [583, 297] width 17 height 17
click at [676, 349] on span "Select an option" at bounding box center [676, 349] width 0 height 0
click at [680, 349] on input "Select an option" at bounding box center [675, 348] width 17 height 17
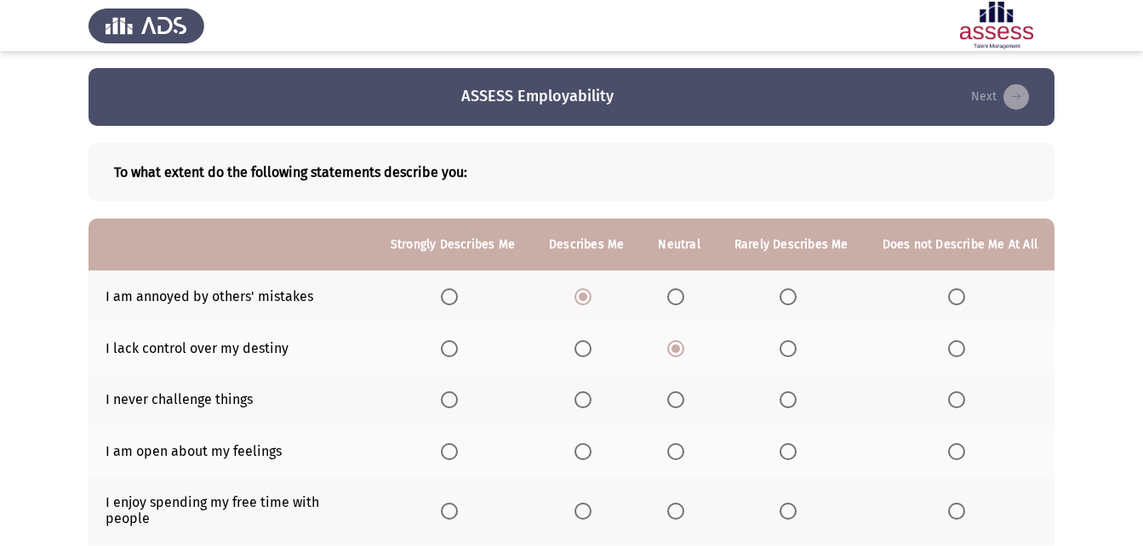
click at [678, 403] on span "Select an option" at bounding box center [675, 400] width 17 height 17
click at [678, 403] on input "Select an option" at bounding box center [675, 400] width 17 height 17
click at [781, 455] on th at bounding box center [792, 452] width 148 height 52
click at [674, 452] on span "Select an option" at bounding box center [675, 451] width 17 height 17
click at [674, 452] on input "Select an option" at bounding box center [675, 451] width 17 height 17
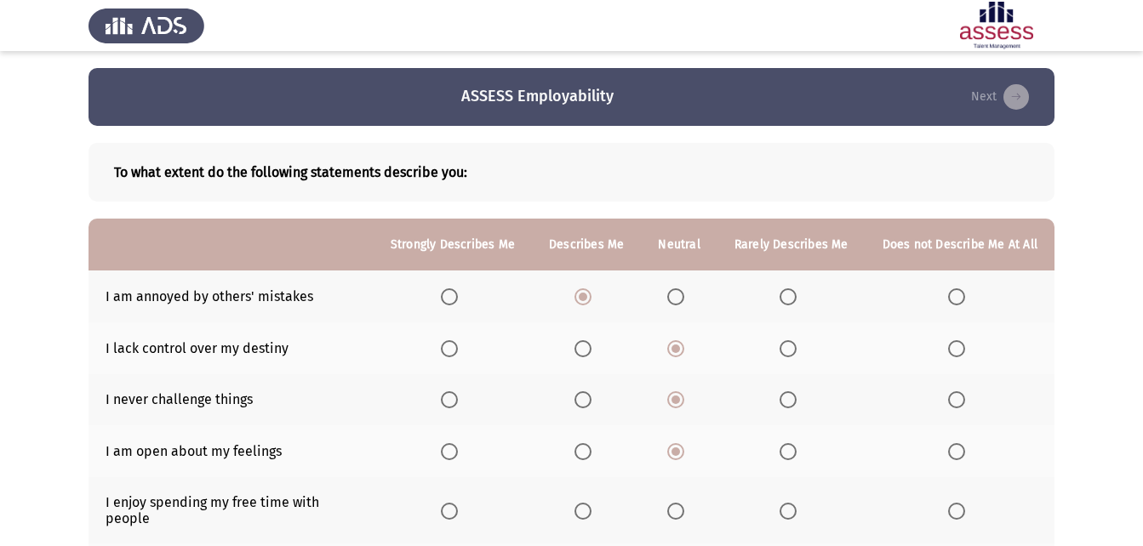
click at [797, 503] on span "Select an option" at bounding box center [788, 511] width 17 height 17
click at [797, 503] on input "Select an option" at bounding box center [788, 511] width 17 height 17
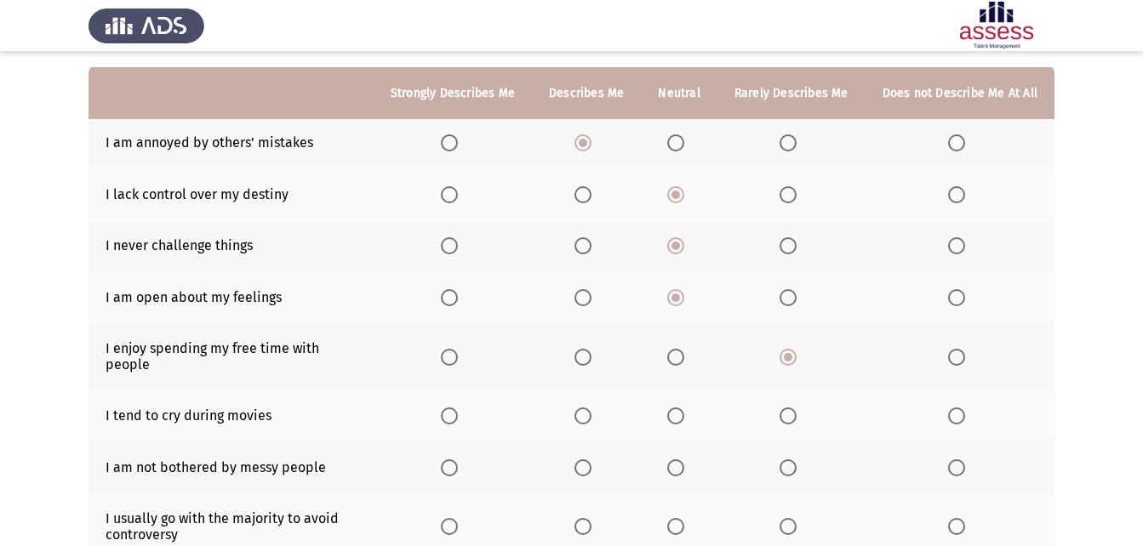
scroll to position [170, 0]
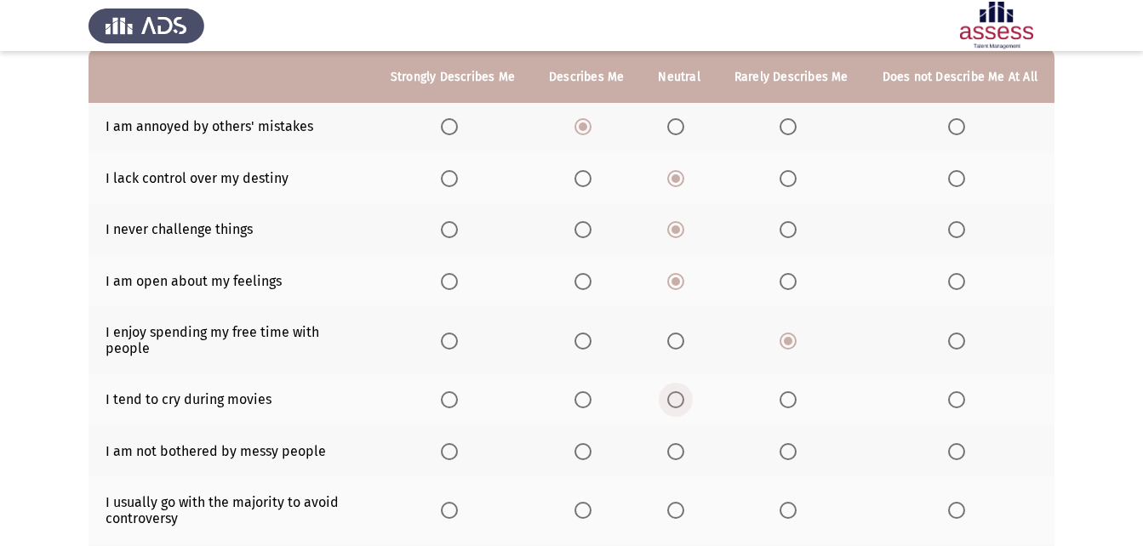
click at [678, 392] on span "Select an option" at bounding box center [675, 400] width 17 height 17
click at [678, 392] on input "Select an option" at bounding box center [675, 400] width 17 height 17
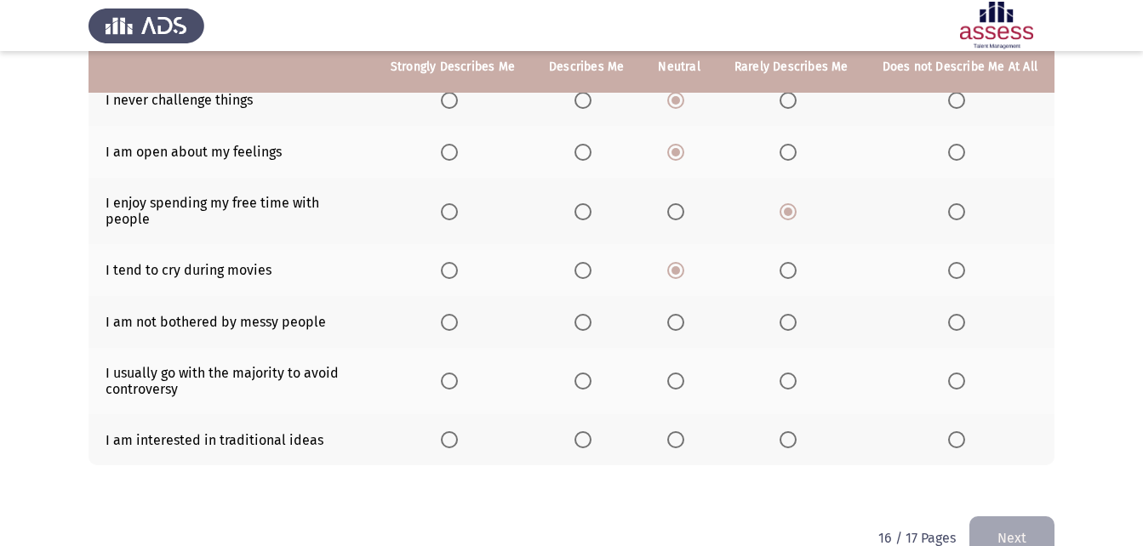
scroll to position [323, 0]
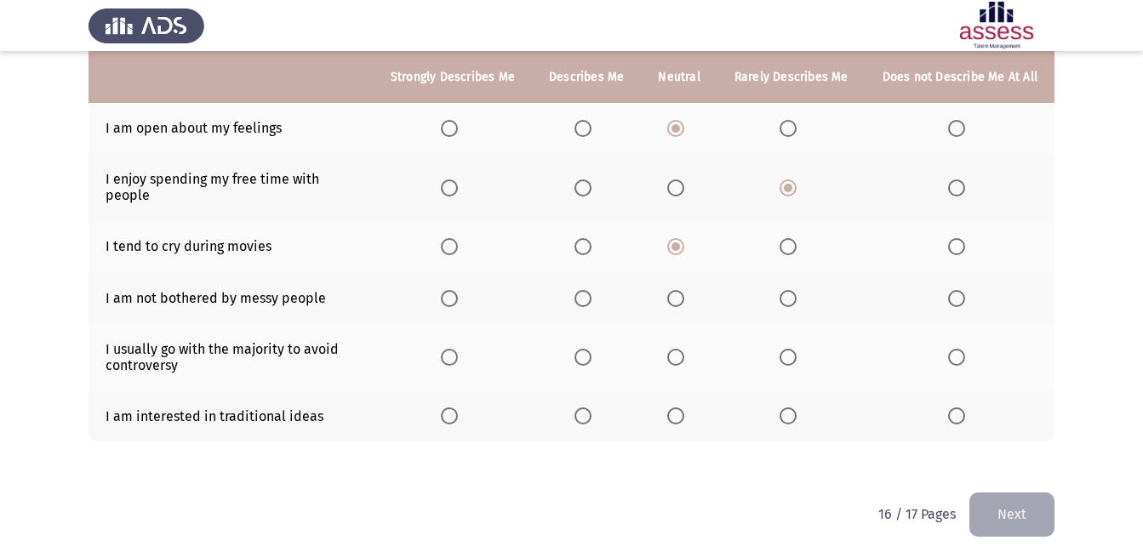
click at [583, 290] on span "Select an option" at bounding box center [583, 298] width 17 height 17
click at [583, 290] on input "Select an option" at bounding box center [583, 298] width 17 height 17
click at [585, 349] on span "Select an option" at bounding box center [583, 357] width 17 height 17
click at [585, 349] on input "Select an option" at bounding box center [583, 357] width 17 height 17
click at [677, 408] on span "Select an option" at bounding box center [675, 416] width 17 height 17
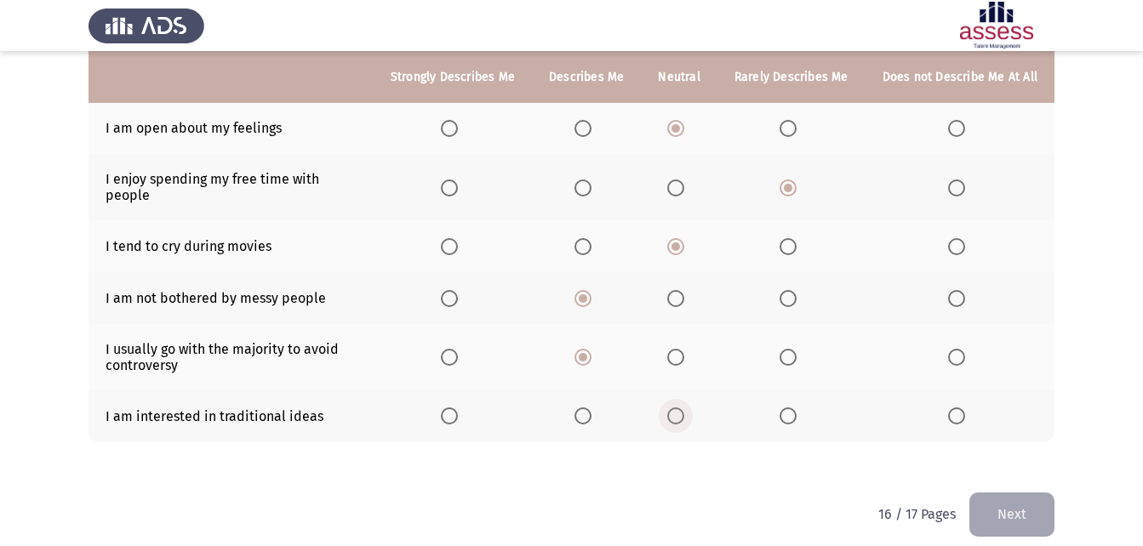
click at [677, 408] on input "Select an option" at bounding box center [675, 416] width 17 height 17
click at [1010, 509] on button "Next" at bounding box center [1012, 514] width 85 height 43
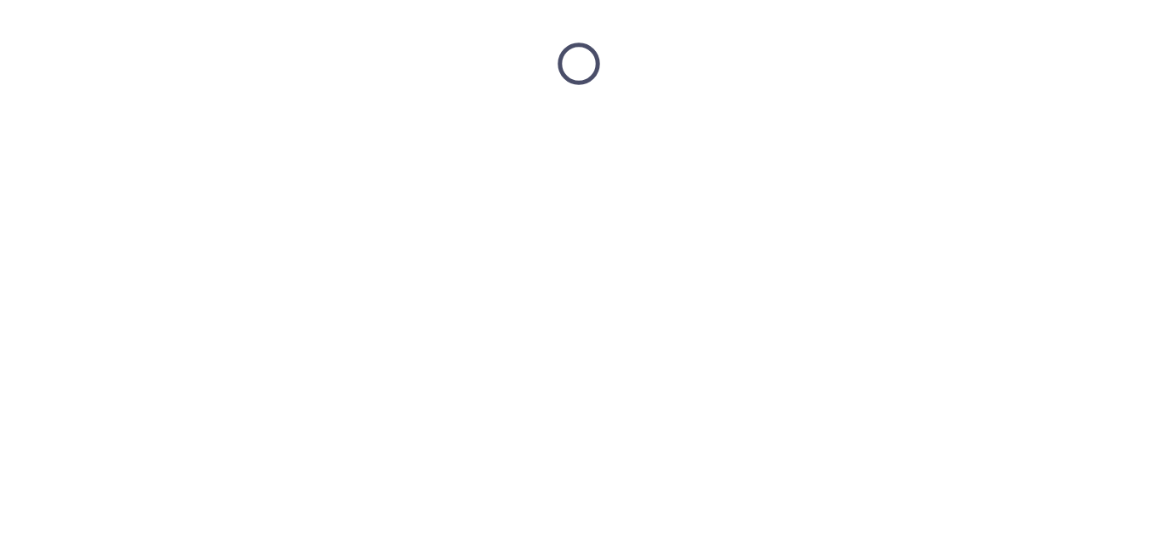
scroll to position [0, 0]
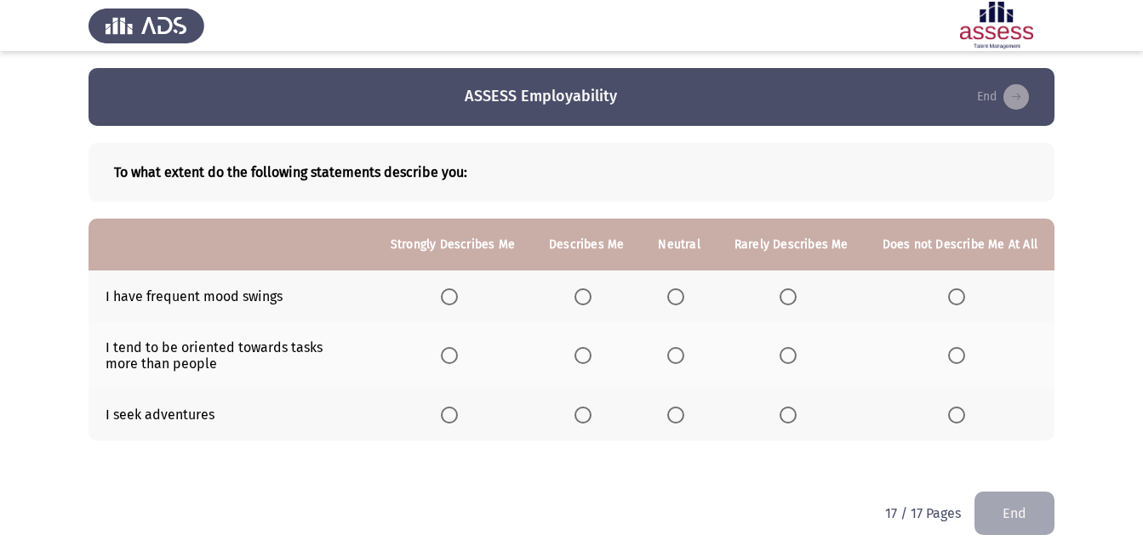
click at [591, 292] on span "Select an option" at bounding box center [583, 297] width 17 height 17
click at [591, 292] on input "Select an option" at bounding box center [583, 297] width 17 height 17
click at [684, 356] on span "Select an option" at bounding box center [675, 355] width 17 height 17
click at [684, 356] on input "Select an option" at bounding box center [675, 355] width 17 height 17
click at [526, 414] on th at bounding box center [453, 415] width 158 height 52
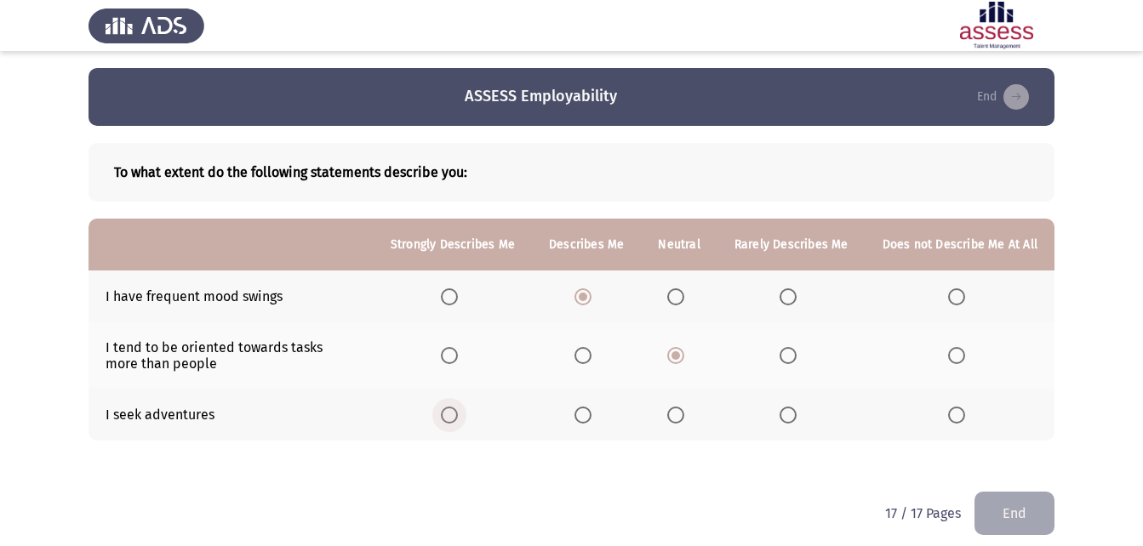
click at [455, 421] on span "Select an option" at bounding box center [449, 415] width 17 height 17
click at [455, 421] on input "Select an option" at bounding box center [449, 415] width 17 height 17
click at [1016, 513] on button "End" at bounding box center [1015, 513] width 80 height 43
